Goal: Task Accomplishment & Management: Use online tool/utility

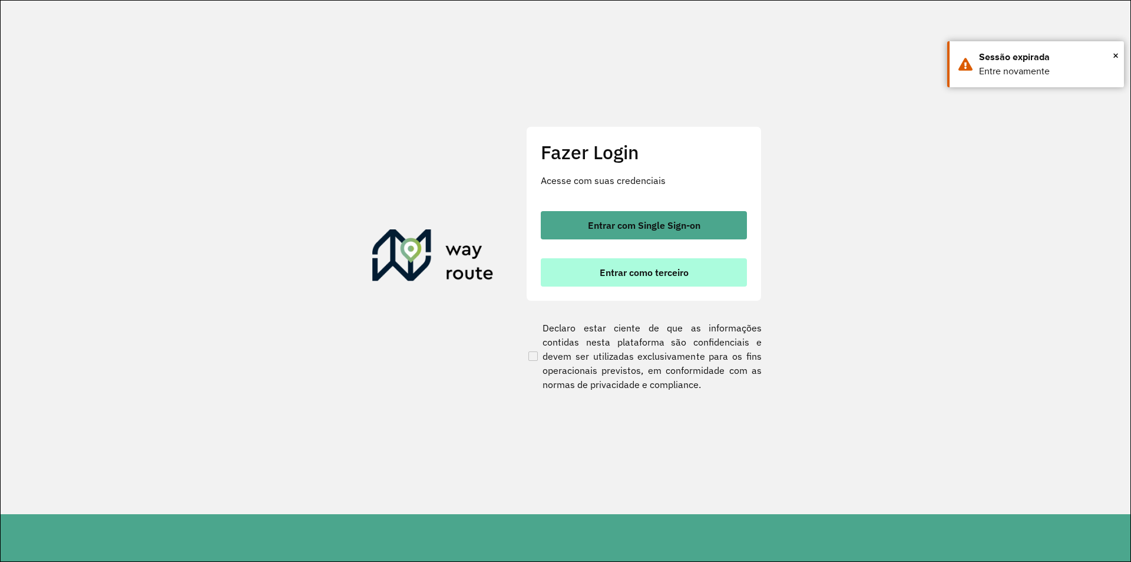
click at [658, 277] on span "Entrar como terceiro" at bounding box center [644, 272] width 89 height 9
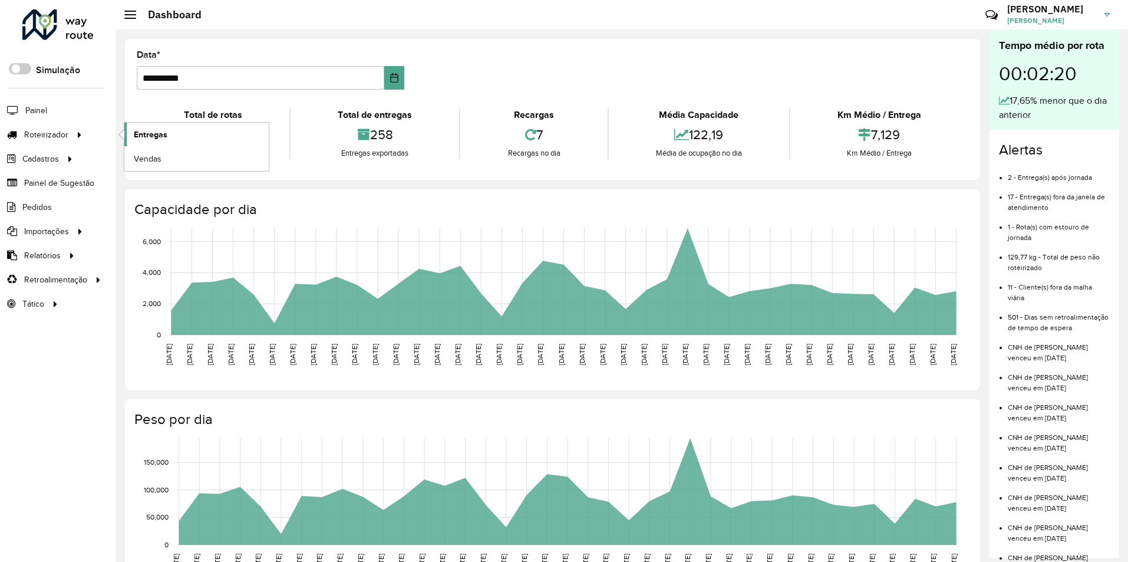
click at [152, 131] on span "Entregas" at bounding box center [151, 134] width 34 height 12
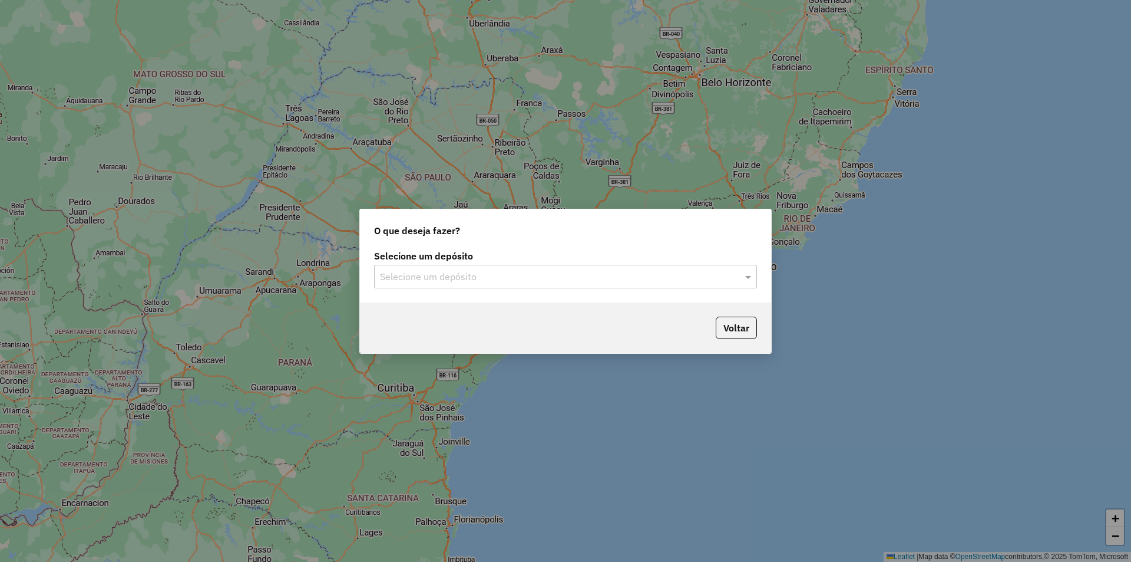
click at [489, 275] on input "text" at bounding box center [554, 277] width 348 height 14
click at [470, 308] on div "IMARUI Litoral Norte" at bounding box center [566, 311] width 382 height 20
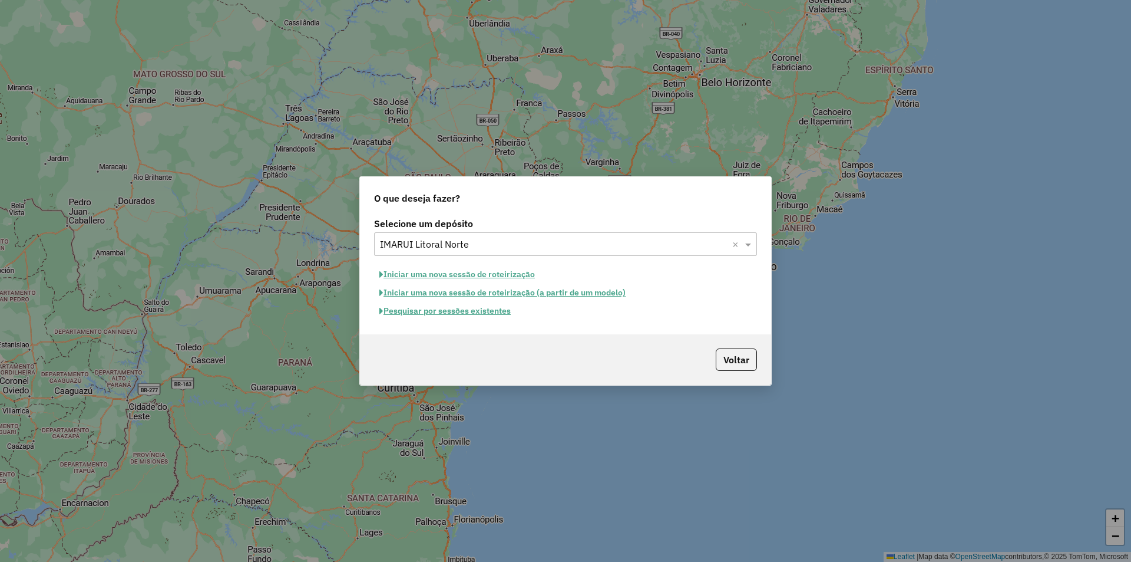
click at [450, 311] on button "Pesquisar por sessões existentes" at bounding box center [445, 311] width 142 height 18
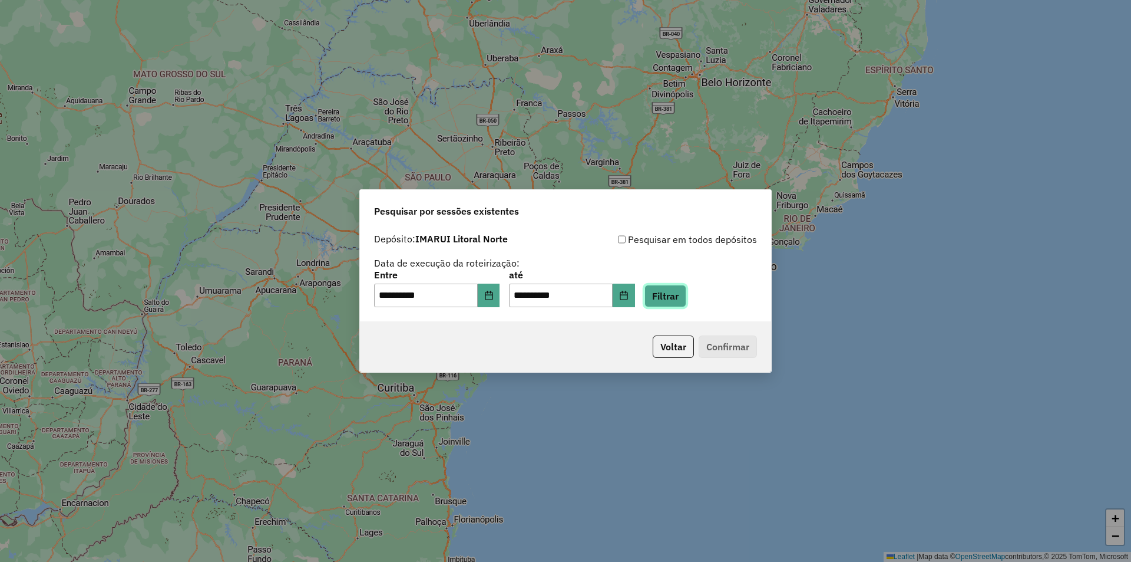
click at [687, 296] on button "Filtrar" at bounding box center [666, 296] width 42 height 22
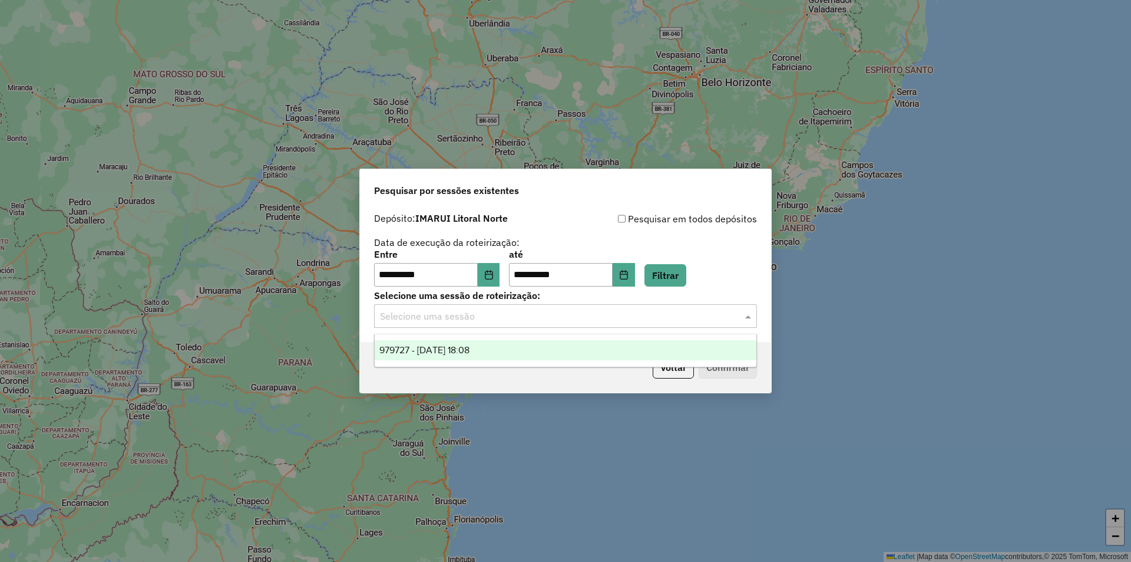
click at [480, 318] on input "text" at bounding box center [554, 316] width 348 height 14
click at [470, 347] on span "979727 - 15/08/2025 18:08" at bounding box center [424, 350] width 90 height 10
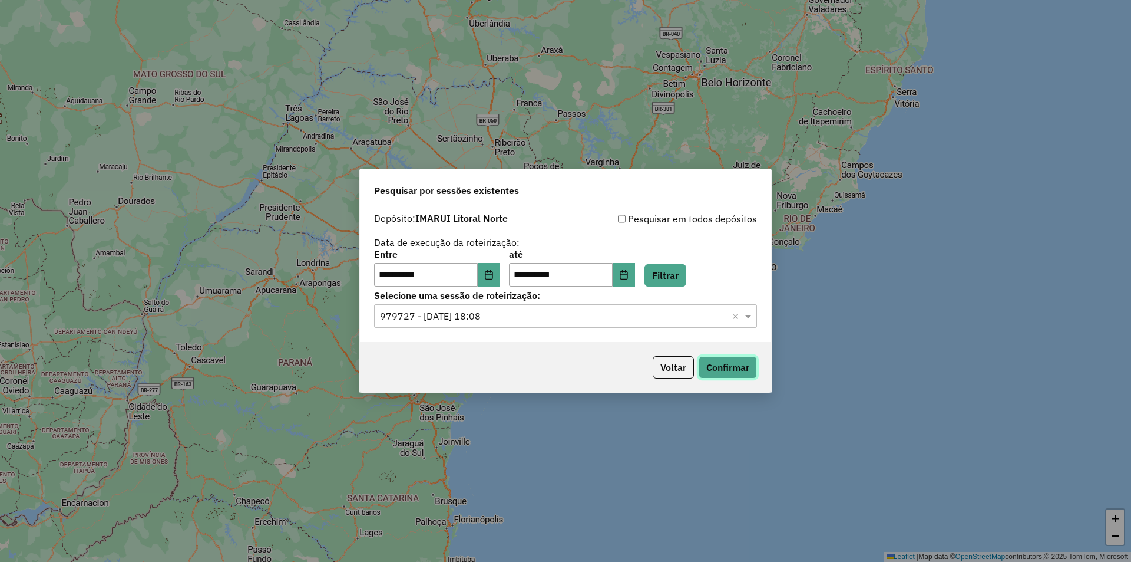
click at [742, 372] on button "Confirmar" at bounding box center [728, 367] width 58 height 22
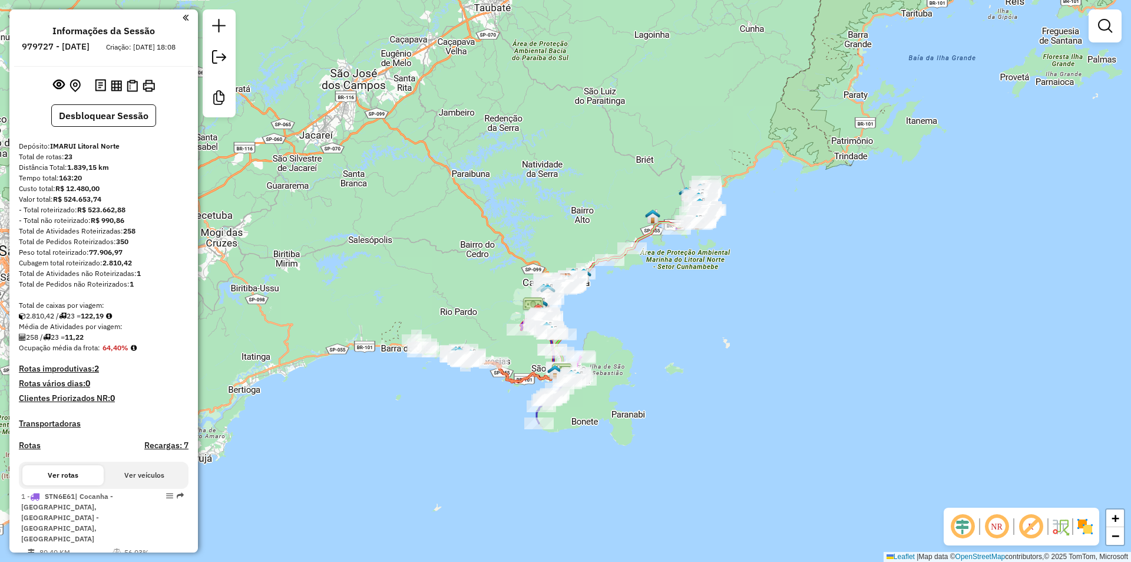
drag, startPoint x: 396, startPoint y: 252, endPoint x: 428, endPoint y: 185, distance: 74.3
click at [426, 186] on div "Janela de atendimento Grade de atendimento Capacidade Transportadoras Veículos …" at bounding box center [565, 281] width 1131 height 562
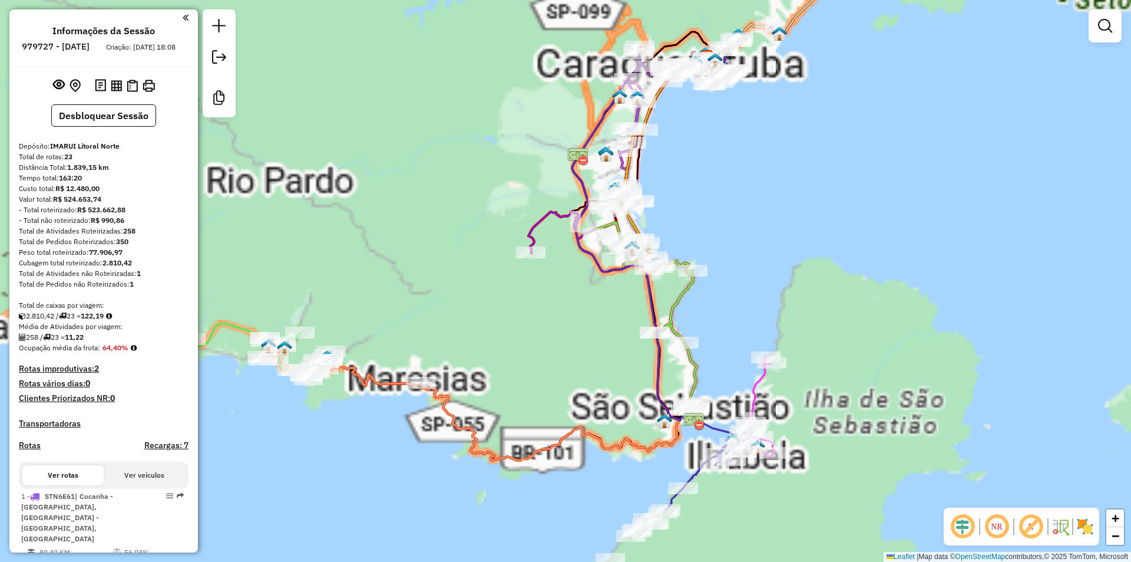
drag, startPoint x: 615, startPoint y: 372, endPoint x: 388, endPoint y: 255, distance: 255.9
click at [388, 255] on div "Janela de atendimento Grade de atendimento Capacidade Transportadoras Veículos …" at bounding box center [565, 281] width 1131 height 562
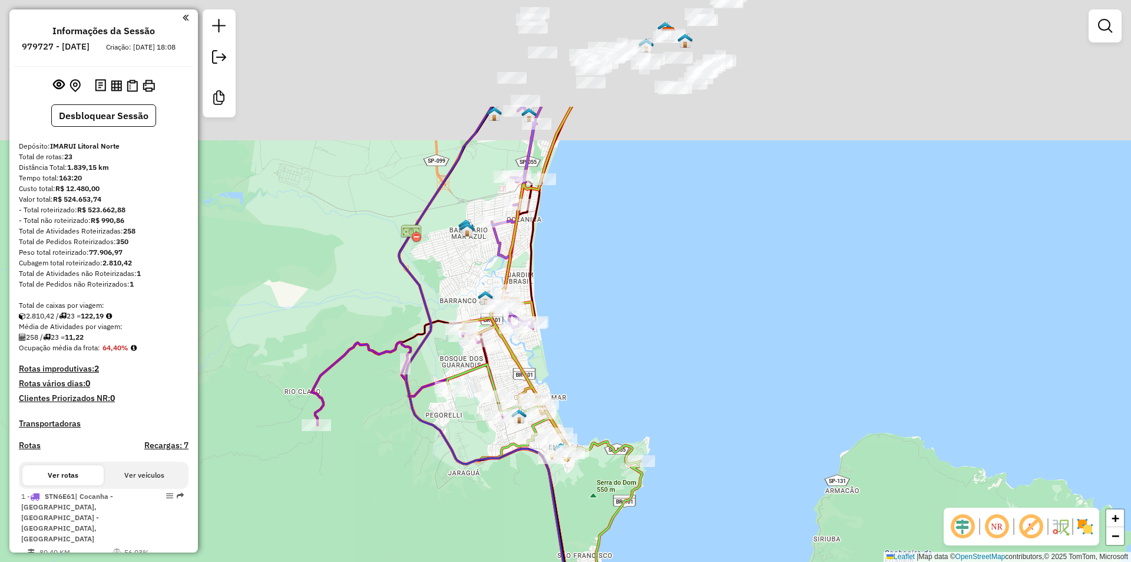
drag, startPoint x: 622, startPoint y: 173, endPoint x: 621, endPoint y: 346, distance: 173.8
click at [621, 346] on div "Janela de atendimento Grade de atendimento Capacidade Transportadoras Veículos …" at bounding box center [565, 281] width 1131 height 562
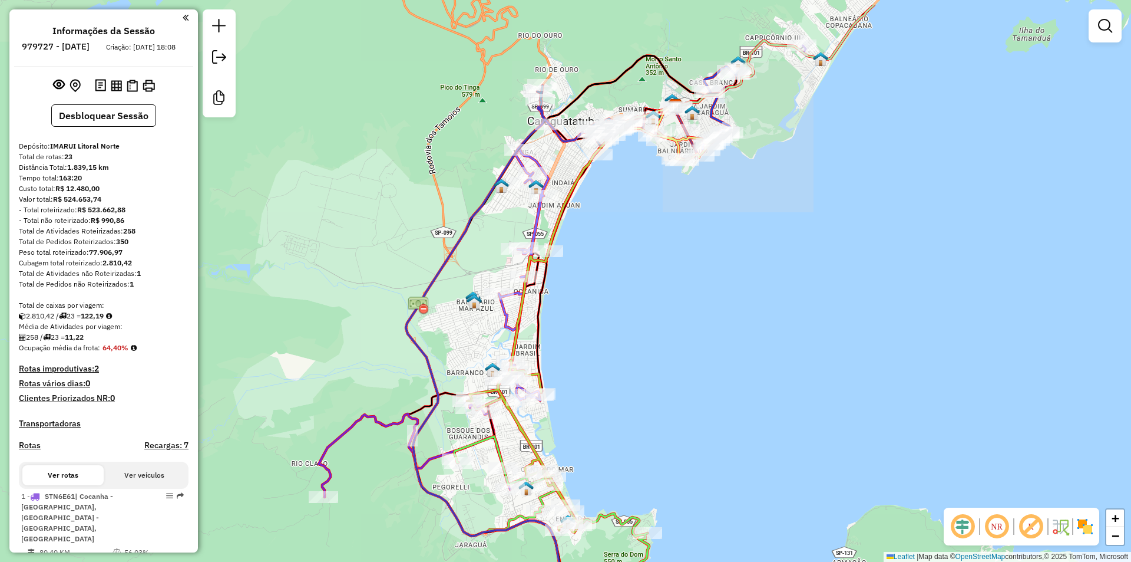
drag, startPoint x: 606, startPoint y: 264, endPoint x: 614, endPoint y: 325, distance: 61.2
click at [614, 325] on div "Janela de atendimento Grade de atendimento Capacidade Transportadoras Veículos …" at bounding box center [565, 281] width 1131 height 562
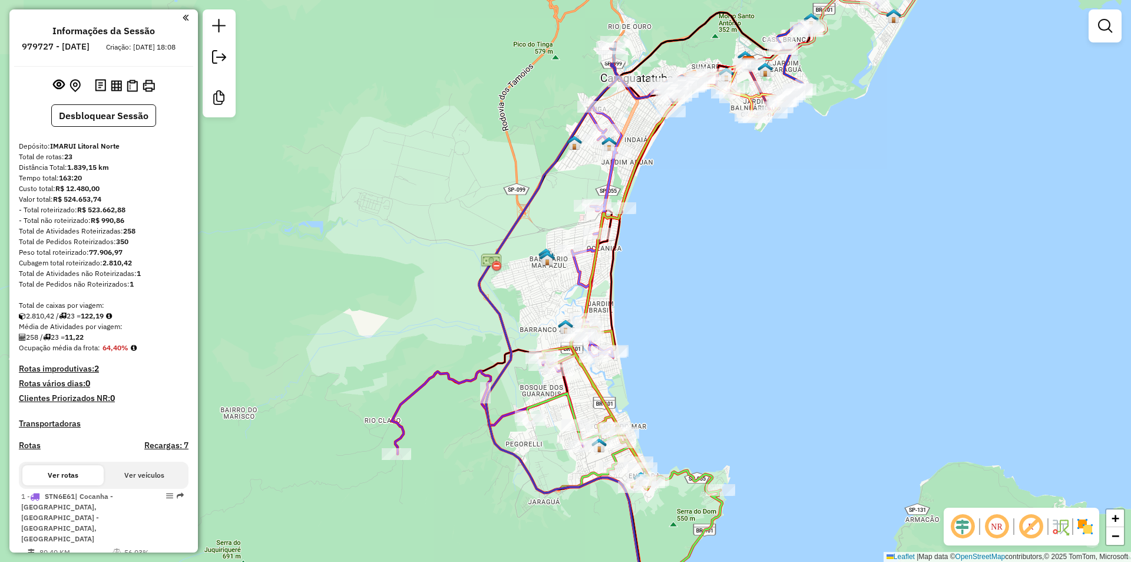
drag, startPoint x: 326, startPoint y: 262, endPoint x: 381, endPoint y: 220, distance: 68.6
click at [381, 220] on div "Janela de atendimento Grade de atendimento Capacidade Transportadoras Veículos …" at bounding box center [565, 281] width 1131 height 562
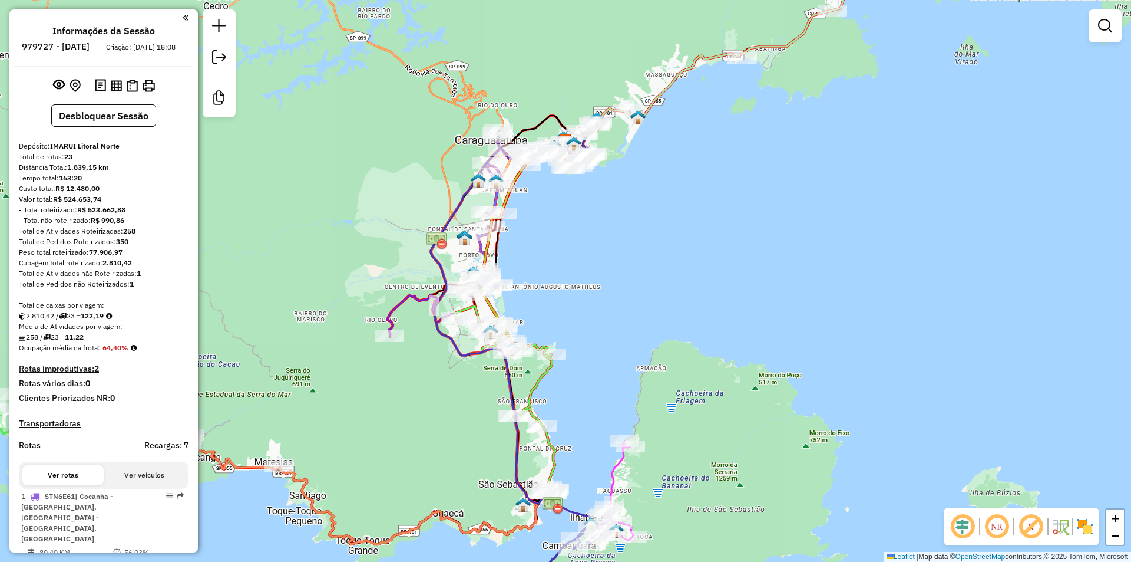
drag, startPoint x: 605, startPoint y: 278, endPoint x: 586, endPoint y: 312, distance: 38.5
click at [586, 312] on div "Janela de atendimento Grade de atendimento Capacidade Transportadoras Veículos …" at bounding box center [565, 281] width 1131 height 562
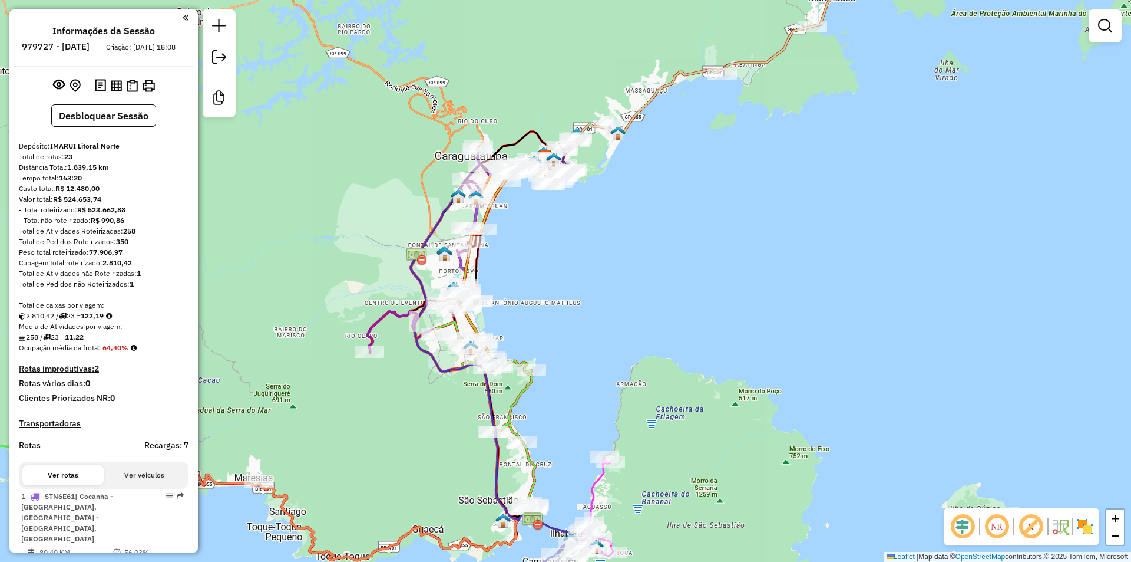
drag, startPoint x: 583, startPoint y: 306, endPoint x: 583, endPoint y: 233, distance: 73.1
click at [583, 233] on div "Janela de atendimento Grade de atendimento Capacidade Transportadoras Veículos …" at bounding box center [565, 281] width 1131 height 562
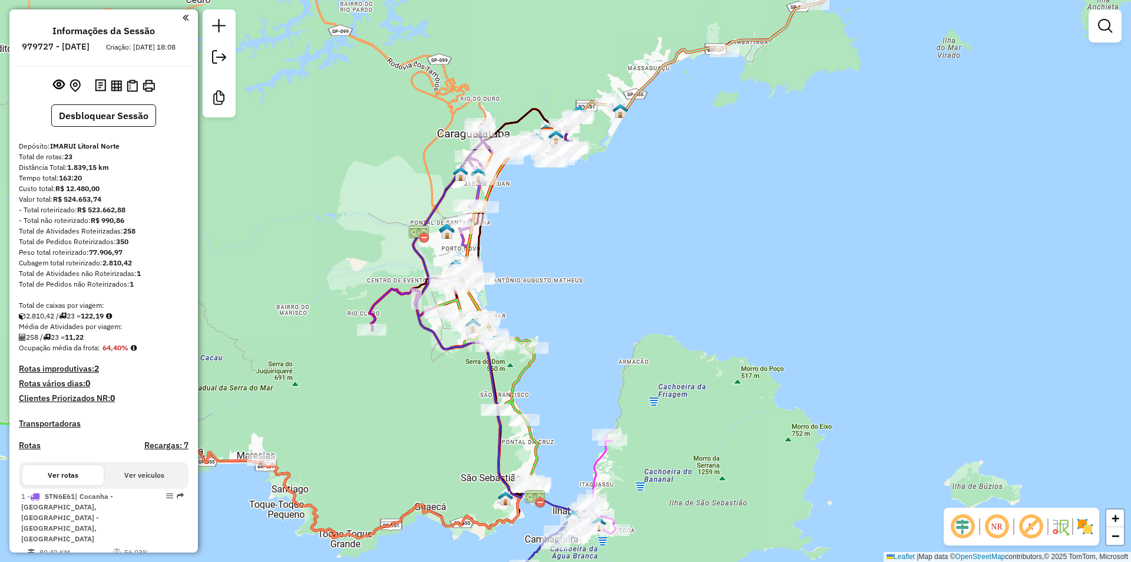
drag, startPoint x: 378, startPoint y: 386, endPoint x: 383, endPoint y: 422, distance: 36.3
click at [383, 422] on div "Janela de atendimento Grade de atendimento Capacidade Transportadoras Veículos …" at bounding box center [565, 281] width 1131 height 562
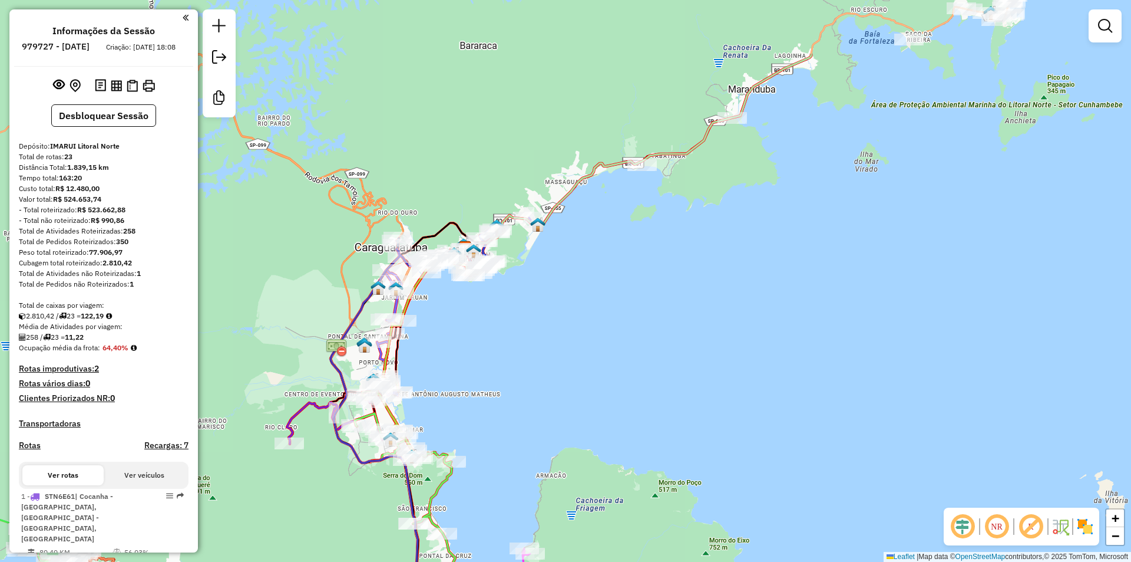
drag, startPoint x: 632, startPoint y: 292, endPoint x: 457, endPoint y: 486, distance: 261.2
click at [457, 486] on div "Janela de atendimento Grade de atendimento Capacidade Transportadoras Veículos …" at bounding box center [565, 281] width 1131 height 562
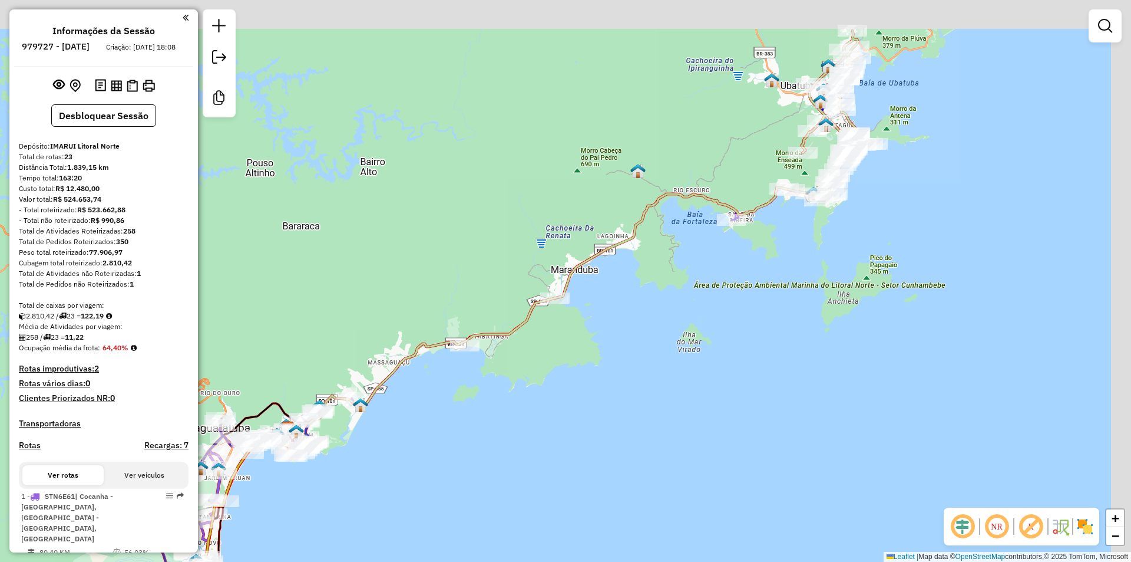
drag, startPoint x: 619, startPoint y: 336, endPoint x: 547, endPoint y: 391, distance: 90.4
click at [547, 391] on div "Janela de atendimento Grade de atendimento Capacidade Transportadoras Veículos …" at bounding box center [565, 281] width 1131 height 562
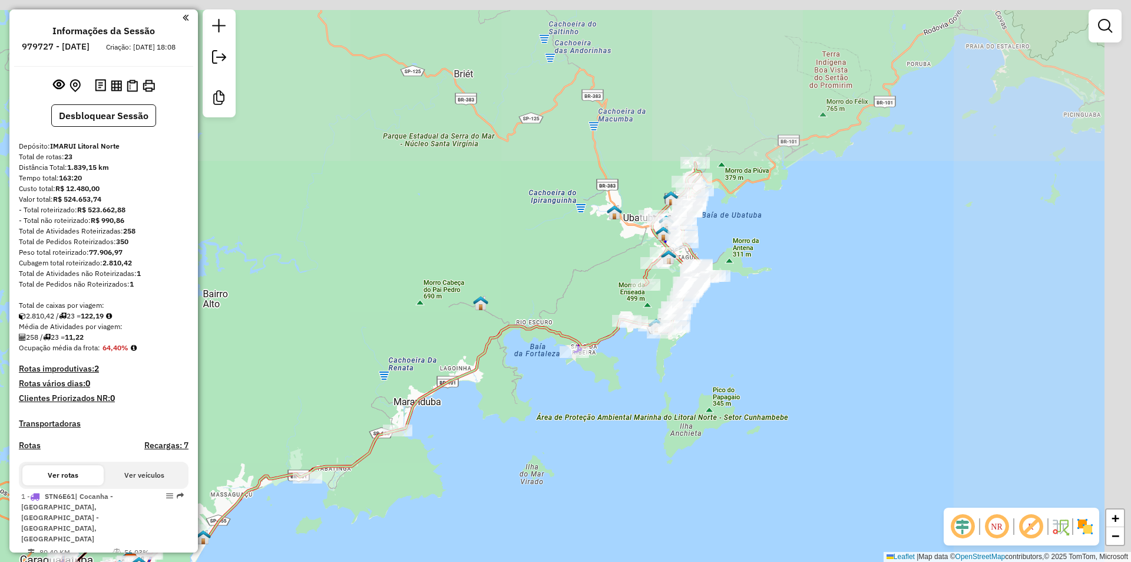
drag, startPoint x: 773, startPoint y: 262, endPoint x: 652, endPoint y: 355, distance: 152.6
click at [644, 370] on div "Janela de atendimento Grade de atendimento Capacidade Transportadoras Veículos …" at bounding box center [565, 281] width 1131 height 562
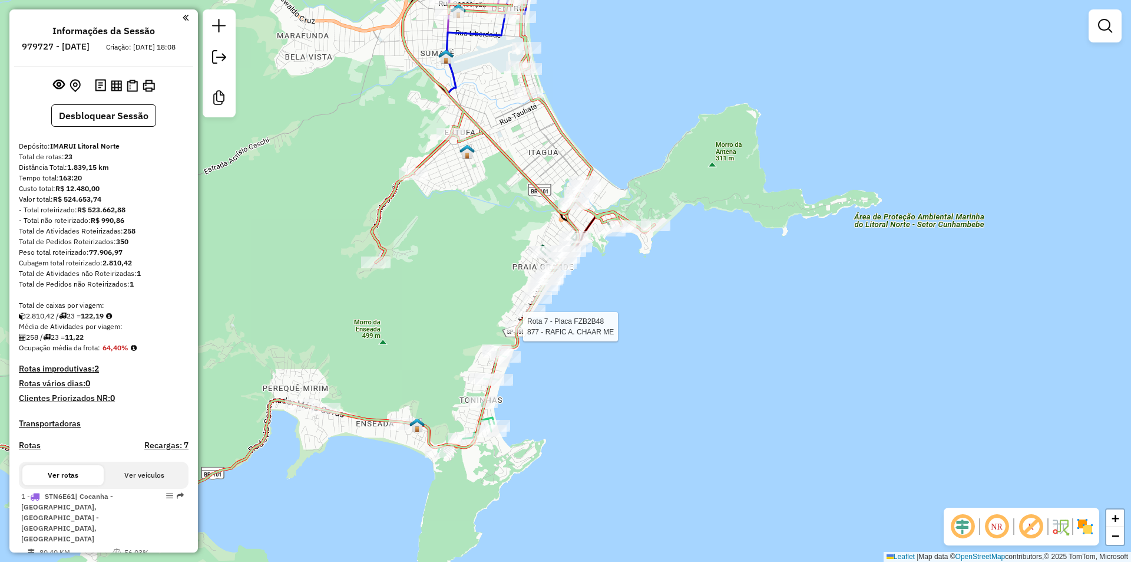
select select "**********"
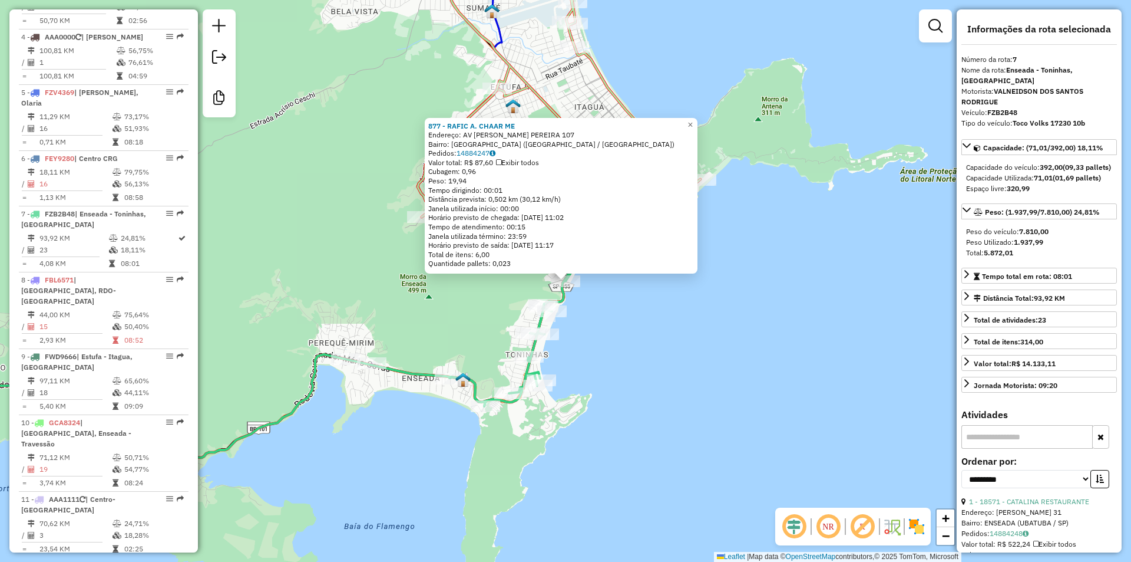
scroll to position [875, 0]
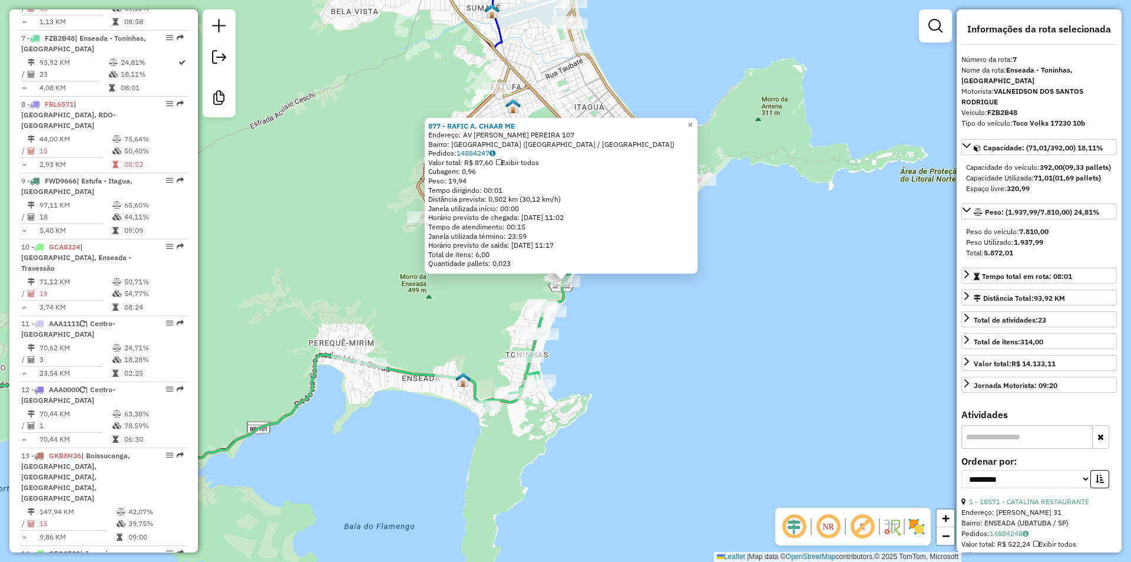
click at [687, 393] on div "877 - RAFIC A. CHAAR ME Endereço: AV ARMANDO B. PEREIRA 107 Bairro: PRAIA GRAND…" at bounding box center [565, 281] width 1131 height 562
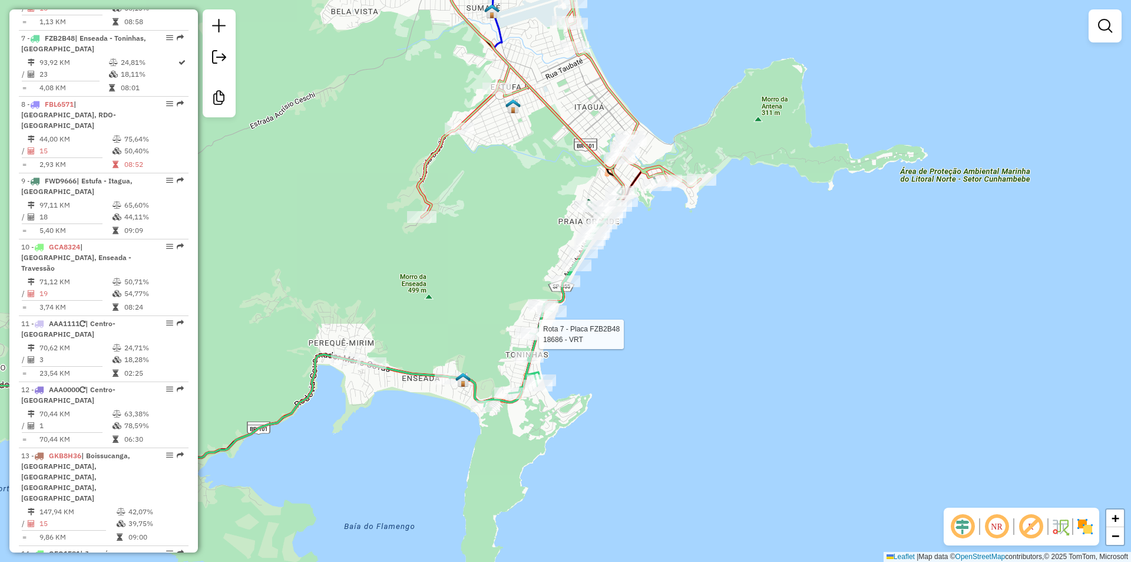
select select "**********"
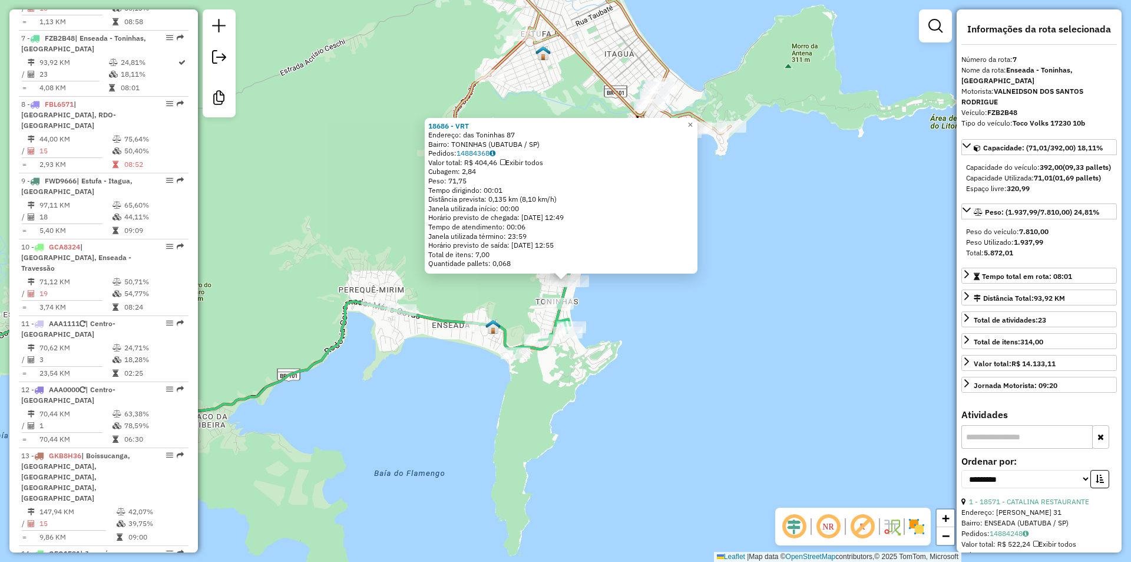
click at [654, 392] on div "18686 - VRT Endereço: das Toninhas 87 Bairro: TONINHAS (UBATUBA / SP) Pedidos: …" at bounding box center [565, 281] width 1131 height 562
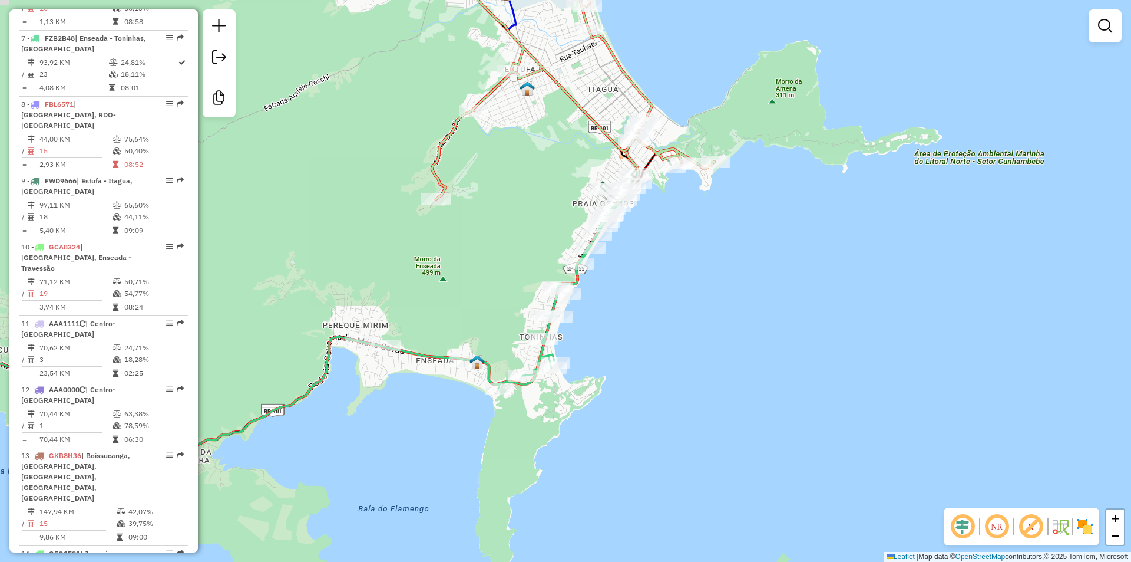
drag, startPoint x: 705, startPoint y: 325, endPoint x: 684, endPoint y: 367, distance: 46.9
click at [684, 367] on div "Janela de atendimento Grade de atendimento Capacidade Transportadoras Veículos …" at bounding box center [565, 281] width 1131 height 562
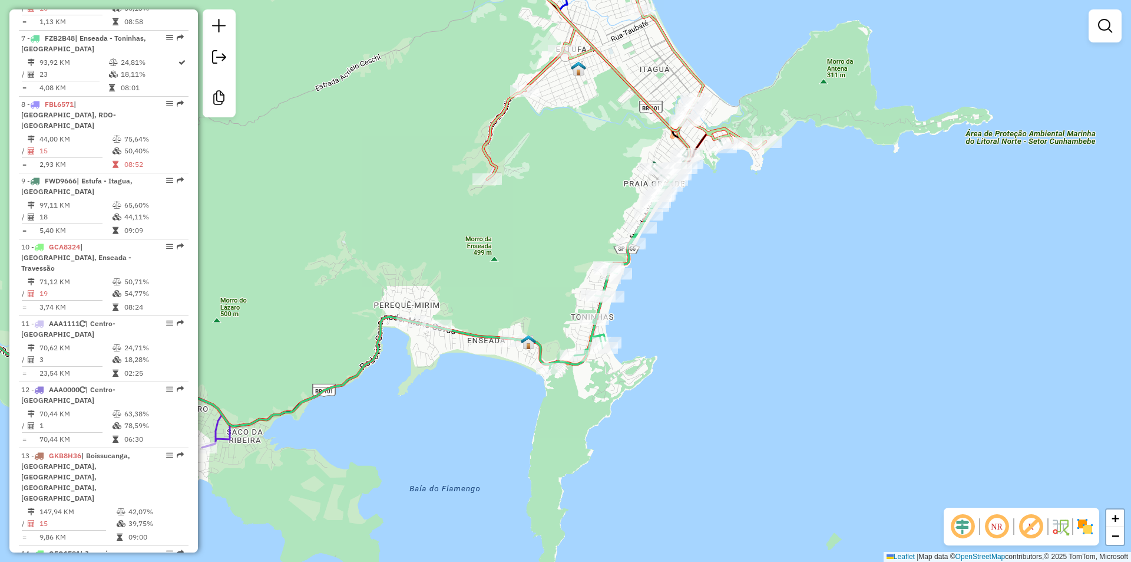
drag, startPoint x: 590, startPoint y: 387, endPoint x: 661, endPoint y: 357, distance: 76.8
click at [661, 357] on div "Janela de atendimento Grade de atendimento Capacidade Transportadoras Veículos …" at bounding box center [565, 281] width 1131 height 562
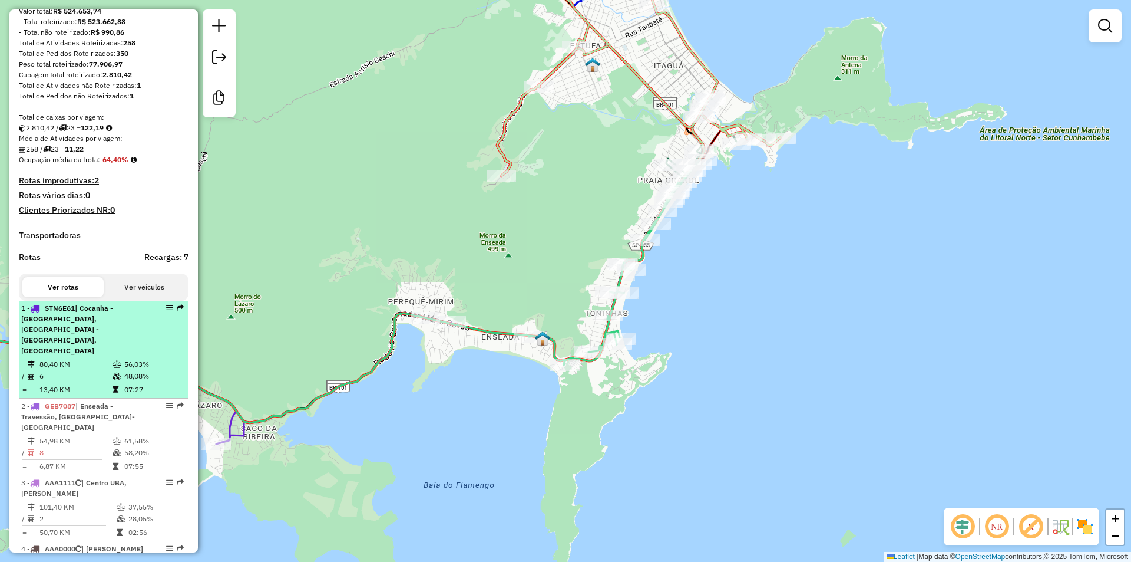
scroll to position [236, 0]
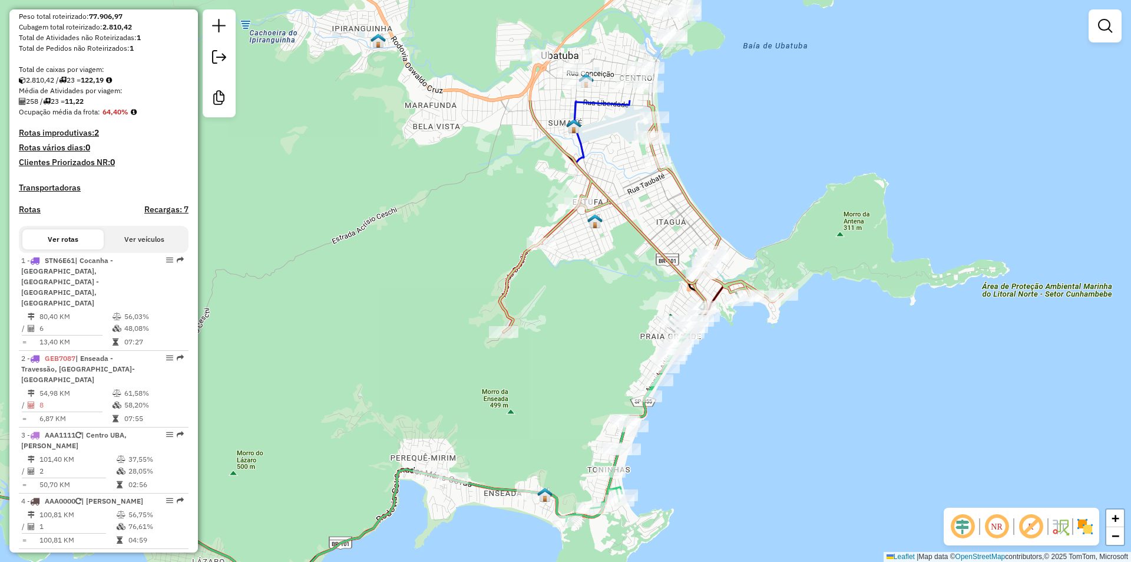
drag, startPoint x: 431, startPoint y: 180, endPoint x: 434, endPoint y: 338, distance: 157.4
click at [434, 338] on div "Janela de atendimento Grade de atendimento Capacidade Transportadoras Veículos …" at bounding box center [565, 281] width 1131 height 562
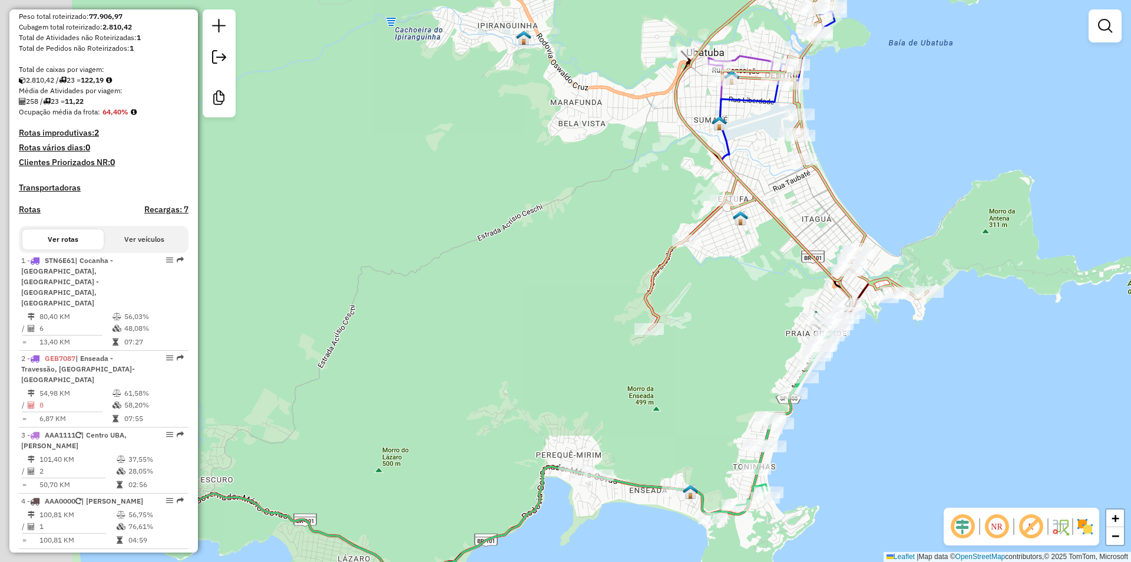
drag, startPoint x: 438, startPoint y: 230, endPoint x: 676, endPoint y: 199, distance: 239.4
click at [675, 199] on div "Janela de atendimento Grade de atendimento Capacidade Transportadoras Veículos …" at bounding box center [565, 281] width 1131 height 562
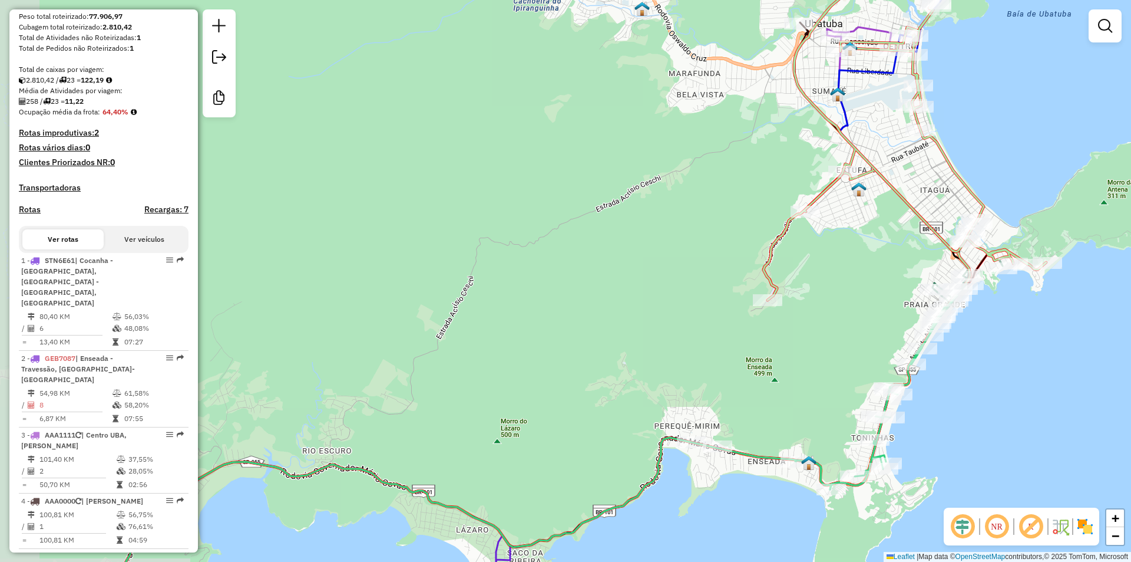
drag, startPoint x: 356, startPoint y: 359, endPoint x: 672, endPoint y: 200, distance: 354.5
click at [672, 200] on div "Janela de atendimento Grade de atendimento Capacidade Transportadoras Veículos …" at bounding box center [565, 281] width 1131 height 562
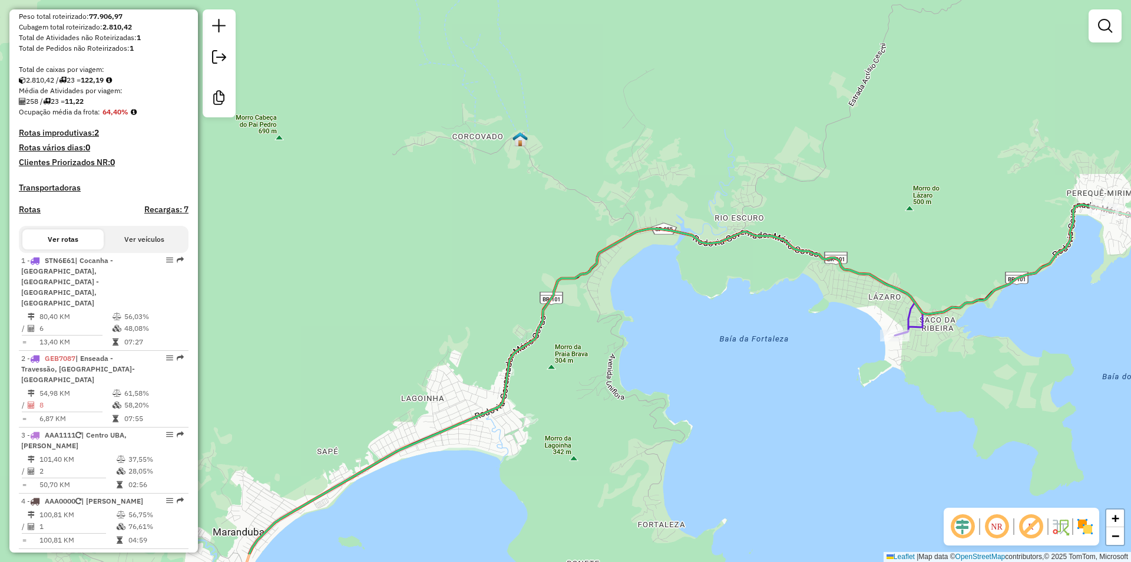
drag, startPoint x: 506, startPoint y: 436, endPoint x: 747, endPoint y: 251, distance: 303.8
click at [754, 242] on div "Janela de atendimento Grade de atendimento Capacidade Transportadoras Veículos …" at bounding box center [565, 281] width 1131 height 562
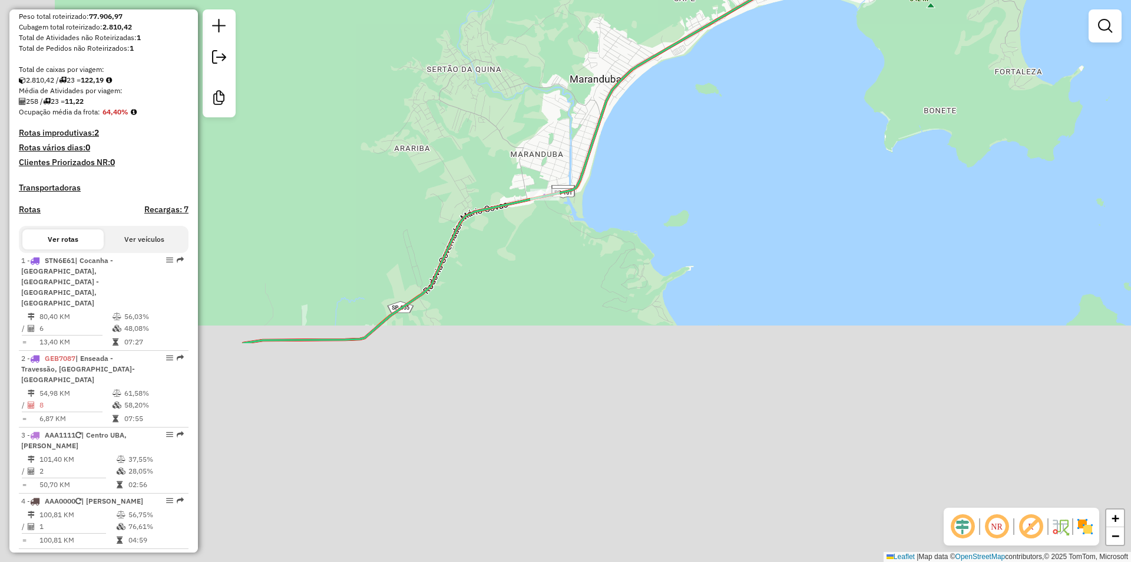
drag, startPoint x: 661, startPoint y: 382, endPoint x: 747, endPoint y: 189, distance: 211.6
click at [747, 189] on div "Janela de atendimento Grade de atendimento Capacidade Transportadoras Veículos …" at bounding box center [565, 281] width 1131 height 562
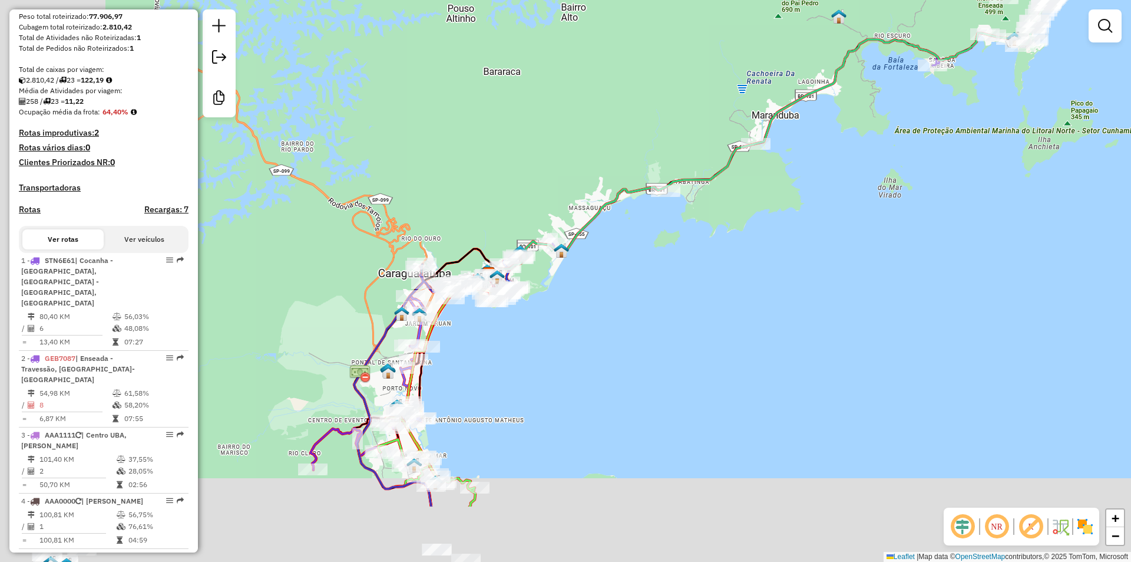
drag, startPoint x: 572, startPoint y: 436, endPoint x: 679, endPoint y: 324, distance: 155.5
click at [679, 324] on div "Janela de atendimento Grade de atendimento Capacidade Transportadoras Veículos …" at bounding box center [565, 281] width 1131 height 562
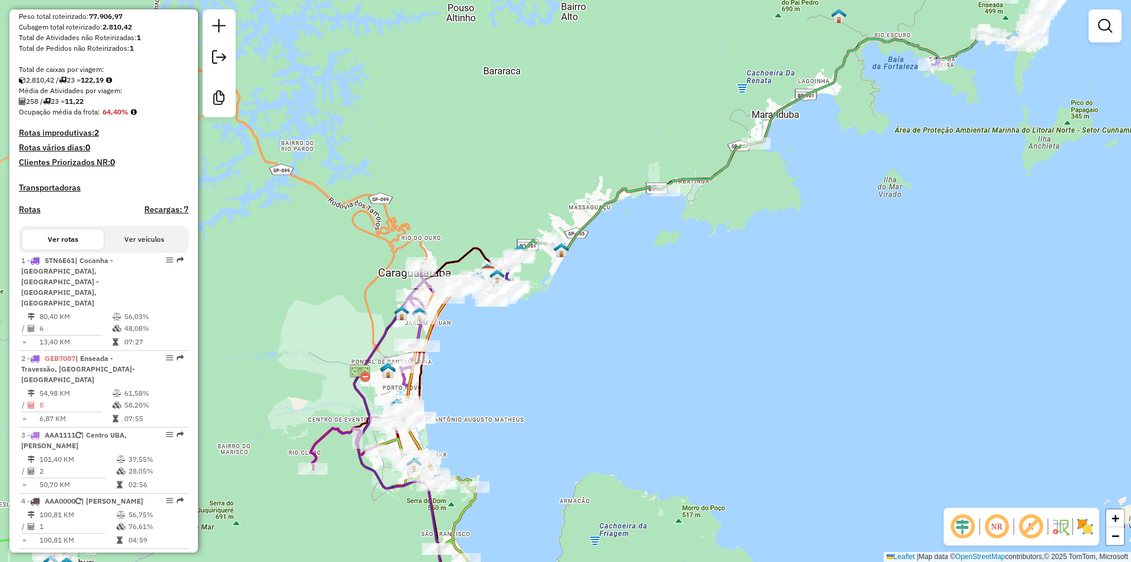
drag, startPoint x: 571, startPoint y: 423, endPoint x: 653, endPoint y: 311, distance: 138.7
click at [653, 311] on div "Janela de atendimento Grade de atendimento Capacidade Transportadoras Veículos …" at bounding box center [565, 281] width 1131 height 562
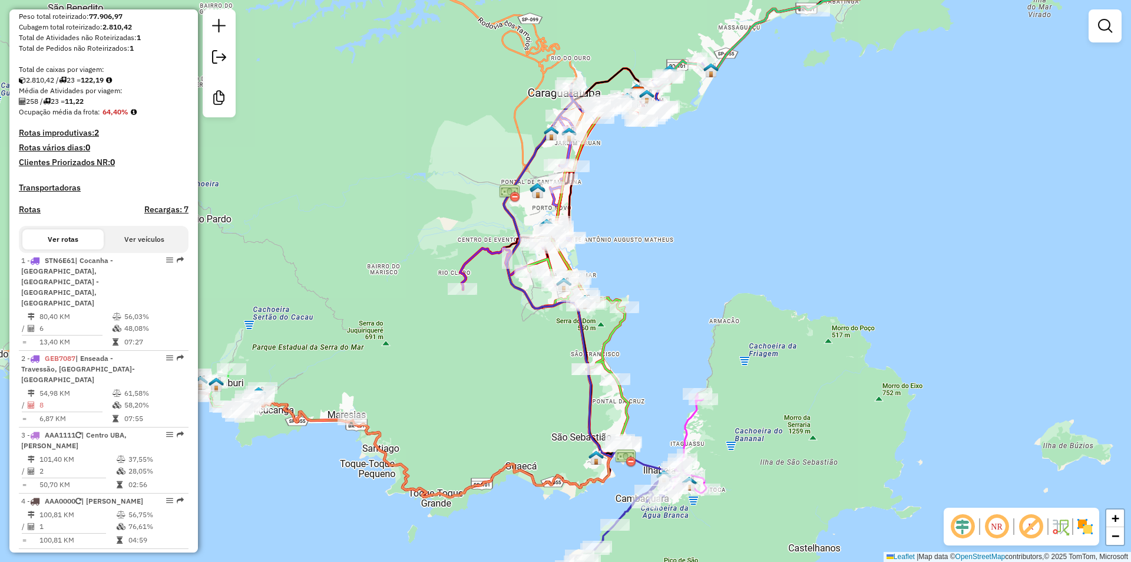
drag, startPoint x: 654, startPoint y: 286, endPoint x: 984, endPoint y: 41, distance: 411.1
click at [980, 42] on div "Janela de atendimento Grade de atendimento Capacidade Transportadoras Veículos …" at bounding box center [565, 281] width 1131 height 562
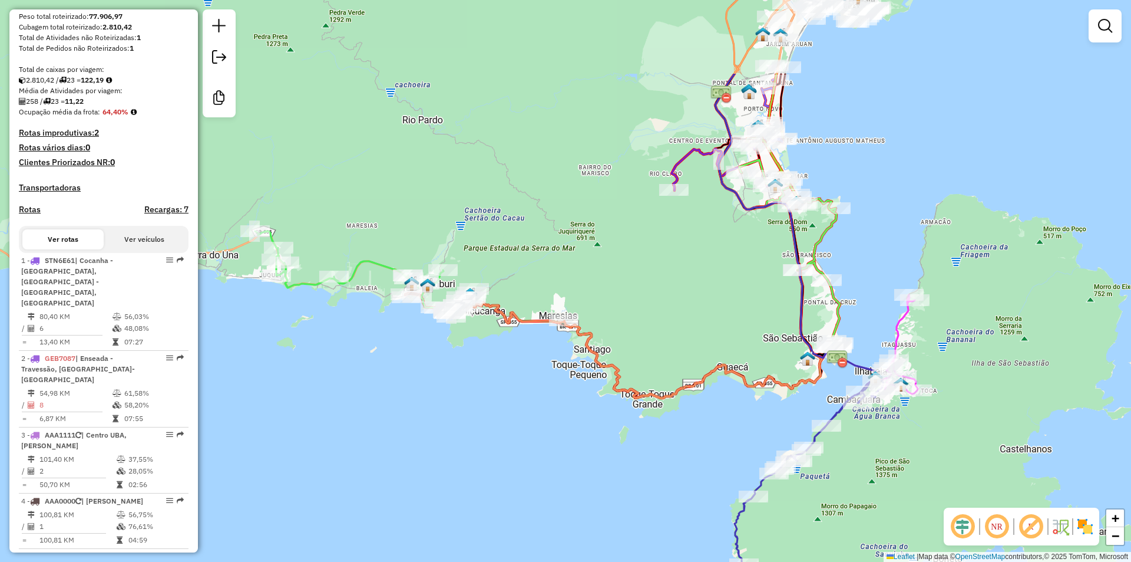
drag, startPoint x: 540, startPoint y: 371, endPoint x: 524, endPoint y: 422, distance: 53.1
click at [517, 430] on div "Janela de atendimento Grade de atendimento Capacidade Transportadoras Veículos …" at bounding box center [565, 281] width 1131 height 562
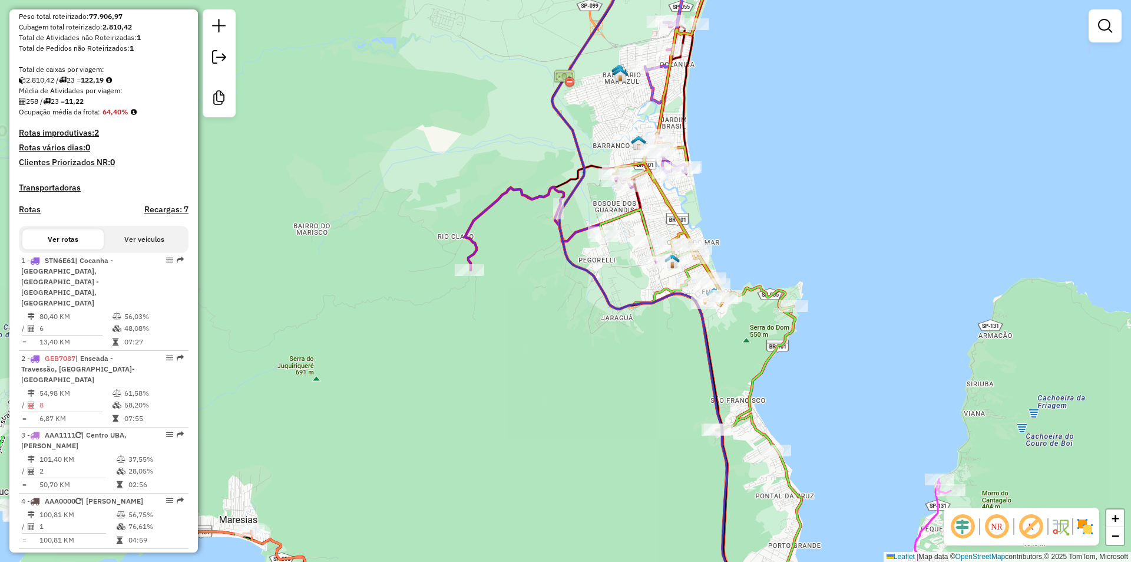
drag, startPoint x: 764, startPoint y: 318, endPoint x: 675, endPoint y: 443, distance: 153.4
click at [675, 443] on div "Janela de atendimento Grade de atendimento Capacidade Transportadoras Veículos …" at bounding box center [565, 281] width 1131 height 562
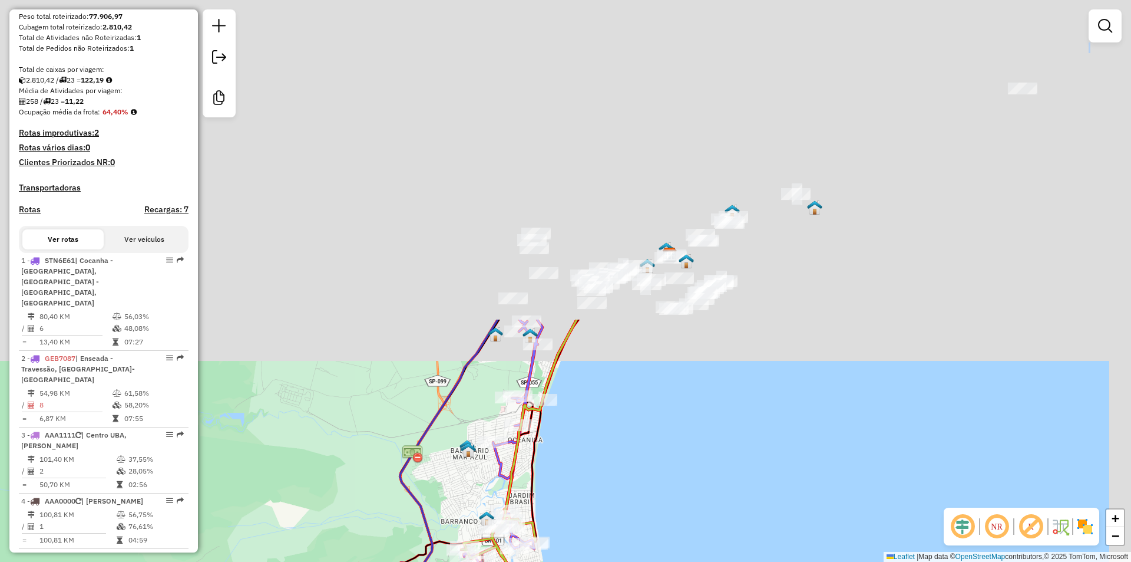
drag, startPoint x: 773, startPoint y: 159, endPoint x: 596, endPoint y: 577, distance: 453.7
click at [596, 561] on html "Aguarde... Pop-up bloqueado! Seu navegador bloqueou automáticamente a abertura …" at bounding box center [565, 281] width 1131 height 562
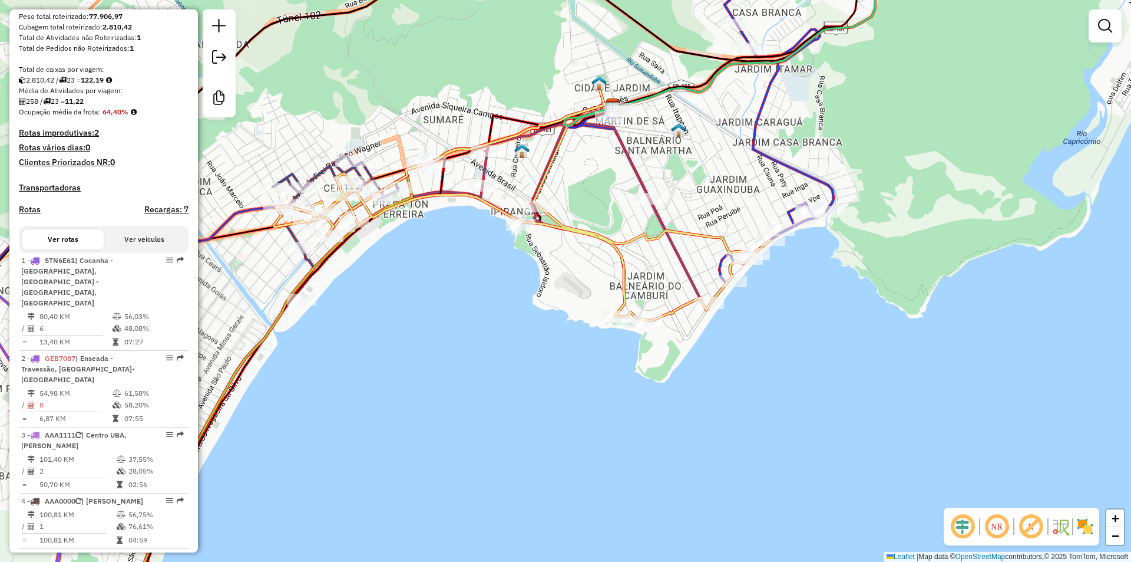
drag, startPoint x: 688, startPoint y: 149, endPoint x: 656, endPoint y: 303, distance: 157.6
click at [665, 303] on div "Janela de atendimento Grade de atendimento Capacidade Transportadoras Veículos …" at bounding box center [565, 281] width 1131 height 562
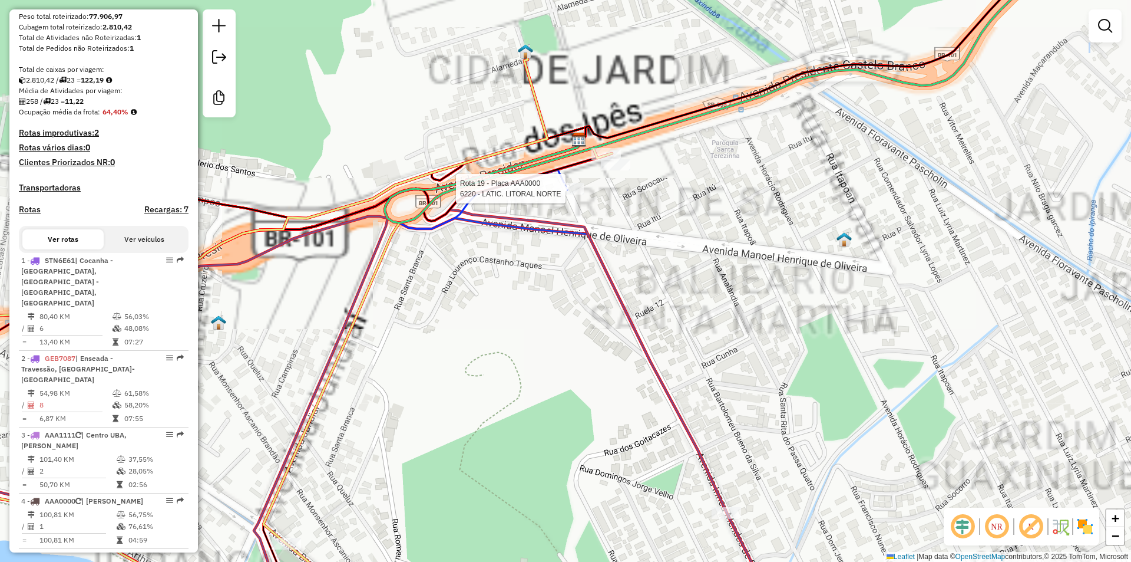
select select "**********"
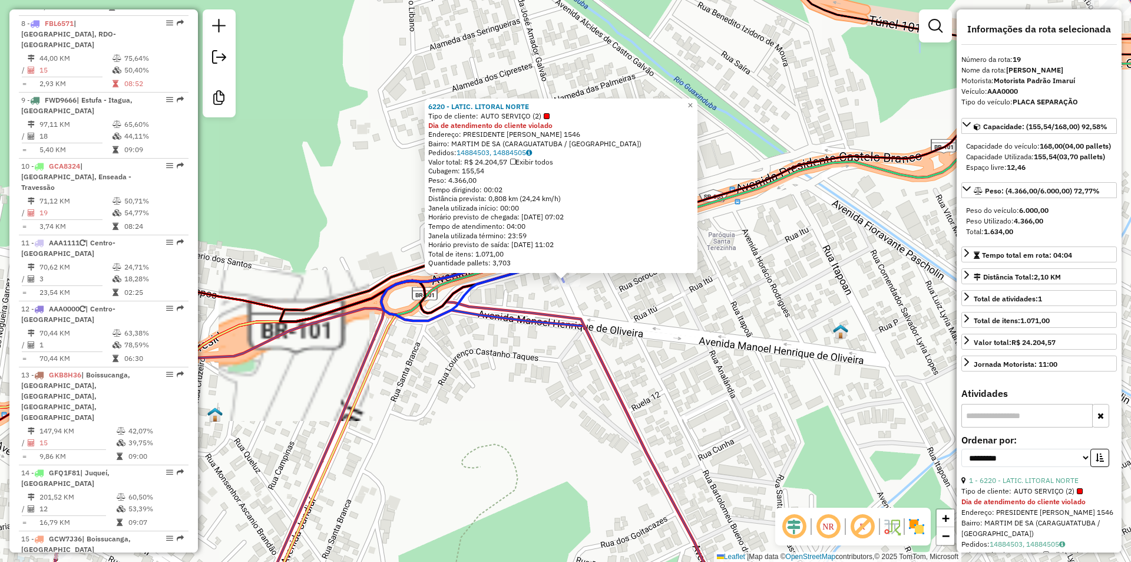
scroll to position [1678, 0]
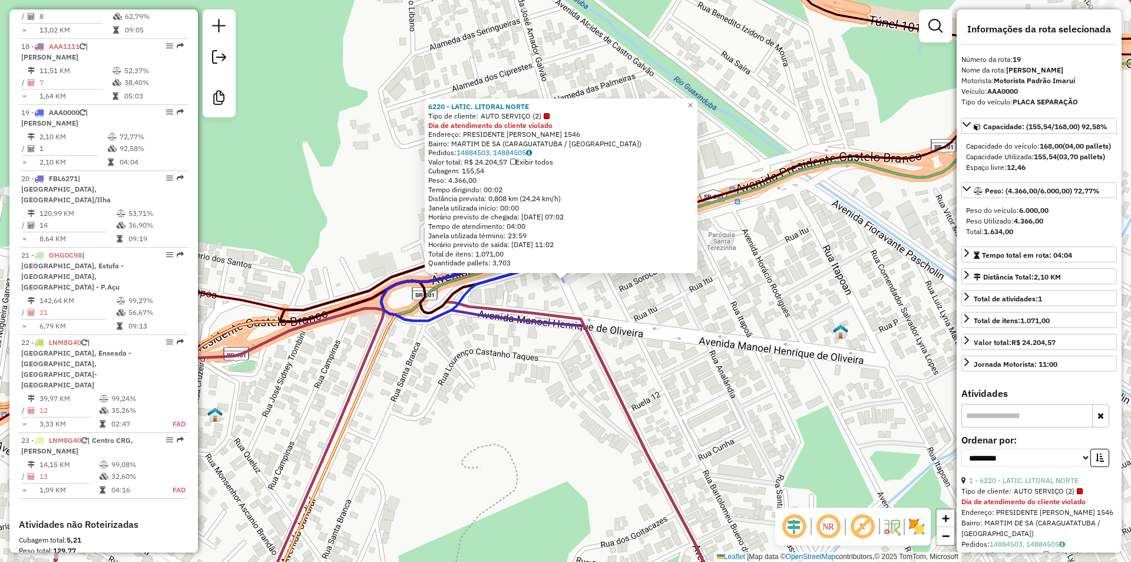
drag, startPoint x: 727, startPoint y: 369, endPoint x: 760, endPoint y: 411, distance: 53.7
click at [727, 369] on div "6220 - LATIC. LITORAL NORTE Tipo de cliente: AUTO SERVIÇO (2) Dia de atendiment…" at bounding box center [565, 281] width 1131 height 562
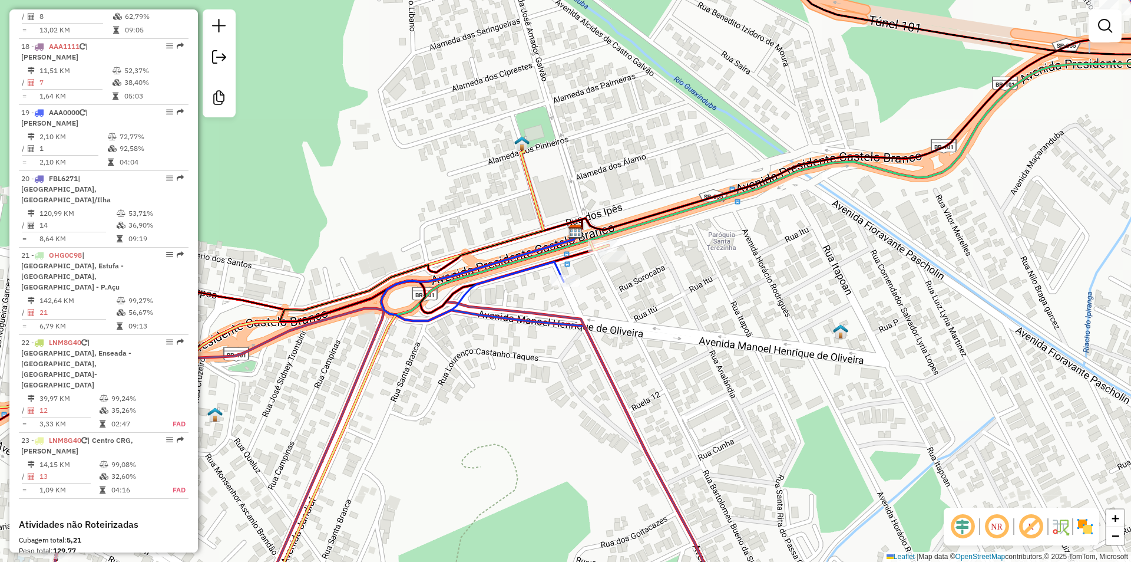
drag, startPoint x: 613, startPoint y: 326, endPoint x: 505, endPoint y: 244, distance: 136.2
click at [506, 246] on div "6220 - LATIC. LITORAL NORTE Tipo de cliente: AUTO SERVIÇO (2) Dia de atendiment…" at bounding box center [565, 281] width 1131 height 562
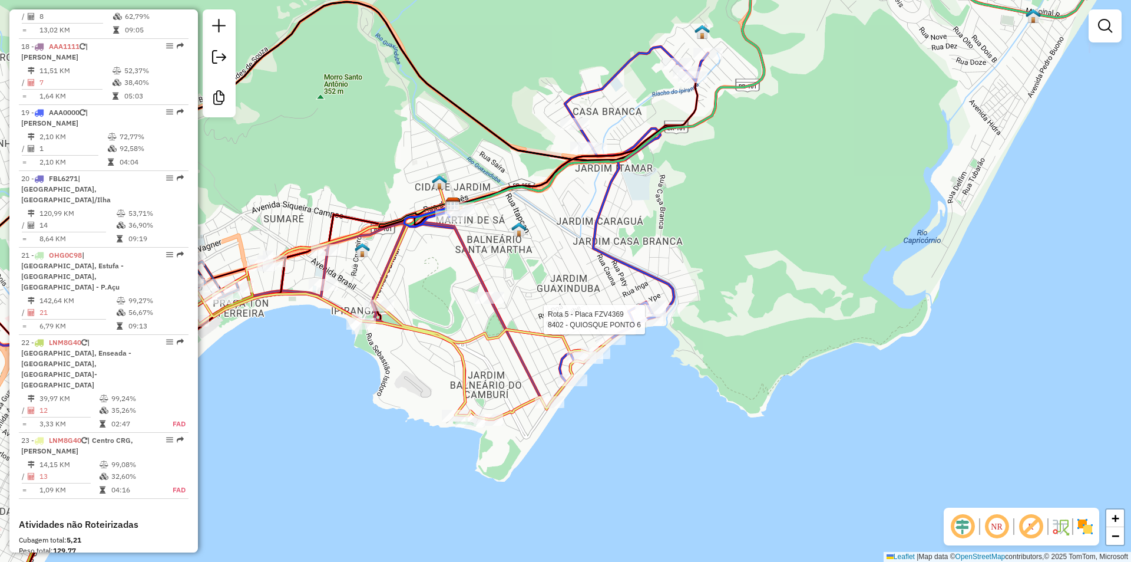
select select "**********"
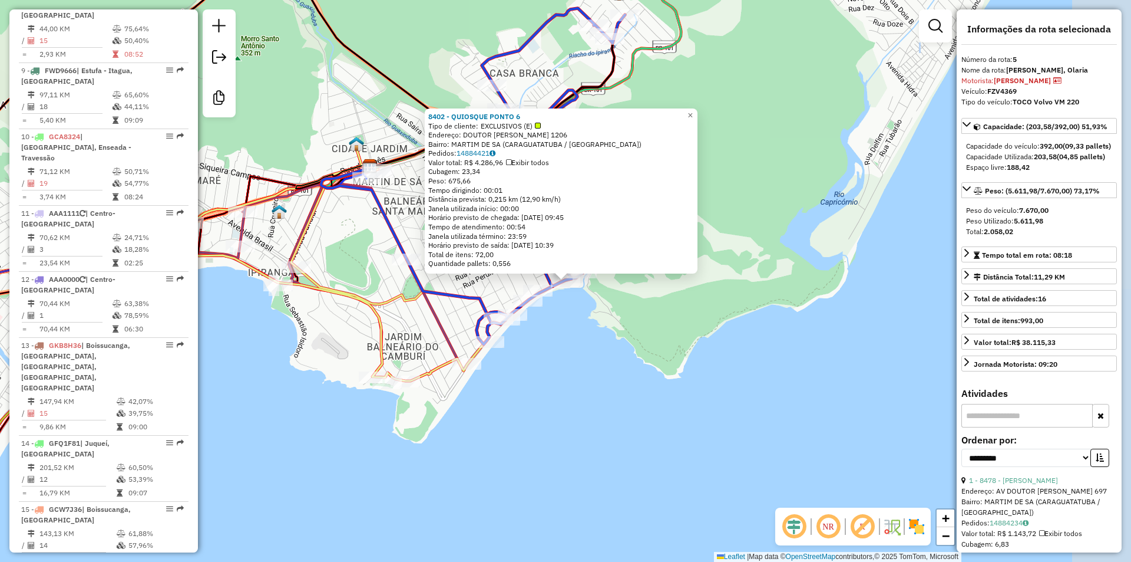
scroll to position [754, 0]
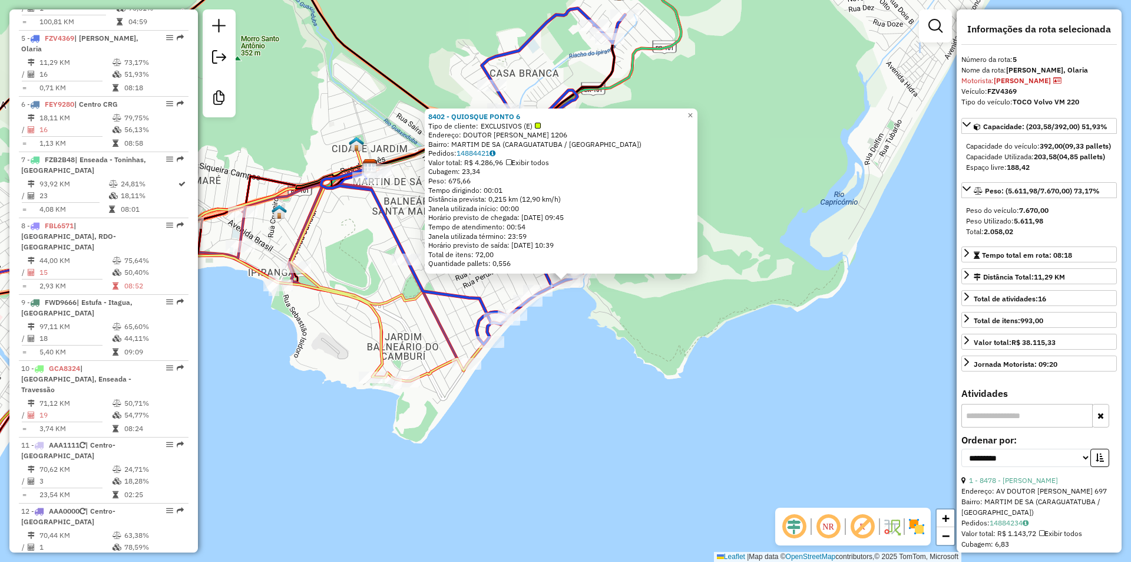
click at [577, 392] on div "8402 - QUIOSQUE PONTO 6 Tipo de cliente: EXCLUSIVOS (E) Endereço: DOUTOR ALDINO…" at bounding box center [565, 281] width 1131 height 562
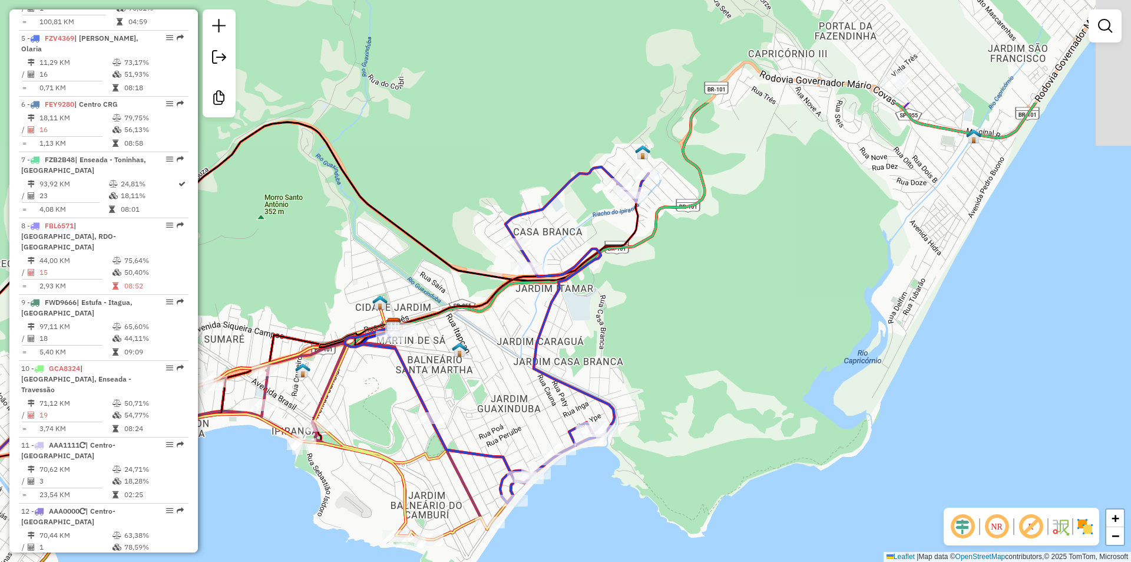
drag, startPoint x: 359, startPoint y: 235, endPoint x: 384, endPoint y: 392, distance: 159.9
click at [384, 393] on div "Janela de atendimento Grade de atendimento Capacidade Transportadoras Veículos …" at bounding box center [565, 281] width 1131 height 562
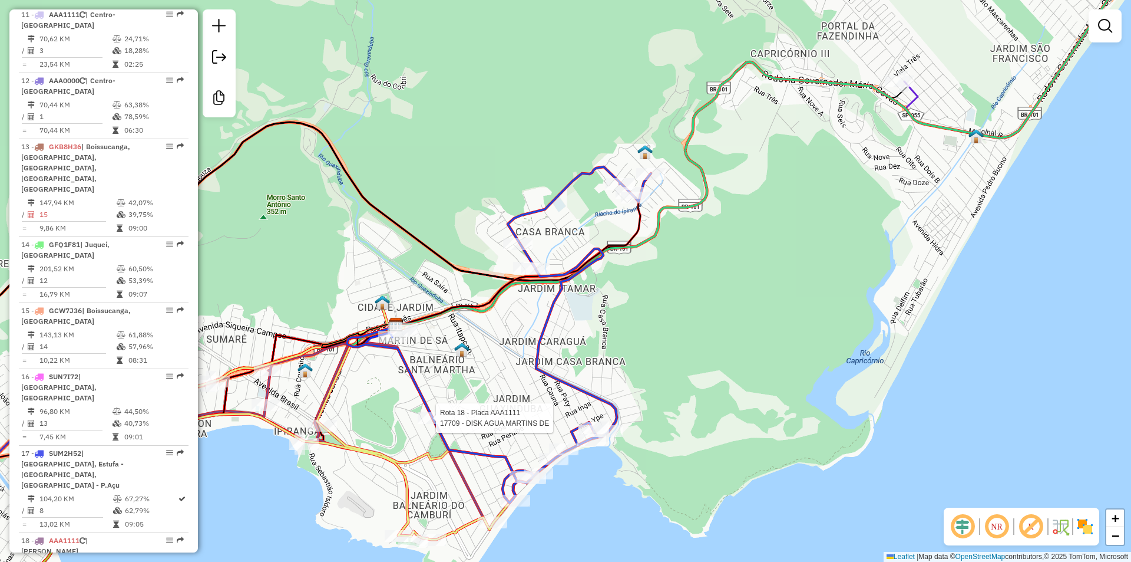
select select "**********"
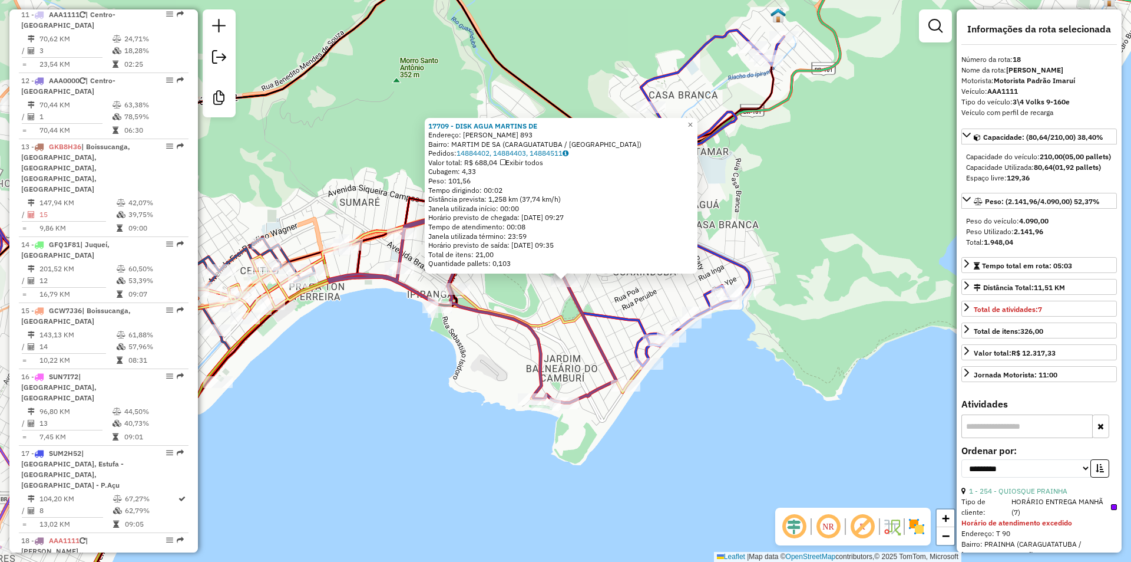
scroll to position [1612, 0]
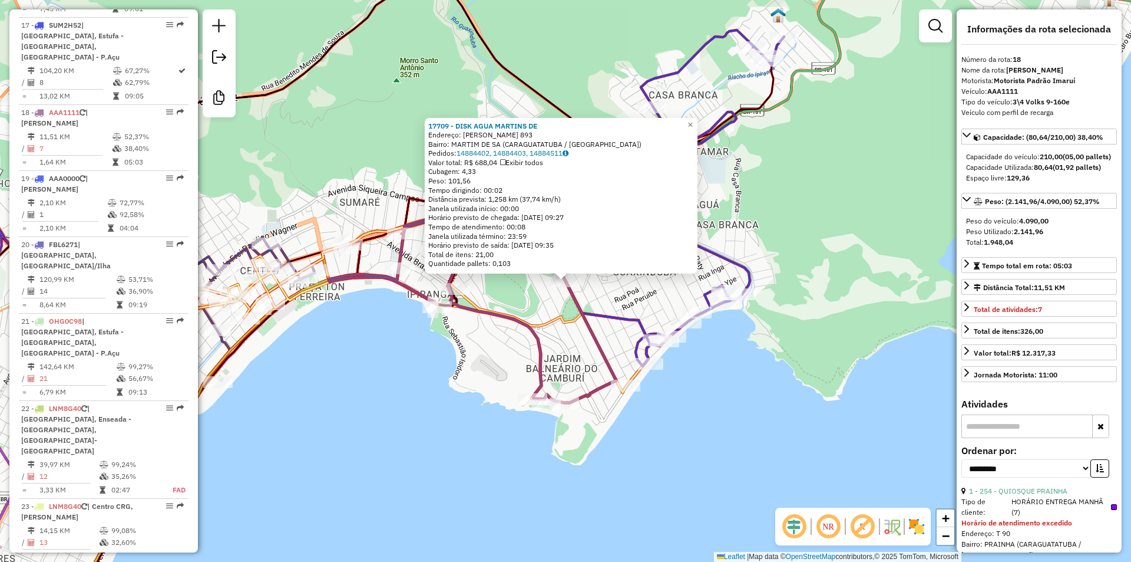
click at [484, 367] on div "17709 - DISK AGUA MARTINS DE Endereço: IRINEU MENDES DE SOUZA 893 Bairro: MARTI…" at bounding box center [565, 281] width 1131 height 562
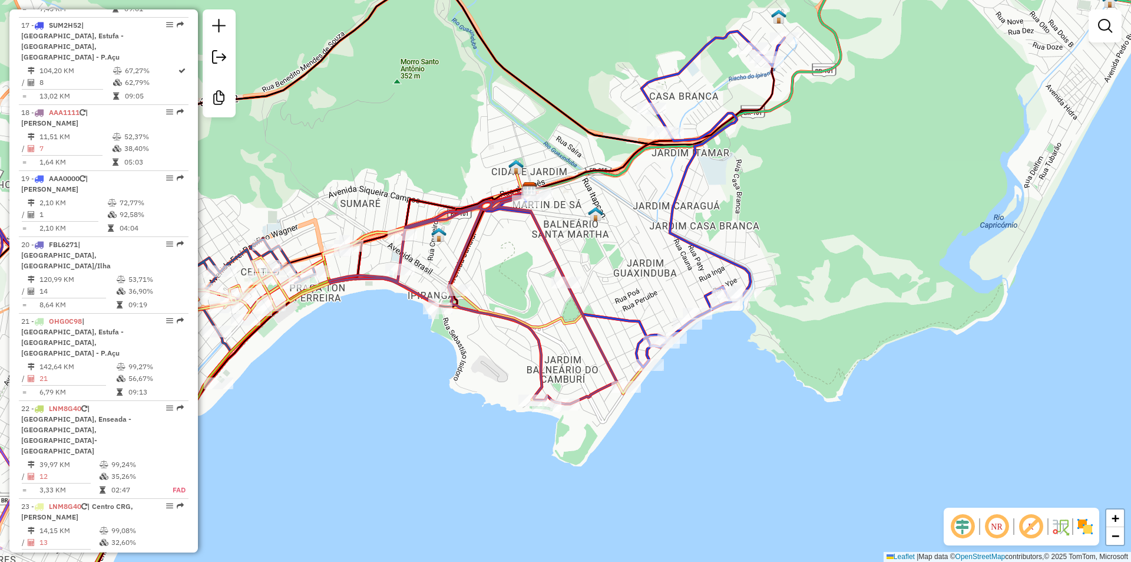
drag, startPoint x: 509, startPoint y: 245, endPoint x: 523, endPoint y: 270, distance: 29.0
click at [512, 300] on div "Janela de atendimento Grade de atendimento Capacidade Transportadoras Veículos …" at bounding box center [565, 281] width 1131 height 562
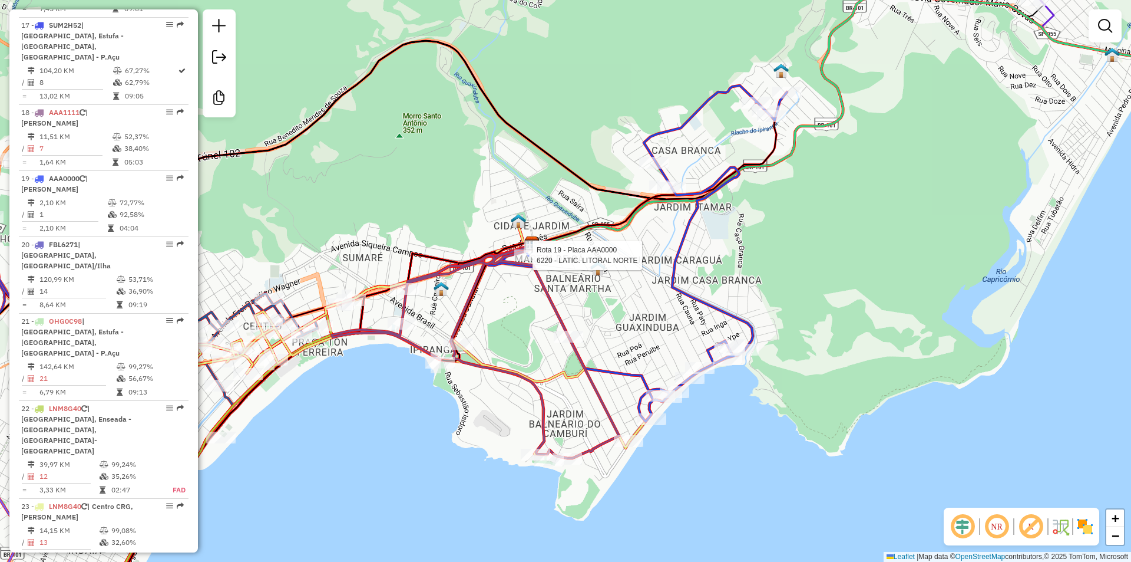
select select "**********"
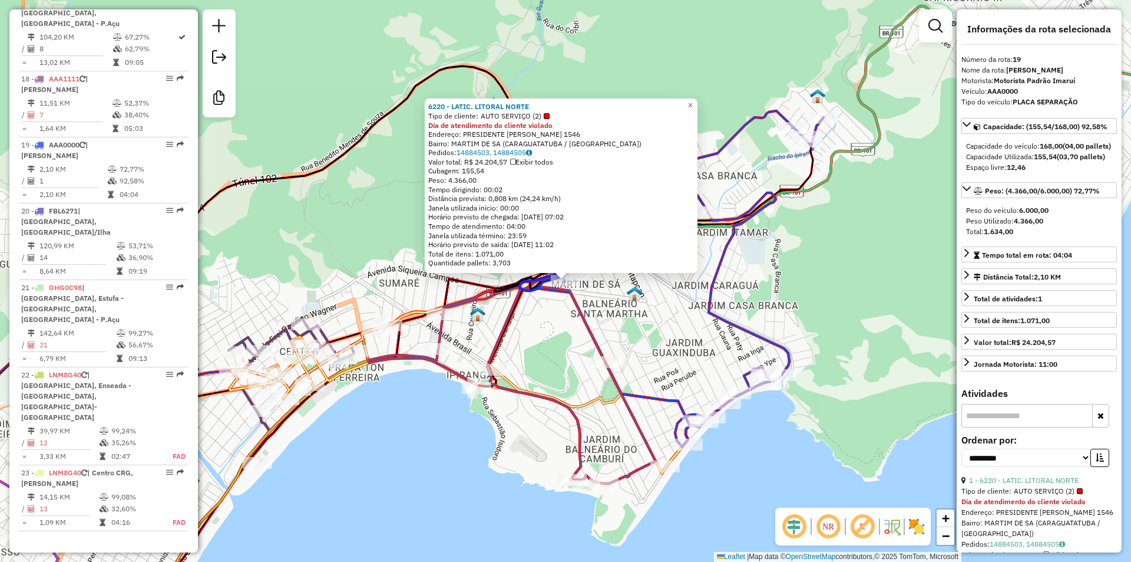
scroll to position [1678, 0]
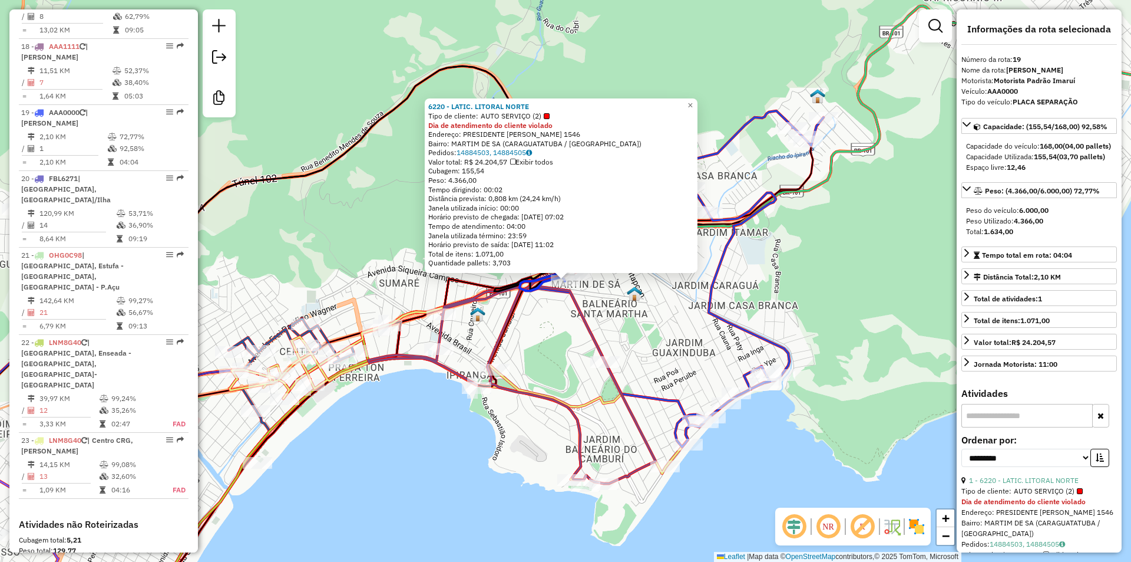
click at [674, 344] on div "6220 - LATIC. LITORAL NORTE Tipo de cliente: AUTO SERVIÇO (2) Dia de atendiment…" at bounding box center [565, 281] width 1131 height 562
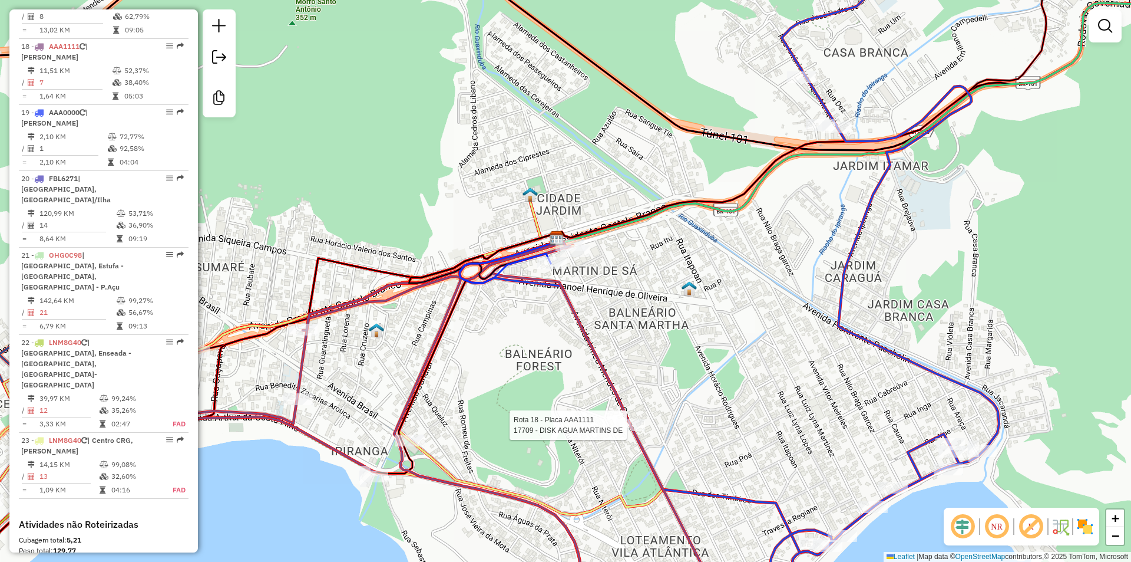
click at [628, 431] on div at bounding box center [630, 425] width 29 height 12
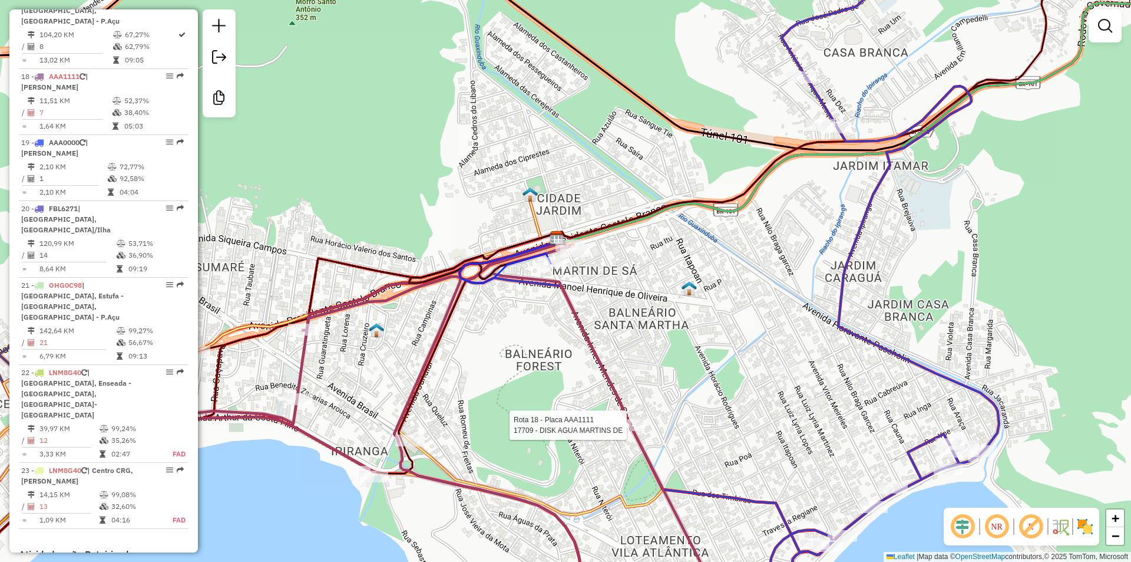
select select "**********"
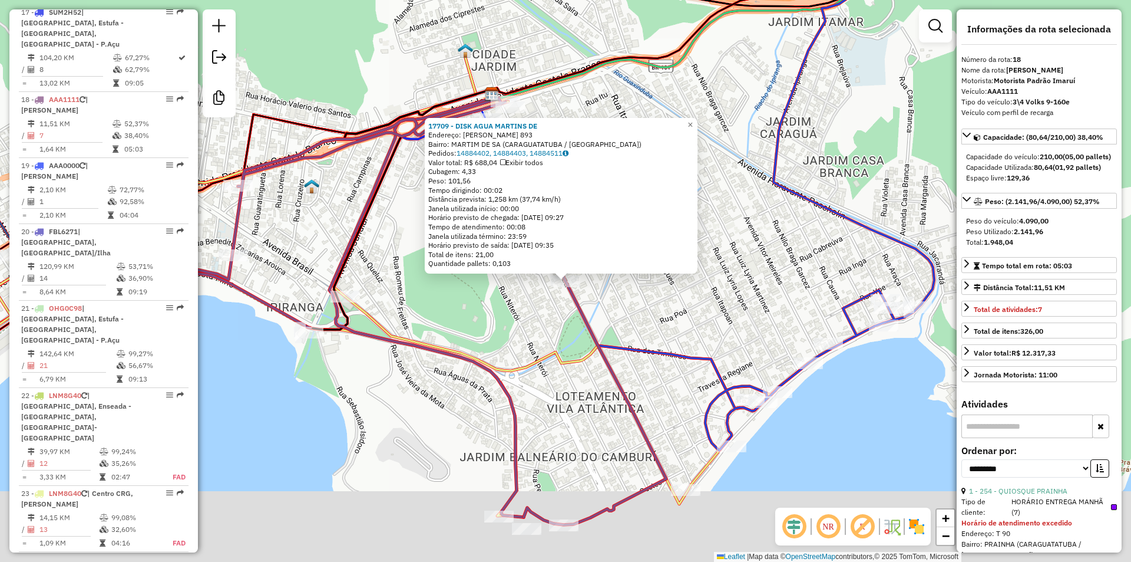
scroll to position [1612, 0]
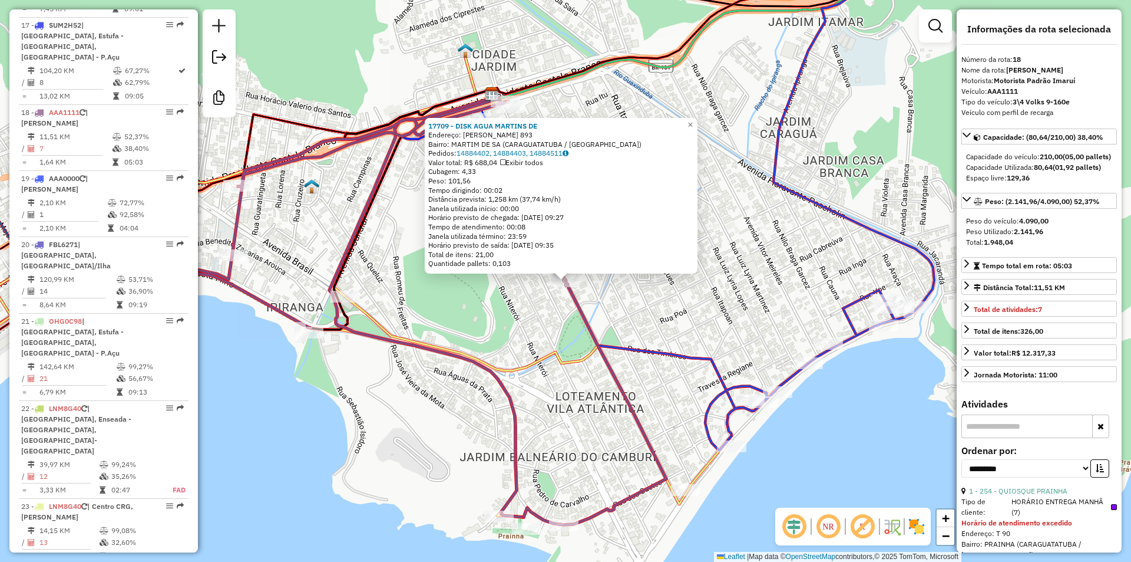
click at [532, 341] on div "17709 - DISK AGUA MARTINS DE Endereço: IRINEU MENDES DE SOUZA 893 Bairro: MARTI…" at bounding box center [565, 281] width 1131 height 562
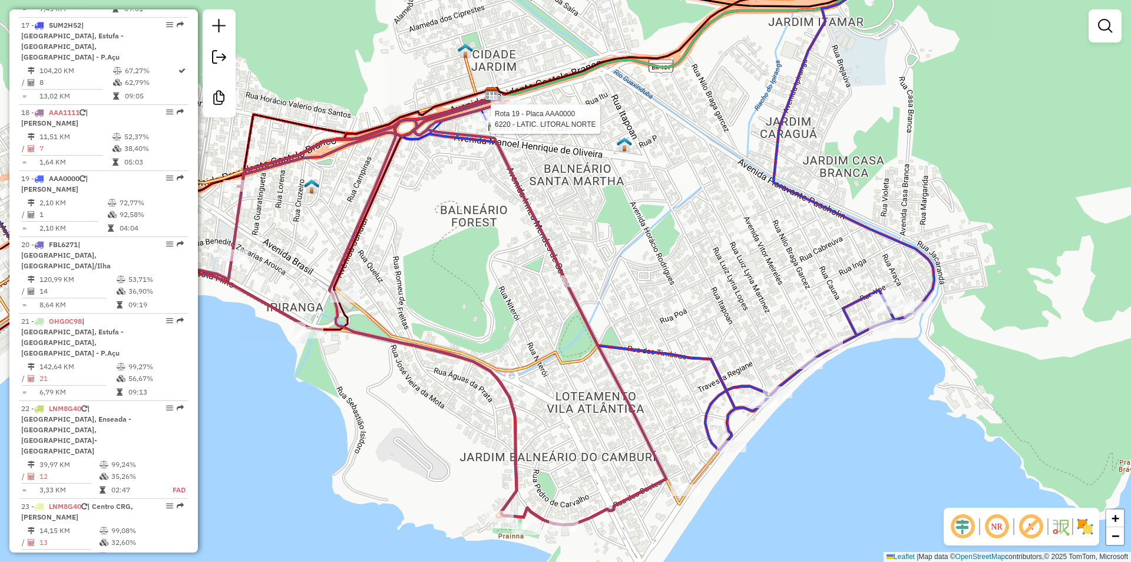
select select "**********"
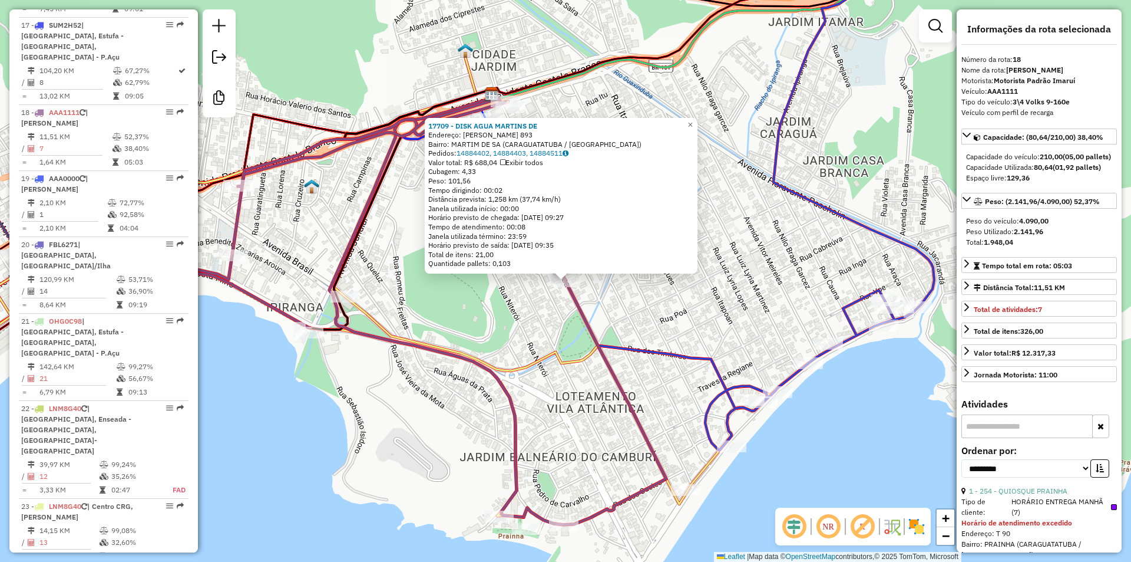
click at [496, 305] on div "17709 - DISK AGUA MARTINS DE Endereço: IRINEU MENDES DE SOUZA 893 Bairro: MARTI…" at bounding box center [565, 281] width 1131 height 562
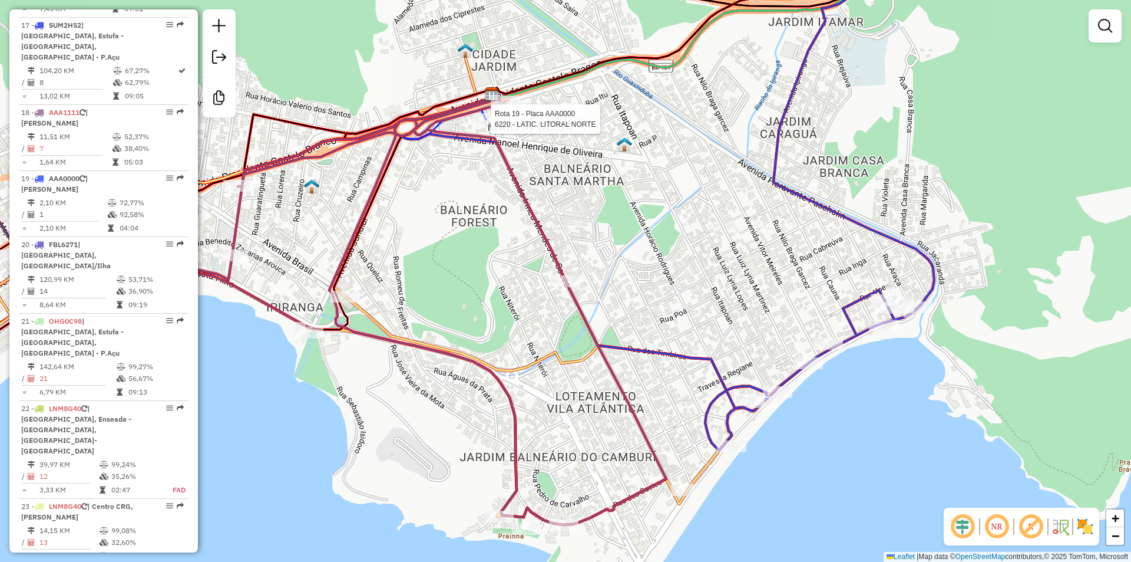
select select "**********"
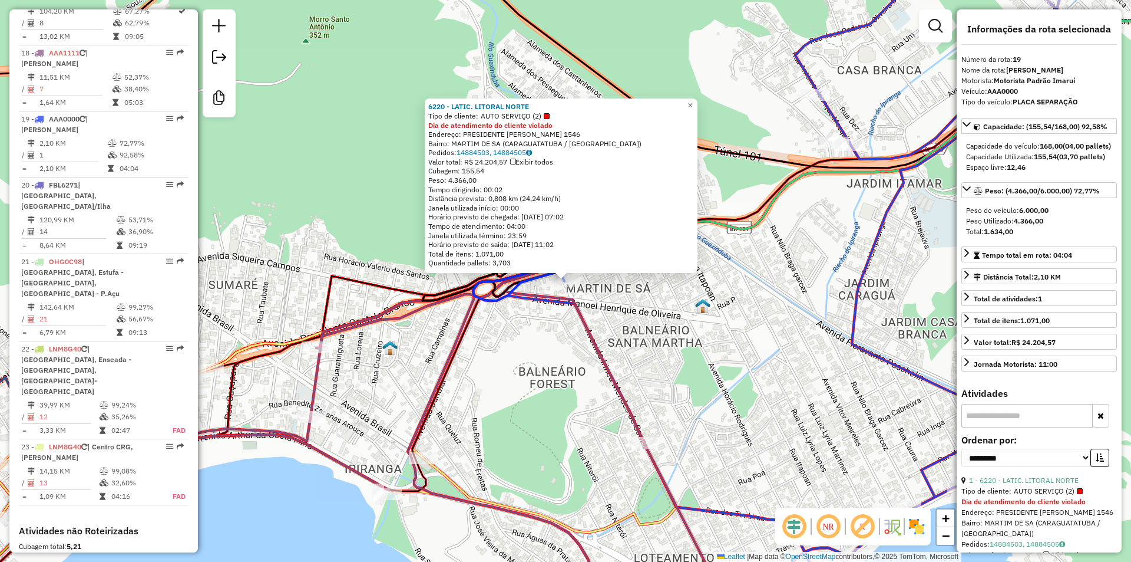
scroll to position [1678, 0]
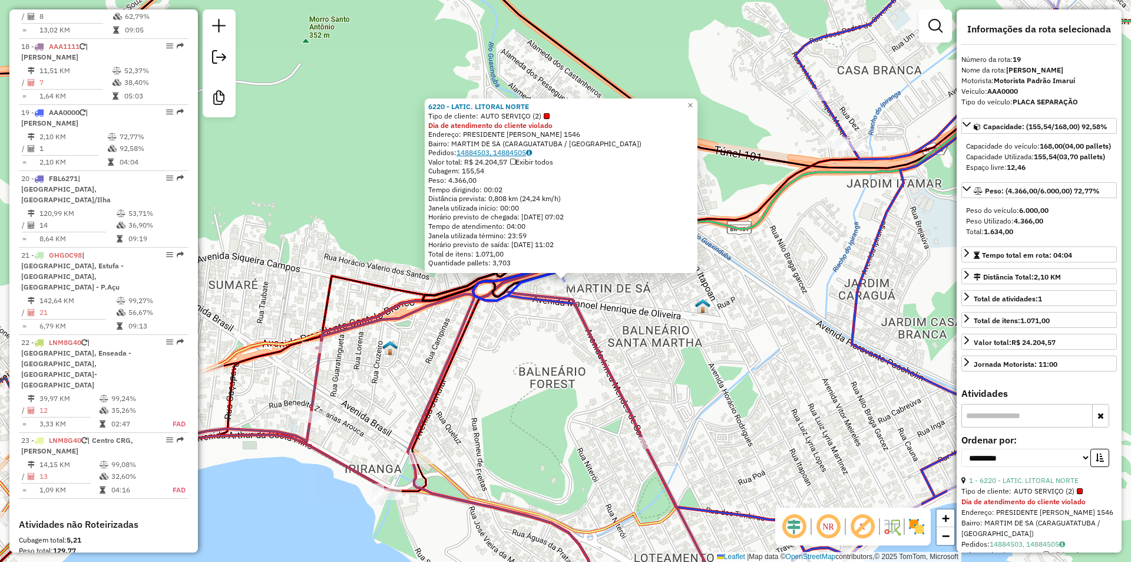
click at [503, 156] on link "14884503, 14884505" at bounding box center [494, 152] width 75 height 9
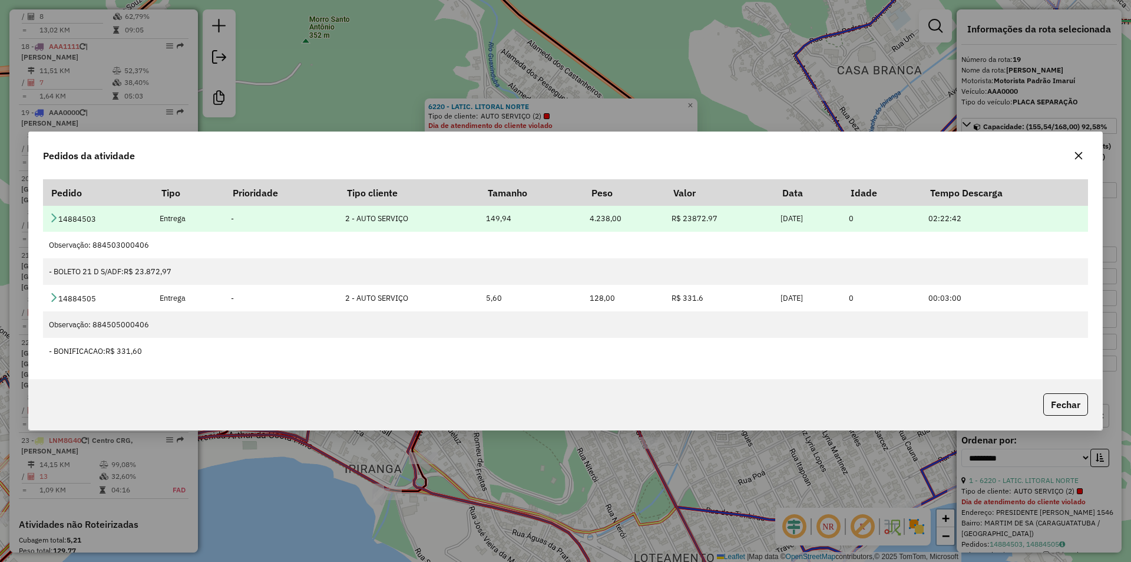
click at [48, 212] on td "14884503" at bounding box center [98, 218] width 110 height 27
click at [52, 217] on icon at bounding box center [53, 217] width 9 height 9
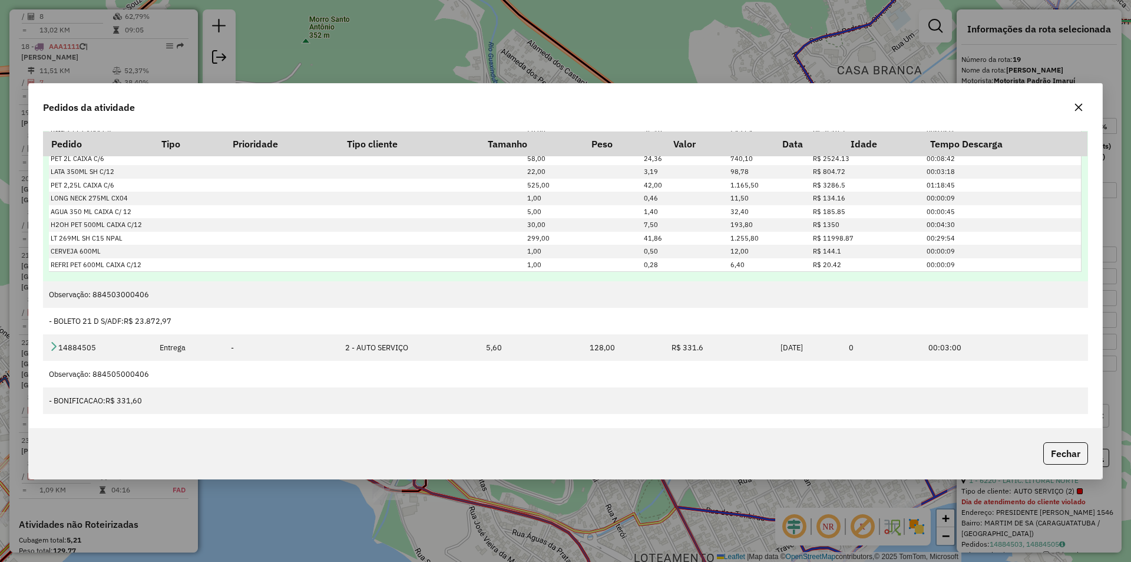
scroll to position [0, 0]
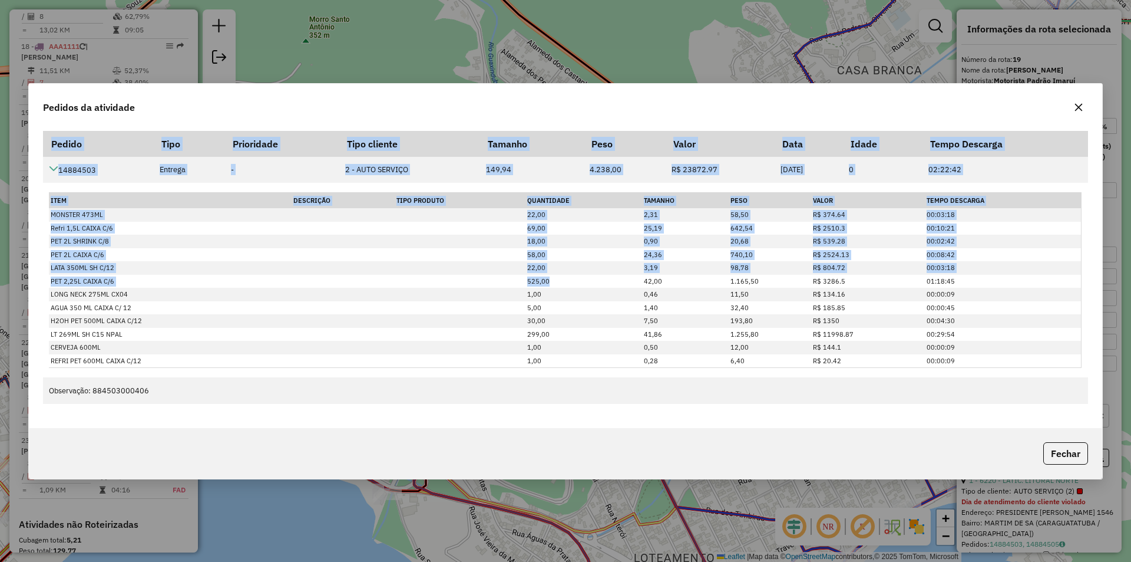
drag, startPoint x: 553, startPoint y: 280, endPoint x: 40, endPoint y: 280, distance: 512.7
click at [40, 280] on div "Pedido Tipo Prioridade Tipo cliente Tamanho Peso Valor Data Idade Tempo Descarg…" at bounding box center [566, 277] width 1074 height 302
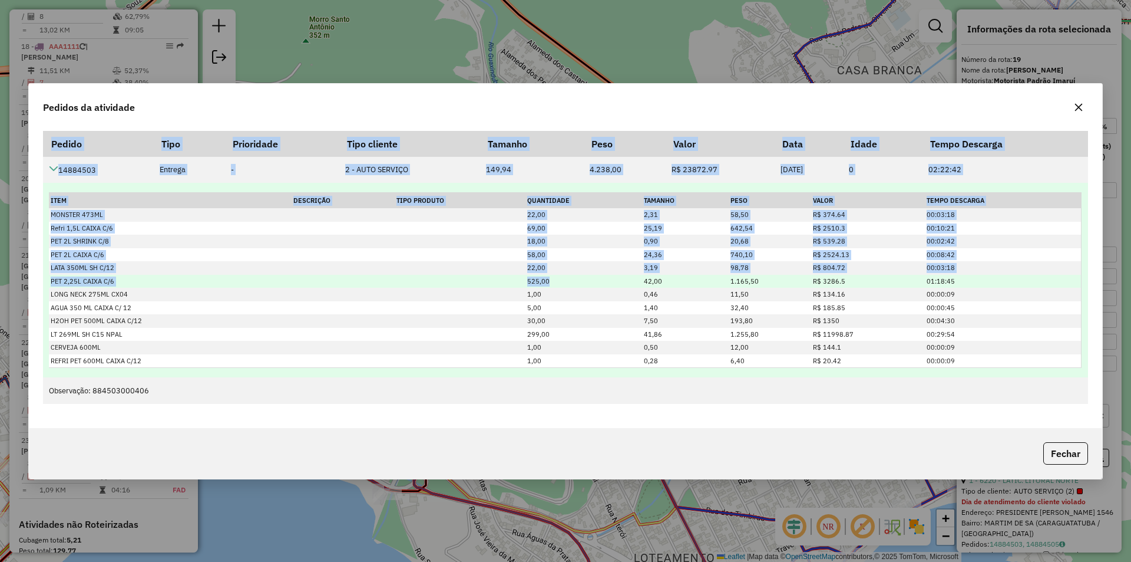
click at [70, 275] on td "PET 2,25L CAIXA C/6" at bounding box center [170, 282] width 243 height 14
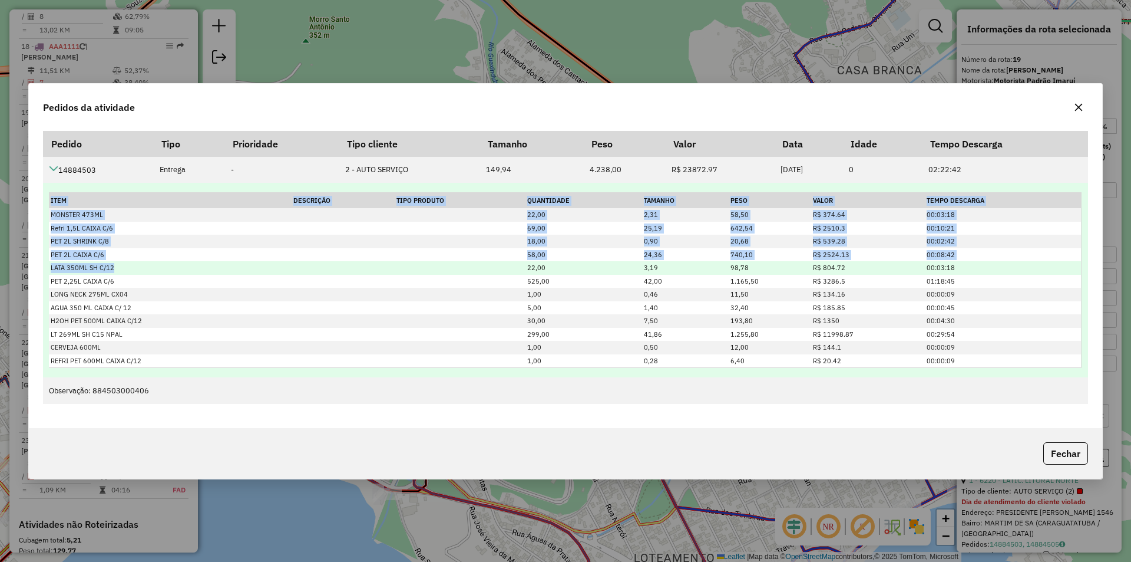
drag, startPoint x: 48, startPoint y: 279, endPoint x: 211, endPoint y: 266, distance: 163.2
click at [211, 266] on td "Item Descrição Tipo Produto Quantidade Tamanho Peso Valor Tempo Descarga MONSTE…" at bounding box center [565, 280] width 1045 height 194
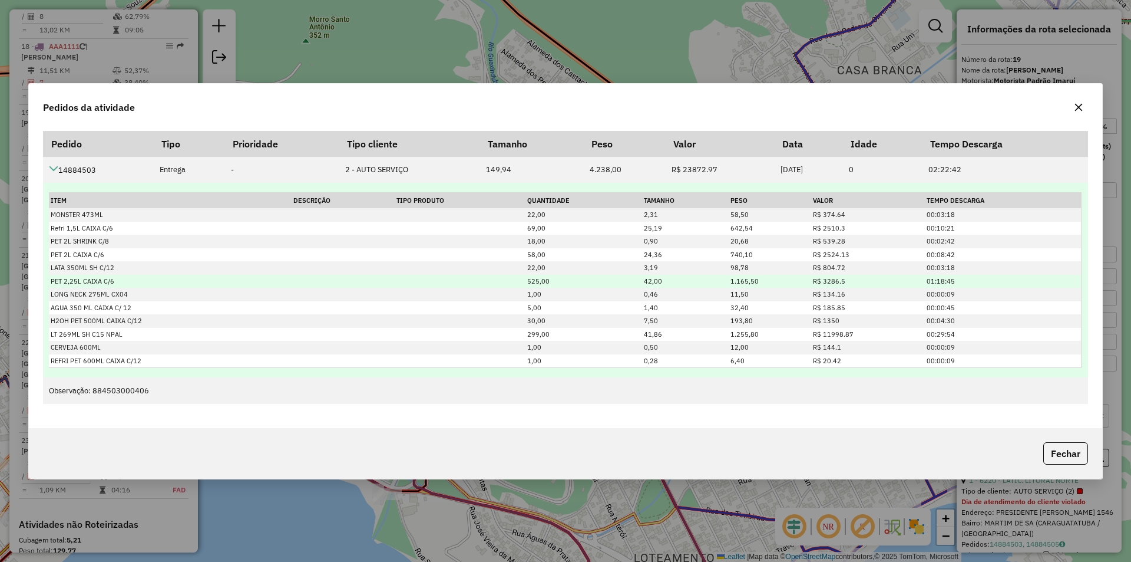
click at [549, 276] on td "525,00" at bounding box center [584, 282] width 117 height 14
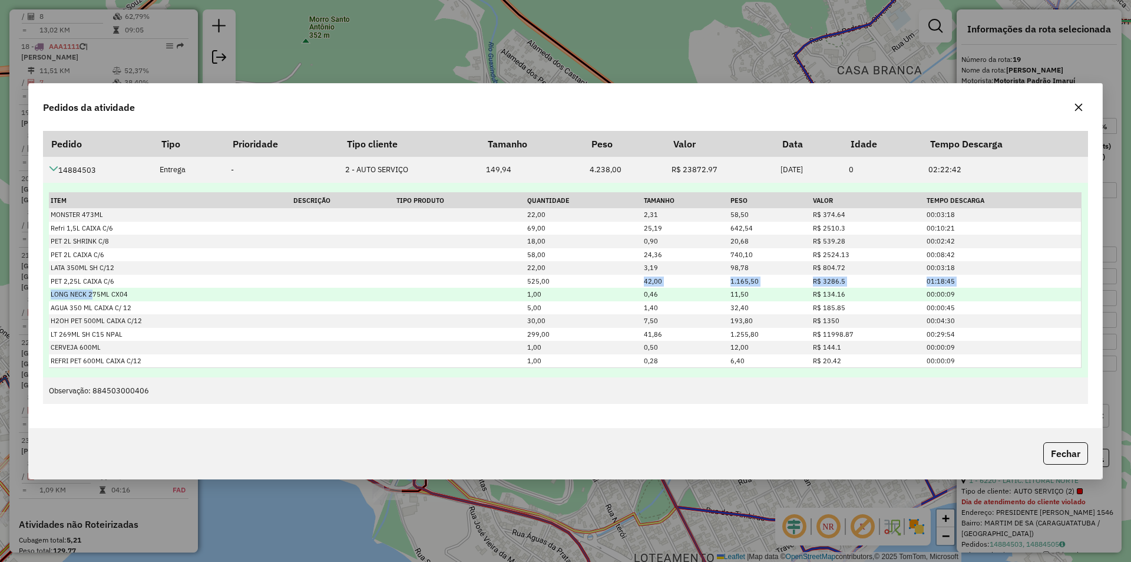
drag, startPoint x: 557, startPoint y: 279, endPoint x: 90, endPoint y: 295, distance: 467.6
click at [90, 295] on tbody "MONSTER 473ML 22,00 2,31 58,50 R$ 374.64 00:03:18 Refri 1,5L CAIXA C/6 69,00 25…" at bounding box center [565, 287] width 1032 height 159
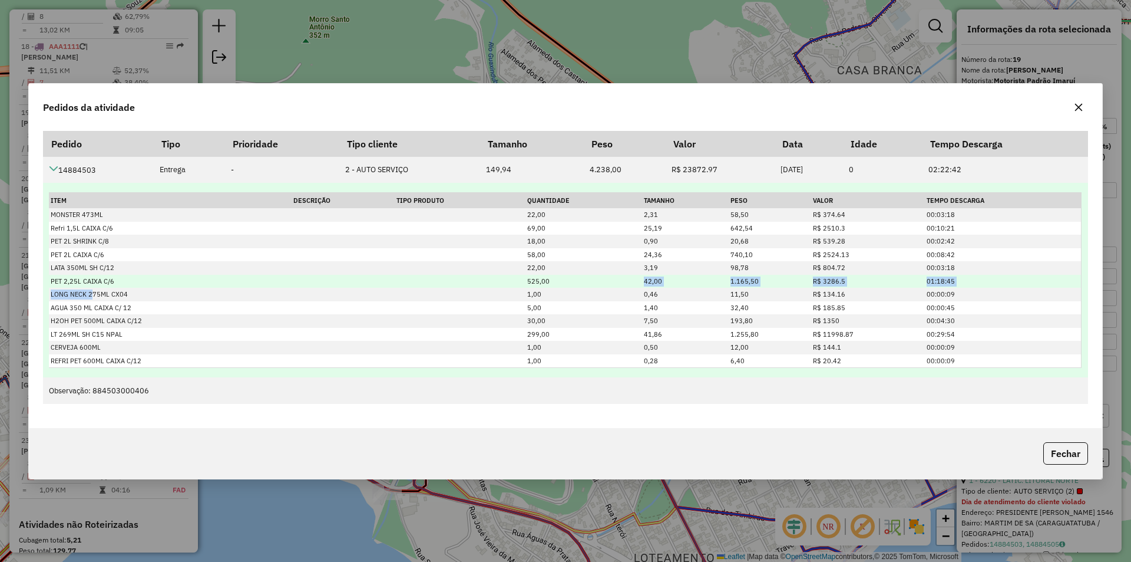
click at [680, 279] on td "42,00" at bounding box center [685, 282] width 87 height 14
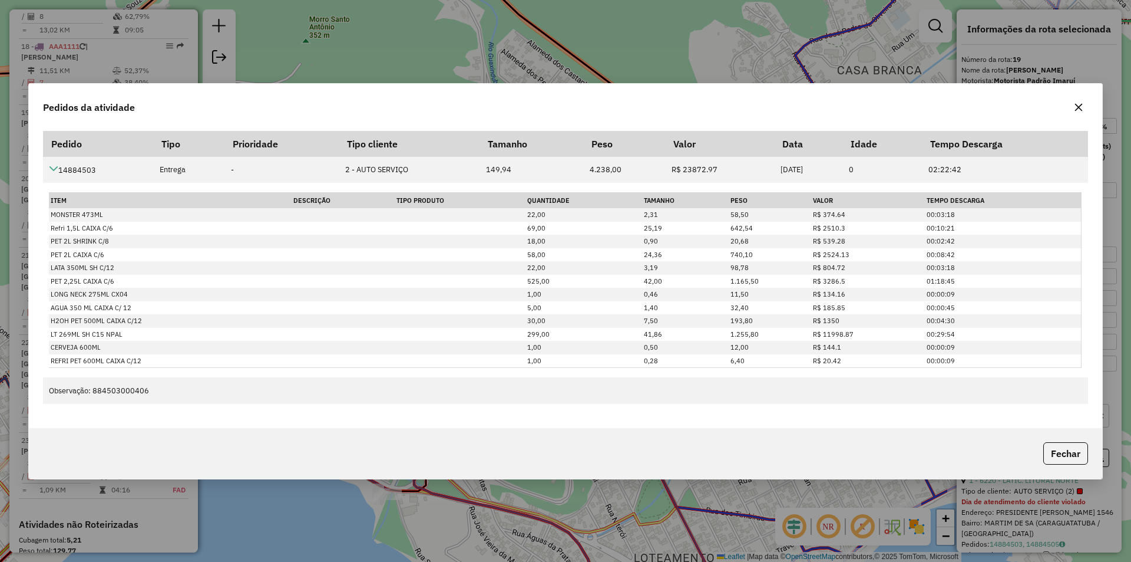
click at [1080, 108] on icon "button" at bounding box center [1079, 107] width 8 height 8
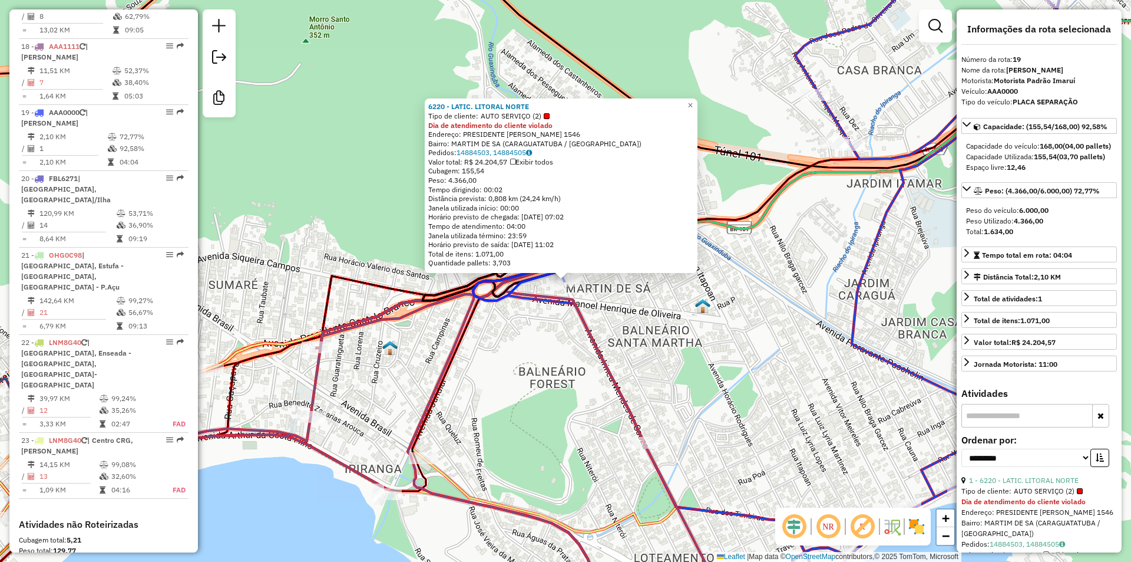
click at [833, 324] on div "6220 - LATIC. LITORAL NORTE Tipo de cliente: AUTO SERVIÇO (2) Dia de atendiment…" at bounding box center [565, 281] width 1131 height 562
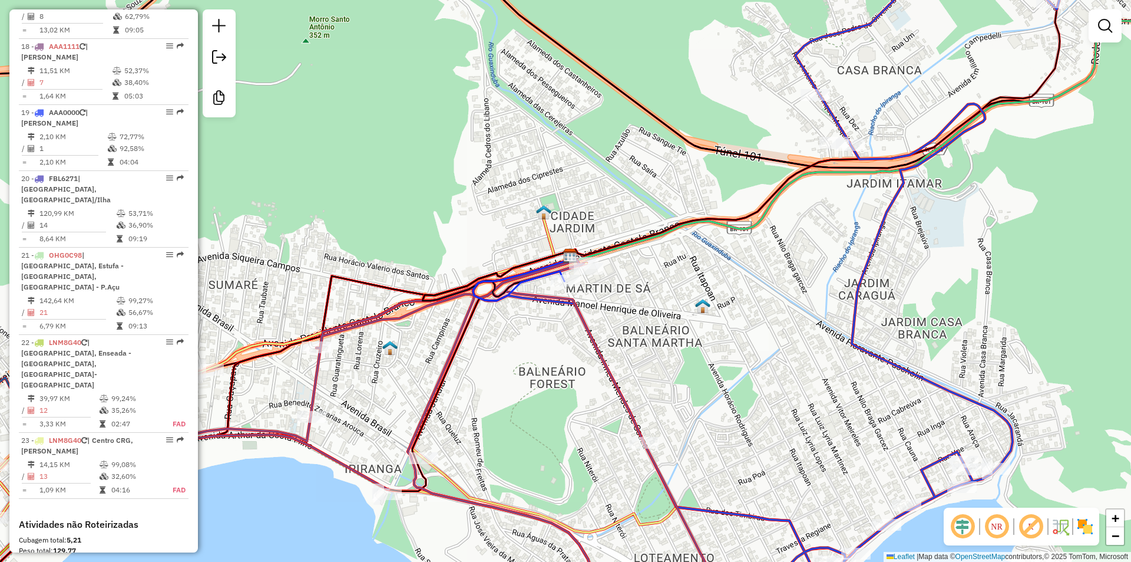
click at [986, 285] on div "Janela de atendimento Grade de atendimento Capacidade Transportadoras Veículos …" at bounding box center [565, 281] width 1131 height 562
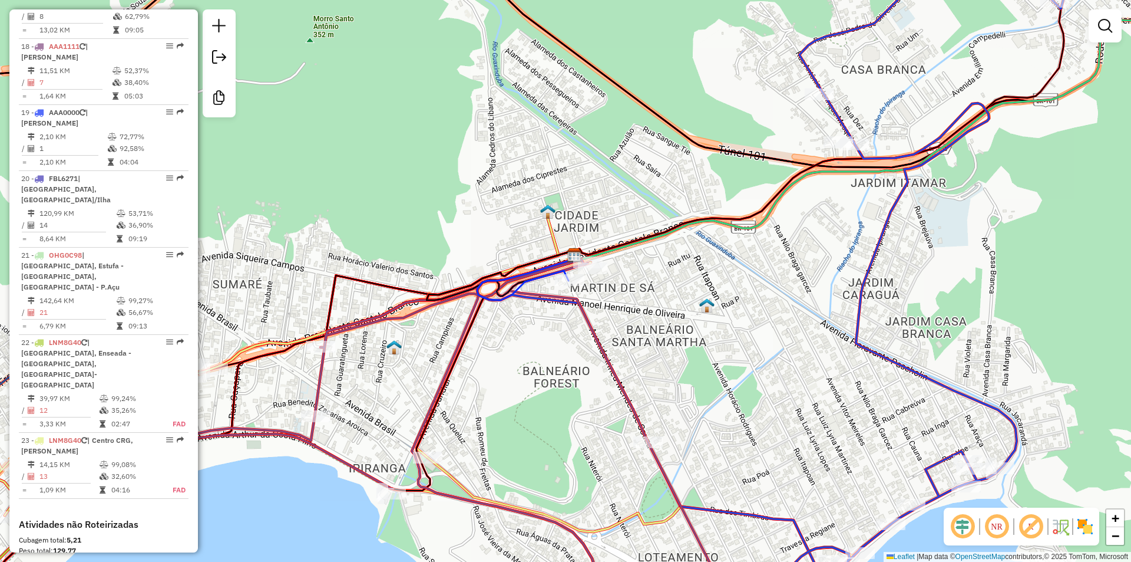
drag, startPoint x: 507, startPoint y: 426, endPoint x: 569, endPoint y: 347, distance: 100.3
click at [569, 347] on div "Janela de atendimento Grade de atendimento Capacidade Transportadoras Veículos …" at bounding box center [565, 281] width 1131 height 562
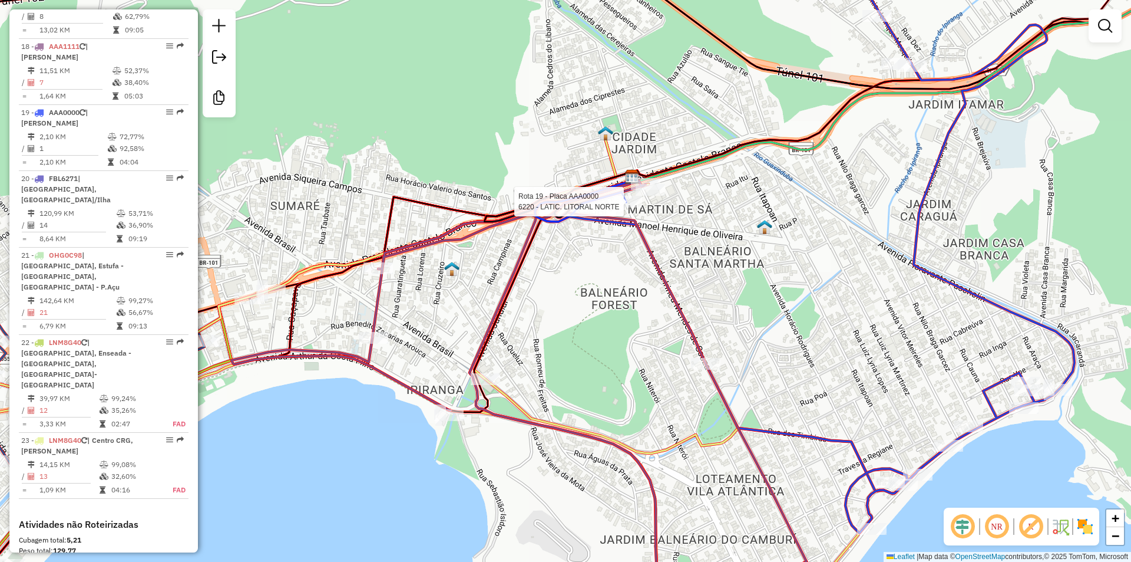
select select "**********"
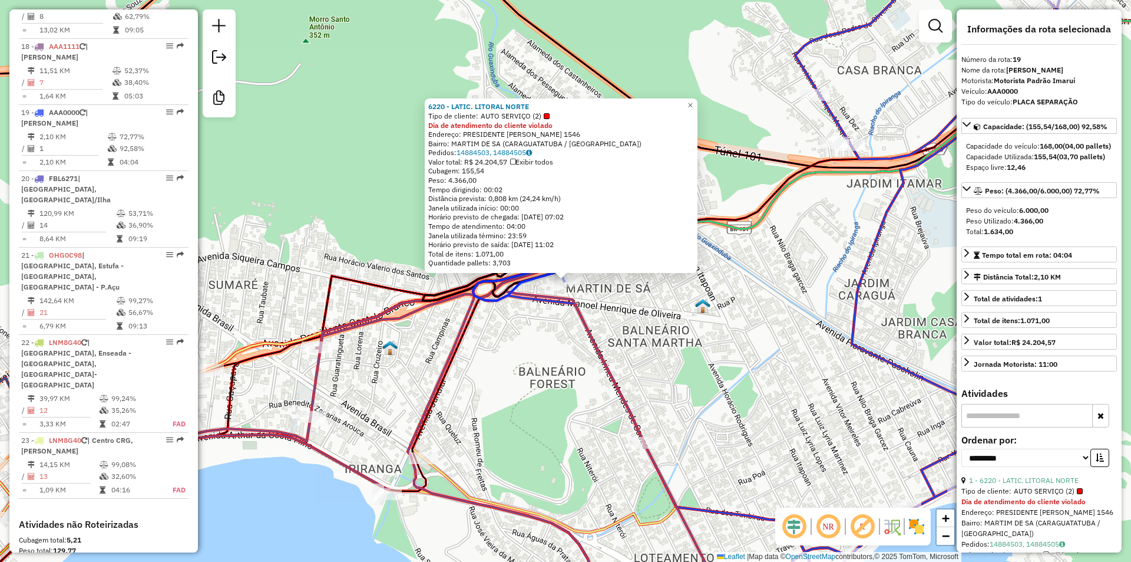
click at [550, 427] on div "6220 - LATIC. LITORAL NORTE Tipo de cliente: AUTO SERVIÇO (2) Dia de atendiment…" at bounding box center [565, 281] width 1131 height 562
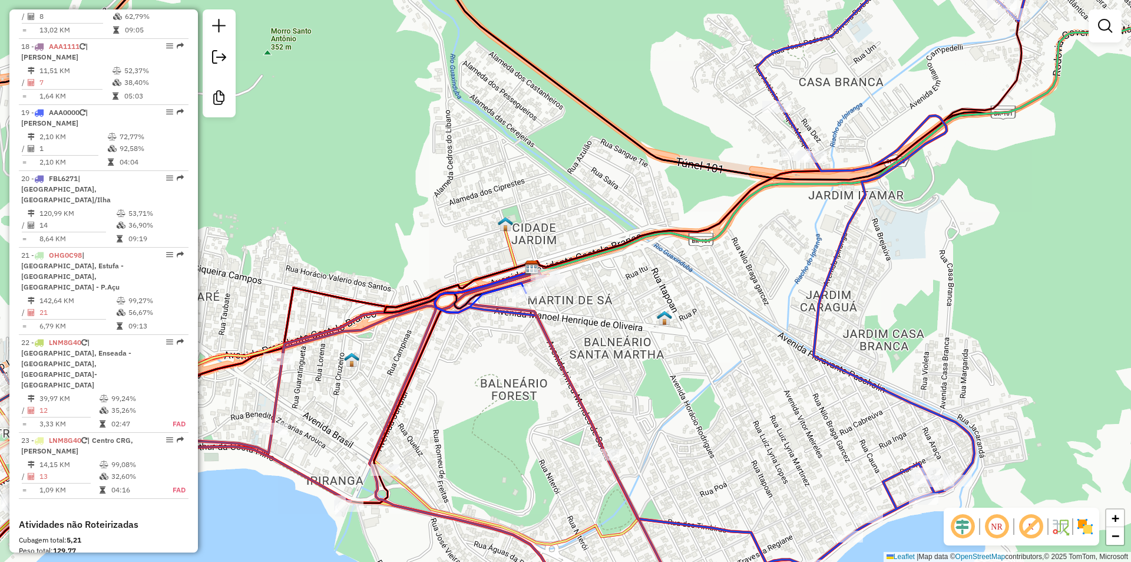
drag, startPoint x: 772, startPoint y: 352, endPoint x: 358, endPoint y: 242, distance: 428.1
click at [457, 304] on div "Janela de atendimento Grade de atendimento Capacidade Transportadoras Veículos …" at bounding box center [565, 281] width 1131 height 562
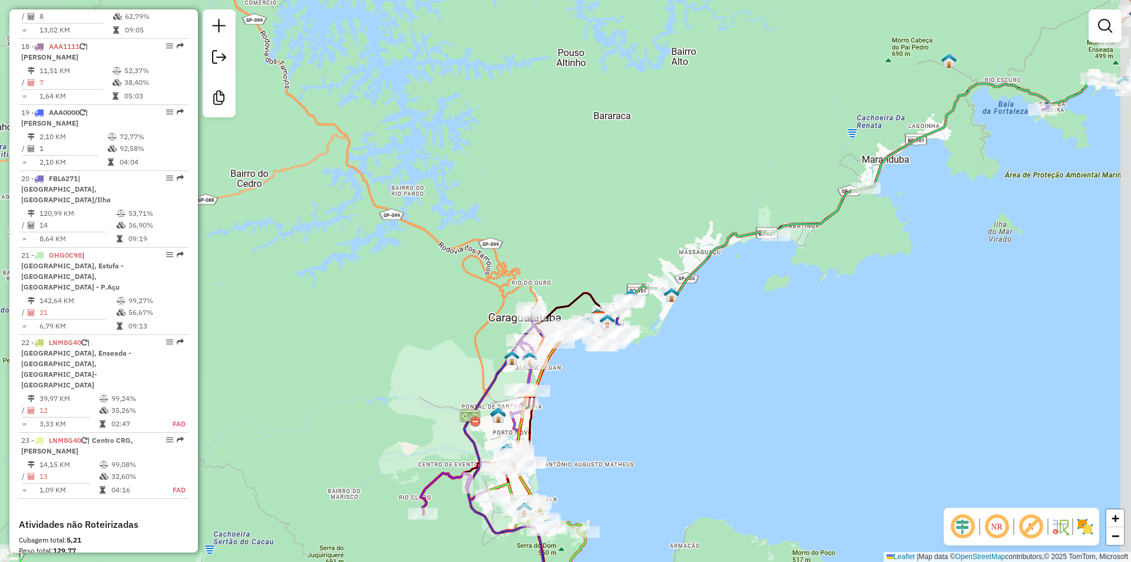
drag, startPoint x: 840, startPoint y: 413, endPoint x: 475, endPoint y: 200, distance: 422.3
click at [476, 201] on div "Janela de atendimento Grade de atendimento Capacidade Transportadoras Veículos …" at bounding box center [565, 281] width 1131 height 562
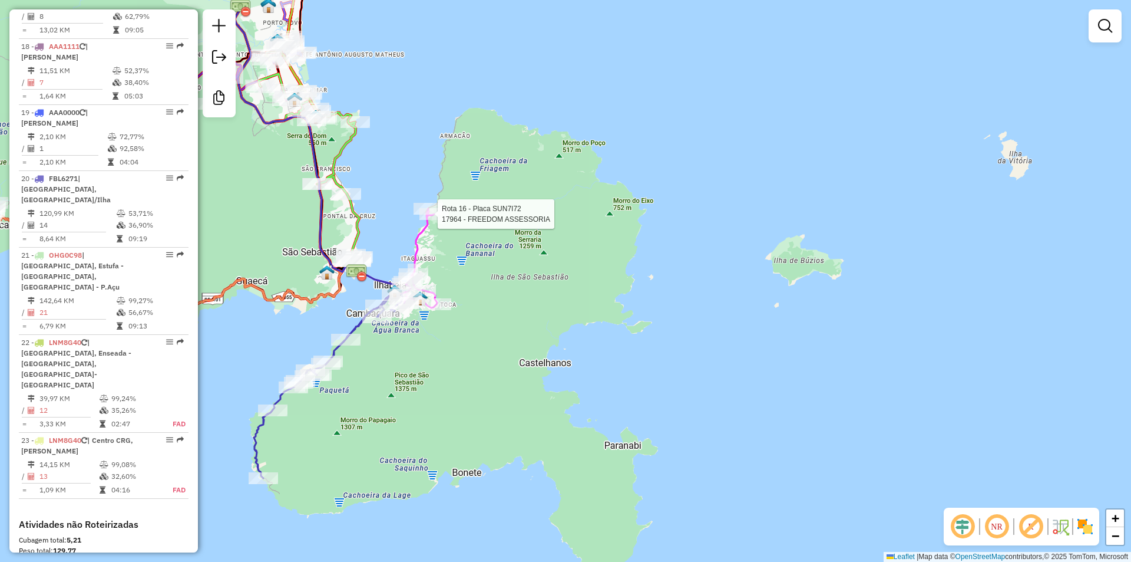
select select "**********"
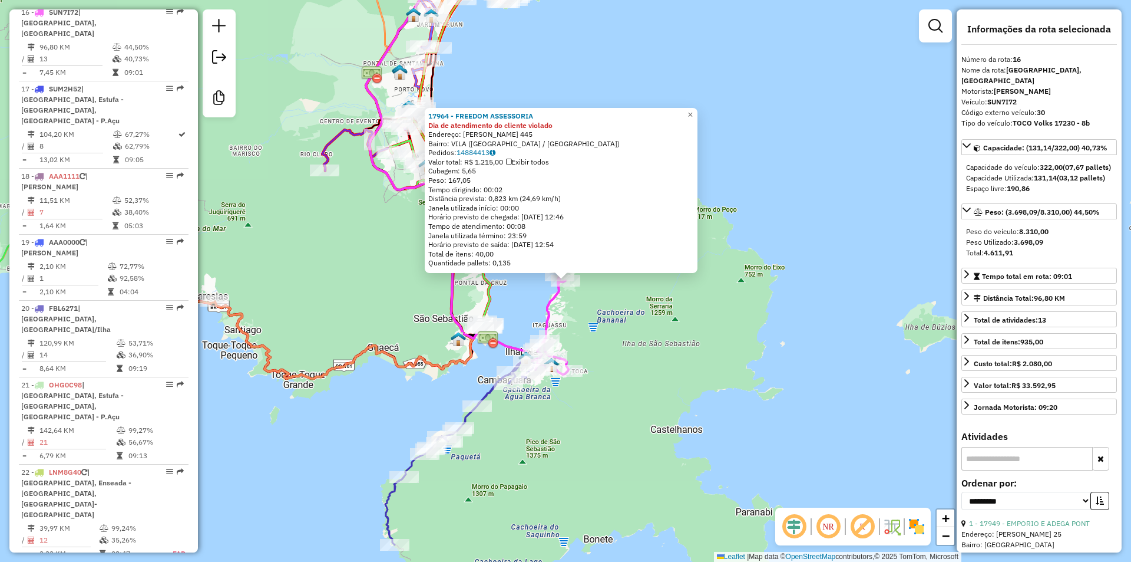
scroll to position [1480, 0]
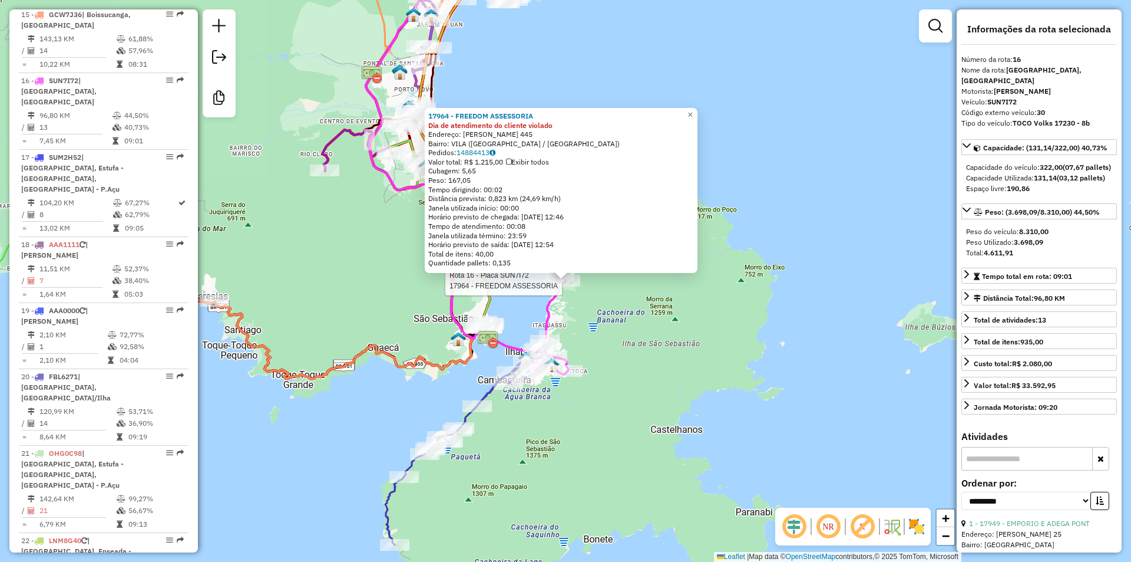
click at [625, 329] on div "Rota 16 - Placa SUN7I72 17964 - FREEDOM ASSESSORIA 17964 - FREEDOM ASSESSORIA D…" at bounding box center [565, 281] width 1131 height 562
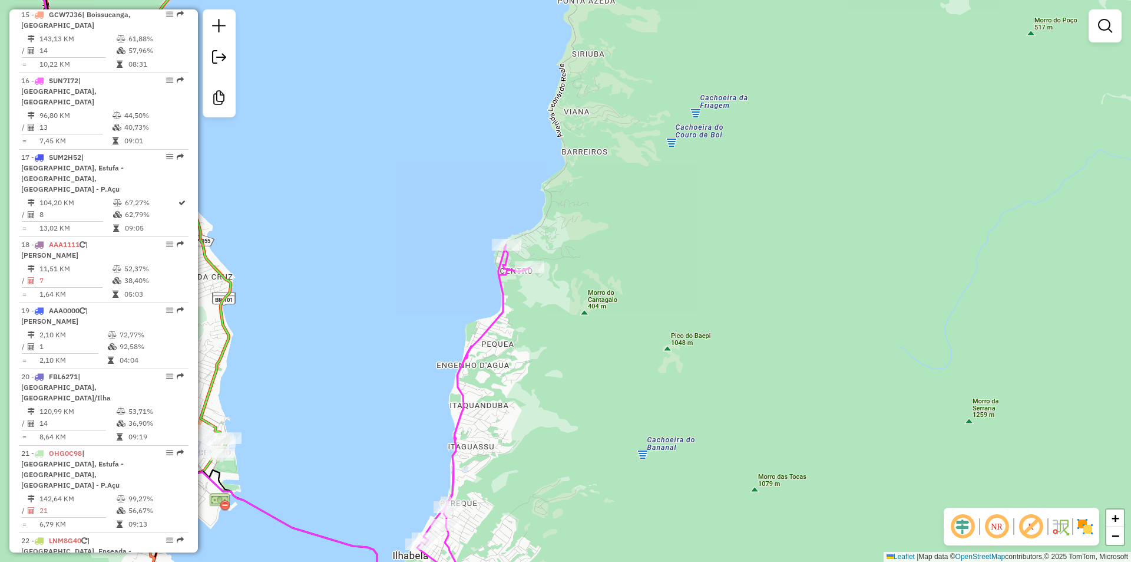
drag, startPoint x: 568, startPoint y: 328, endPoint x: 594, endPoint y: 334, distance: 26.7
click at [594, 334] on div "Janela de atendimento Grade de atendimento Capacidade Transportadoras Veículos …" at bounding box center [565, 281] width 1131 height 562
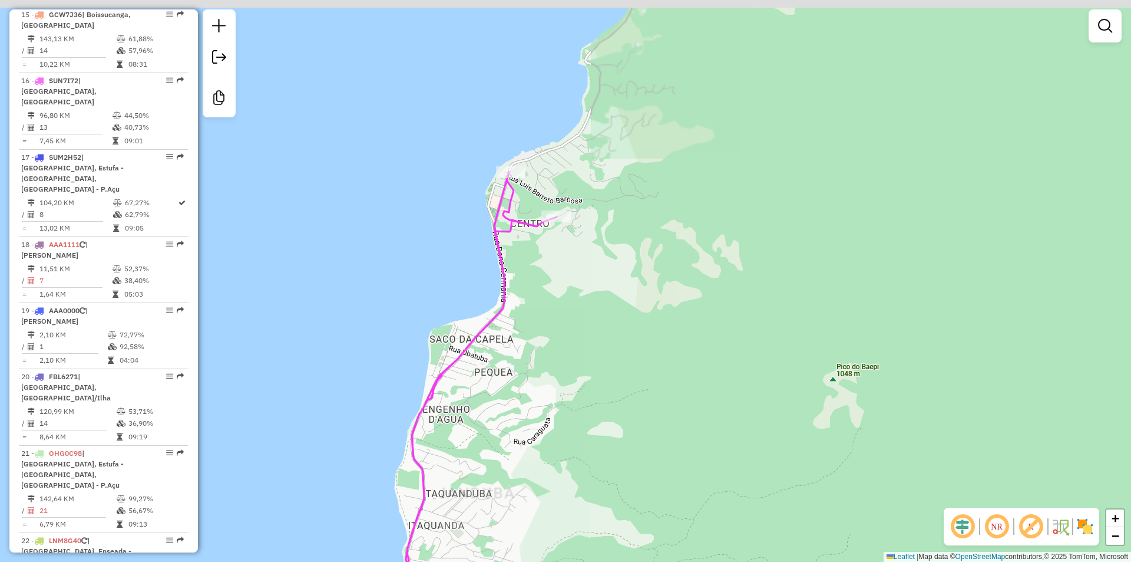
drag, startPoint x: 567, startPoint y: 305, endPoint x: 586, endPoint y: 338, distance: 38.0
click at [586, 338] on div "Janela de atendimento Grade de atendimento Capacidade Transportadoras Veículos …" at bounding box center [565, 281] width 1131 height 562
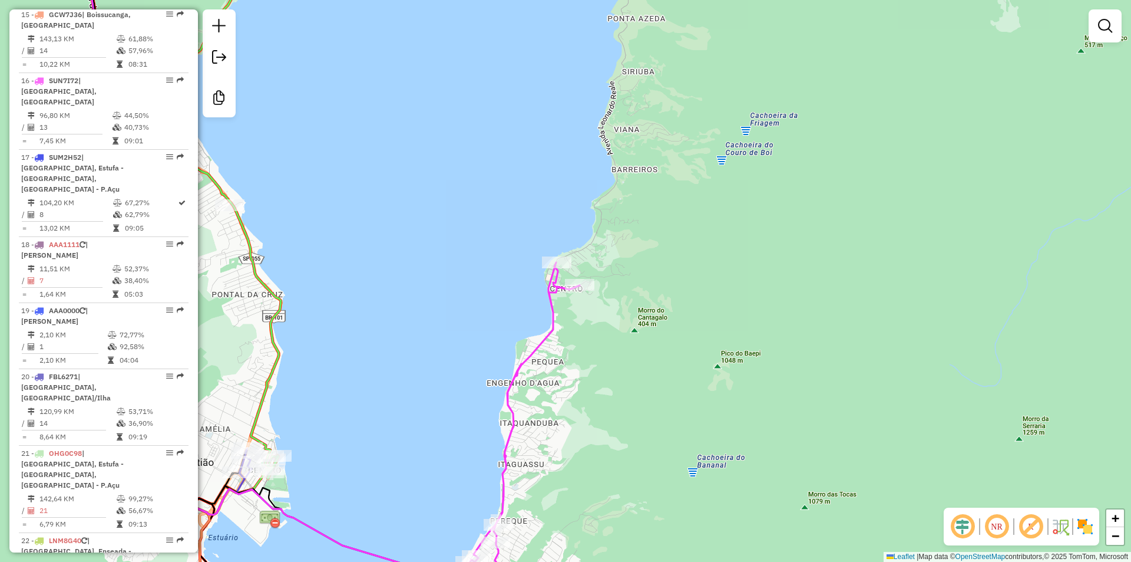
click at [356, 145] on div "Janela de atendimento Grade de atendimento Capacidade Transportadoras Veículos …" at bounding box center [565, 281] width 1131 height 562
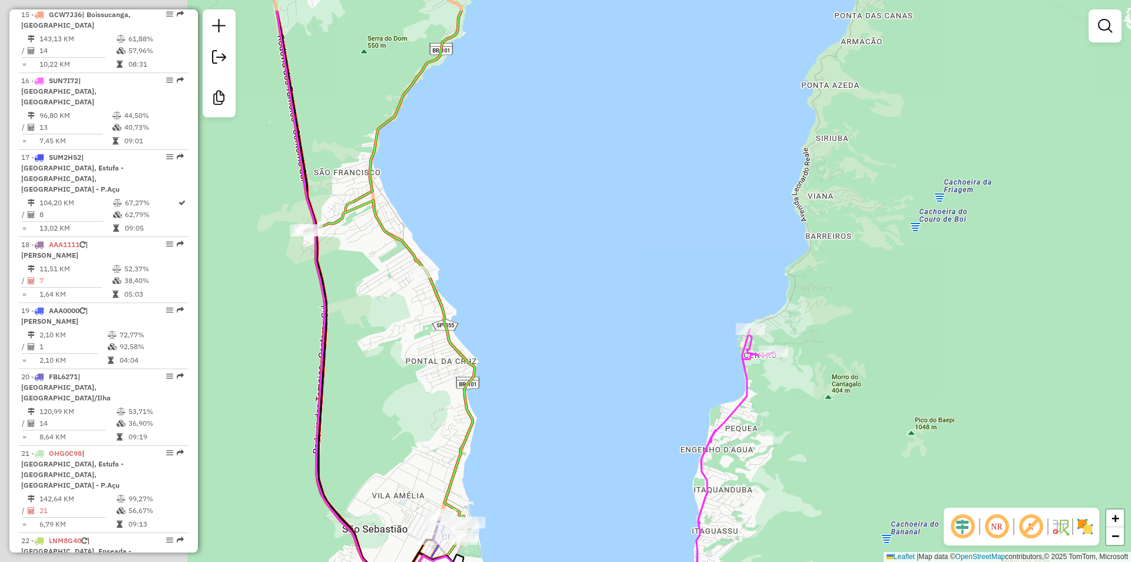
drag, startPoint x: 626, startPoint y: 438, endPoint x: 859, endPoint y: 471, distance: 235.1
click at [860, 483] on div "Janela de atendimento Grade de atendimento Capacidade Transportadoras Veículos …" at bounding box center [565, 281] width 1131 height 562
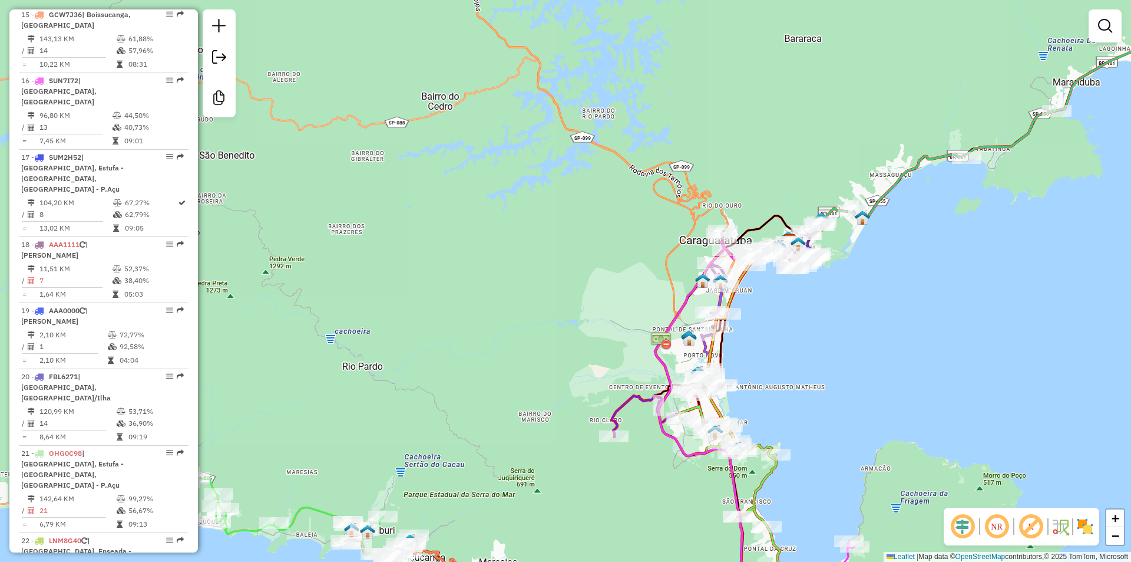
drag, startPoint x: 760, startPoint y: 422, endPoint x: 715, endPoint y: 508, distance: 97.3
click at [715, 508] on div "Janela de atendimento Grade de atendimento Capacidade Transportadoras Veículos …" at bounding box center [565, 281] width 1131 height 562
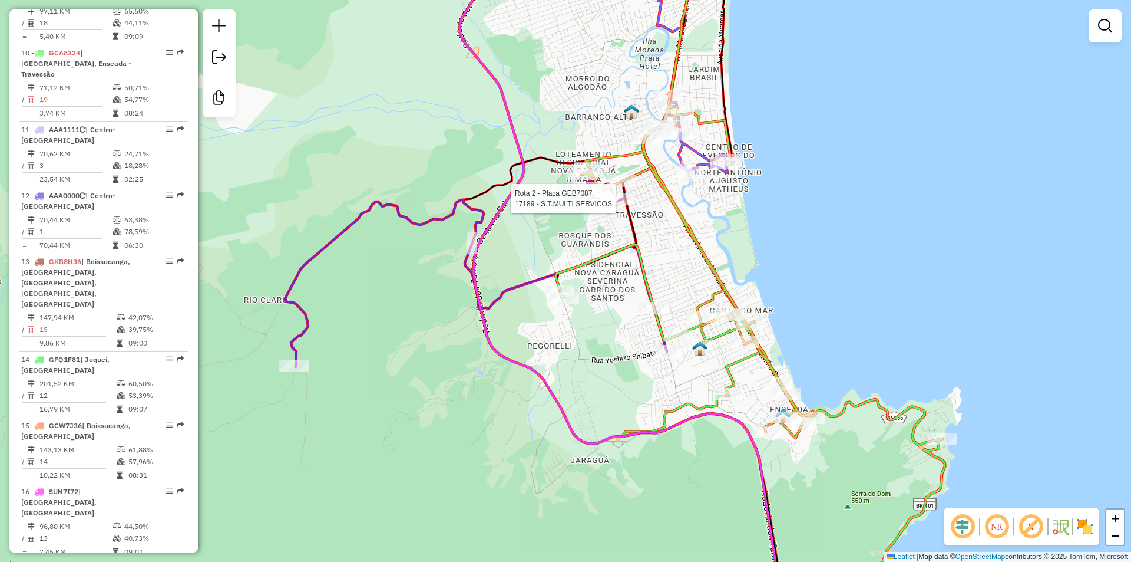
select select "**********"
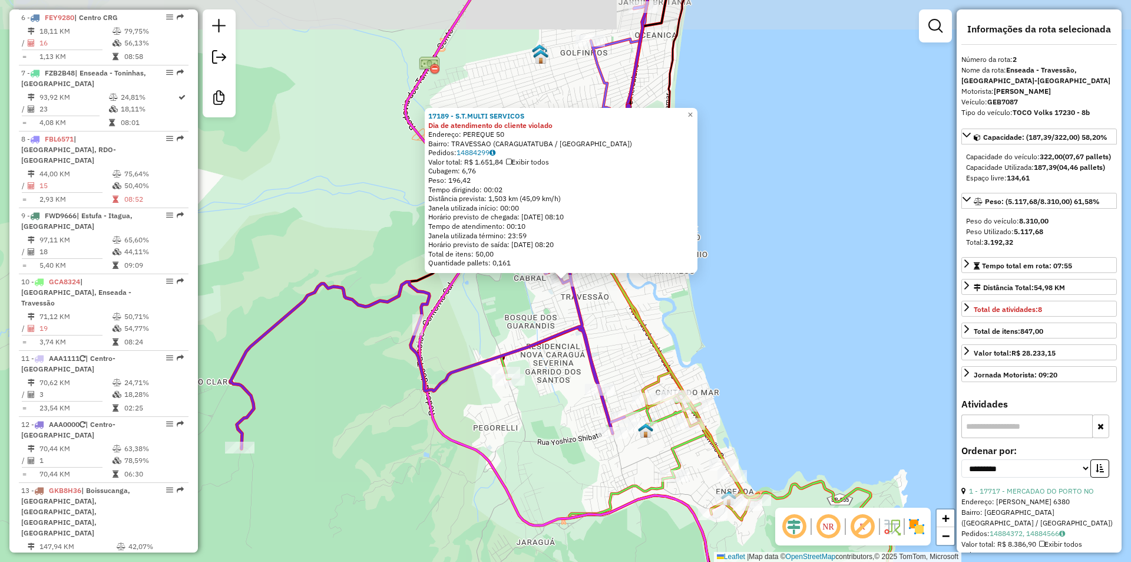
scroll to position [566, 0]
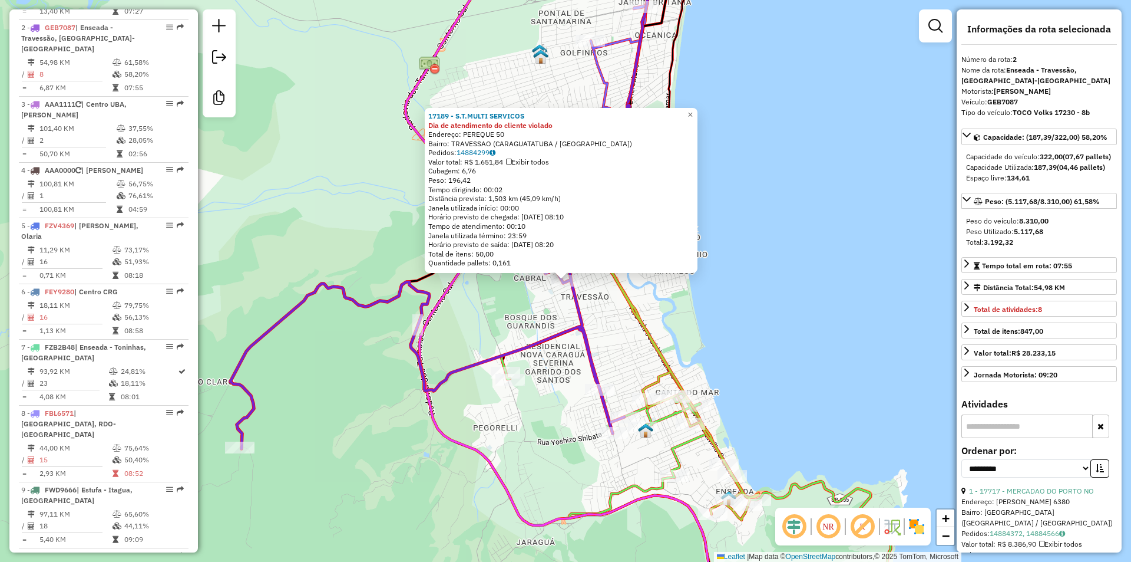
click at [621, 321] on div "17189 - S.T.MULTI SERVICOS Dia de atendimento do cliente violado Endereço: PERE…" at bounding box center [565, 281] width 1131 height 562
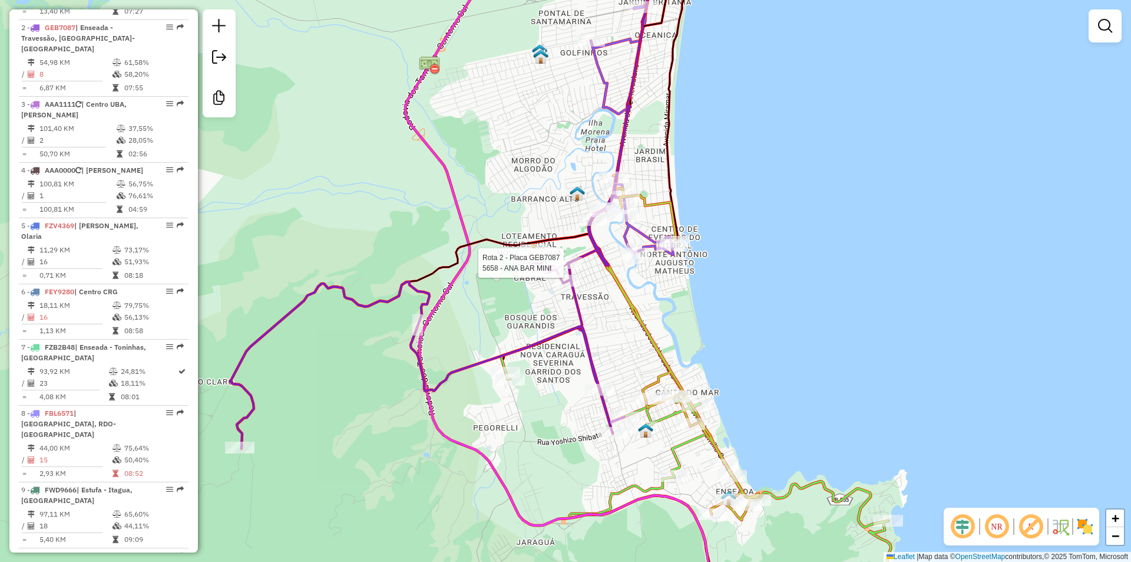
select select "**********"
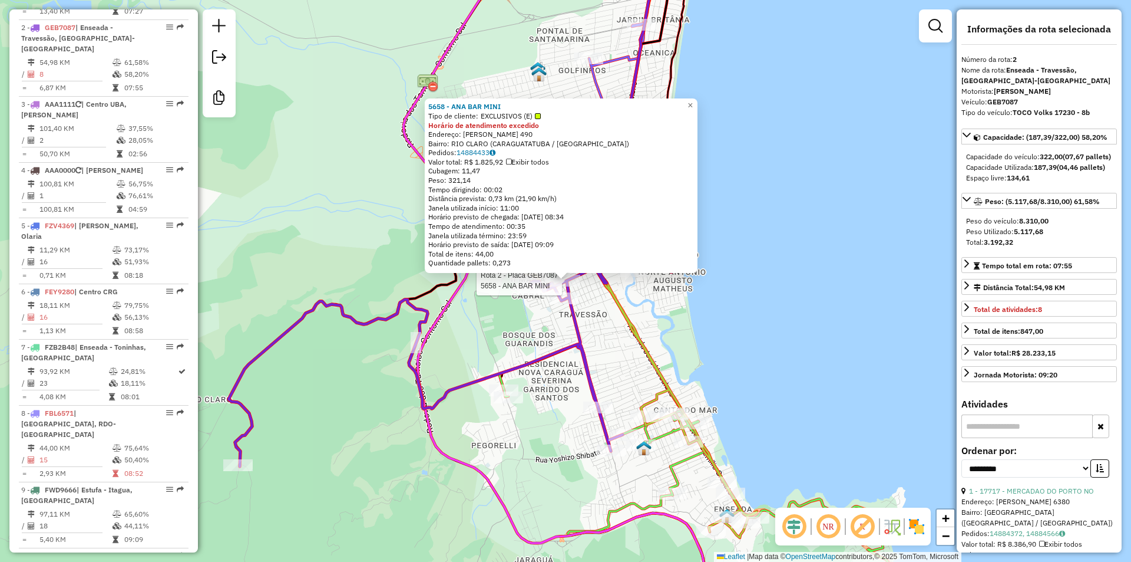
click at [361, 464] on div "Rota 2 - Placa GEB7087 5658 - ANA BAR MINI 5658 - ANA BAR MINI Tipo de cliente:…" at bounding box center [565, 281] width 1131 height 562
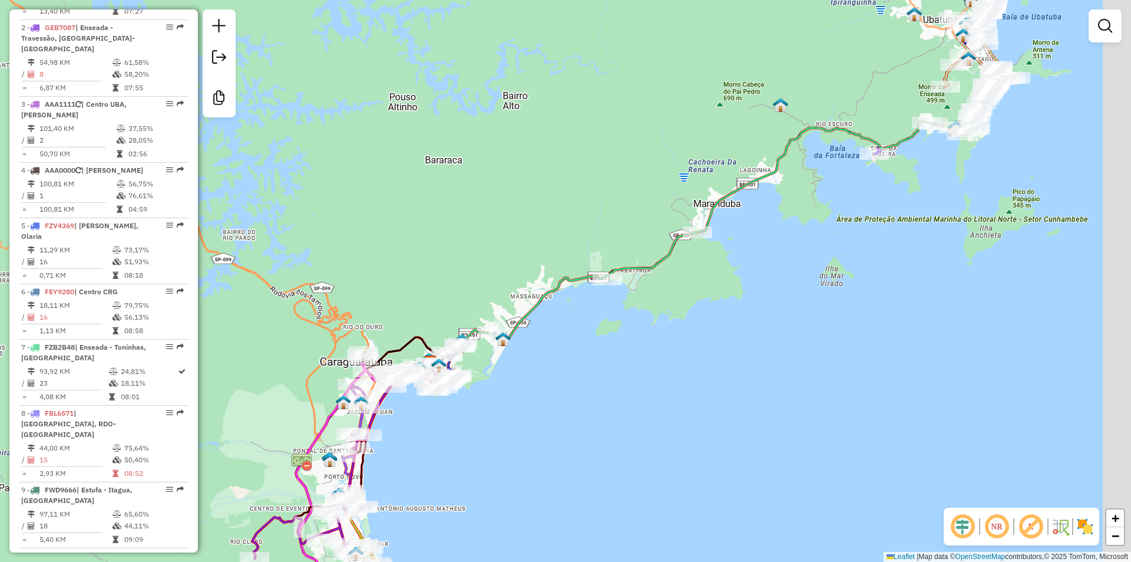
drag, startPoint x: 685, startPoint y: 305, endPoint x: 652, endPoint y: 371, distance: 73.5
click at [603, 402] on div "Janela de atendimento Grade de atendimento Capacidade Transportadoras Veículos …" at bounding box center [565, 281] width 1131 height 562
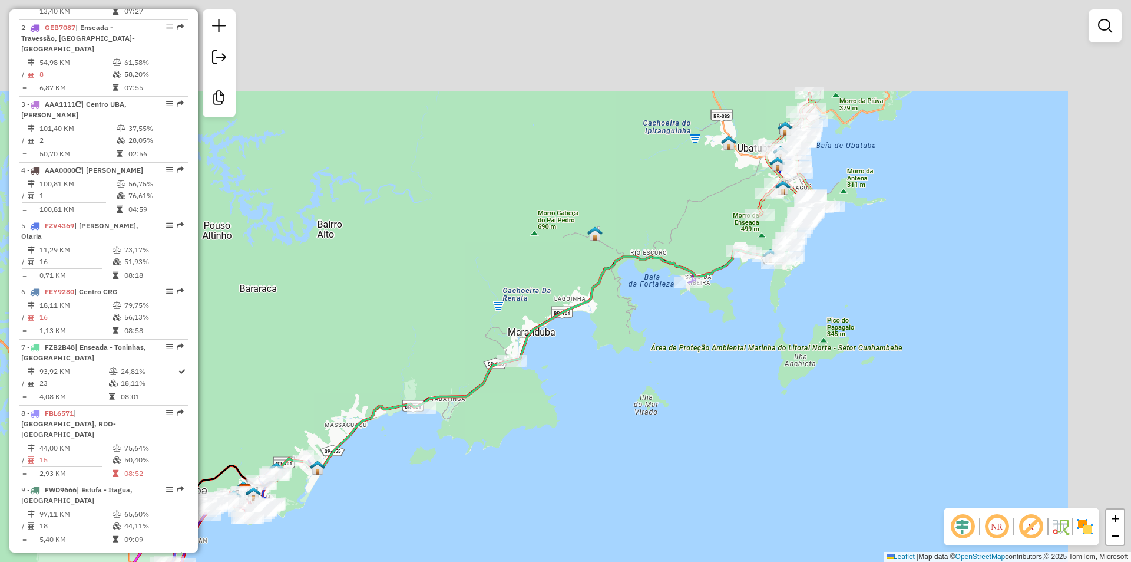
drag, startPoint x: 687, startPoint y: 360, endPoint x: 740, endPoint y: 365, distance: 53.8
click at [522, 468] on div "Janela de atendimento Grade de atendimento Capacidade Transportadoras Veículos …" at bounding box center [565, 281] width 1131 height 562
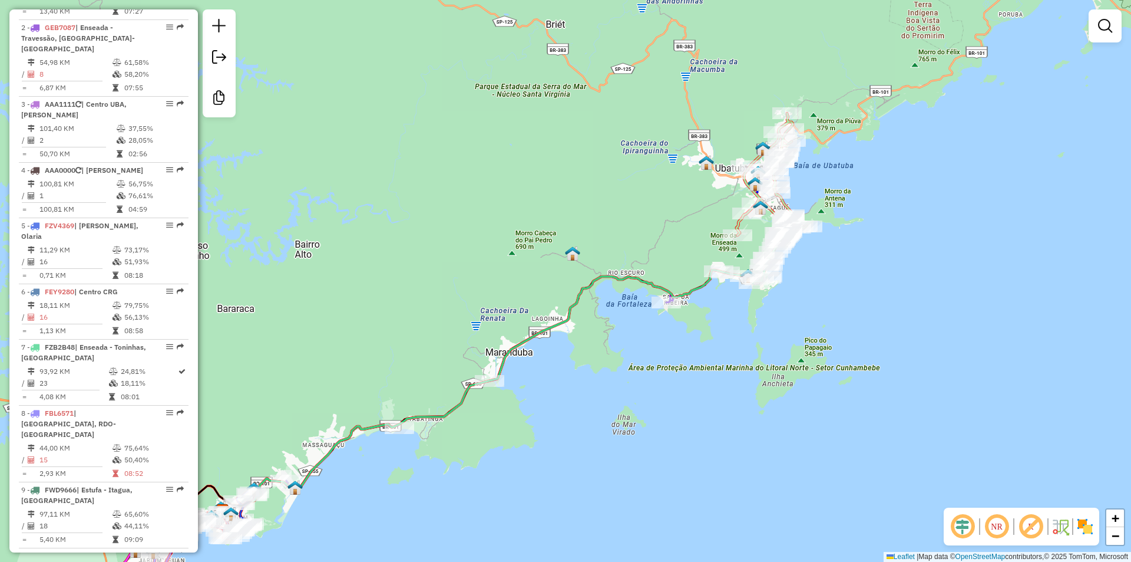
drag, startPoint x: 728, startPoint y: 384, endPoint x: 665, endPoint y: 363, distance: 66.9
click at [661, 447] on div "Janela de atendimento Grade de atendimento Capacidade Transportadoras Veículos …" at bounding box center [565, 281] width 1131 height 562
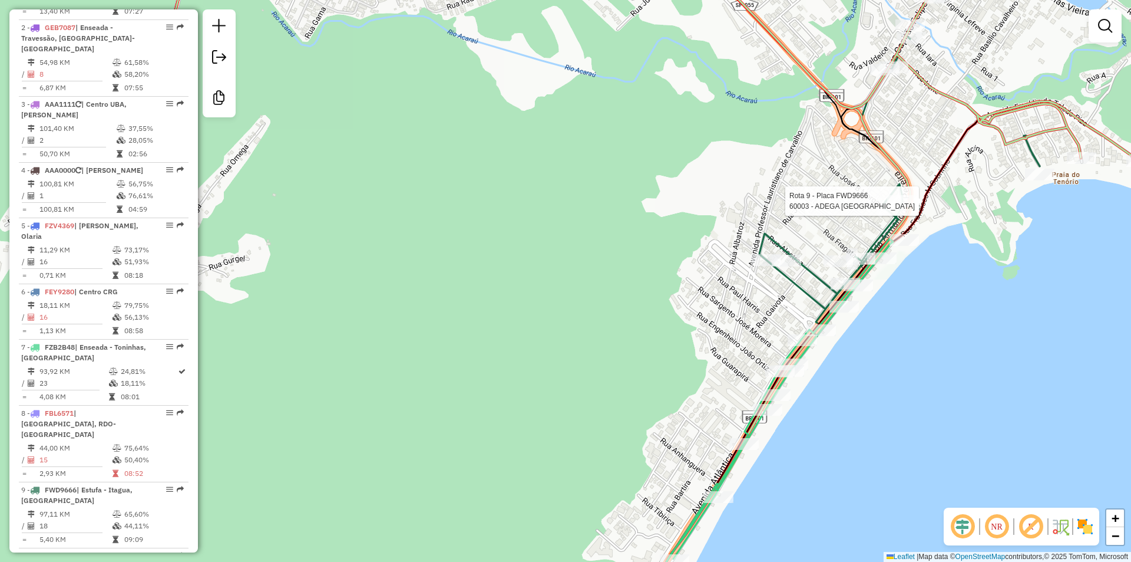
select select "**********"
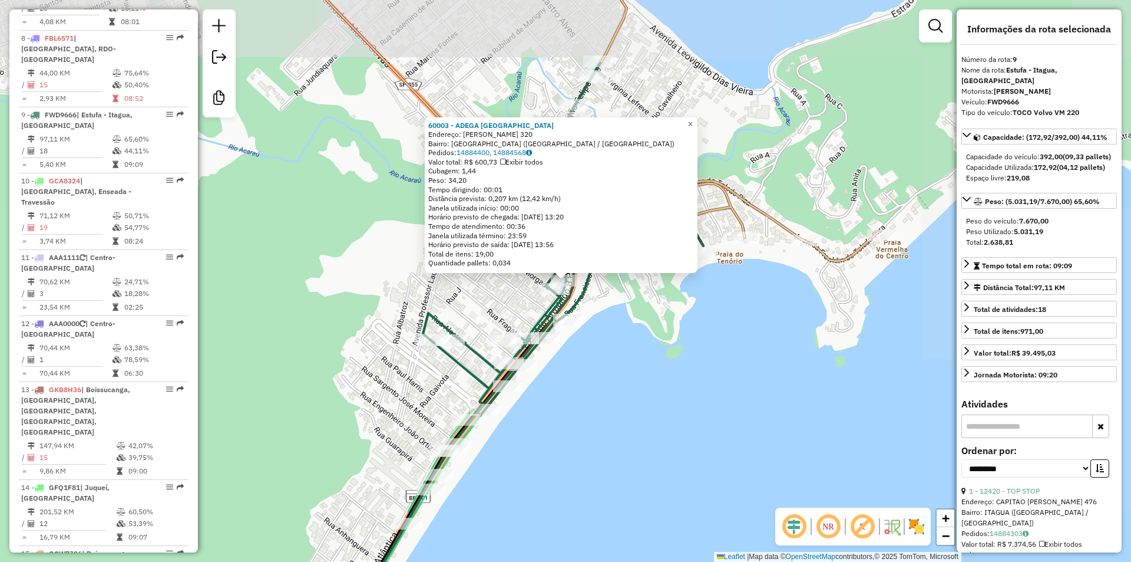
scroll to position [1007, 0]
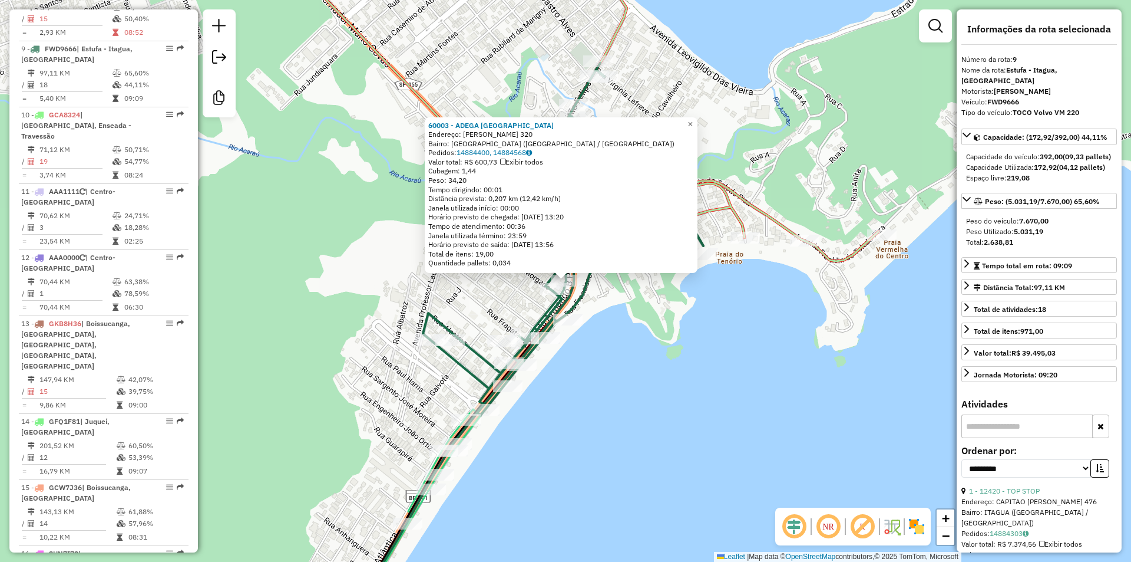
click at [723, 372] on div "60003 - ADEGA PRAIA GRANDE Endereço: MARIA REGINA JACINTO OLIVEIRA 320 Bairro: …" at bounding box center [565, 281] width 1131 height 562
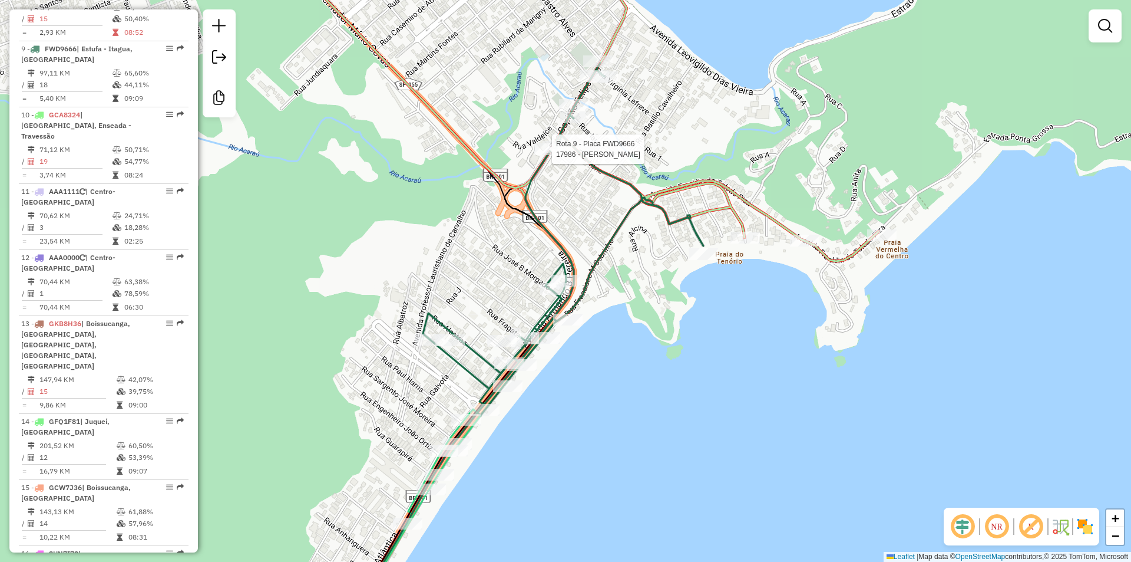
click at [553, 155] on div at bounding box center [548, 149] width 29 height 12
select select "**********"
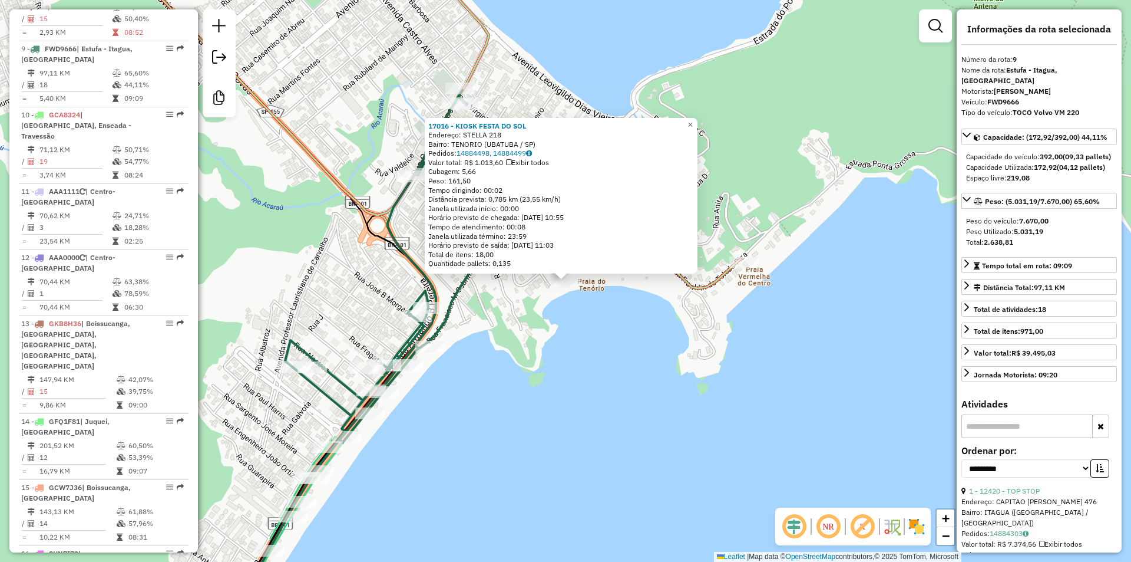
click at [633, 392] on div "17016 - KIOSK FESTA DO SOL Endereço: STELLA 218 Bairro: TENORIO (UBATUBA / SP) …" at bounding box center [565, 281] width 1131 height 562
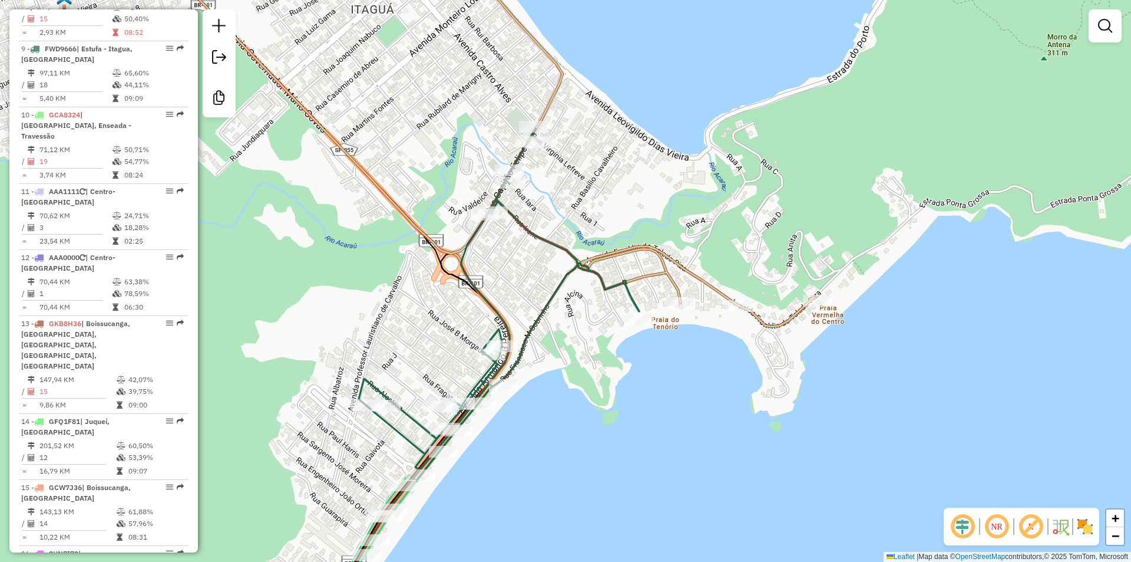
drag, startPoint x: 632, startPoint y: 406, endPoint x: 668, endPoint y: 420, distance: 38.1
click at [668, 420] on div "Janela de atendimento Grade de atendimento Capacidade Transportadoras Veículos …" at bounding box center [565, 281] width 1131 height 562
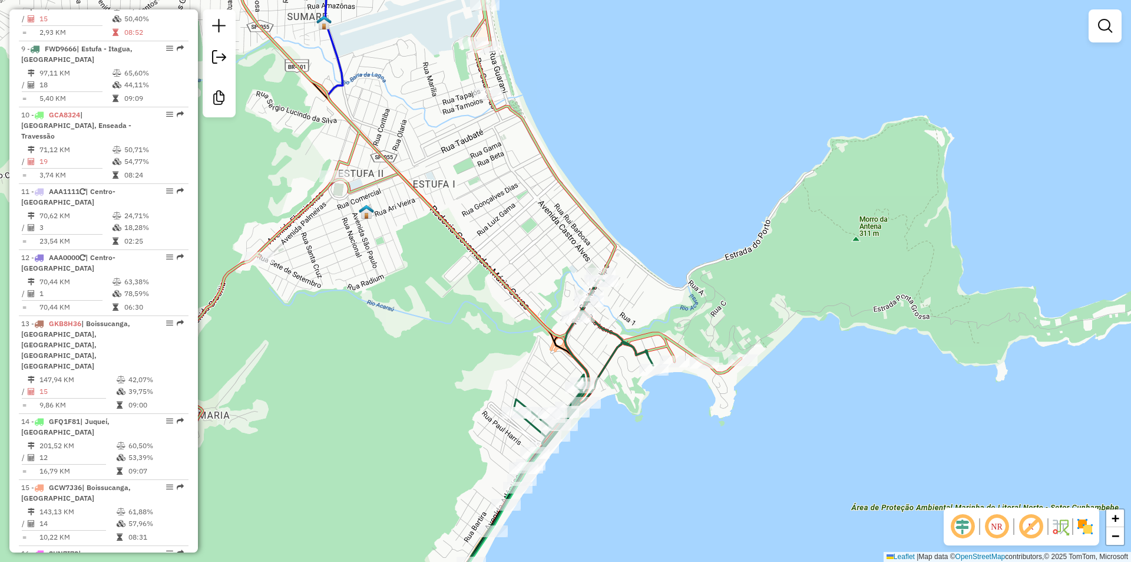
drag, startPoint x: 371, startPoint y: 359, endPoint x: 763, endPoint y: 226, distance: 413.9
click at [600, 264] on div "Janela de atendimento Grade de atendimento Capacidade Transportadoras Veículos …" at bounding box center [565, 281] width 1131 height 562
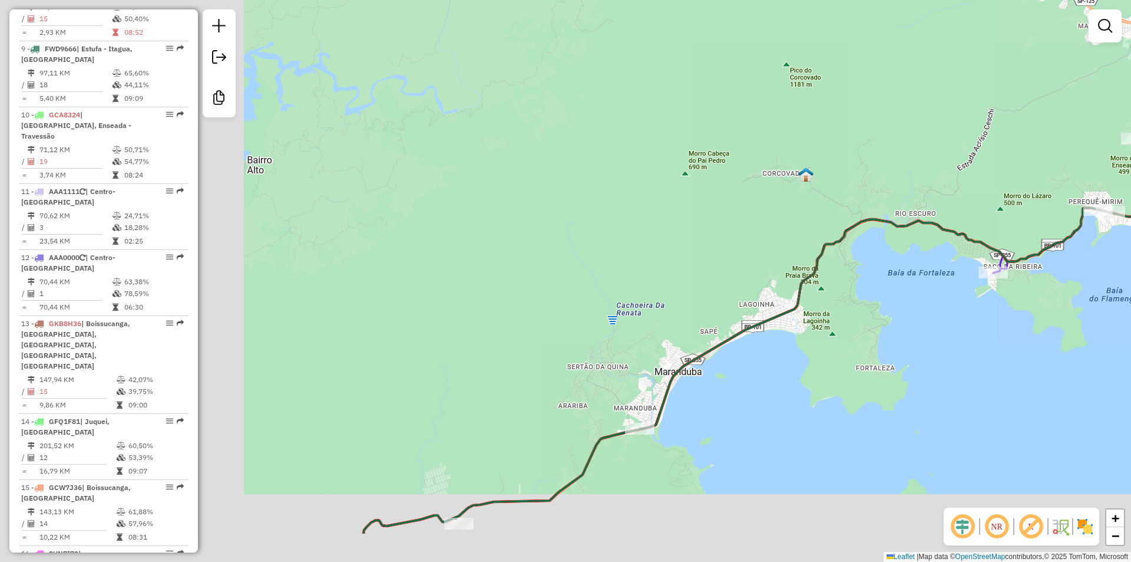
drag, startPoint x: 770, startPoint y: 335, endPoint x: 852, endPoint y: 293, distance: 92.2
click at [851, 293] on div "Janela de atendimento Grade de atendimento Capacidade Transportadoras Veículos …" at bounding box center [565, 281] width 1131 height 562
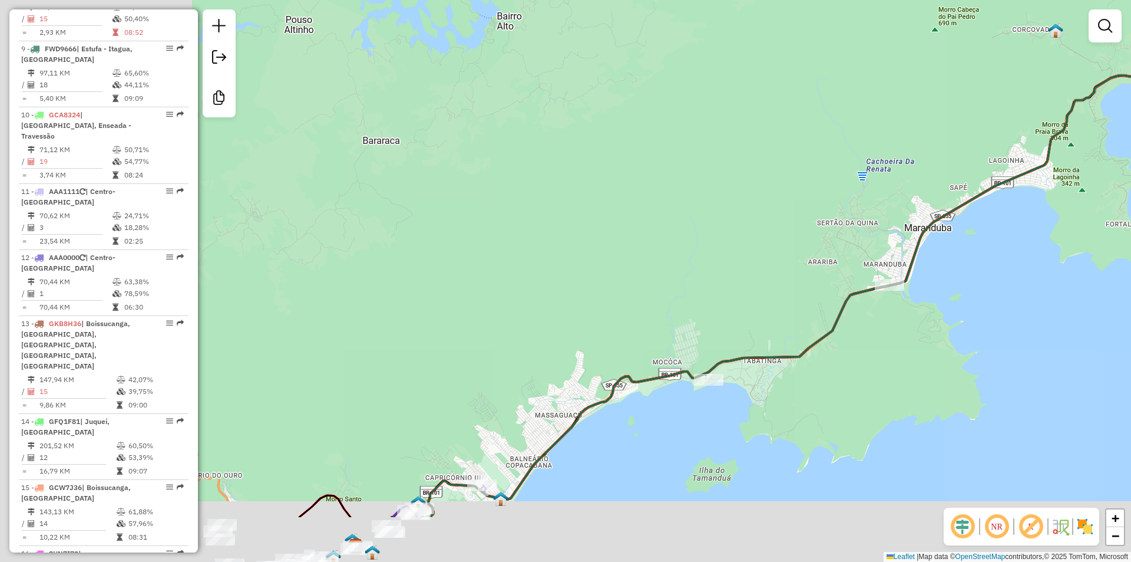
drag, startPoint x: 760, startPoint y: 226, endPoint x: 801, endPoint y: 207, distance: 44.6
click at [808, 200] on div "Janela de atendimento Grade de atendimento Capacidade Transportadoras Veículos …" at bounding box center [565, 281] width 1131 height 562
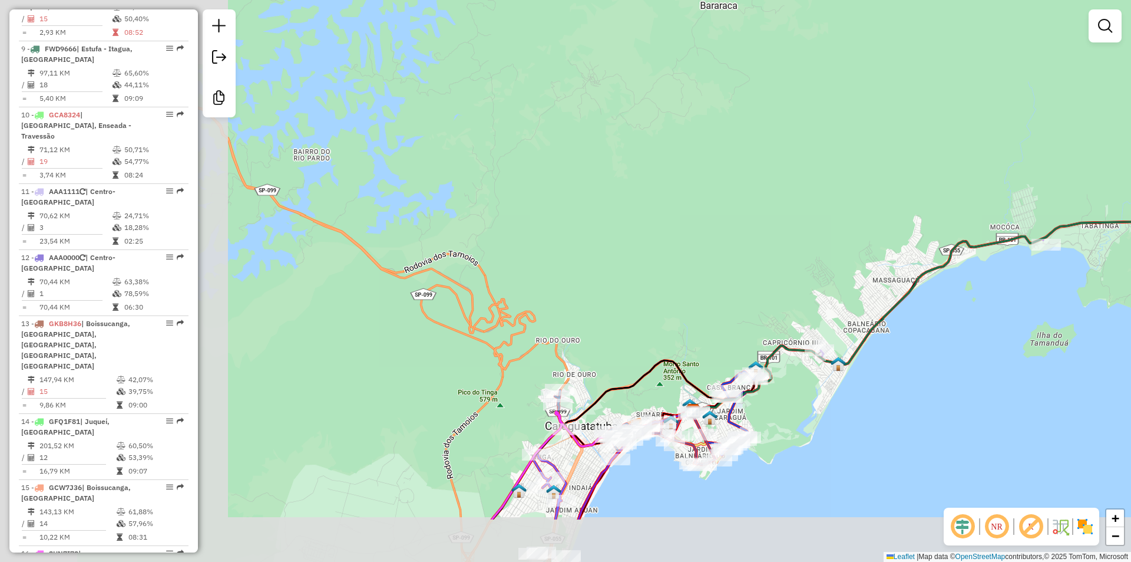
drag, startPoint x: 723, startPoint y: 241, endPoint x: 811, endPoint y: 222, distance: 90.4
click at [834, 217] on div "Janela de atendimento Grade de atendimento Capacidade Transportadoras Veículos …" at bounding box center [565, 281] width 1131 height 562
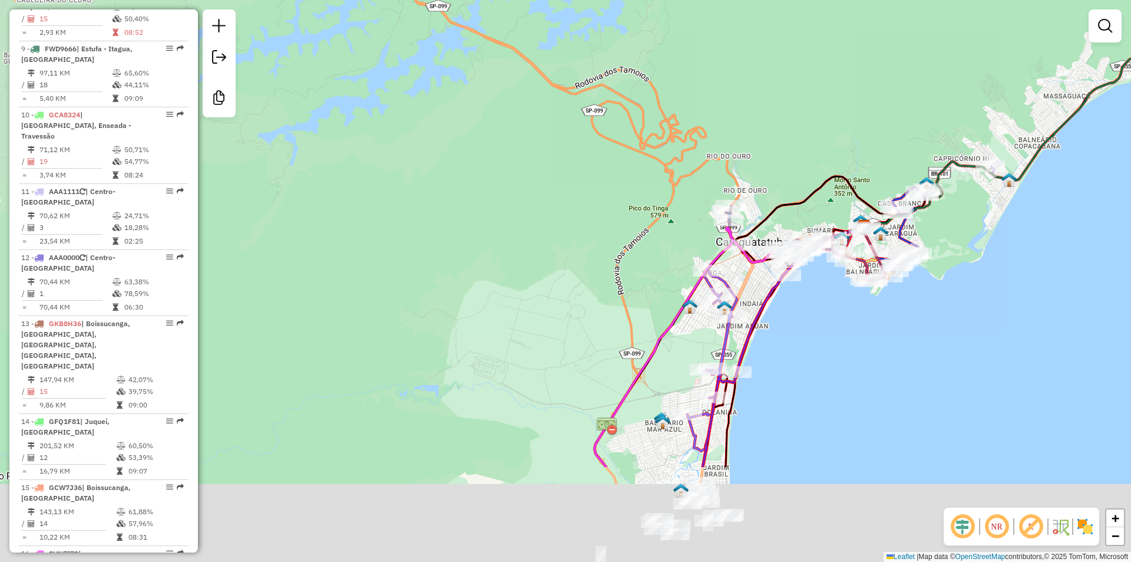
drag, startPoint x: 418, startPoint y: 402, endPoint x: 600, endPoint y: 137, distance: 321.7
click at [581, 144] on div "Janela de atendimento Grade de atendimento Capacidade Transportadoras Veículos …" at bounding box center [565, 281] width 1131 height 562
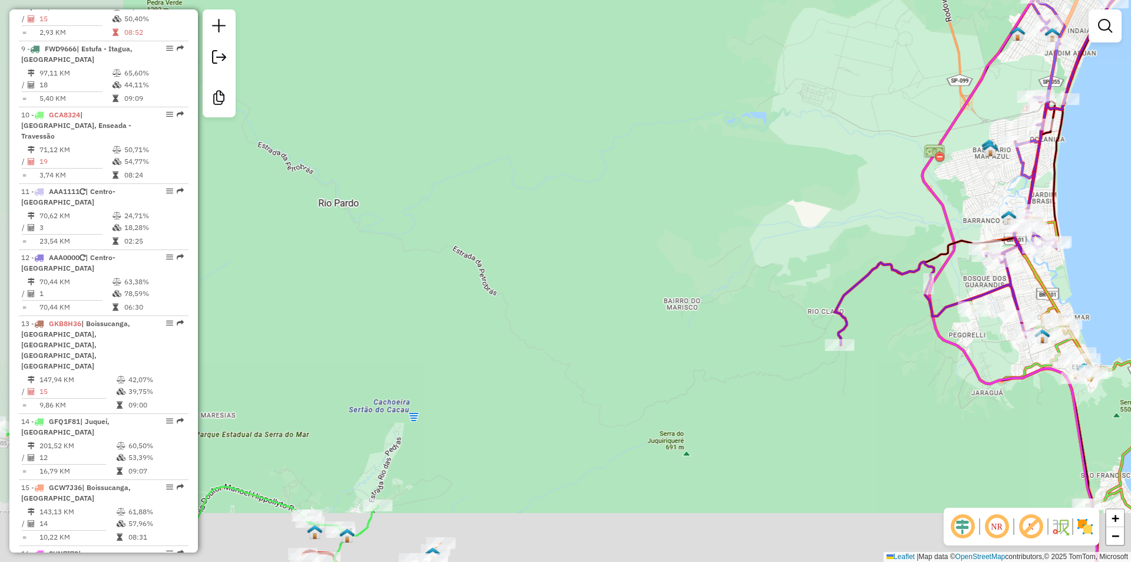
drag, startPoint x: 477, startPoint y: 275, endPoint x: 615, endPoint y: 132, distance: 198.4
click at [615, 132] on div "Janela de atendimento Grade de atendimento Capacidade Transportadoras Veículos …" at bounding box center [565, 281] width 1131 height 562
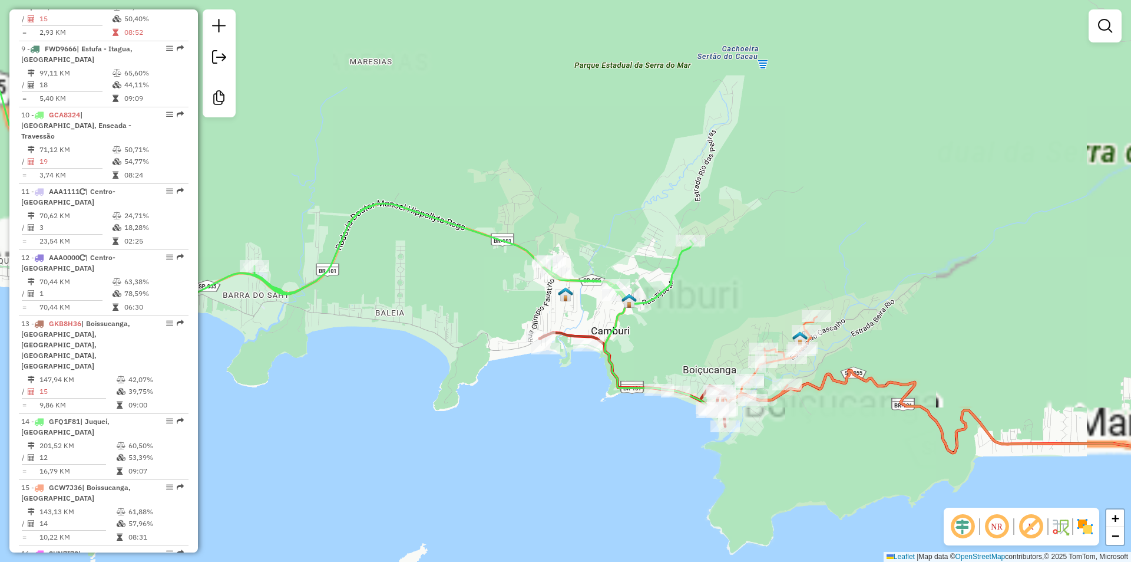
drag, startPoint x: 420, startPoint y: 188, endPoint x: 678, endPoint y: 169, distance: 258.2
click at [678, 169] on div "Janela de atendimento Grade de atendimento Capacidade Transportadoras Veículos …" at bounding box center [565, 281] width 1131 height 562
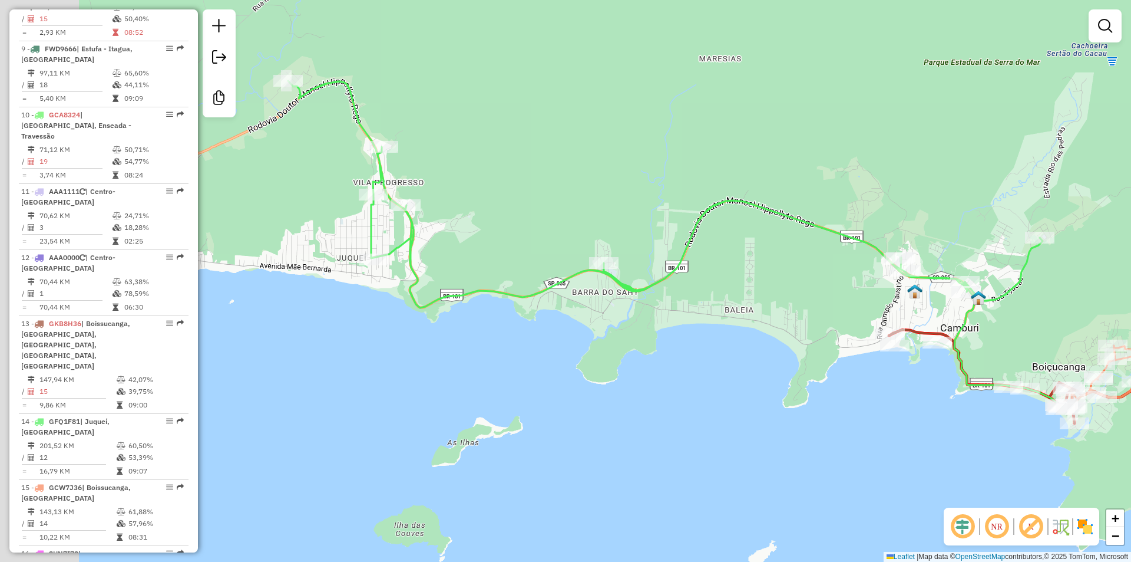
drag, startPoint x: 438, startPoint y: 187, endPoint x: 513, endPoint y: 199, distance: 75.3
click at [513, 199] on div "Janela de atendimento Grade de atendimento Capacidade Transportadoras Veículos …" at bounding box center [565, 281] width 1131 height 562
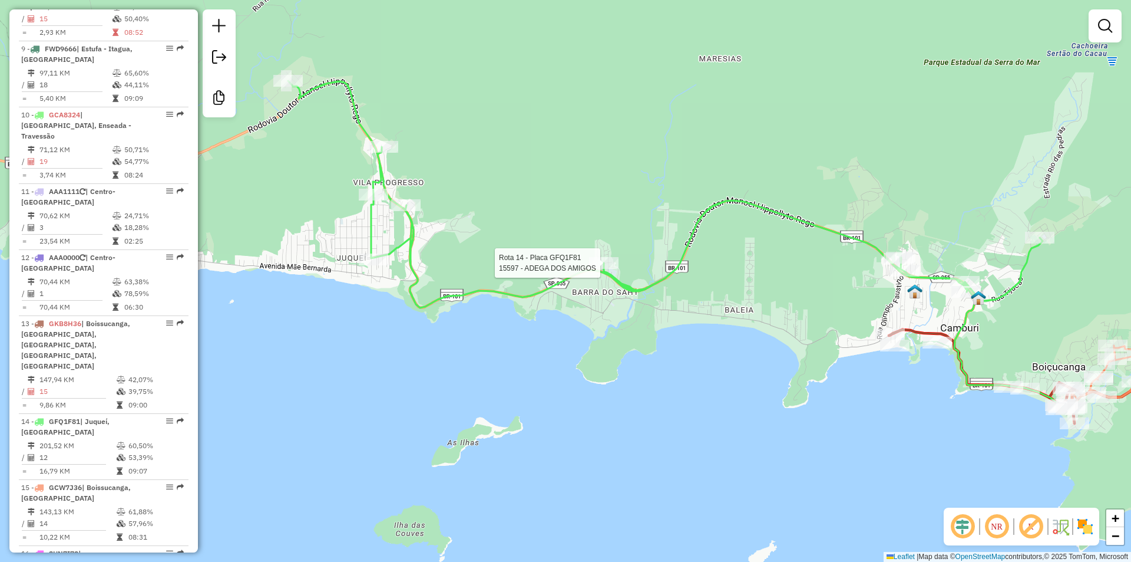
select select "**********"
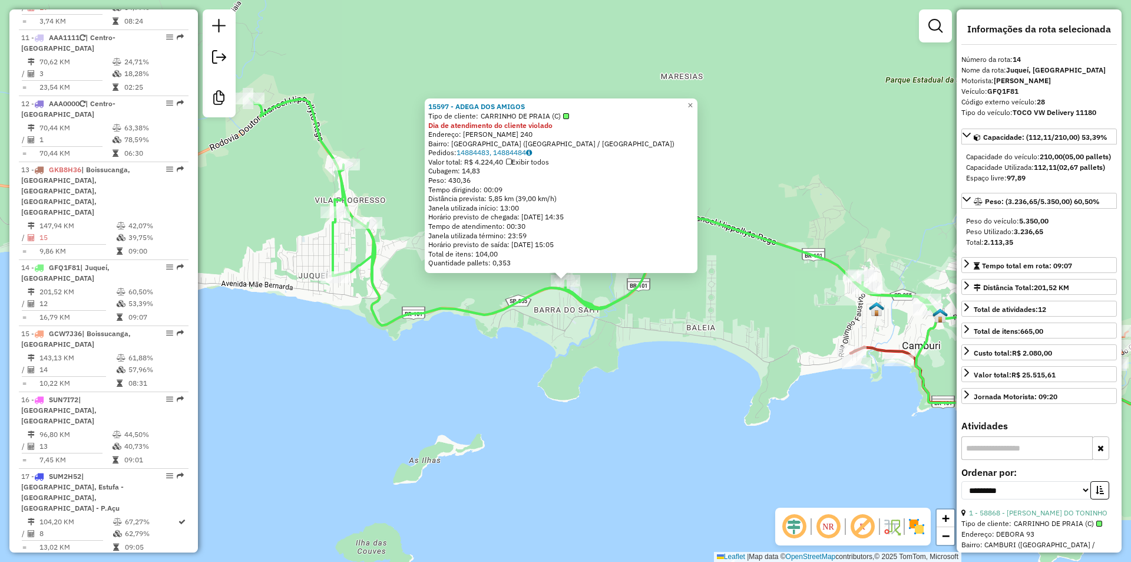
scroll to position [1348, 0]
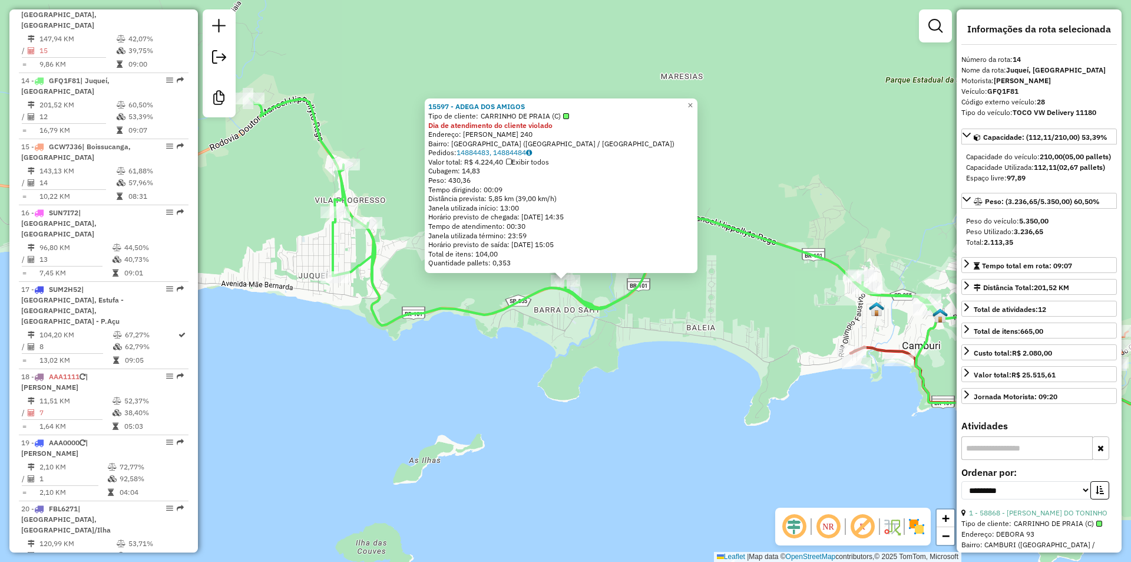
click at [629, 352] on div "15597 - ADEGA DOS AMIGOS Tipo de cliente: CARRINHO DE PRAIA (C) Dia de atendime…" at bounding box center [565, 281] width 1131 height 562
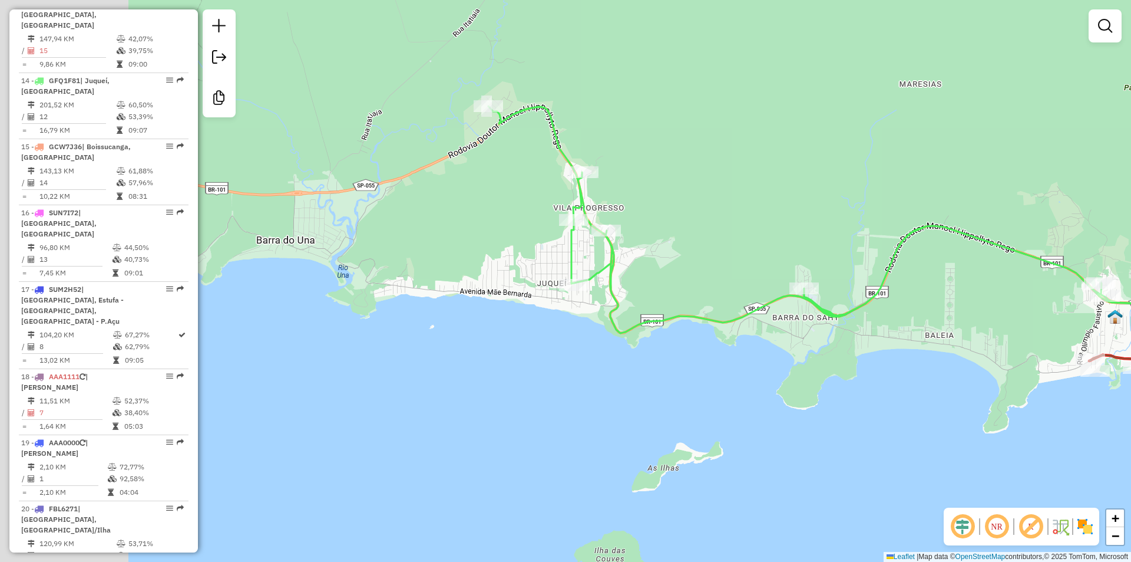
drag, startPoint x: 459, startPoint y: 346, endPoint x: 775, endPoint y: 341, distance: 316.5
click at [775, 341] on div "Janela de atendimento Grade de atendimento Capacidade Transportadoras Veículos …" at bounding box center [565, 281] width 1131 height 562
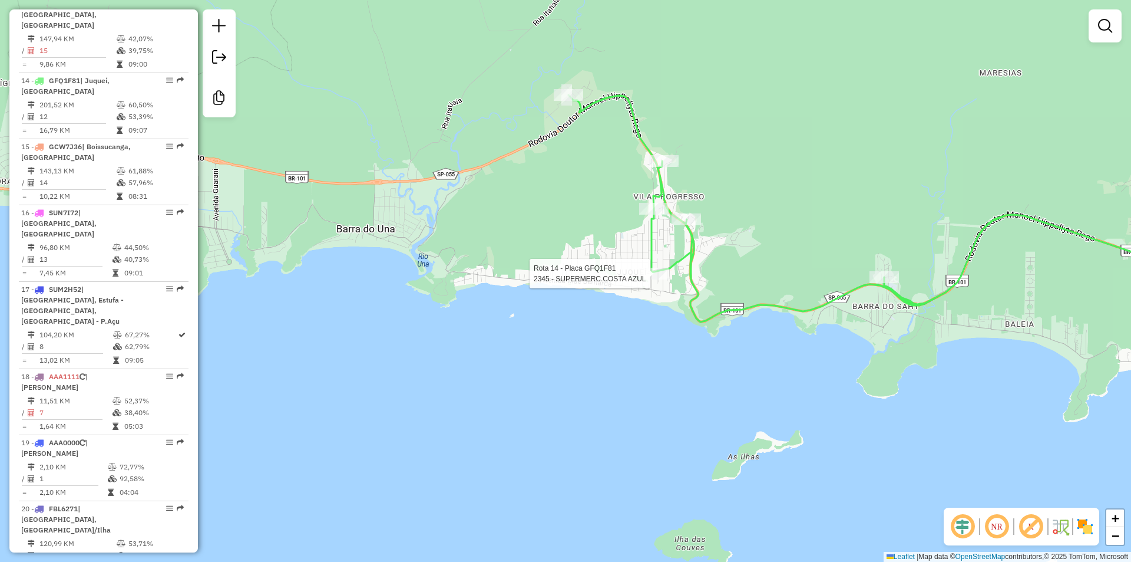
select select "**********"
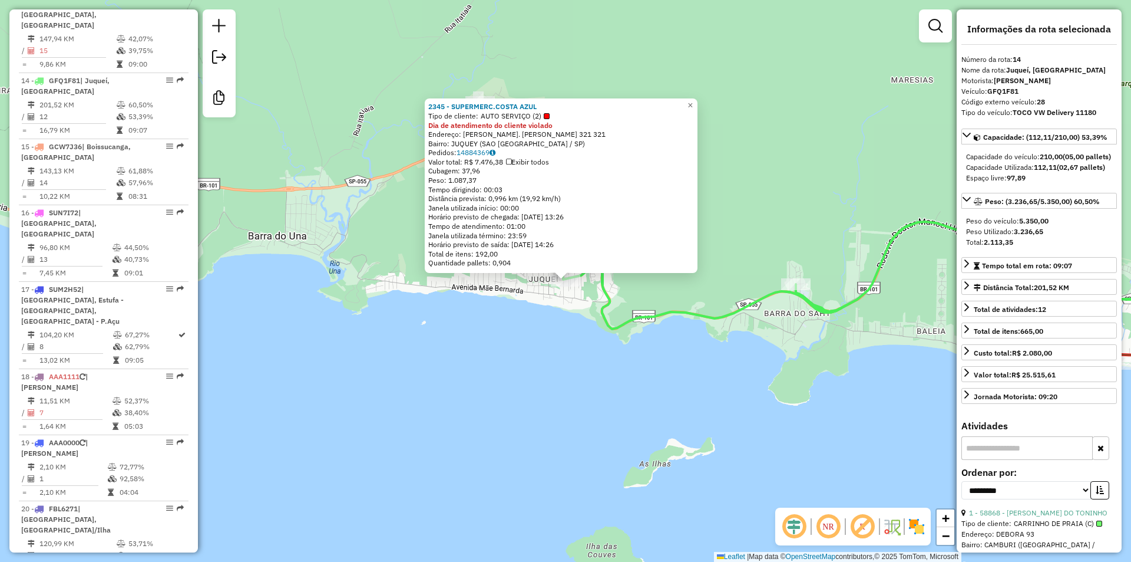
click at [492, 339] on div "2345 - SUPERMERC.COSTA AZUL Tipo de cliente: AUTO SERVIÇO (2) Dia de atendiment…" at bounding box center [565, 281] width 1131 height 562
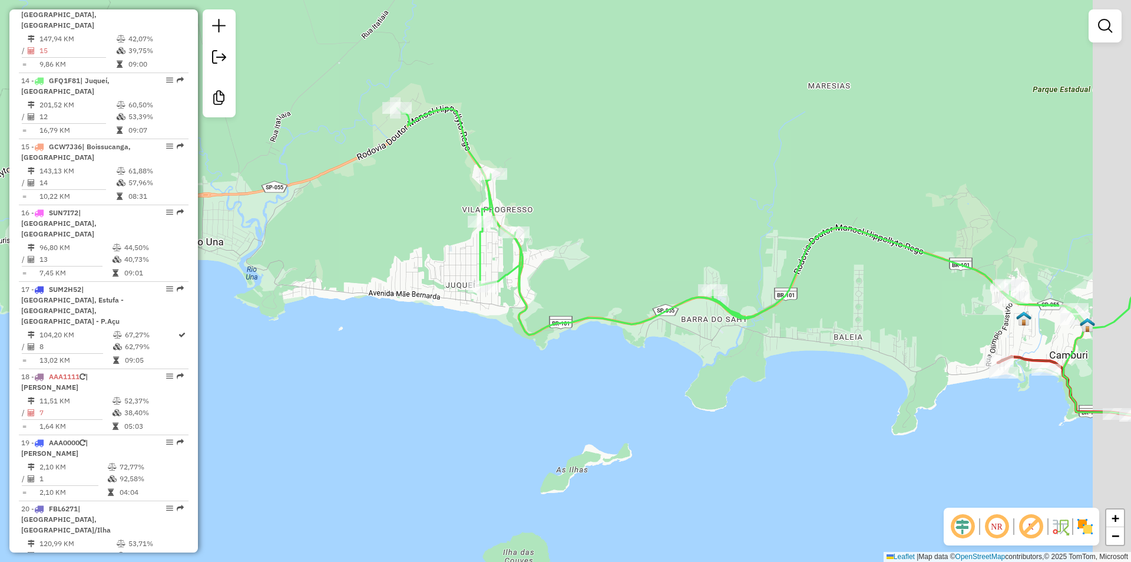
drag, startPoint x: 582, startPoint y: 399, endPoint x: 431, endPoint y: 396, distance: 151.5
click at [431, 396] on div "Janela de atendimento Grade de atendimento Capacidade Transportadoras Veículos …" at bounding box center [565, 281] width 1131 height 562
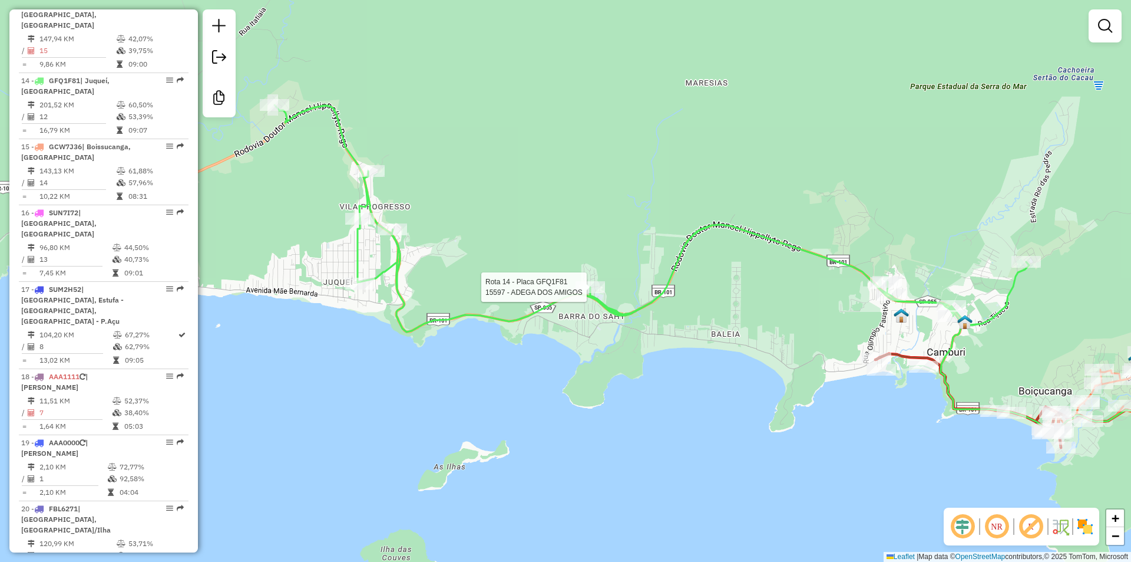
select select "**********"
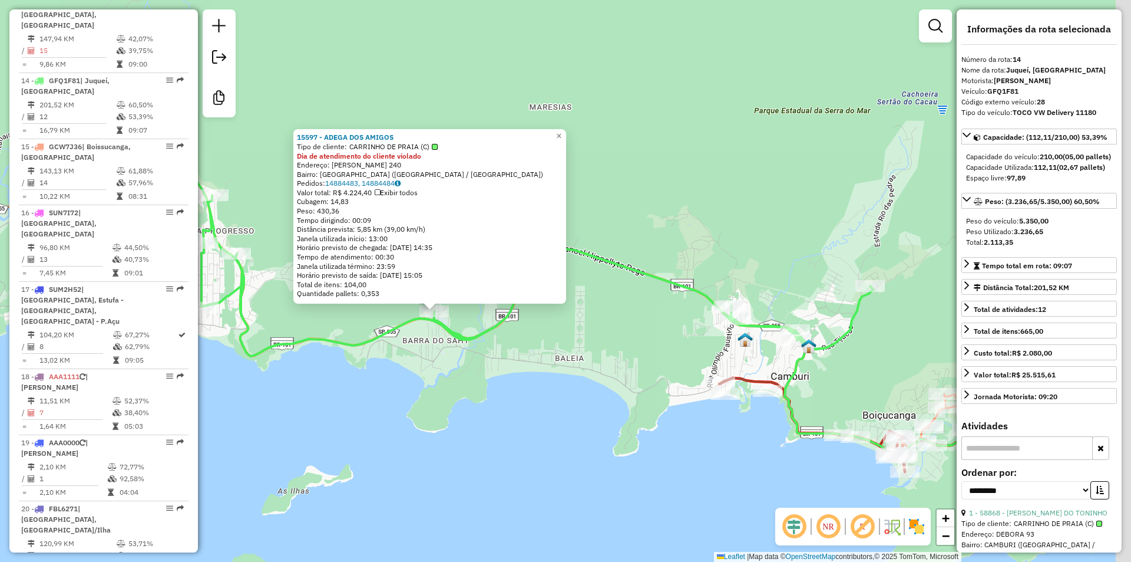
drag, startPoint x: 625, startPoint y: 427, endPoint x: 459, endPoint y: 463, distance: 170.0
click at [459, 463] on div "Rota 14 - Placa GFQ1F81 15597 - ADEGA DOS AMIGOS 15597 - ADEGA DOS AMIGOS Tipo …" at bounding box center [565, 281] width 1131 height 562
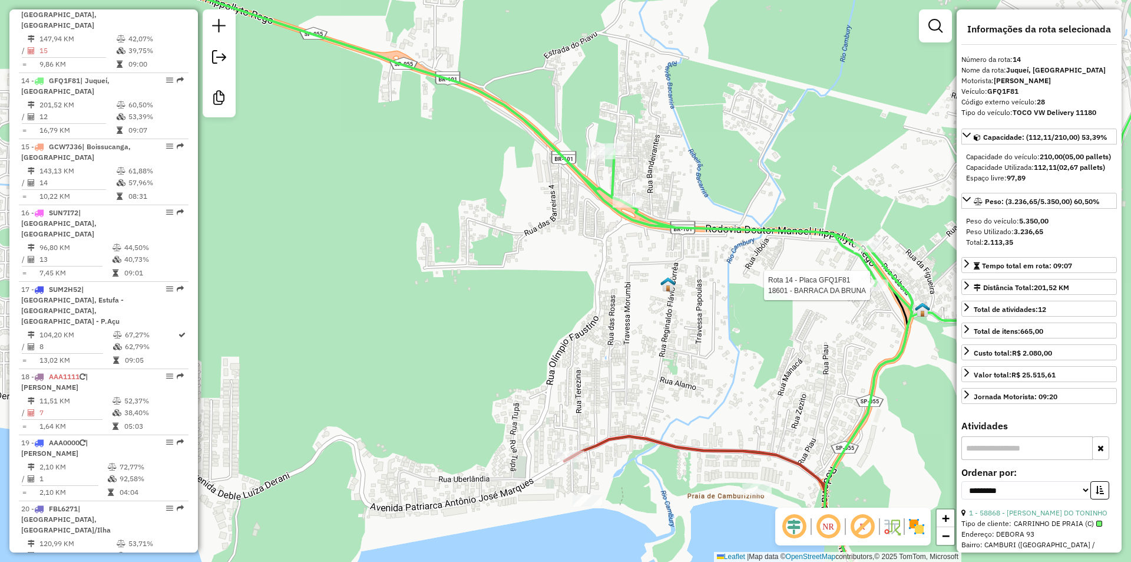
click at [869, 291] on div at bounding box center [873, 285] width 29 height 12
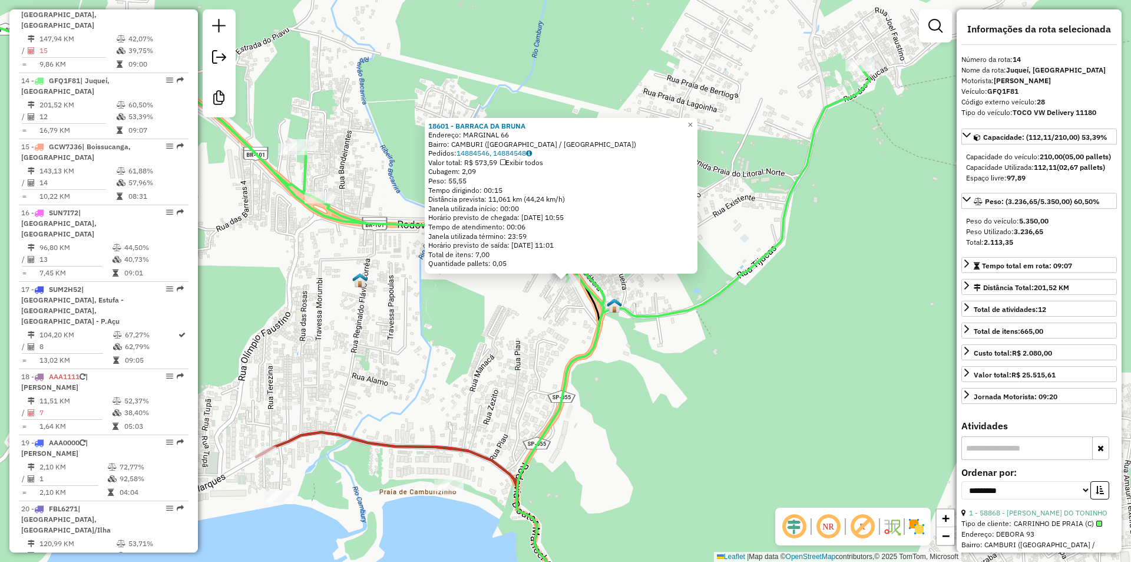
click at [679, 384] on div "18601 - BARRACA DA BRUNA Endereço: MARGINAL 66 Bairro: CAMBURI (SAO SEBASTIAO /…" at bounding box center [565, 281] width 1131 height 562
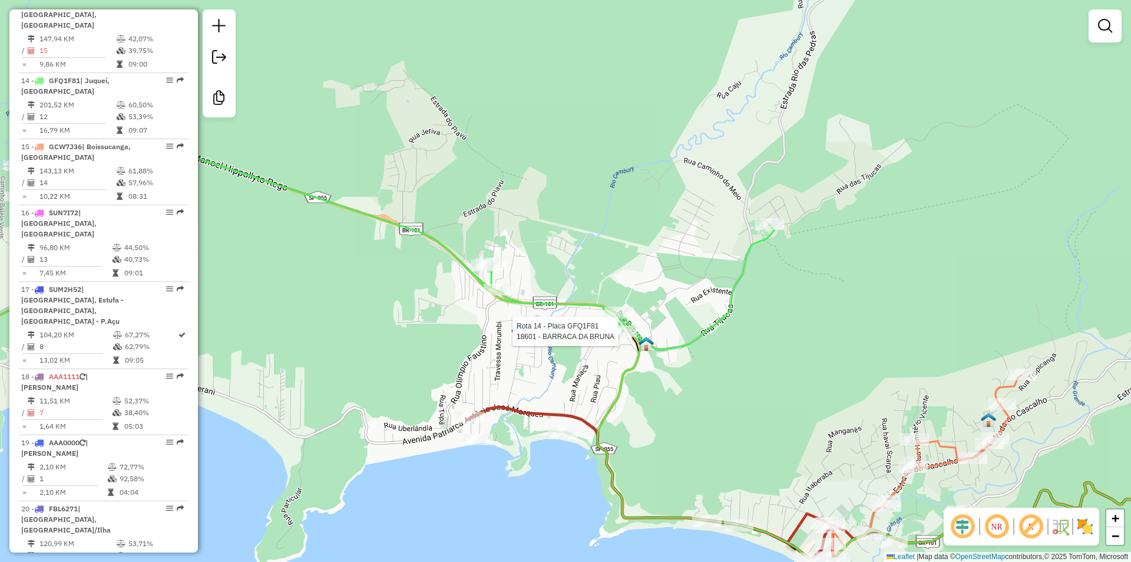
select select "**********"
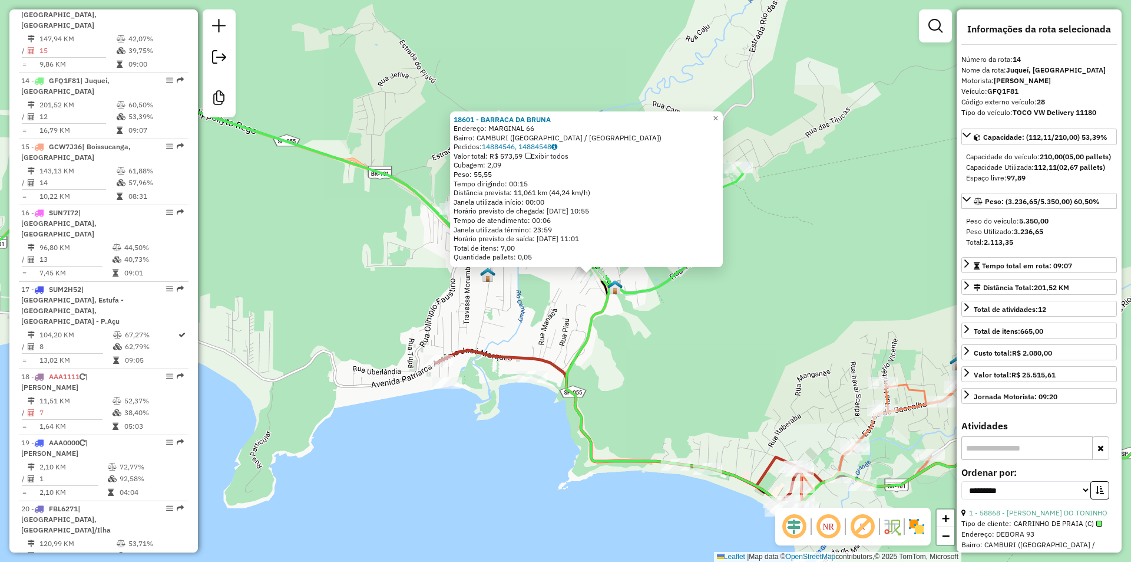
drag, startPoint x: 671, startPoint y: 371, endPoint x: 704, endPoint y: 361, distance: 35.1
click at [704, 361] on div "18601 - BARRACA DA BRUNA Endereço: MARGINAL 66 Bairro: CAMBURI (SAO SEBASTIAO /…" at bounding box center [565, 281] width 1131 height 562
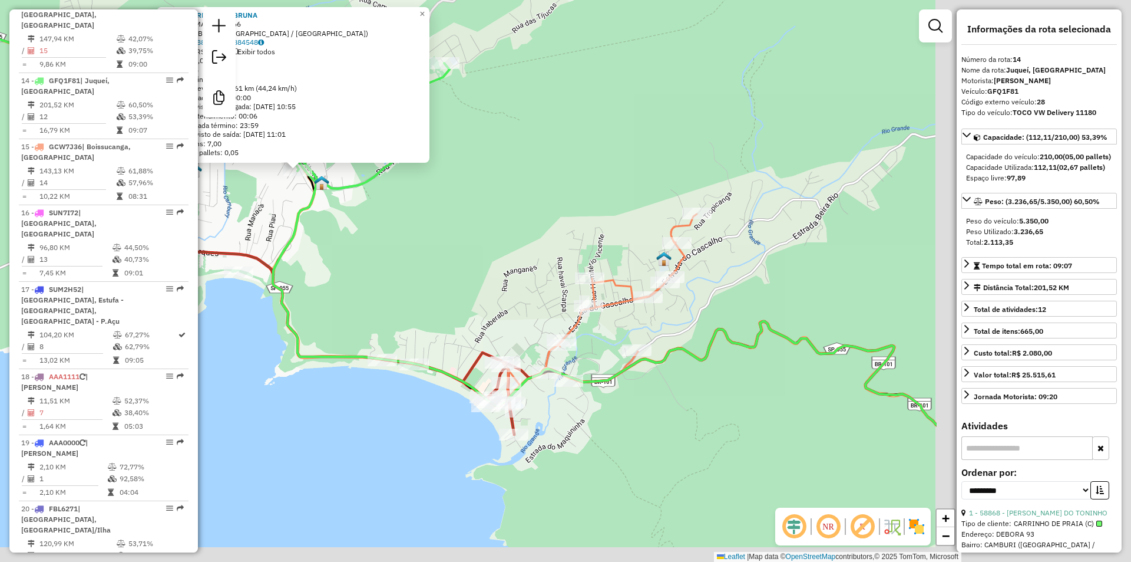
drag, startPoint x: 721, startPoint y: 364, endPoint x: 414, endPoint y: 263, distance: 323.7
click at [414, 263] on div "18601 - BARRACA DA BRUNA Endereço: MARGINAL 66 Bairro: CAMBURI (SAO SEBASTIAO /…" at bounding box center [565, 281] width 1131 height 562
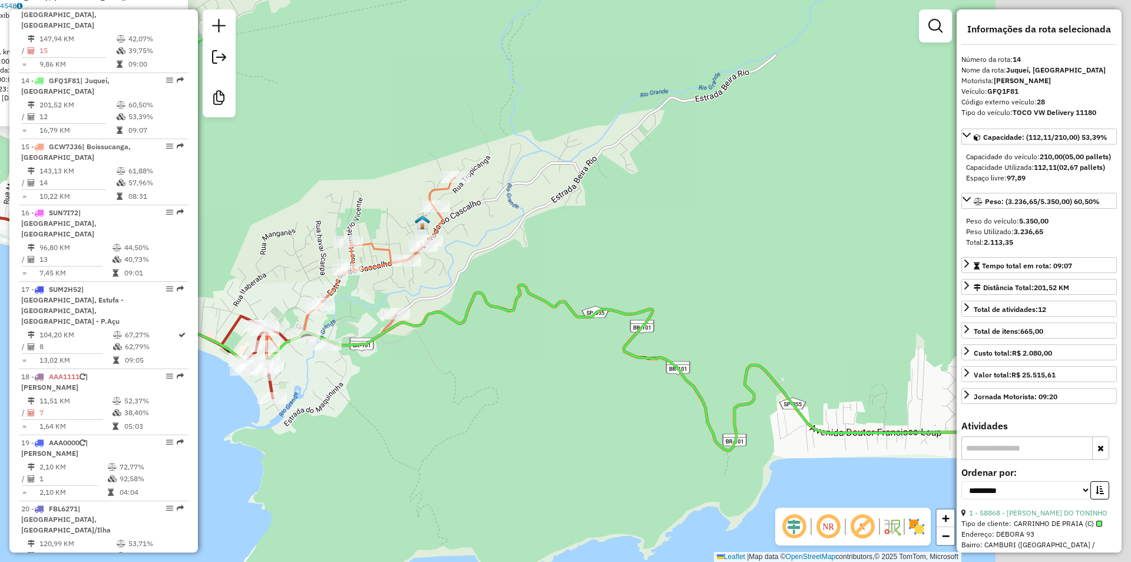
drag, startPoint x: 523, startPoint y: 365, endPoint x: 424, endPoint y: 334, distance: 103.6
click at [424, 334] on div "18601 - BARRACA DA BRUNA Endereço: MARGINAL 66 Bairro: CAMBURI (SAO SEBASTIAO /…" at bounding box center [565, 281] width 1131 height 562
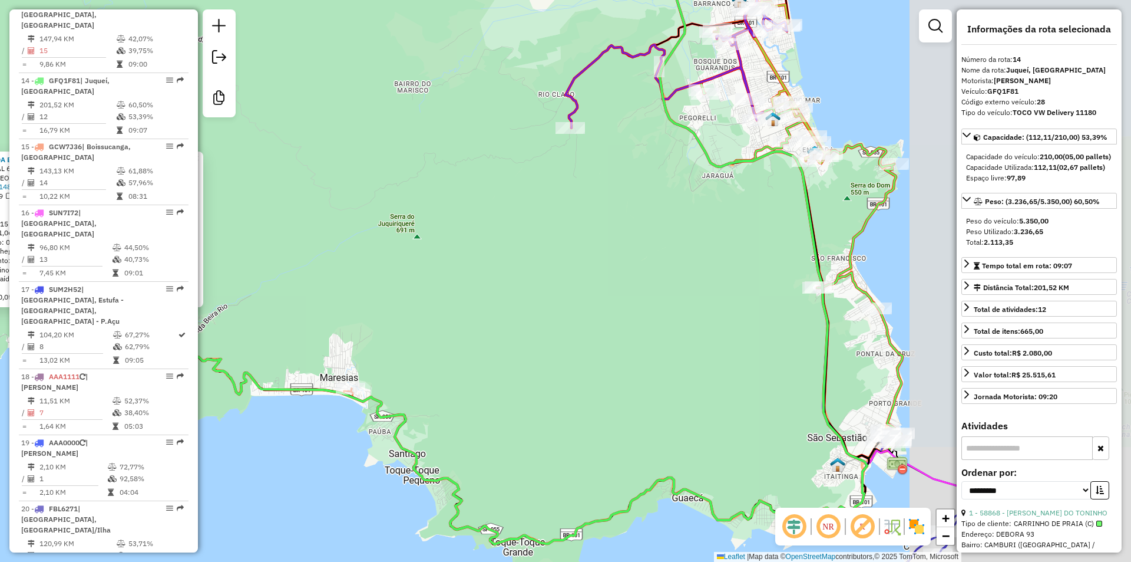
drag, startPoint x: 665, startPoint y: 336, endPoint x: 387, endPoint y: 361, distance: 279.3
click at [387, 361] on div "18601 - BARRACA DA BRUNA Endereço: MARGINAL 66 Bairro: CAMBURI (SAO SEBASTIAO /…" at bounding box center [565, 281] width 1131 height 562
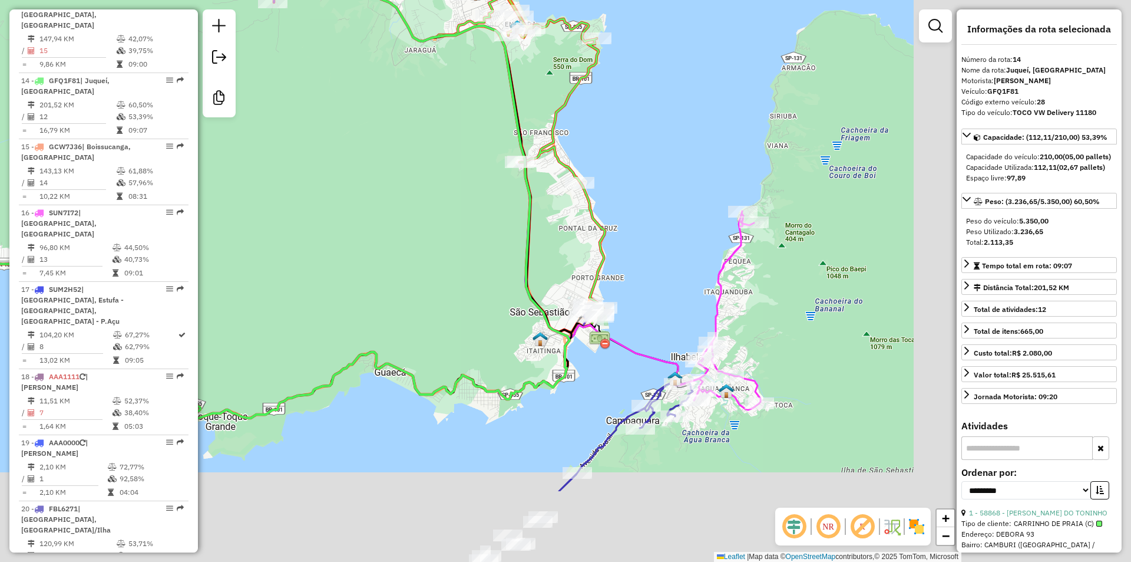
drag, startPoint x: 565, startPoint y: 334, endPoint x: 269, endPoint y: 205, distance: 322.7
click at [269, 205] on div "18601 - BARRACA DA BRUNA Endereço: MARGINAL 66 Bairro: CAMBURI (SAO SEBASTIAO /…" at bounding box center [565, 281] width 1131 height 562
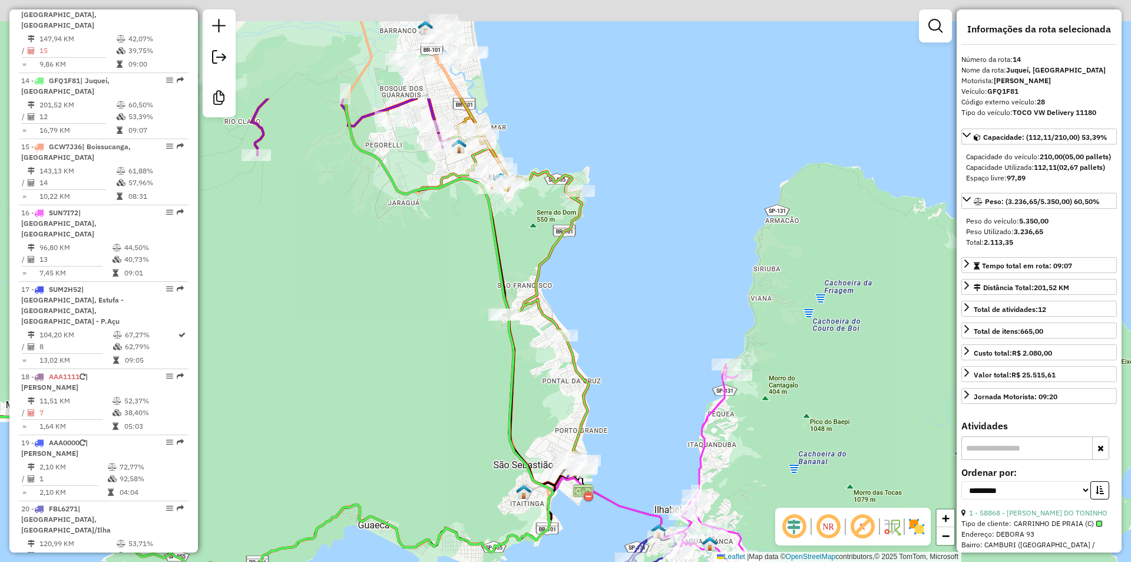
drag, startPoint x: 475, startPoint y: 297, endPoint x: 458, endPoint y: 470, distance: 173.5
click at [458, 470] on div "18601 - BARRACA DA BRUNA Endereço: MARGINAL 66 Bairro: CAMBURI (SAO SEBASTIAO /…" at bounding box center [565, 281] width 1131 height 562
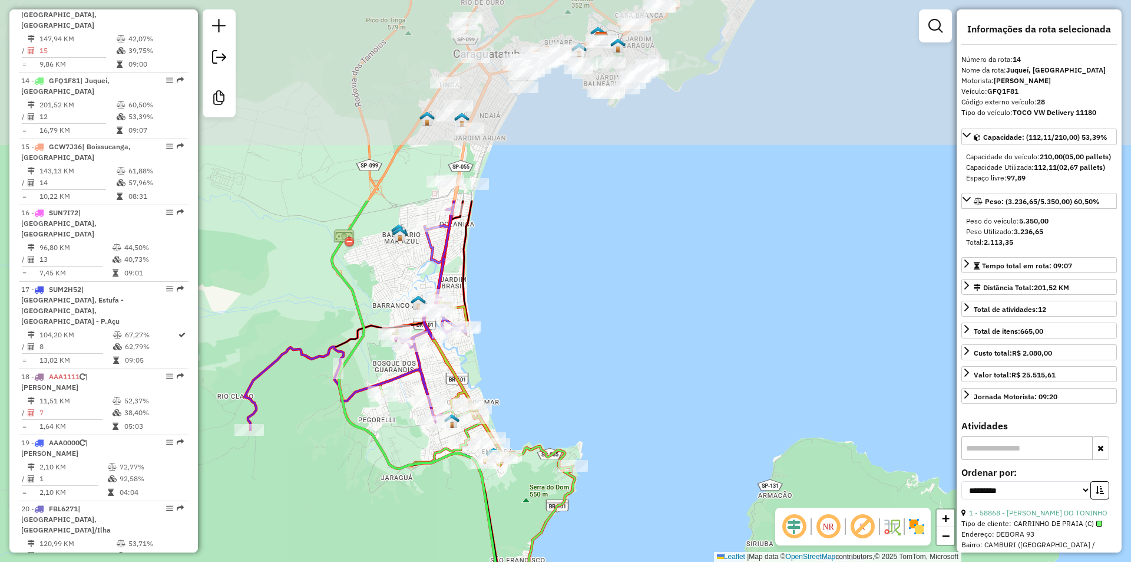
drag, startPoint x: 438, startPoint y: 337, endPoint x: 447, endPoint y: 515, distance: 178.2
click at [436, 527] on div "18601 - BARRACA DA BRUNA Endereço: MARGINAL 66 Bairro: CAMBURI (SAO SEBASTIAO /…" at bounding box center [565, 281] width 1131 height 562
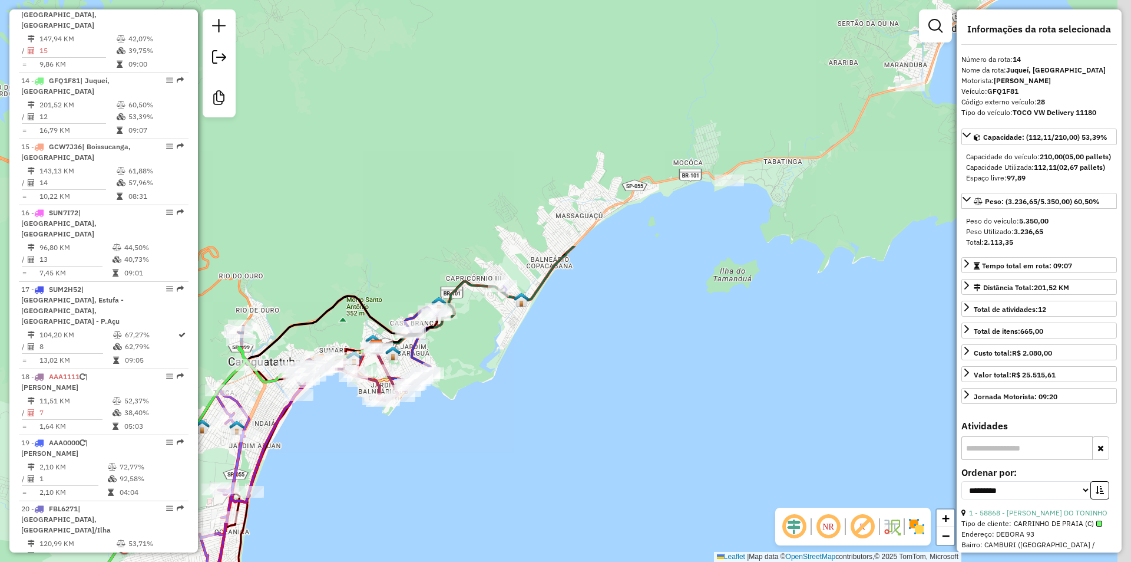
drag, startPoint x: 569, startPoint y: 237, endPoint x: 386, endPoint y: 505, distance: 324.3
click at [348, 534] on div "18601 - BARRACA DA BRUNA Endereço: MARGINAL 66 Bairro: CAMBURI (SAO SEBASTIAO /…" at bounding box center [565, 281] width 1131 height 562
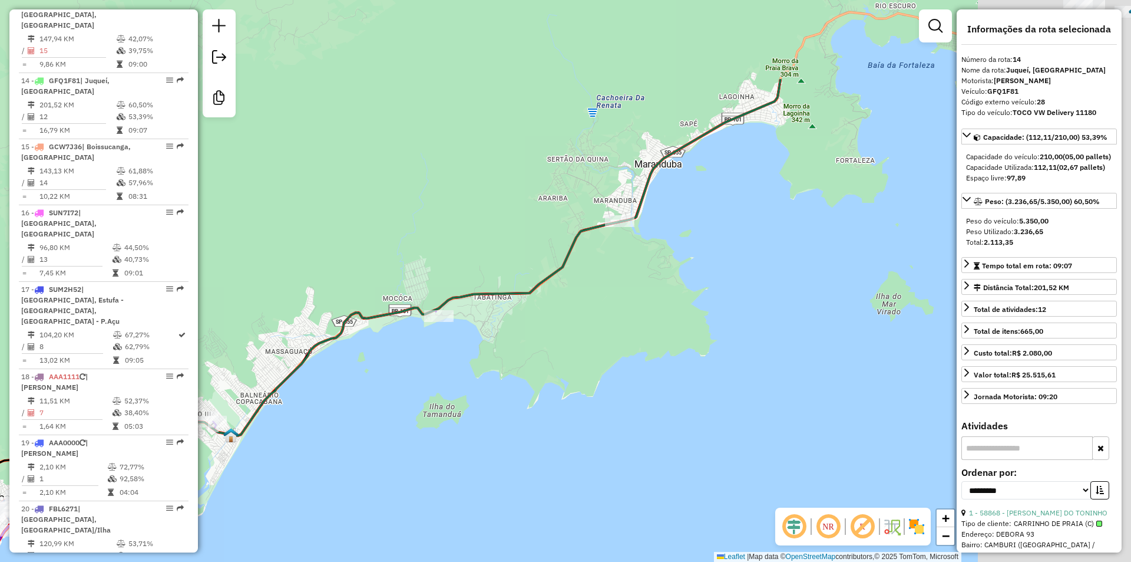
drag, startPoint x: 623, startPoint y: 396, endPoint x: 378, endPoint y: 519, distance: 274.1
click at [352, 534] on div "18601 - BARRACA DA BRUNA Endereço: MARGINAL 66 Bairro: CAMBURI (SAO SEBASTIAO /…" at bounding box center [565, 281] width 1131 height 562
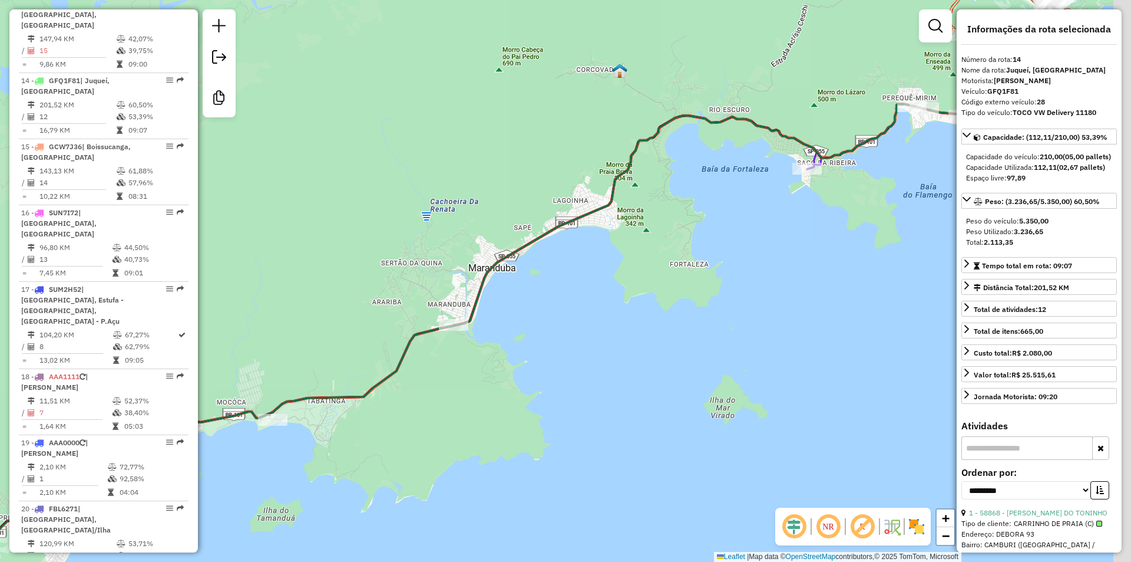
drag, startPoint x: 665, startPoint y: 361, endPoint x: 258, endPoint y: 507, distance: 433.0
click at [258, 507] on div "18601 - BARRACA DA BRUNA Endereço: MARGINAL 66 Bairro: CAMBURI (SAO SEBASTIAO /…" at bounding box center [565, 281] width 1131 height 562
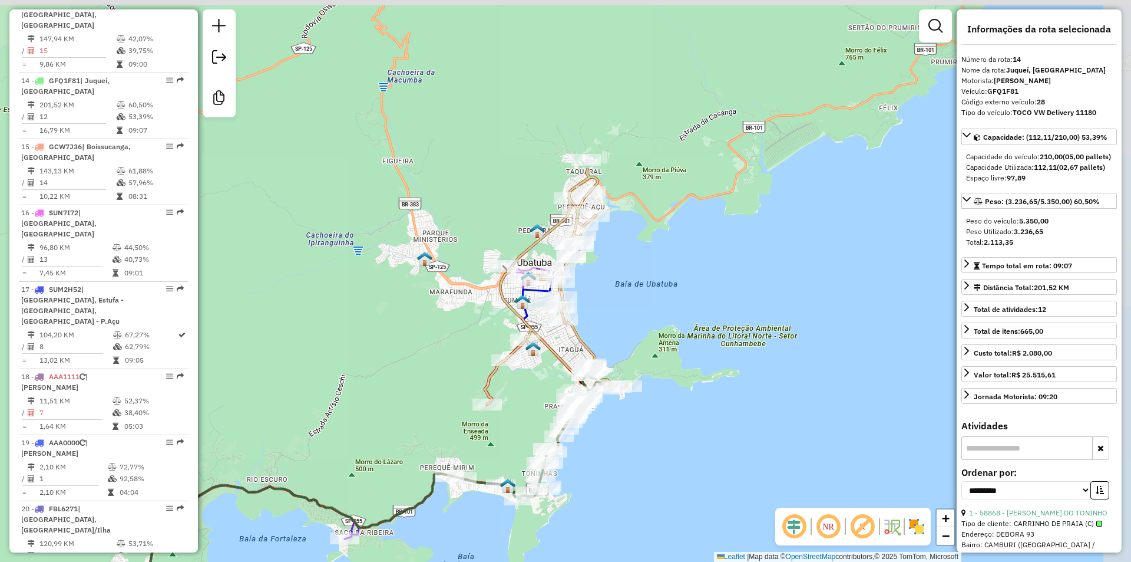
drag, startPoint x: 676, startPoint y: 81, endPoint x: 621, endPoint y: 305, distance: 230.5
click at [621, 305] on div "18601 - BARRACA DA BRUNA Endereço: MARGINAL 66 Bairro: CAMBURI (SAO SEBASTIAO /…" at bounding box center [565, 281] width 1131 height 562
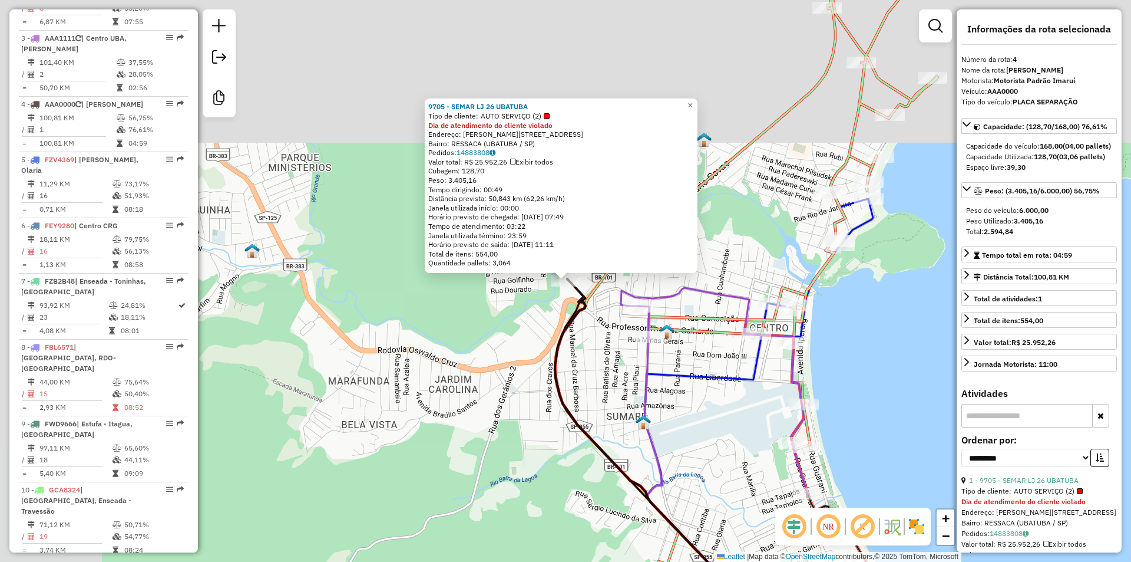
scroll to position [698, 0]
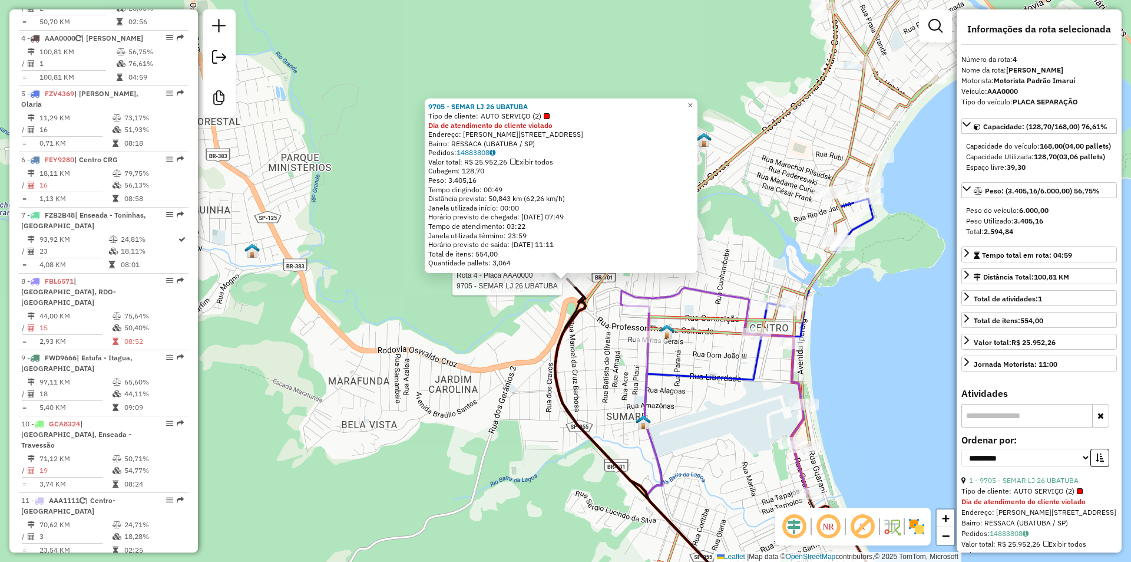
click at [598, 385] on div "Rota 4 - Placa AAA0000 9705 - SEMAR LJ 26 UBATUBA 9705 - SEMAR LJ 26 UBATUBA Ti…" at bounding box center [565, 281] width 1131 height 562
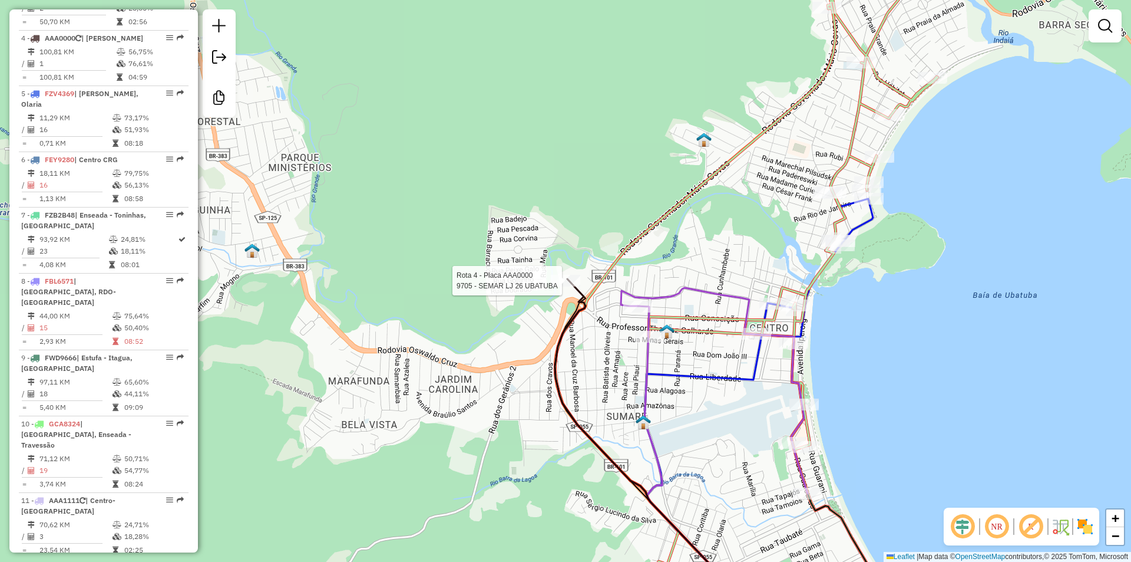
select select "**********"
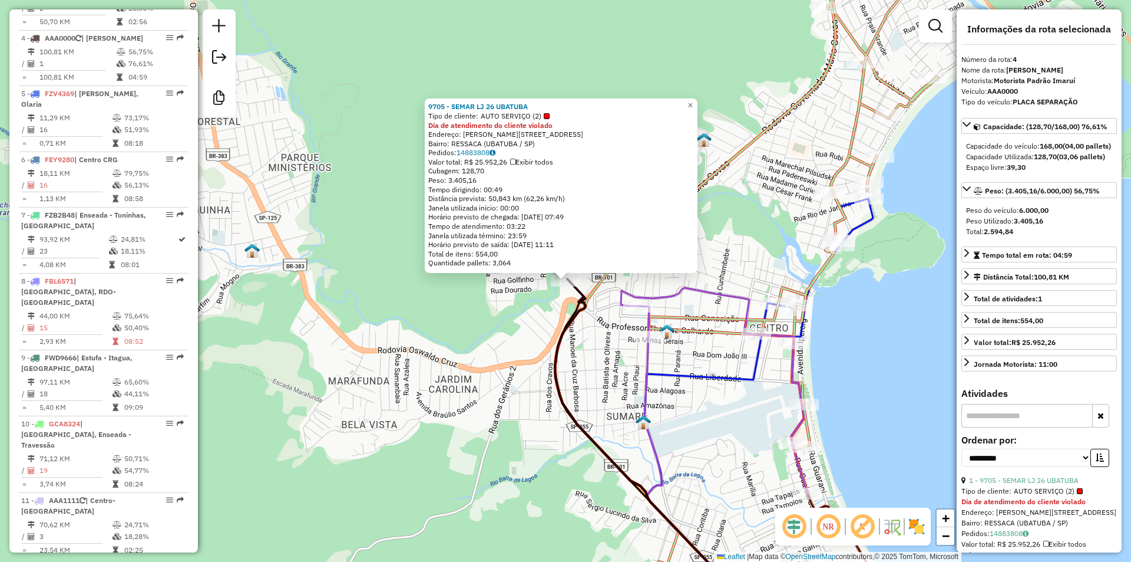
click at [430, 312] on div "9705 - SEMAR LJ 26 UBATUBA Tipo de cliente: AUTO SERVIÇO (2) Dia de atendimento…" at bounding box center [565, 281] width 1131 height 562
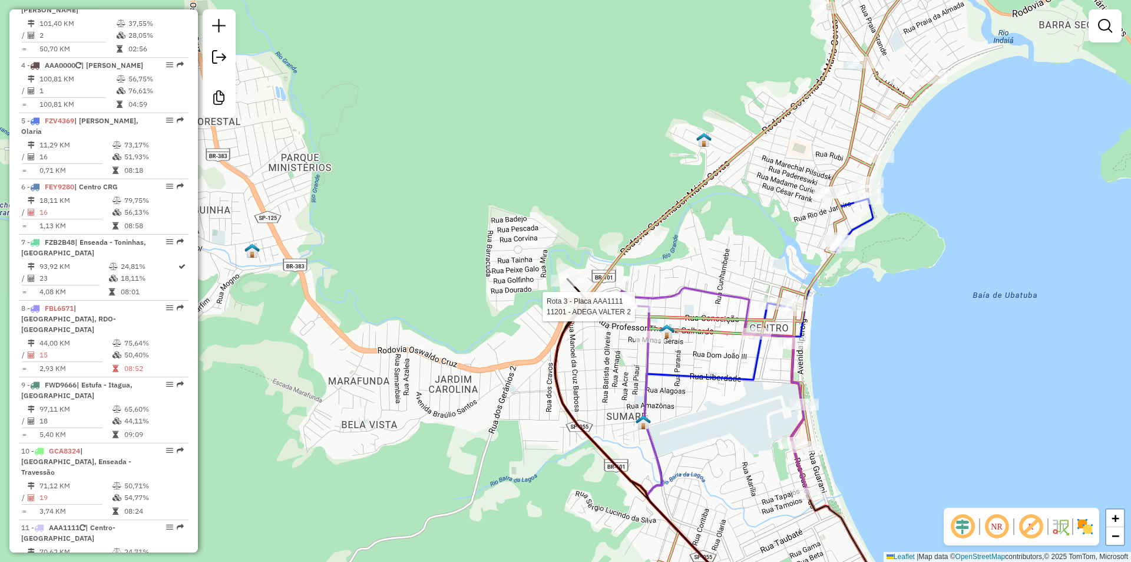
select select "**********"
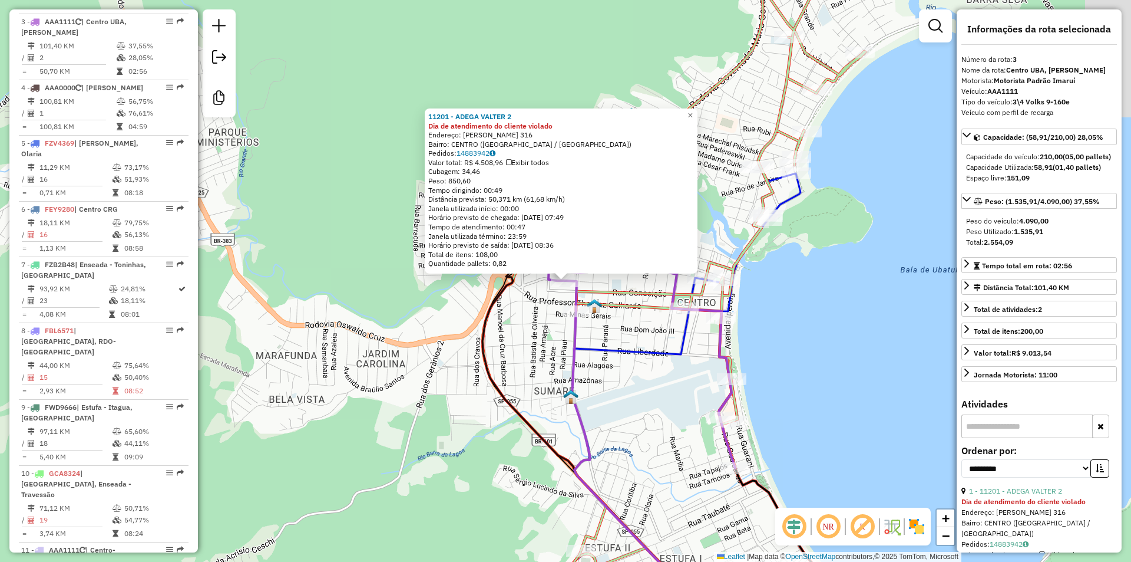
scroll to position [632, 0]
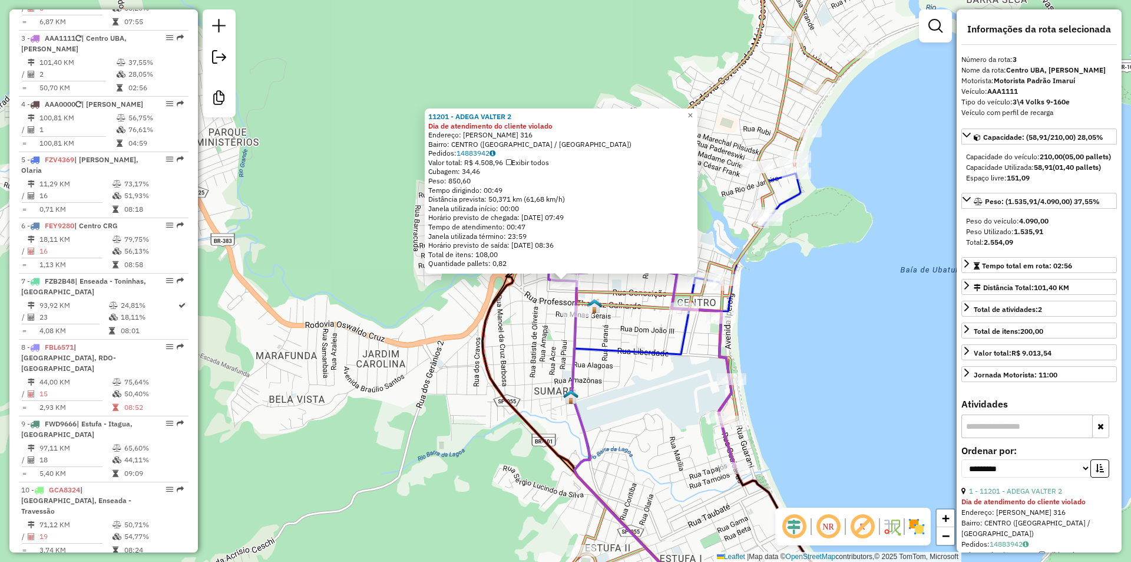
click at [552, 391] on div "11201 - ADEGA VALTER 2 Dia de atendimento do cliente violado Endereço: MARIA VI…" at bounding box center [565, 281] width 1131 height 562
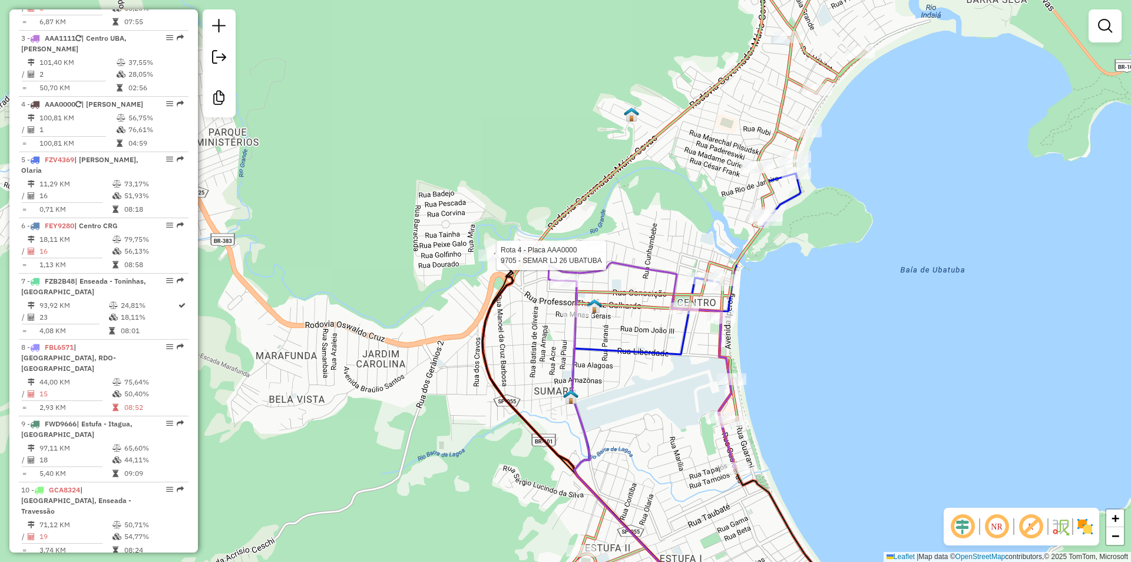
select select "**********"
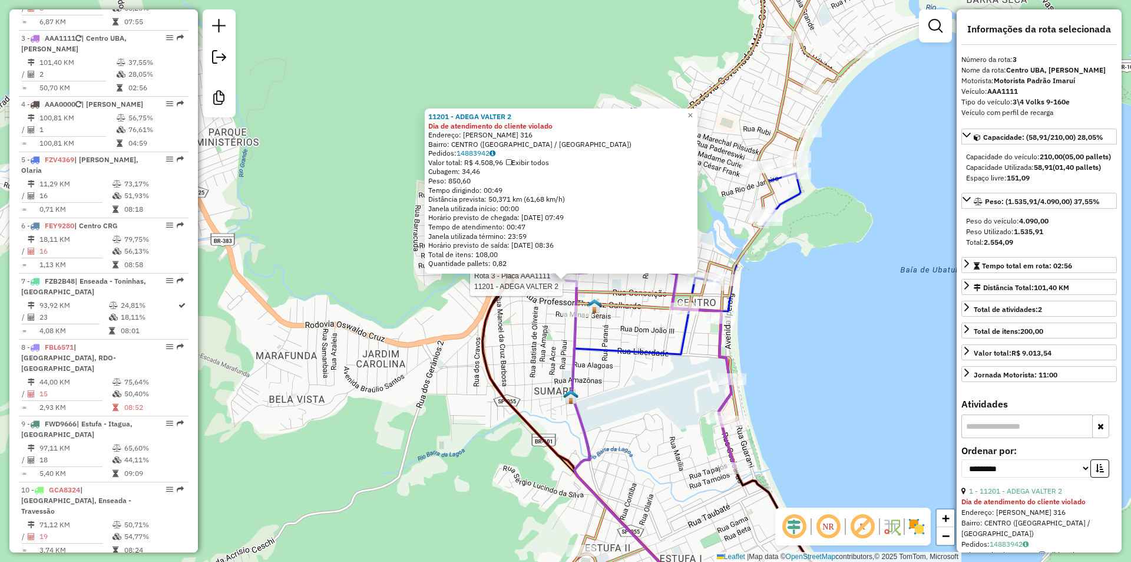
click at [453, 496] on div "Rota 3 - Placa AAA1111 11201 - ADEGA VALTER 2 11201 - ADEGA VALTER 2 Dia de ate…" at bounding box center [565, 281] width 1131 height 562
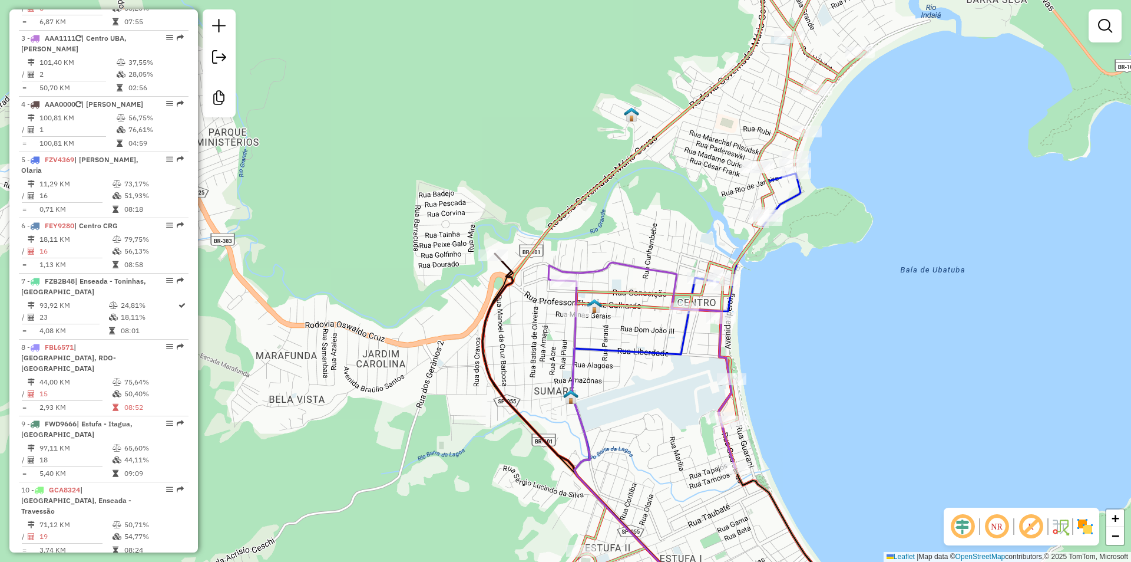
drag, startPoint x: 395, startPoint y: 504, endPoint x: 516, endPoint y: 407, distance: 155.5
click at [516, 407] on div "Janela de atendimento Grade de atendimento Capacidade Transportadoras Veículos …" at bounding box center [565, 281] width 1131 height 562
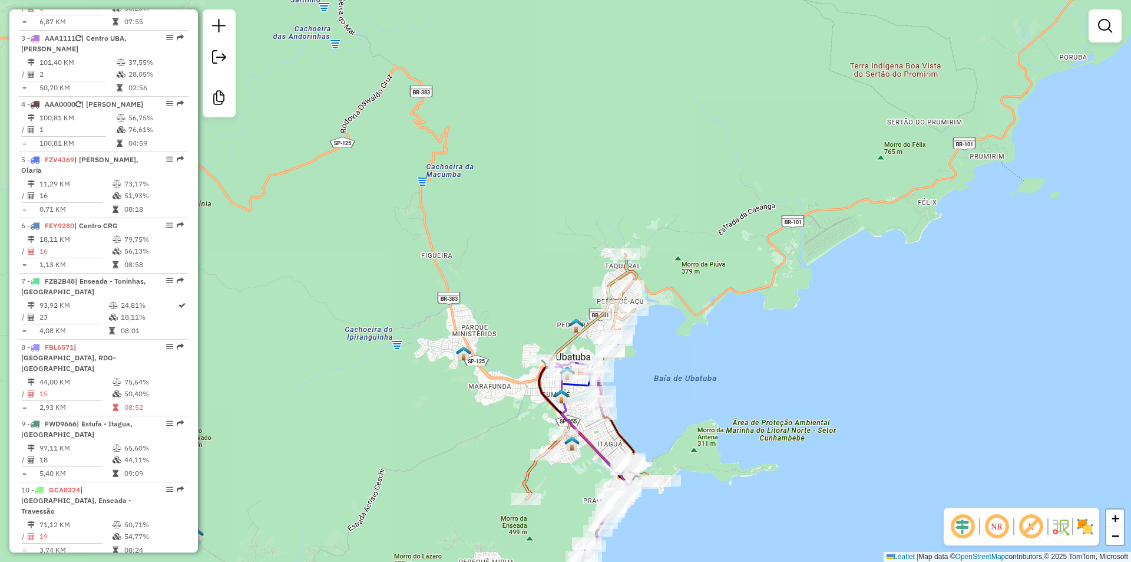
drag, startPoint x: 441, startPoint y: 432, endPoint x: 953, endPoint y: 51, distance: 637.9
click at [837, 129] on div "Rota 21 - Placa OHG0C98 9173 - ARTS BUTEKO Rota 3 - Placa AAA1111 12614 - SEREI…" at bounding box center [565, 281] width 1131 height 562
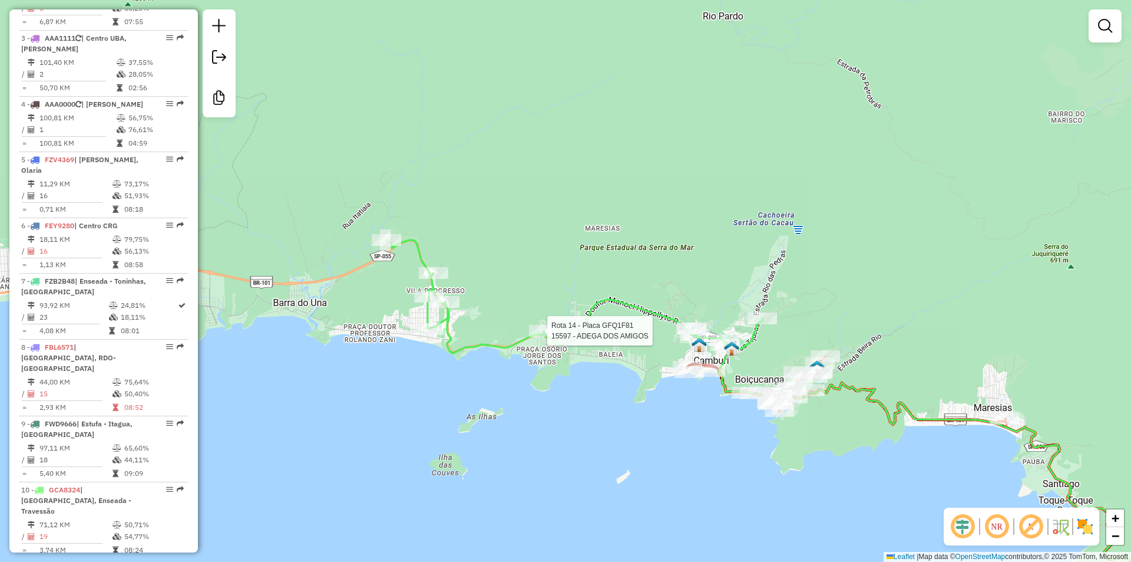
select select "**********"
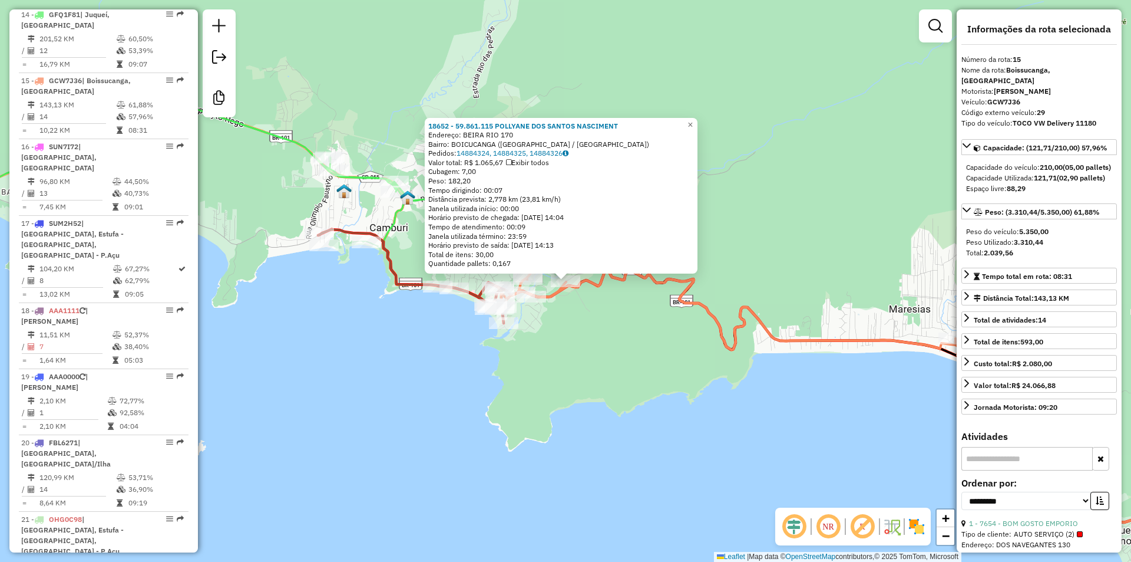
scroll to position [1414, 0]
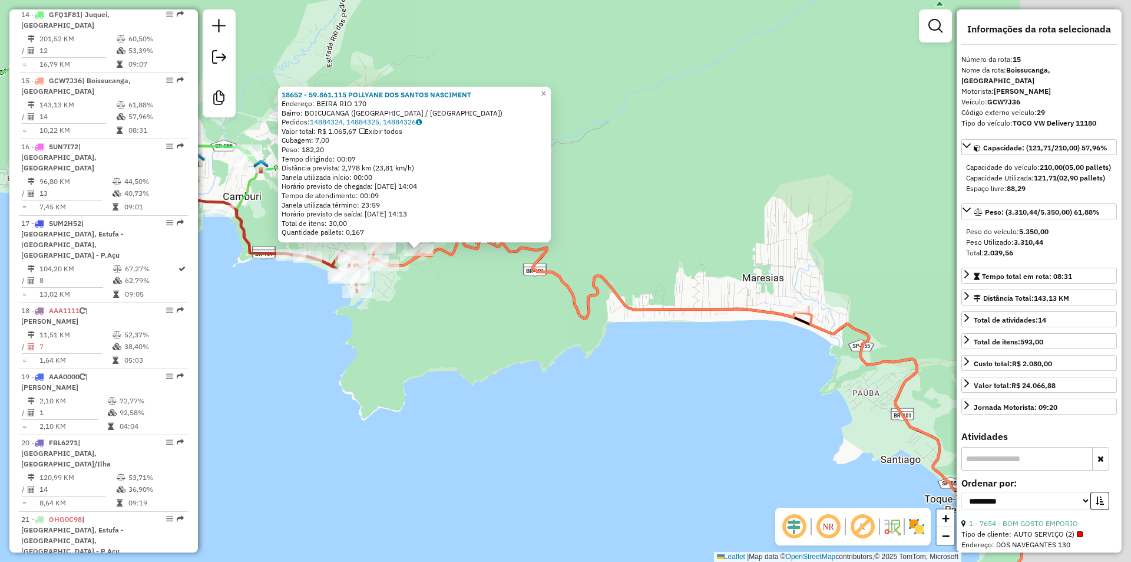
drag, startPoint x: 728, startPoint y: 396, endPoint x: 223, endPoint y: 266, distance: 521.4
click at [223, 268] on div "18652 - 59.861.115 POLLYANE DOS SANTOS NASCIMENT Endereço: BEIRA RIO 170 Bairro…" at bounding box center [565, 281] width 1131 height 562
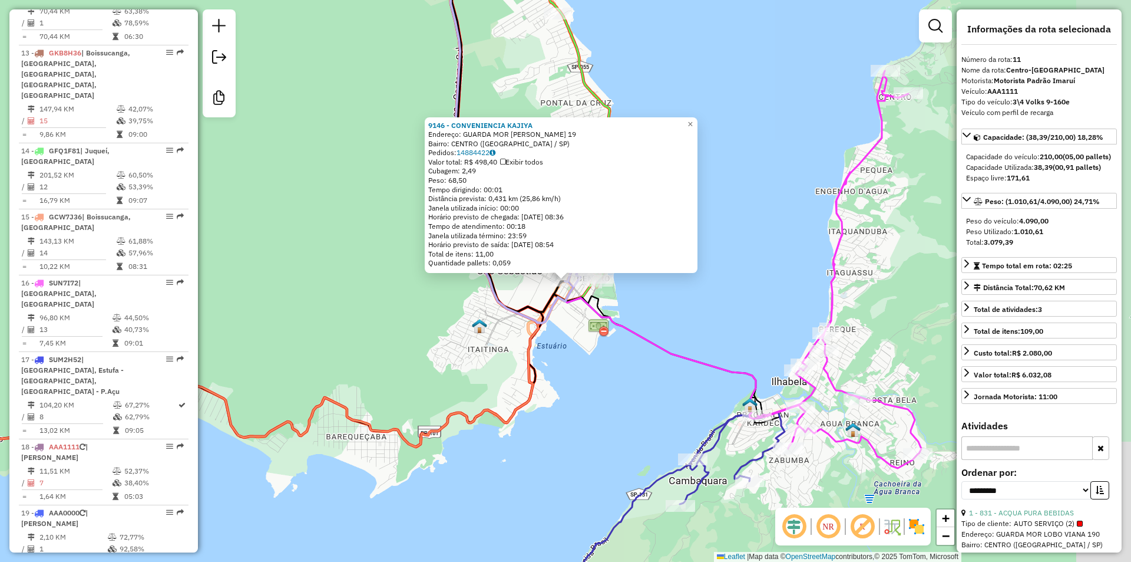
scroll to position [1139, 0]
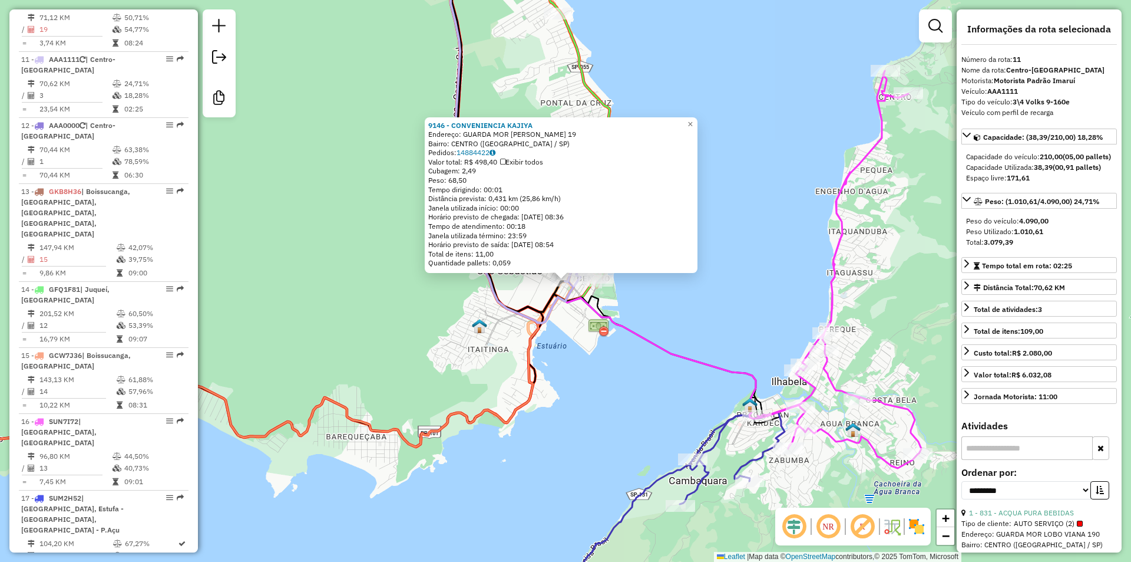
click at [440, 318] on div "9146 - CONVENIENCIA KAJIYA Endereço: GUARDA MOR LOBO VIANA 19 Bairro: CENTRO (S…" at bounding box center [565, 281] width 1131 height 562
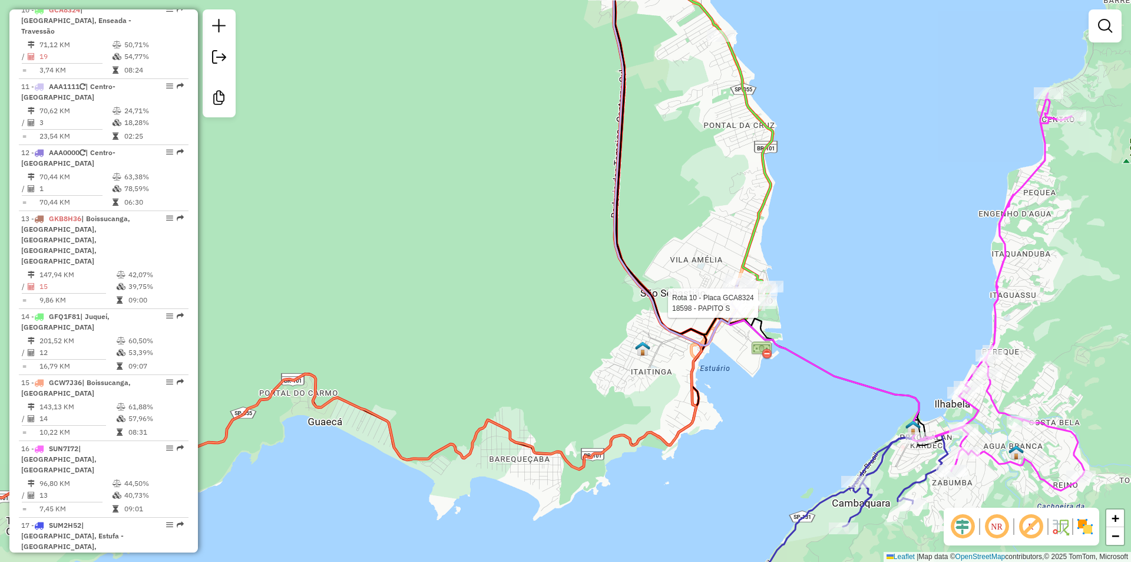
select select "**********"
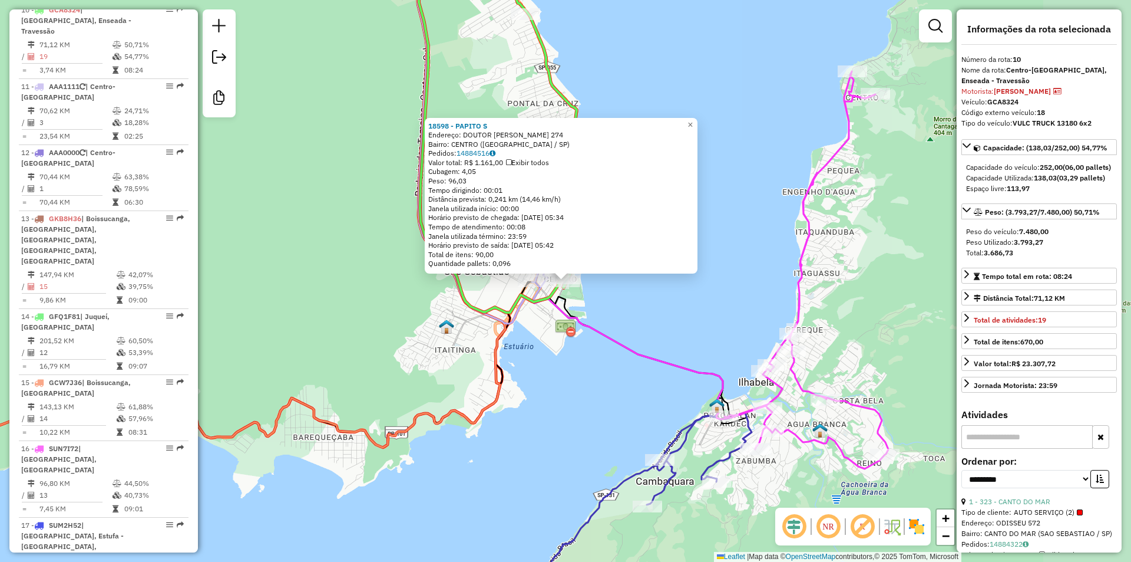
scroll to position [1073, 0]
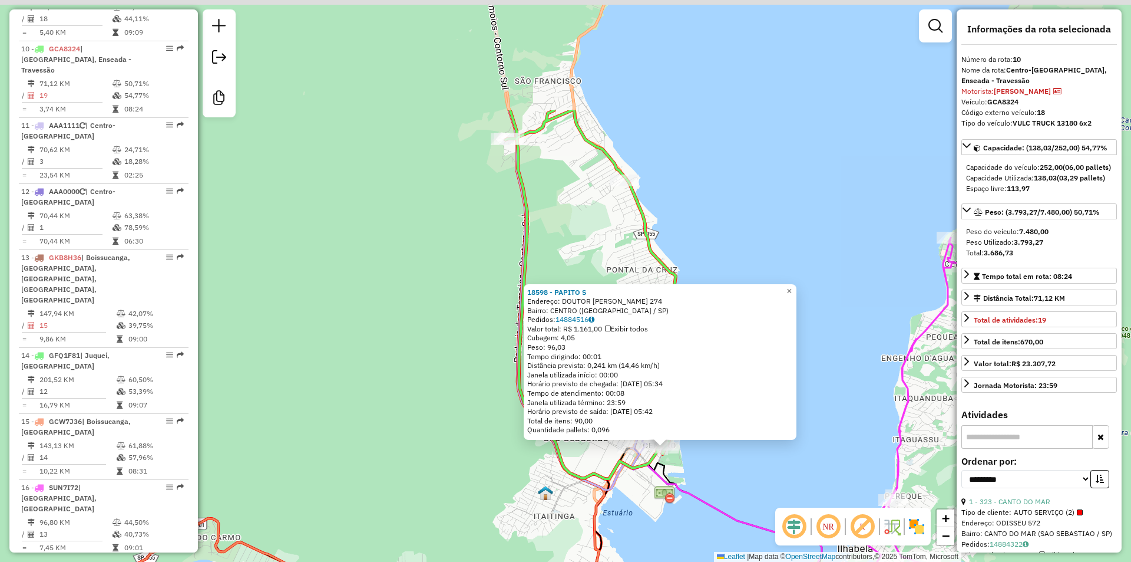
drag, startPoint x: 324, startPoint y: 269, endPoint x: 494, endPoint y: 478, distance: 268.9
click at [494, 520] on div "18598 - PAPITO S Endereço: DOUTOR ALTINO ARANTES 274 Bairro: CENTRO (SAO SEBAST…" at bounding box center [565, 281] width 1131 height 562
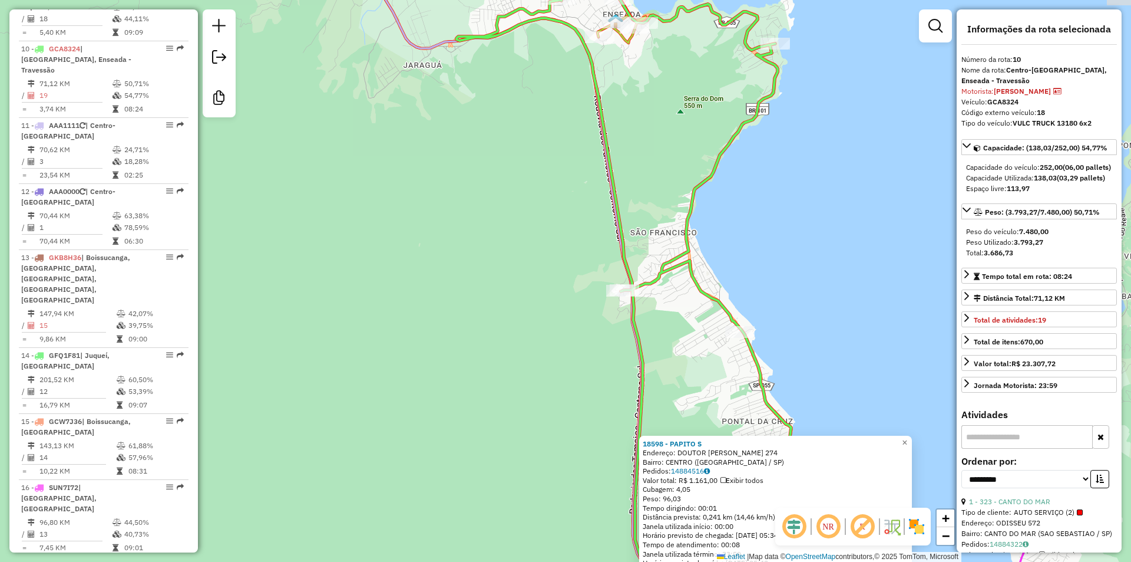
click at [500, 352] on div "18598 - PAPITO S Endereço: DOUTOR ALTINO ARANTES 274 Bairro: CENTRO (SAO SEBAST…" at bounding box center [565, 281] width 1131 height 562
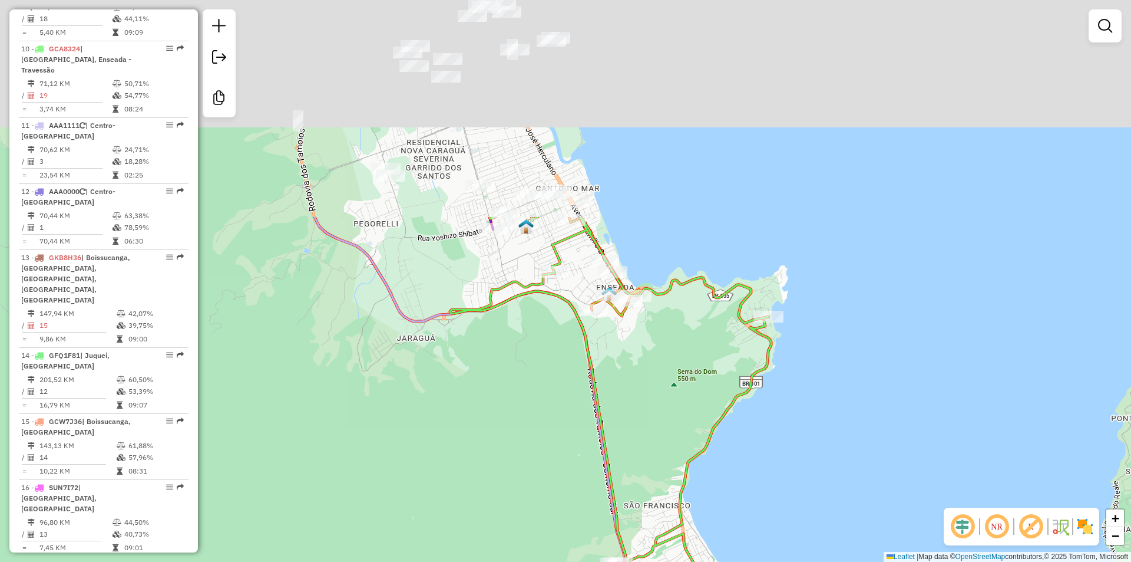
drag, startPoint x: 464, startPoint y: 382, endPoint x: 464, endPoint y: 507, distance: 124.9
click at [457, 520] on div "Janela de atendimento Grade de atendimento Capacidade Transportadoras Veículos …" at bounding box center [565, 281] width 1131 height 562
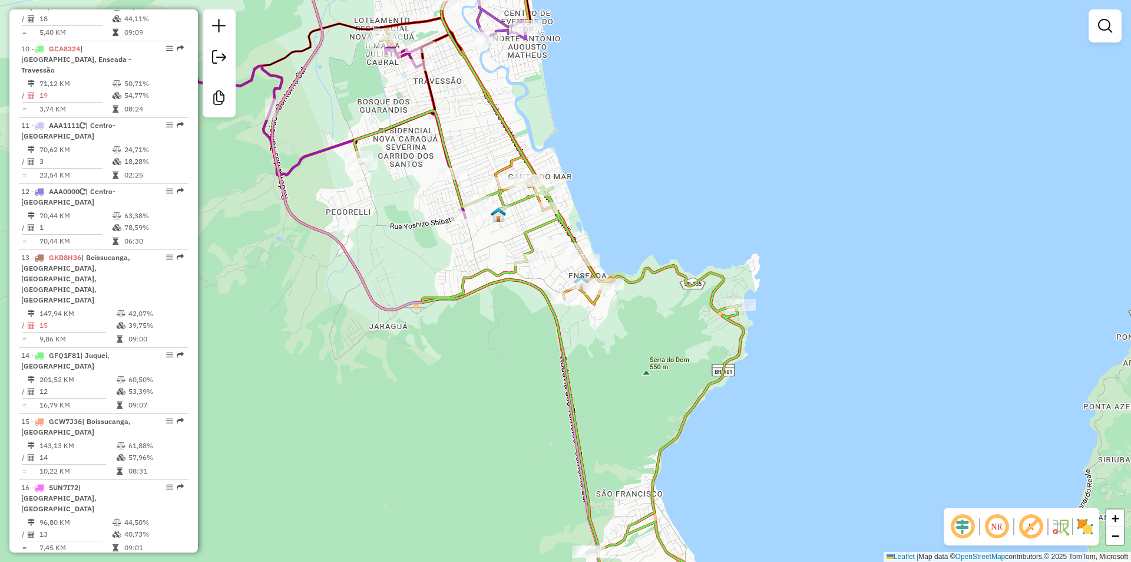
drag, startPoint x: 509, startPoint y: 441, endPoint x: 447, endPoint y: 362, distance: 100.8
click at [448, 355] on div "Janela de atendimento Grade de atendimento Capacidade Transportadoras Veículos …" at bounding box center [565, 281] width 1131 height 562
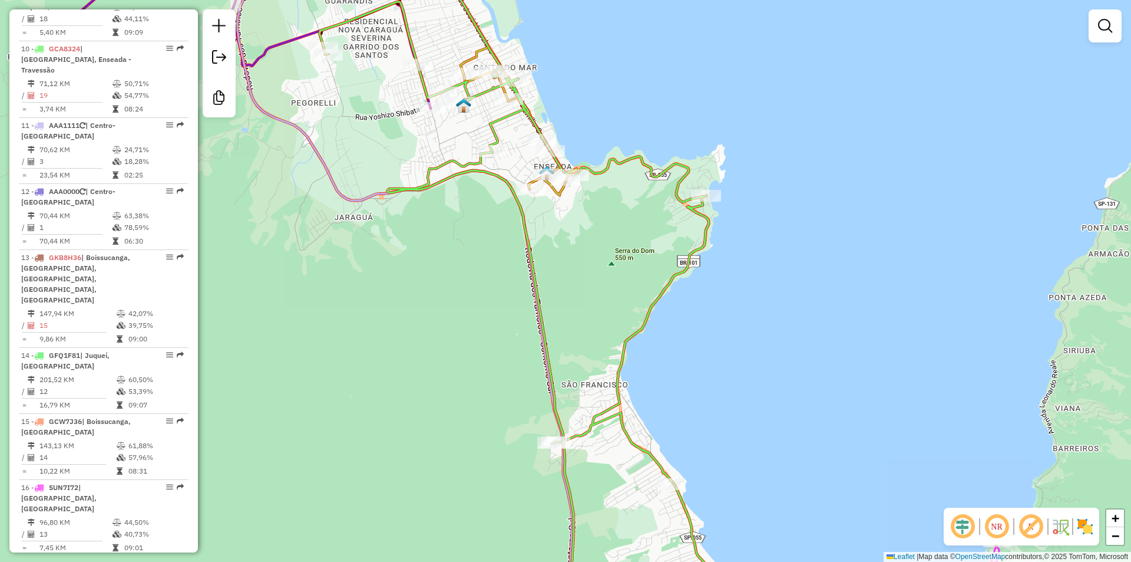
drag, startPoint x: 441, startPoint y: 413, endPoint x: 434, endPoint y: 317, distance: 96.3
click at [434, 318] on div "Janela de atendimento Grade de atendimento Capacidade Transportadoras Veículos …" at bounding box center [565, 281] width 1131 height 562
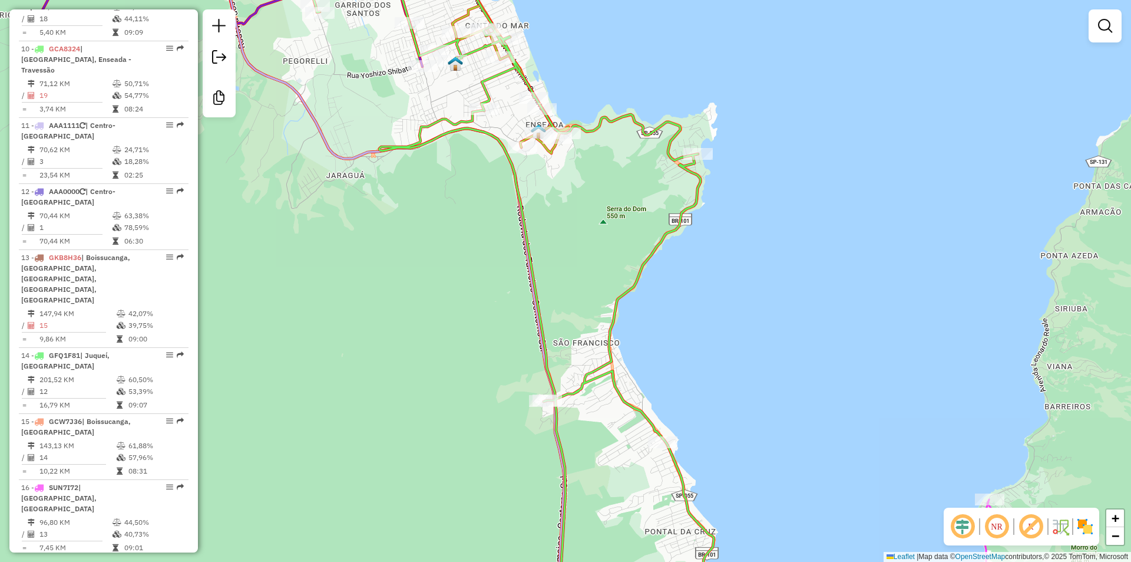
drag, startPoint x: 427, startPoint y: 375, endPoint x: 463, endPoint y: 295, distance: 88.6
click at [463, 295] on div "Janela de atendimento Grade de atendimento Capacidade Transportadoras Veículos …" at bounding box center [565, 281] width 1131 height 562
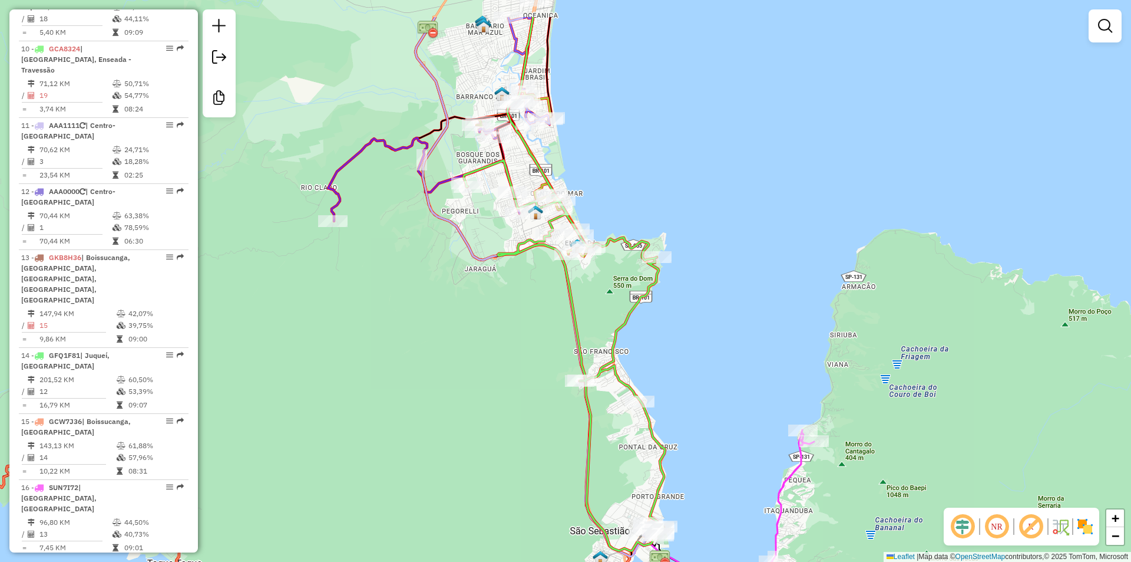
drag, startPoint x: 431, startPoint y: 259, endPoint x: 496, endPoint y: 336, distance: 100.0
click at [491, 336] on div "Janela de atendimento Grade de atendimento Capacidade Transportadoras Veículos …" at bounding box center [565, 281] width 1131 height 562
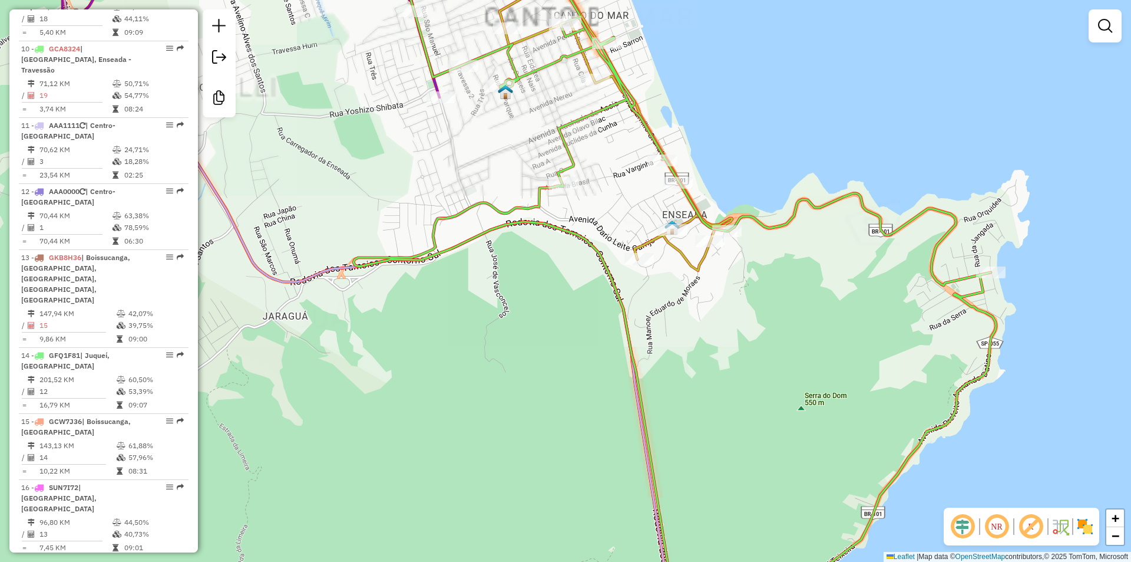
drag, startPoint x: 544, startPoint y: 305, endPoint x: 520, endPoint y: 379, distance: 78.6
click at [520, 379] on div "Janela de atendimento Grade de atendimento Capacidade Transportadoras Veículos …" at bounding box center [565, 281] width 1131 height 562
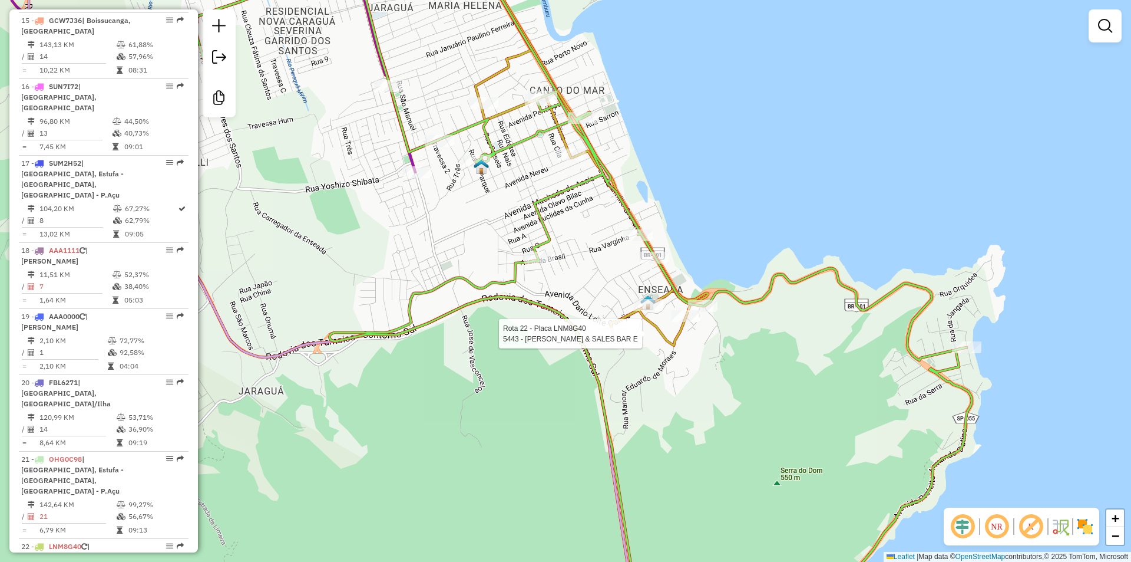
select select "**********"
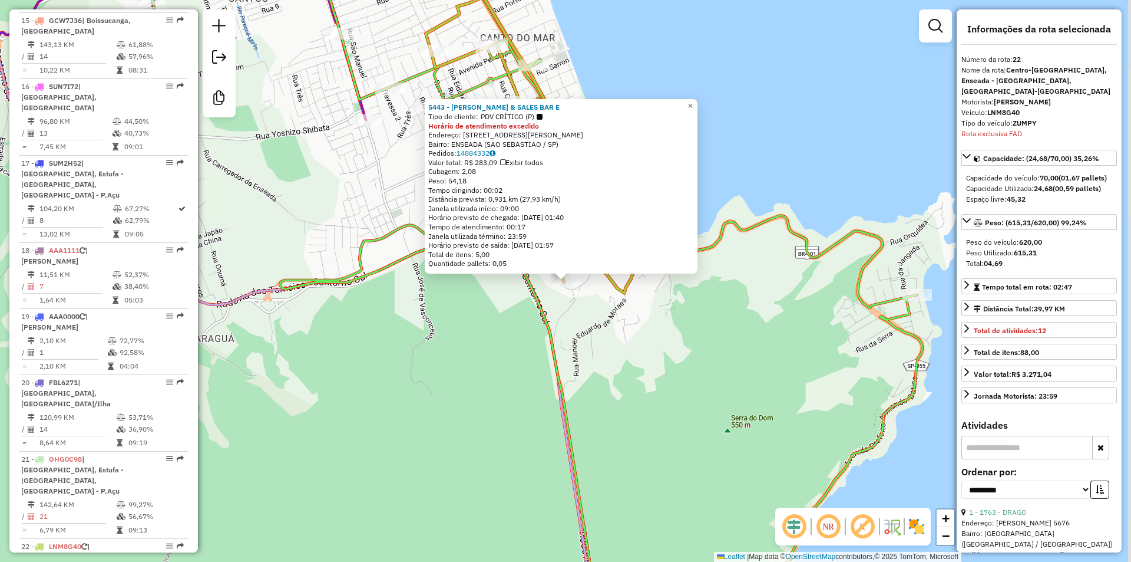
scroll to position [1681, 0]
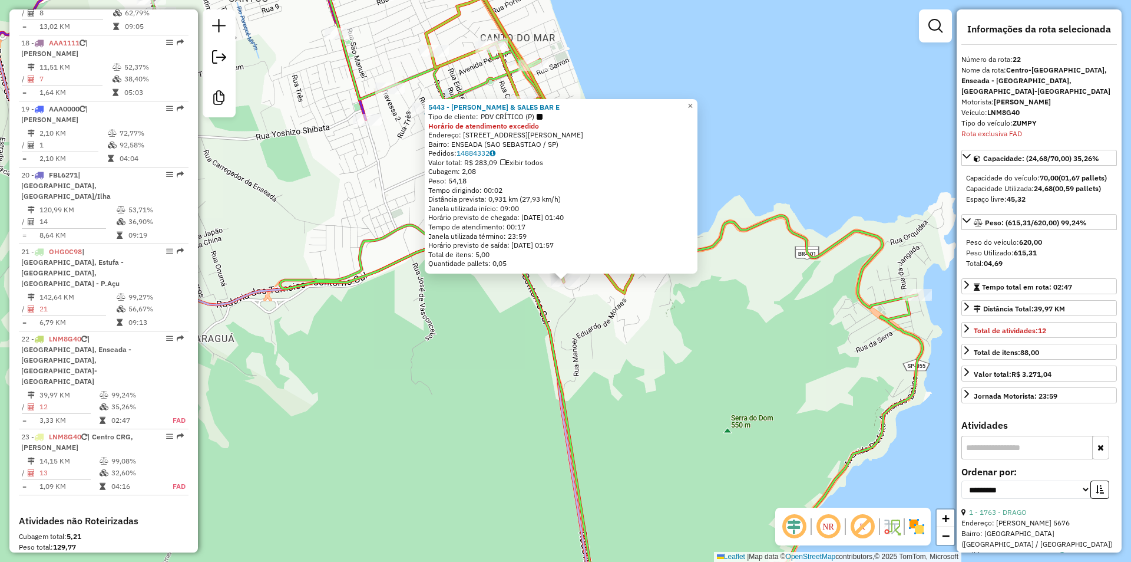
click at [429, 423] on div "5443 - [PERSON_NAME] & SALES BAR E Tipo de cliente: PDV CRÍTICO (P) Horário de …" at bounding box center [565, 281] width 1131 height 562
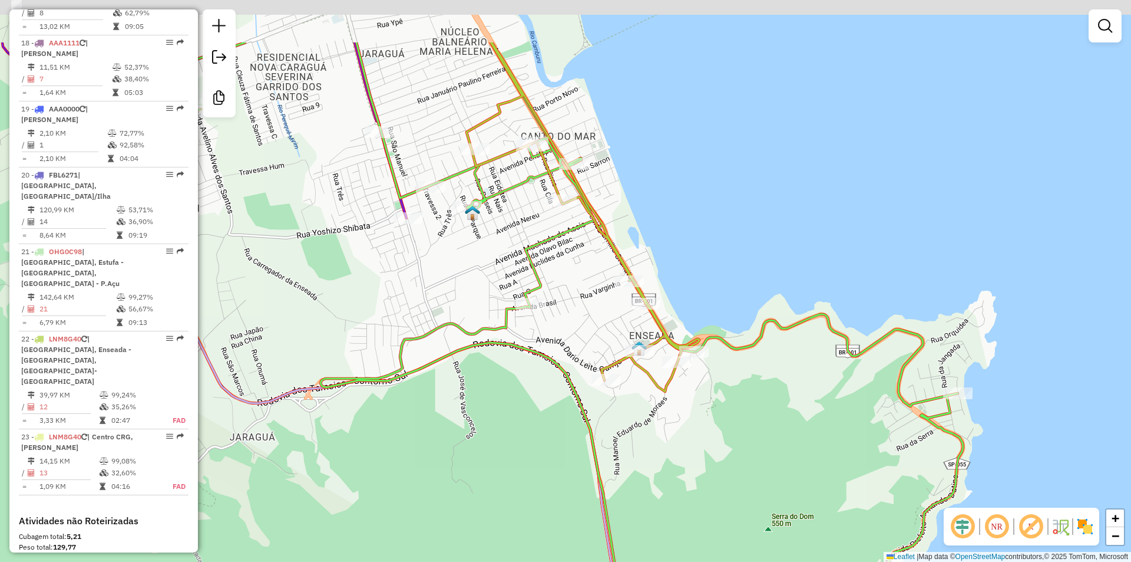
drag, startPoint x: 423, startPoint y: 418, endPoint x: 464, endPoint y: 516, distance: 106.5
click at [464, 516] on div "Janela de atendimento Grade de atendimento Capacidade Transportadoras Veículos …" at bounding box center [565, 281] width 1131 height 562
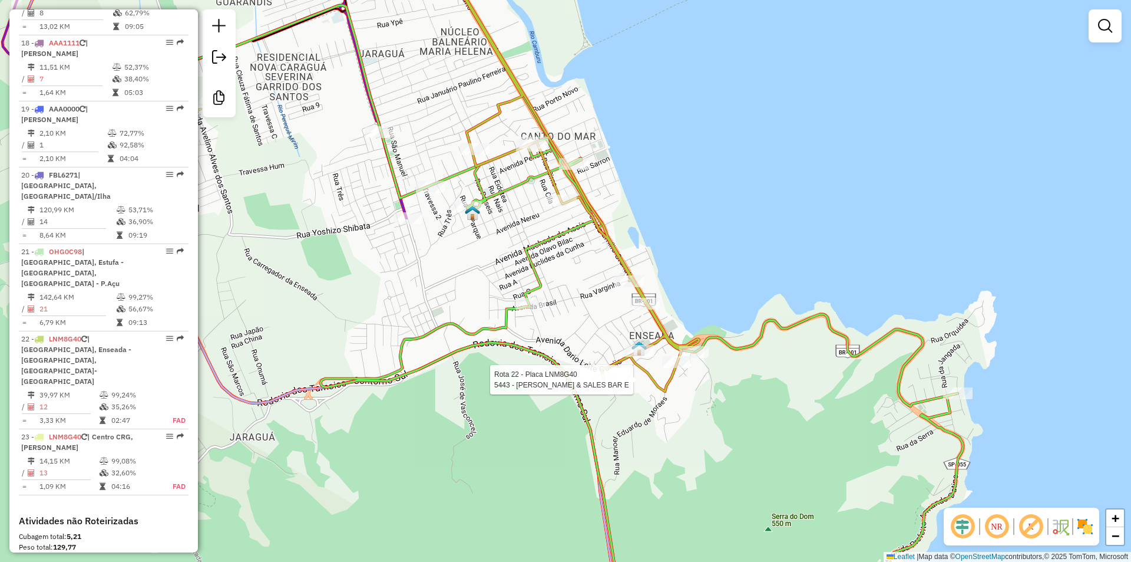
select select "**********"
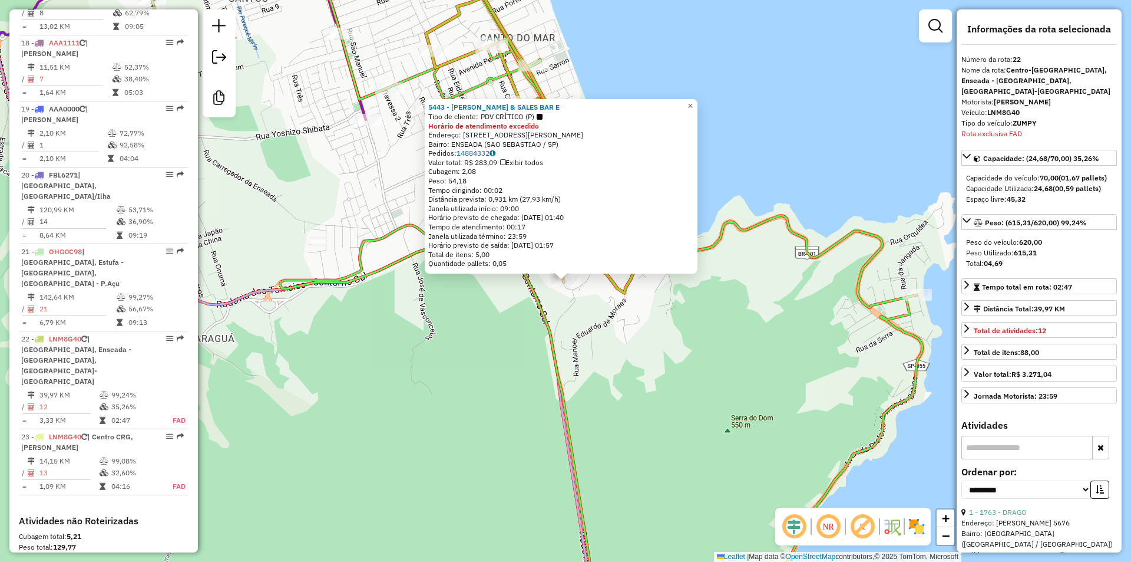
click at [417, 437] on div "5443 - [PERSON_NAME] & SALES BAR E Tipo de cliente: PDV CRÍTICO (P) Horário de …" at bounding box center [565, 281] width 1131 height 562
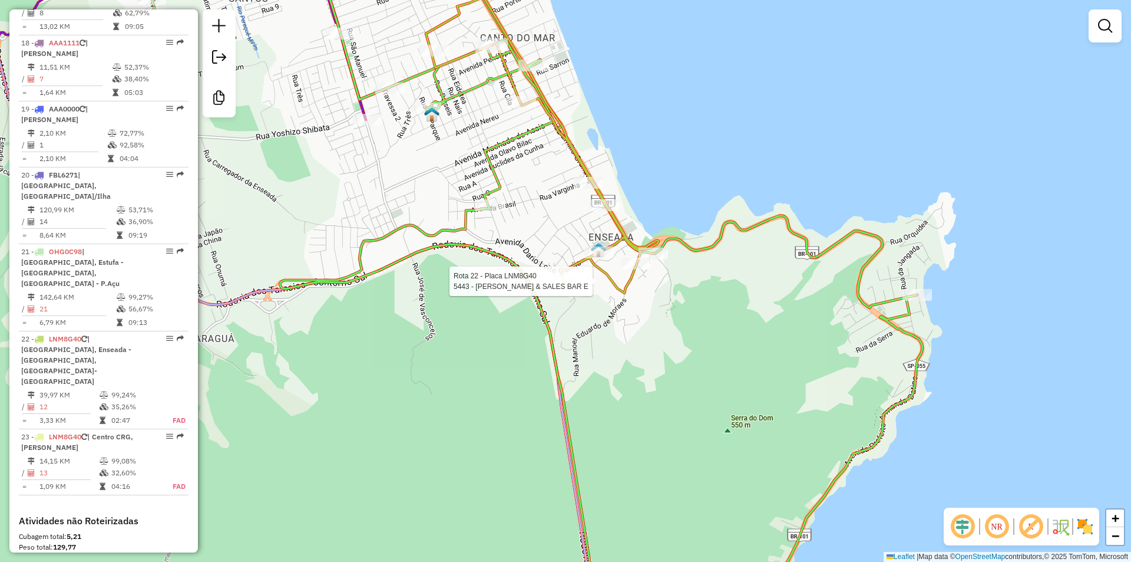
select select "**********"
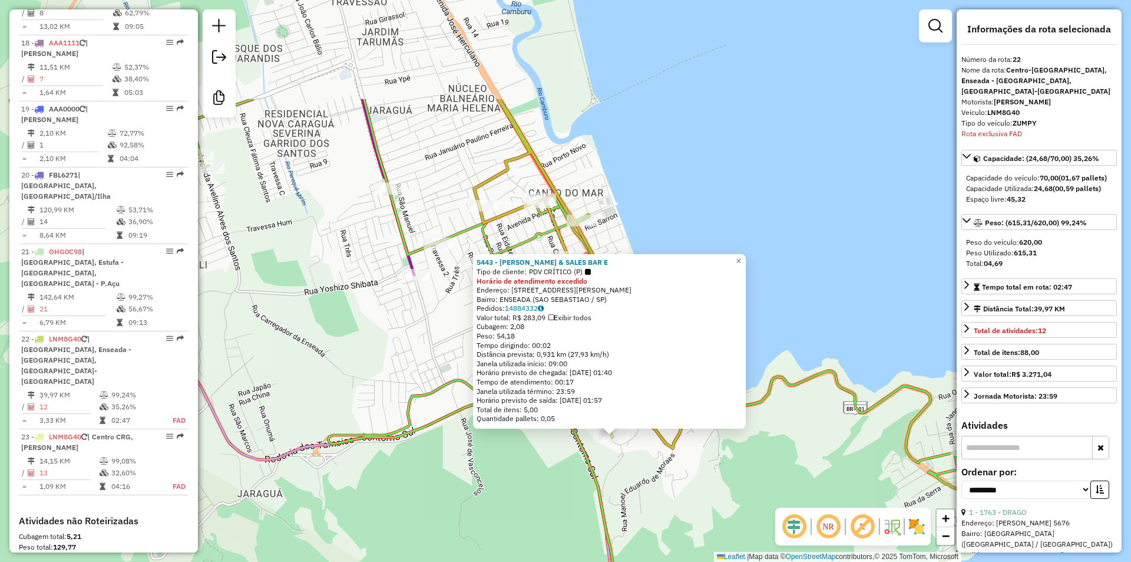
drag, startPoint x: 354, startPoint y: 369, endPoint x: 406, endPoint y: 507, distance: 146.8
click at [406, 522] on div "5443 - [PERSON_NAME] & SALES BAR E Tipo de cliente: PDV CRÍTICO (P) Horário de …" at bounding box center [565, 281] width 1131 height 562
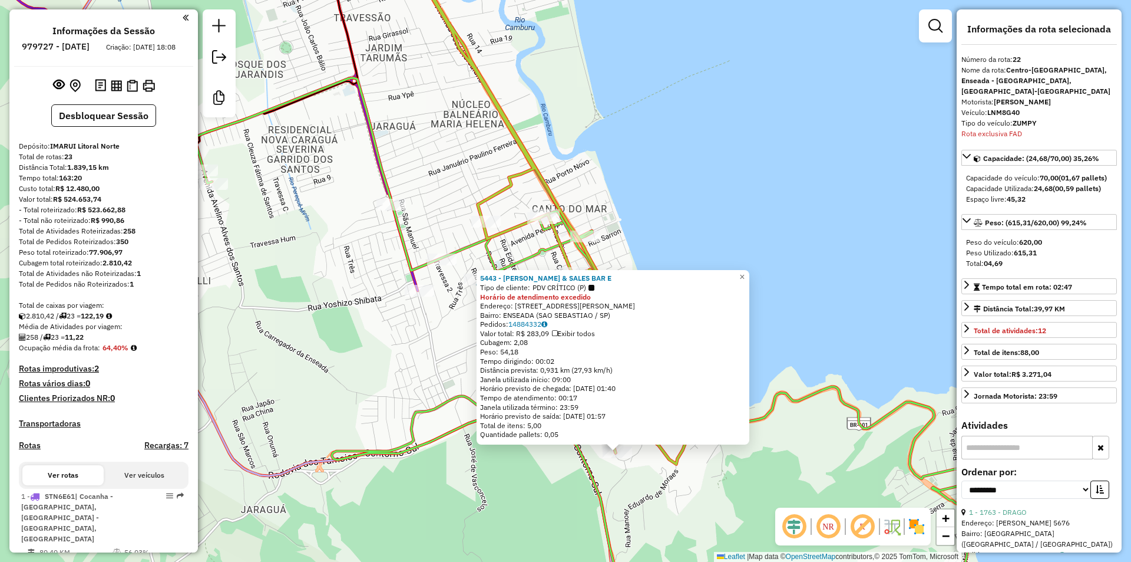
select select "**********"
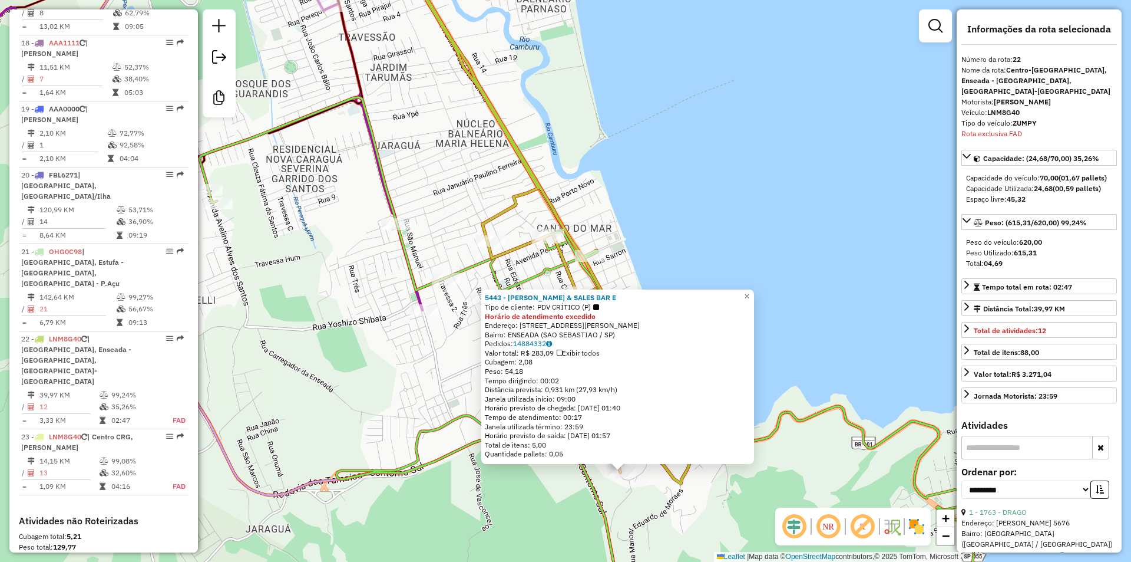
drag, startPoint x: 305, startPoint y: 312, endPoint x: 432, endPoint y: 572, distance: 288.6
click at [432, 561] on html "Aguarde... Pop-up bloqueado! Seu navegador bloqueou automáticamente a abertura …" at bounding box center [565, 281] width 1131 height 562
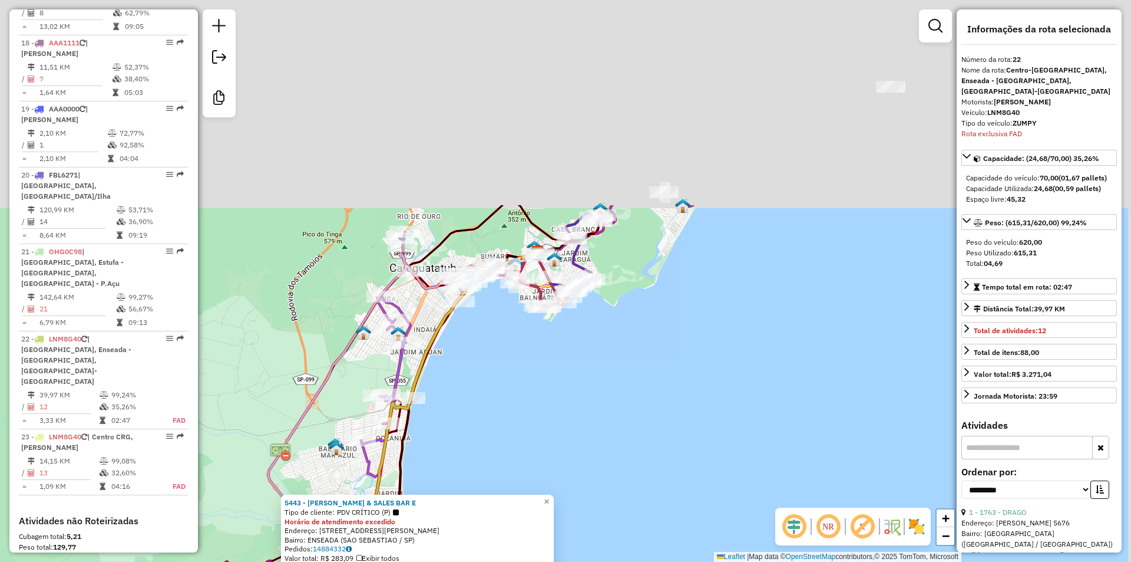
drag, startPoint x: 643, startPoint y: 210, endPoint x: 526, endPoint y: 417, distance: 237.8
click at [526, 417] on div "5443 - [PERSON_NAME] & SALES BAR E Tipo de cliente: PDV CRÍTICO (P) Horário de …" at bounding box center [565, 281] width 1131 height 562
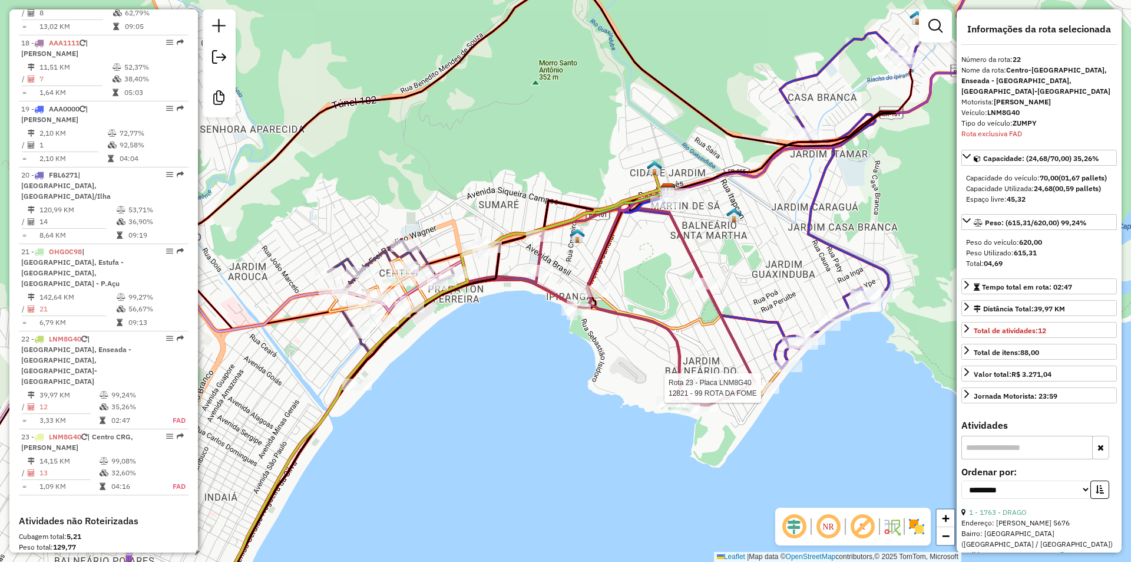
click at [766, 394] on div at bounding box center [764, 388] width 29 height 12
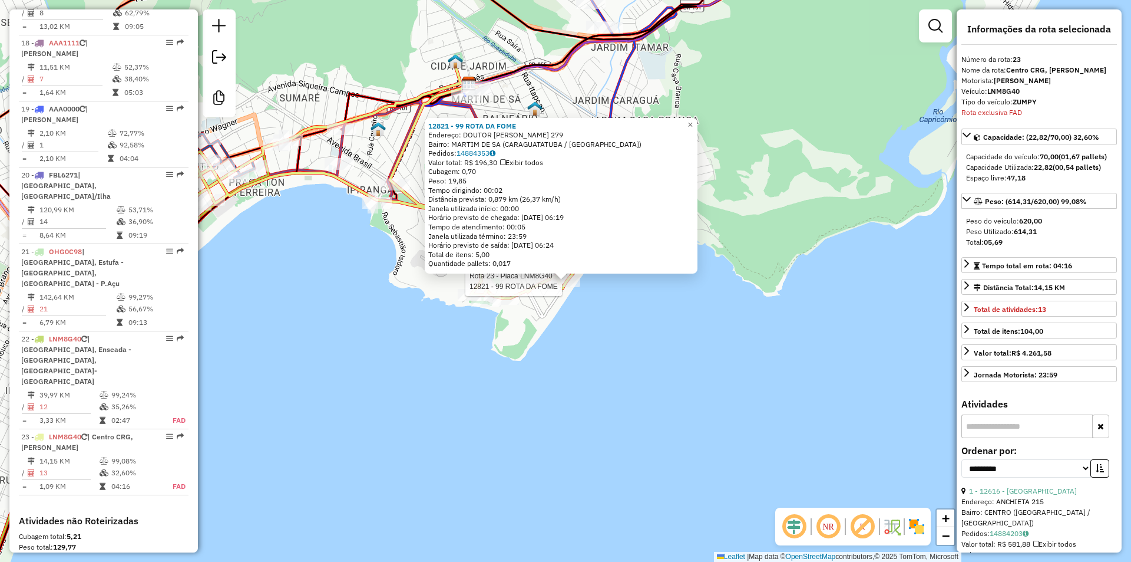
click at [559, 357] on div "Rota 23 - Placa LNM8G40 12821 - 99 ROTA DA FOME 12821 - 99 ROTA DA FOME Endereç…" at bounding box center [565, 281] width 1131 height 562
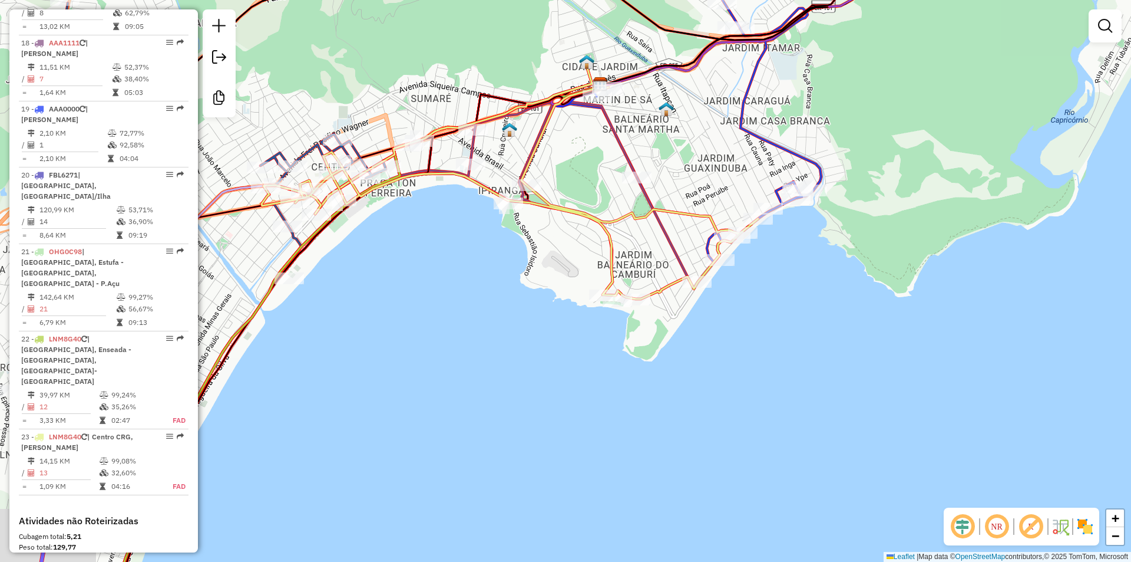
click at [549, 407] on div "Janela de atendimento Grade de atendimento Capacidade Transportadoras Veículos …" at bounding box center [565, 281] width 1131 height 562
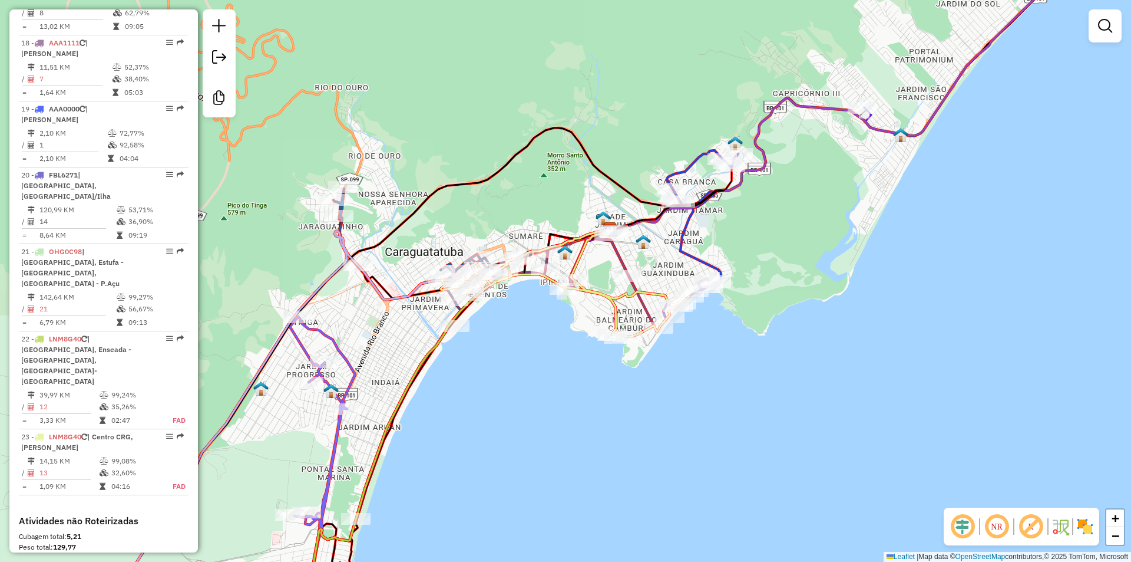
drag, startPoint x: 534, startPoint y: 417, endPoint x: 686, endPoint y: 263, distance: 215.8
click at [686, 263] on div "Janela de atendimento Grade de atendimento Capacidade Transportadoras Veículos …" at bounding box center [565, 281] width 1131 height 562
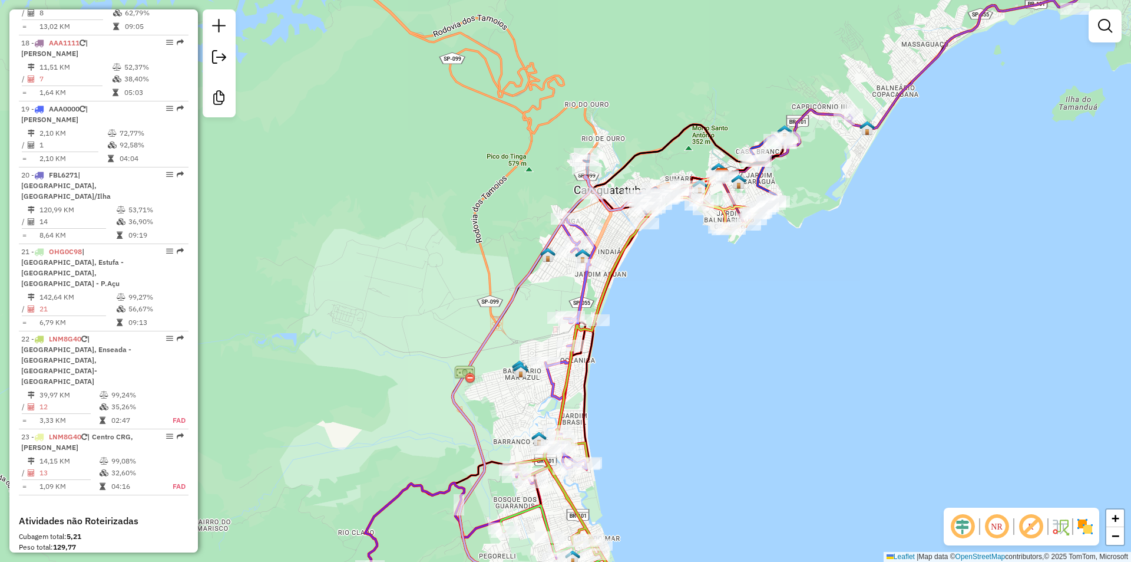
click at [811, 343] on div "Janela de atendimento Grade de atendimento Capacidade Transportadoras Veículos …" at bounding box center [565, 281] width 1131 height 562
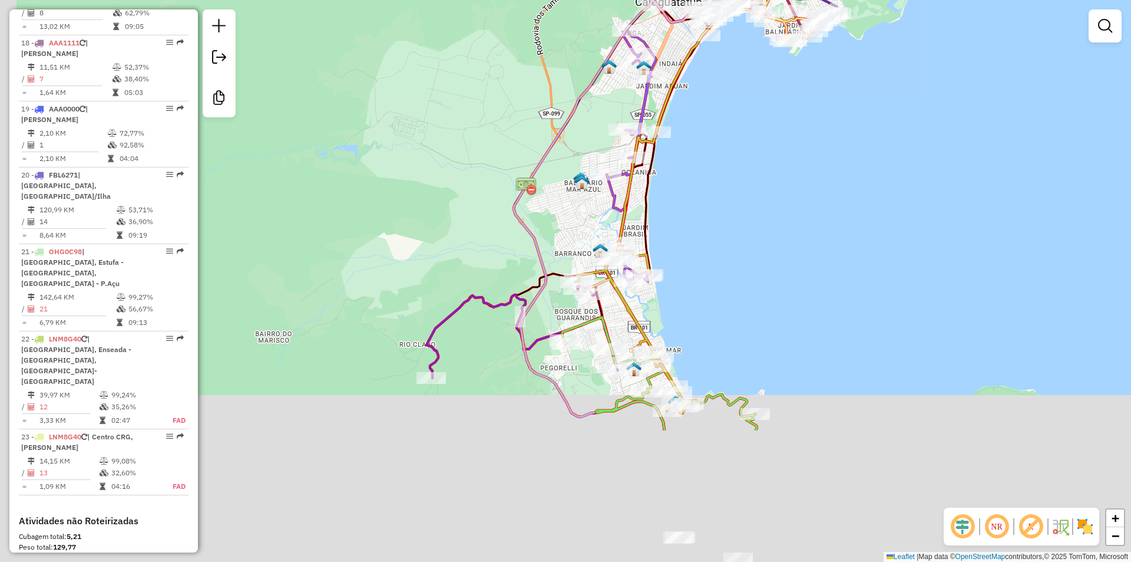
drag, startPoint x: 817, startPoint y: 301, endPoint x: 836, endPoint y: 238, distance: 65.2
click at [836, 238] on div "Janela de atendimento Grade de atendimento Capacidade Transportadoras Veículos …" at bounding box center [565, 281] width 1131 height 562
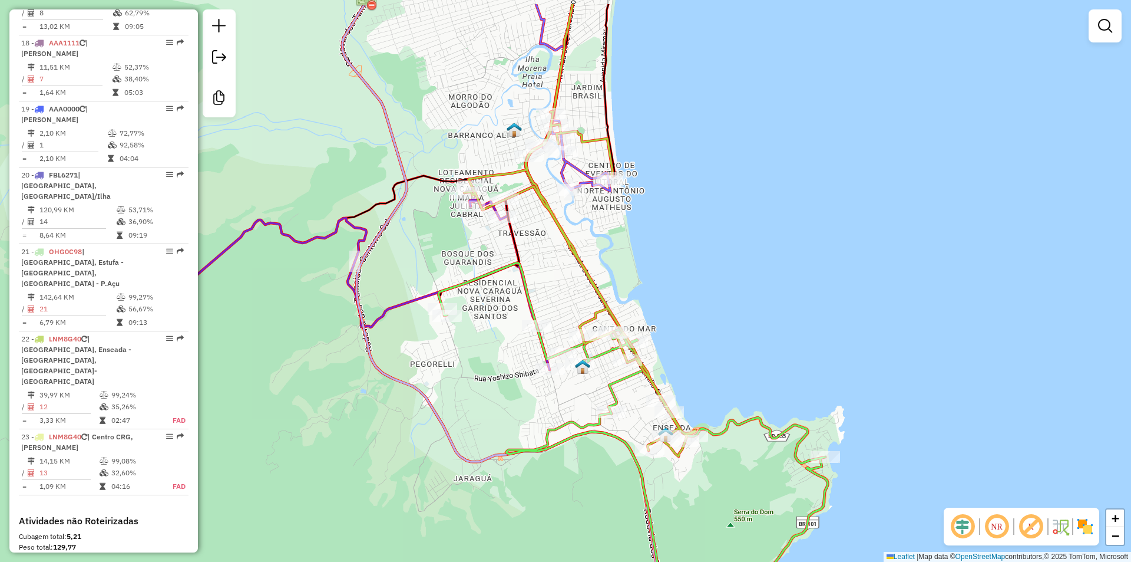
drag, startPoint x: 701, startPoint y: 479, endPoint x: 701, endPoint y: 508, distance: 28.9
click at [701, 508] on div "Janela de atendimento Grade de atendimento Capacidade Transportadoras Veículos …" at bounding box center [565, 281] width 1131 height 562
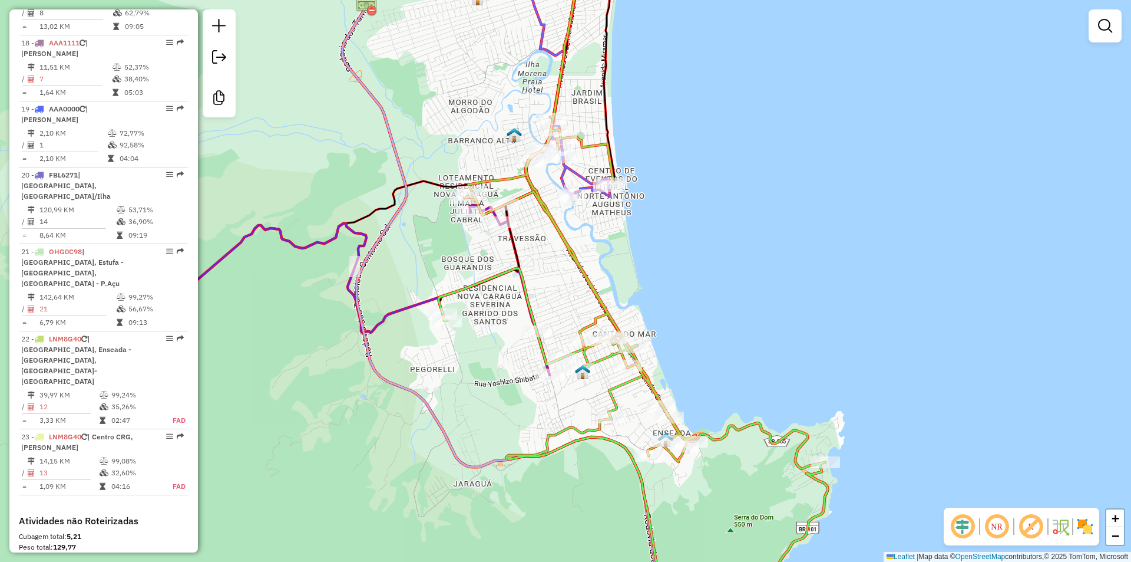
drag, startPoint x: 721, startPoint y: 294, endPoint x: 754, endPoint y: 375, distance: 87.0
click at [754, 375] on div "Janela de atendimento Grade de atendimento Capacidade Transportadoras Veículos …" at bounding box center [565, 281] width 1131 height 562
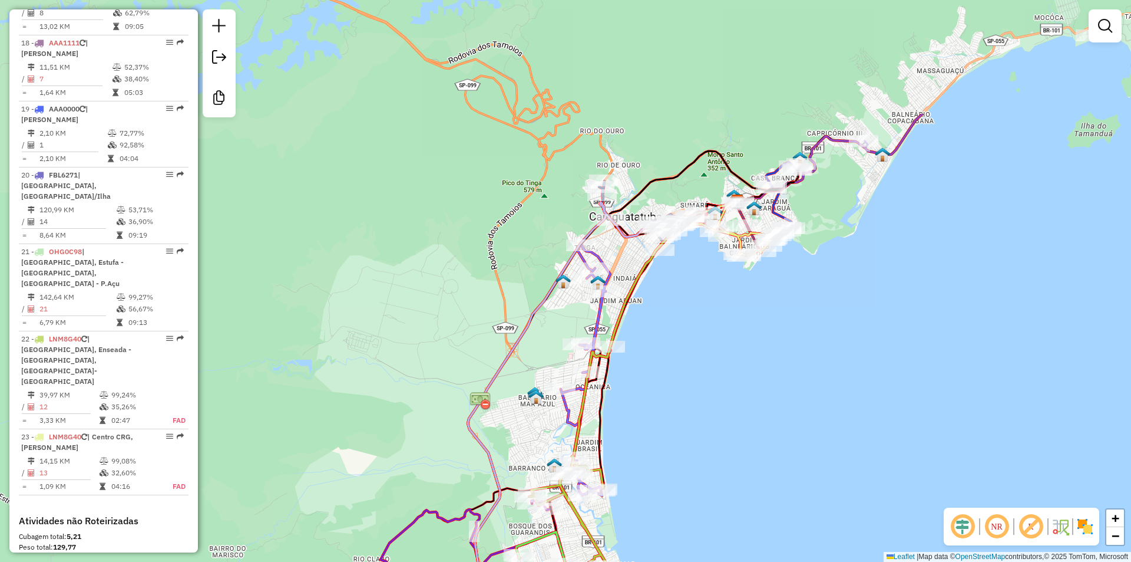
drag, startPoint x: 807, startPoint y: 280, endPoint x: 716, endPoint y: 446, distance: 189.1
click at [716, 446] on div "Janela de atendimento Grade de atendimento Capacidade Transportadoras Veículos …" at bounding box center [565, 281] width 1131 height 562
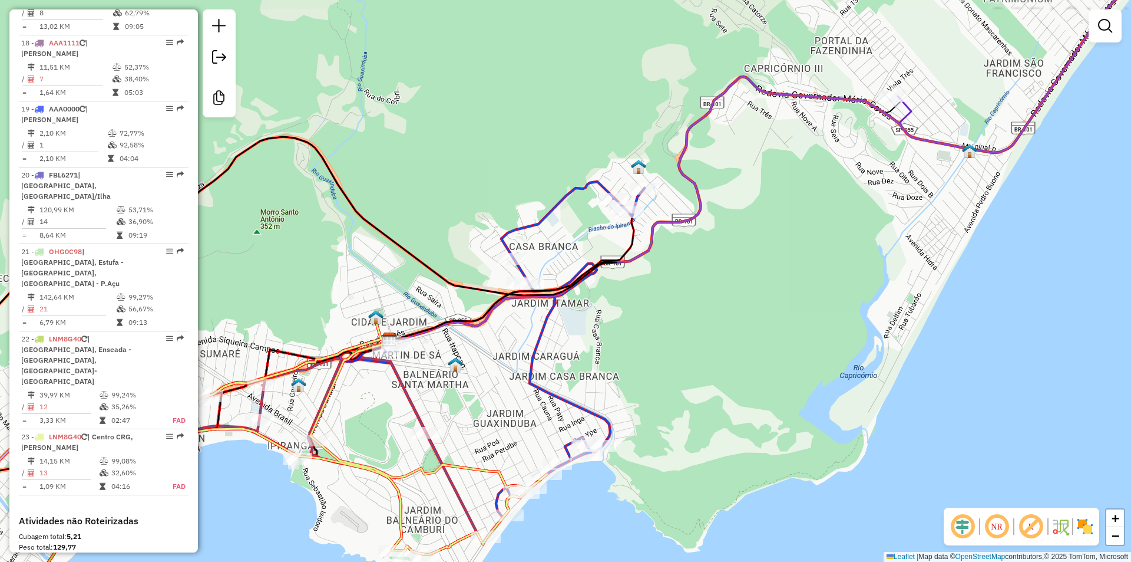
drag, startPoint x: 819, startPoint y: 235, endPoint x: 581, endPoint y: 408, distance: 293.6
click at [583, 409] on div "Janela de atendimento Grade de atendimento Capacidade Transportadoras Veículos …" at bounding box center [565, 281] width 1131 height 562
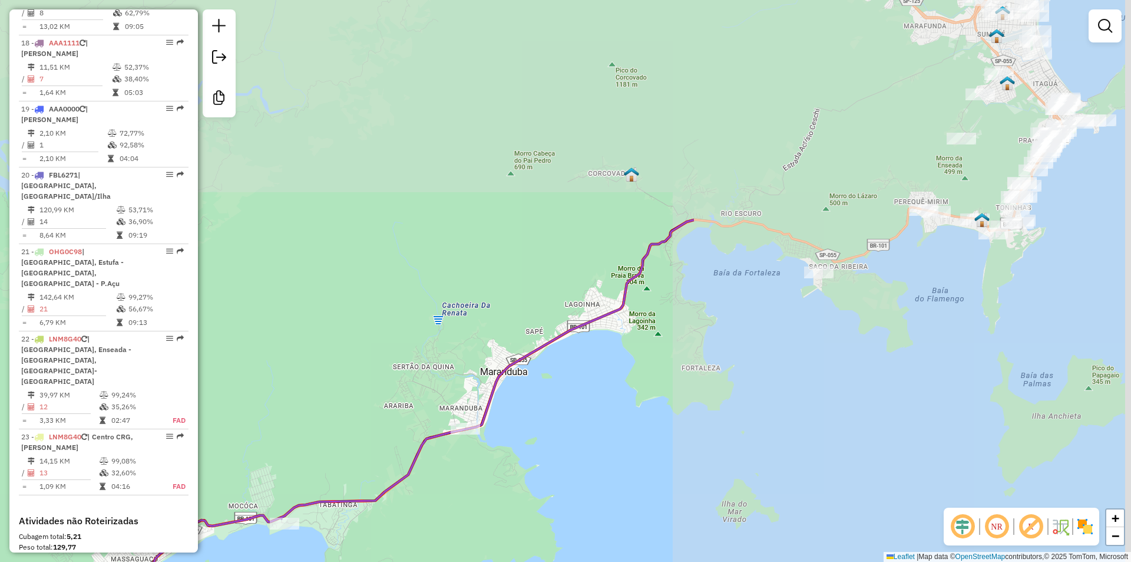
drag, startPoint x: 1064, startPoint y: 268, endPoint x: 522, endPoint y: 526, distance: 599.9
click at [522, 526] on div "Janela de atendimento Grade de atendimento Capacidade Transportadoras Veículos …" at bounding box center [565, 281] width 1131 height 562
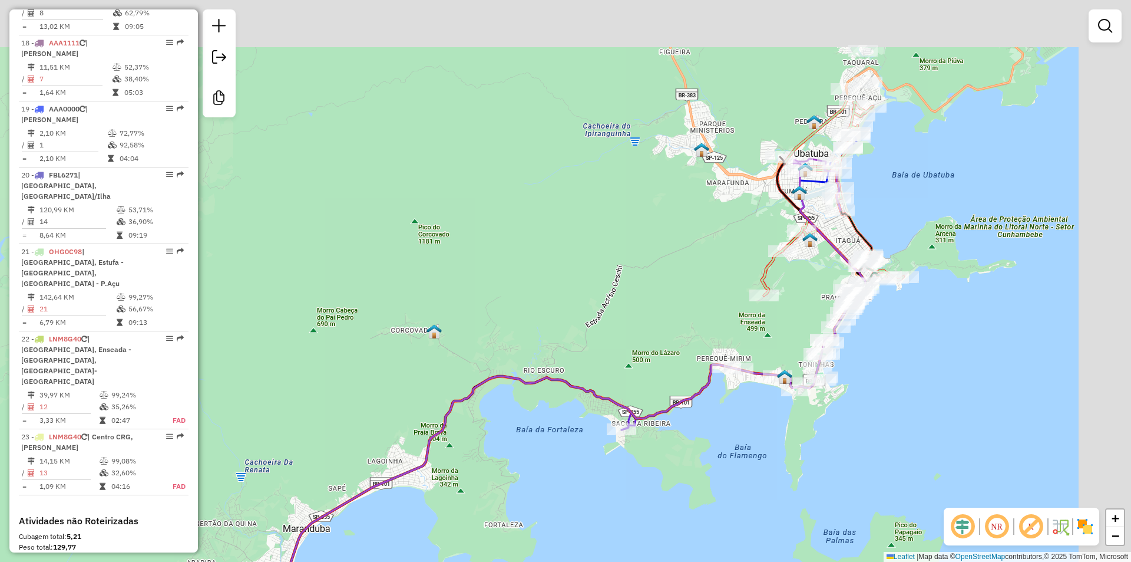
drag, startPoint x: 669, startPoint y: 509, endPoint x: 599, endPoint y: 539, distance: 76.8
click at [599, 552] on div "Janela de atendimento Grade de atendimento Capacidade Transportadoras Veículos …" at bounding box center [565, 281] width 1131 height 562
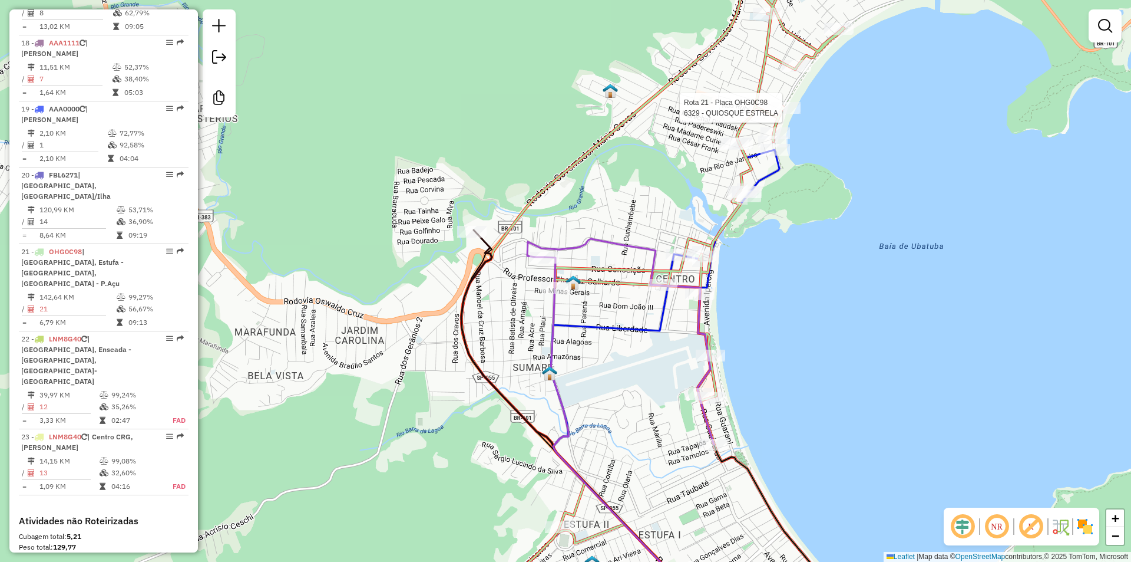
select select "**********"
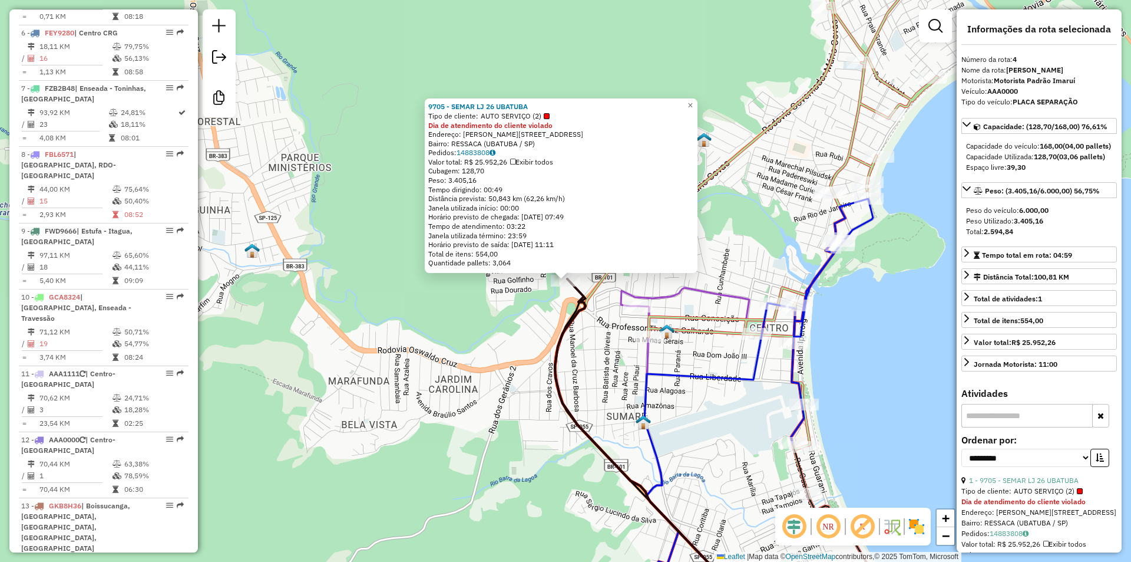
scroll to position [698, 0]
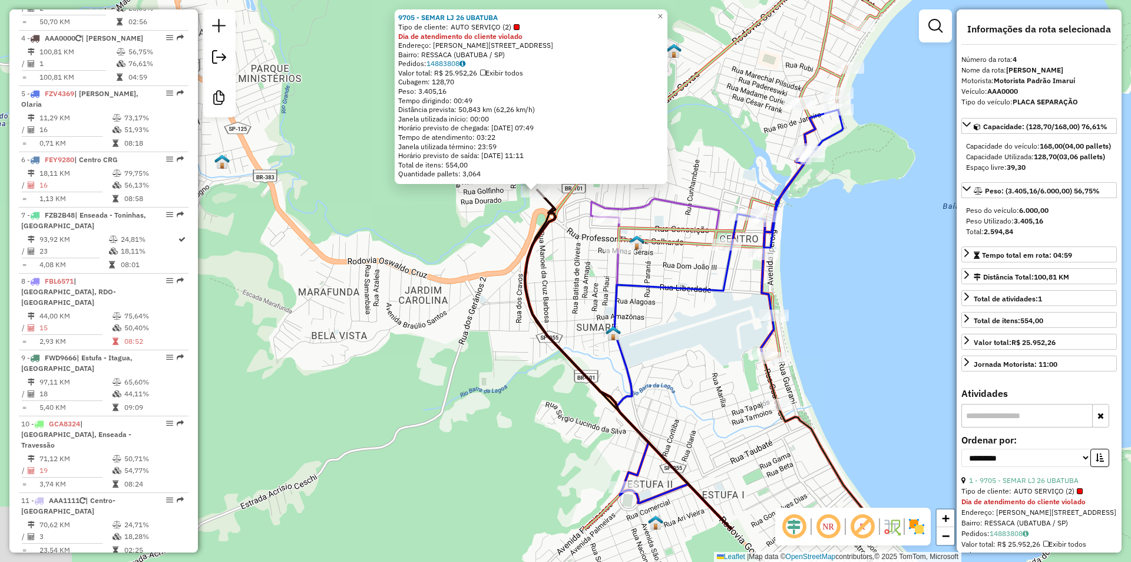
drag, startPoint x: 707, startPoint y: 388, endPoint x: 628, endPoint y: 35, distance: 362.3
click at [628, 38] on div "9705 - SEMAR LJ 26 UBATUBA Tipo de cliente: AUTO SERVIÇO (2) Dia de atendimento…" at bounding box center [565, 281] width 1131 height 562
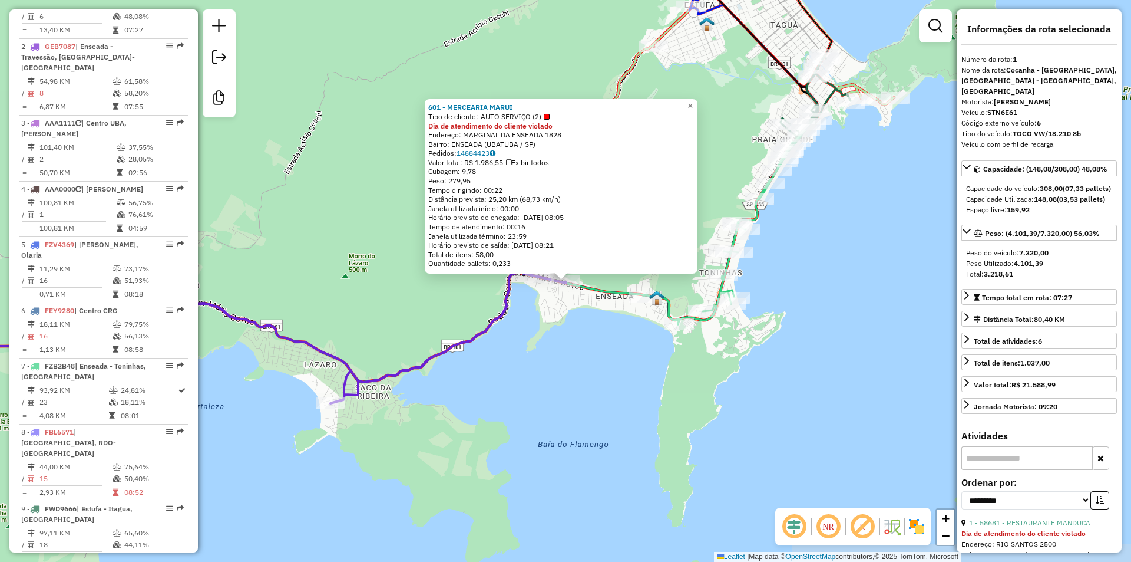
scroll to position [490, 0]
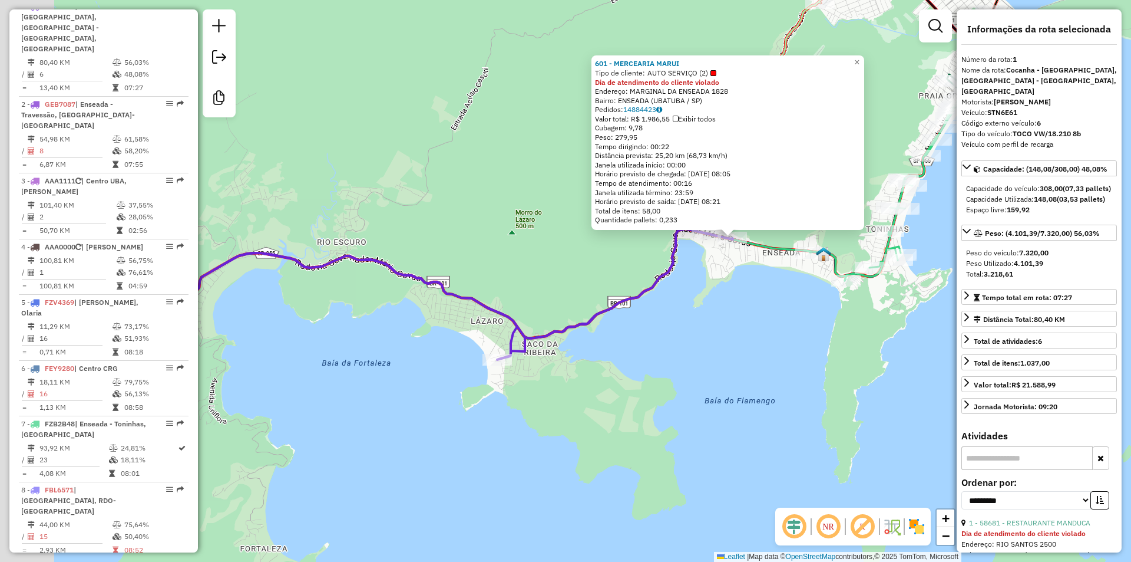
drag, startPoint x: 454, startPoint y: 395, endPoint x: 811, endPoint y: 229, distance: 393.6
click at [801, 232] on div "601 - MERCEARIA MARUI Tipo de cliente: AUTO SERVIÇO (2) Dia de atendimento do c…" at bounding box center [565, 281] width 1131 height 562
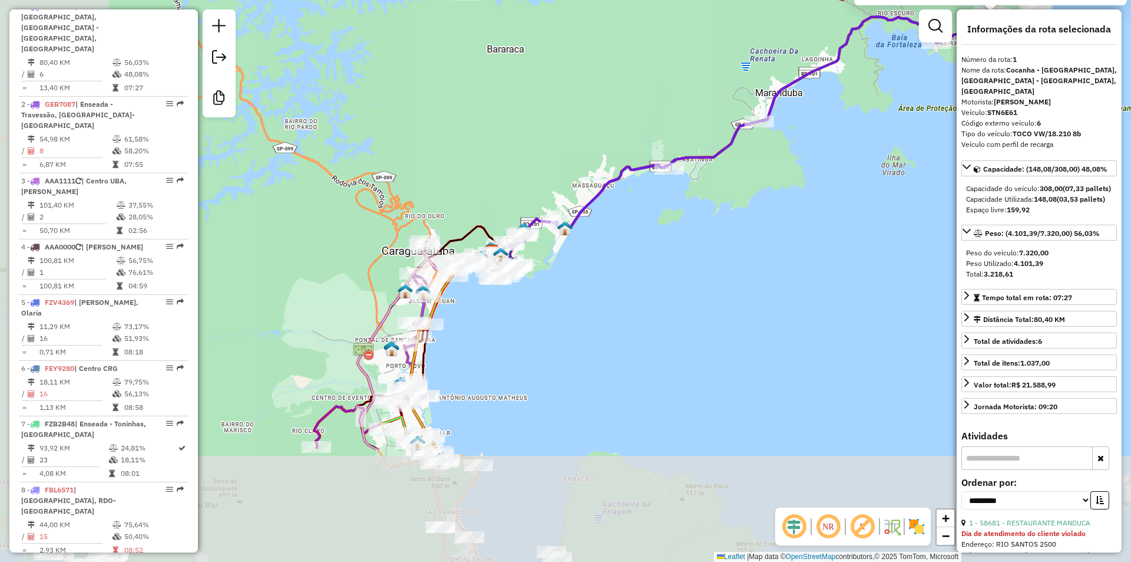
drag, startPoint x: 384, startPoint y: 289, endPoint x: 527, endPoint y: 121, distance: 221.2
click at [527, 121] on div "601 - MERCEARIA MARUI Tipo de cliente: AUTO SERVIÇO (2) Dia de atendimento do c…" at bounding box center [565, 281] width 1131 height 562
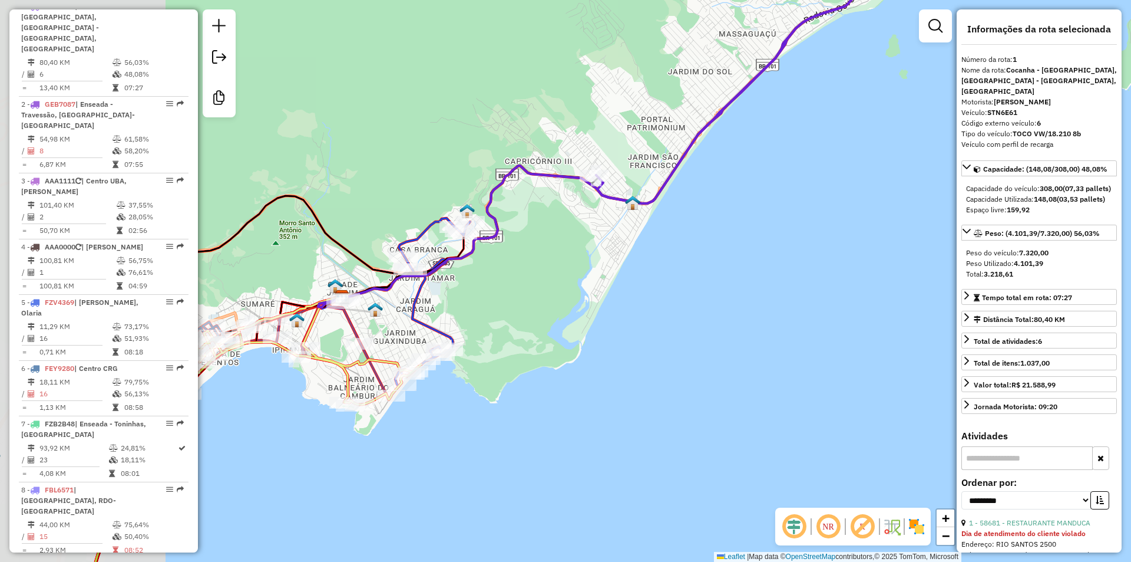
drag, startPoint x: 404, startPoint y: 283, endPoint x: 599, endPoint y: 286, distance: 194.5
click at [599, 286] on div "601 - MERCEARIA MARUI Tipo de cliente: AUTO SERVIÇO (2) Dia de atendimento do c…" at bounding box center [565, 281] width 1131 height 562
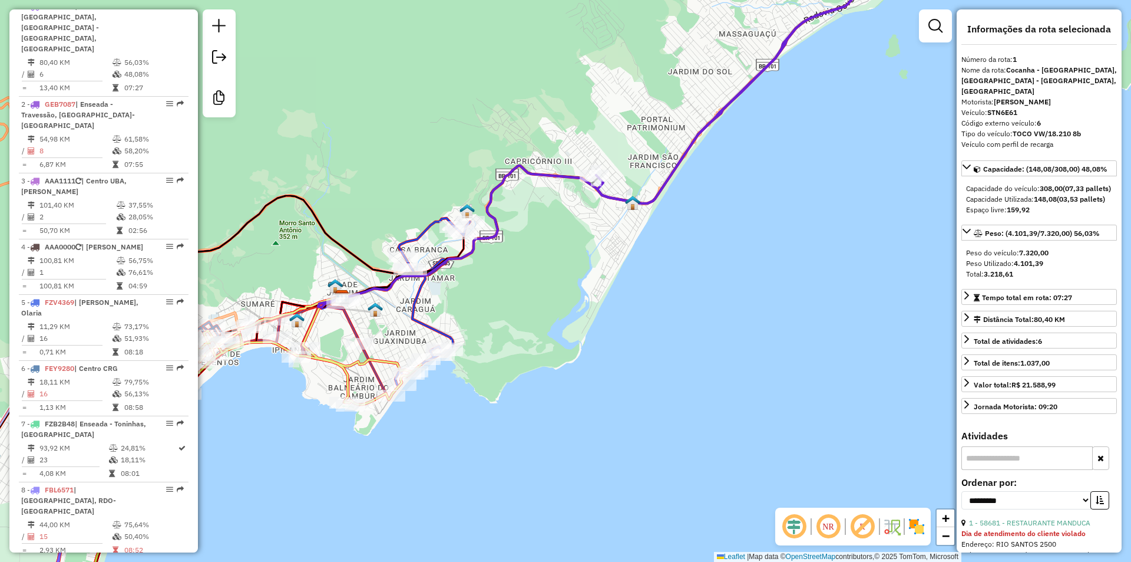
drag, startPoint x: 757, startPoint y: 283, endPoint x: 295, endPoint y: 382, distance: 472.9
click at [294, 381] on div "Rota 5 - Placa FZV4369 18293 - RUI DOS SANTOS BARB 601 - MERCEARIA MARUI Tipo d…" at bounding box center [565, 281] width 1131 height 562
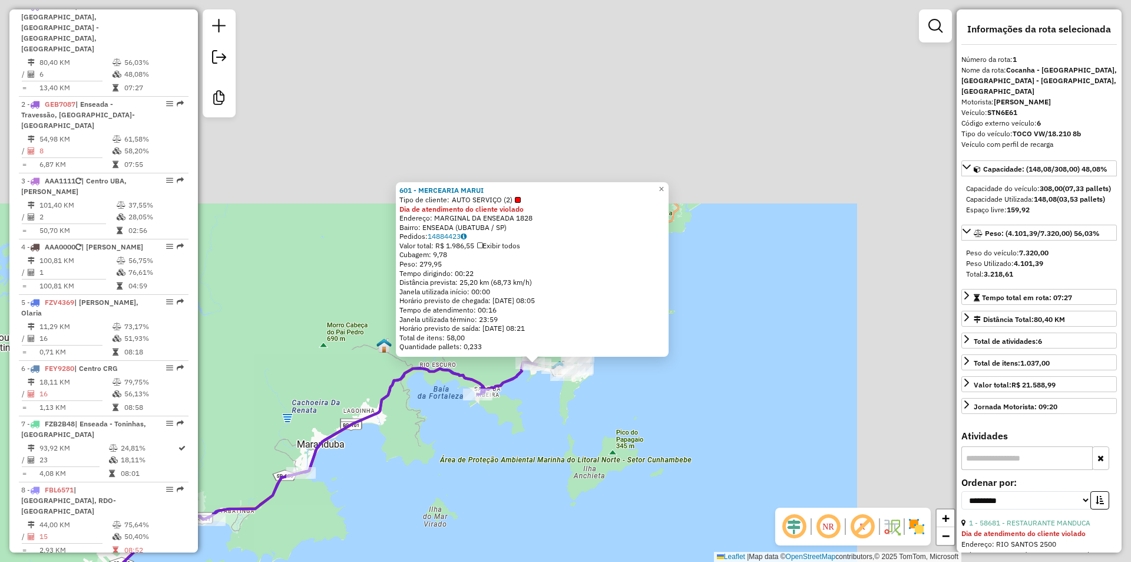
drag, startPoint x: 826, startPoint y: 223, endPoint x: 569, endPoint y: 428, distance: 329.6
click at [401, 533] on div "601 - MERCEARIA MARUI Tipo de cliente: AUTO SERVIÇO (2) Dia de atendimento do c…" at bounding box center [565, 281] width 1131 height 562
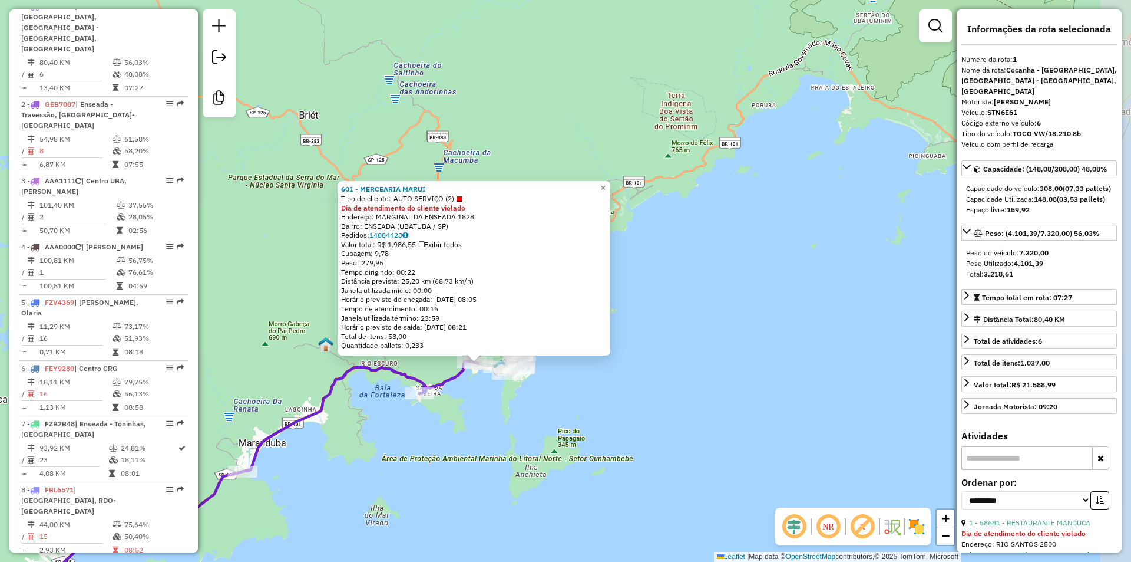
click at [742, 222] on div "601 - MERCEARIA MARUI Tipo de cliente: AUTO SERVIÇO (2) Dia de atendimento do c…" at bounding box center [565, 281] width 1131 height 562
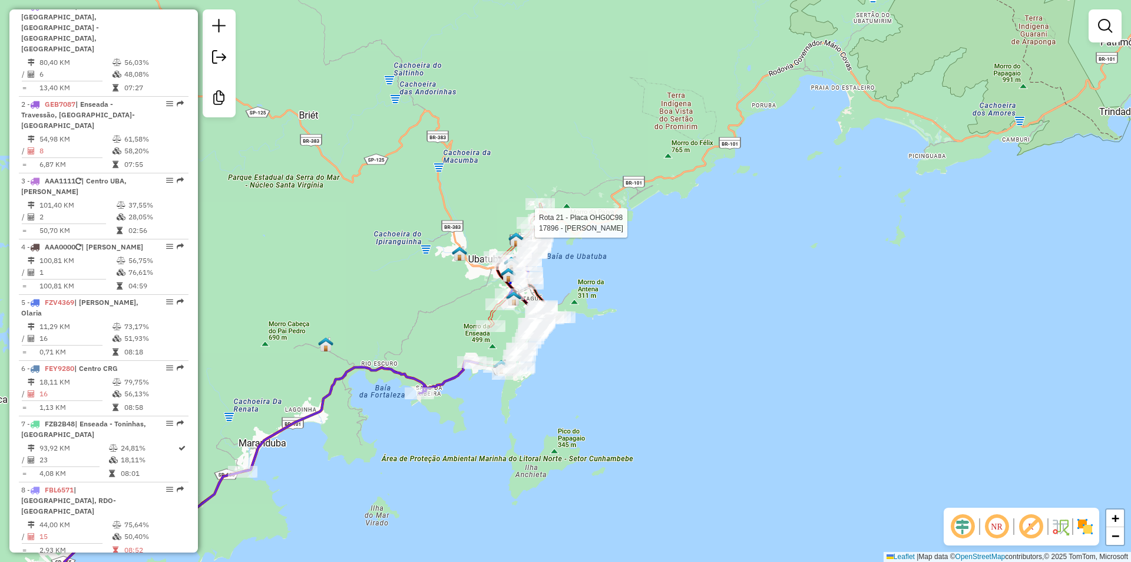
select select "**********"
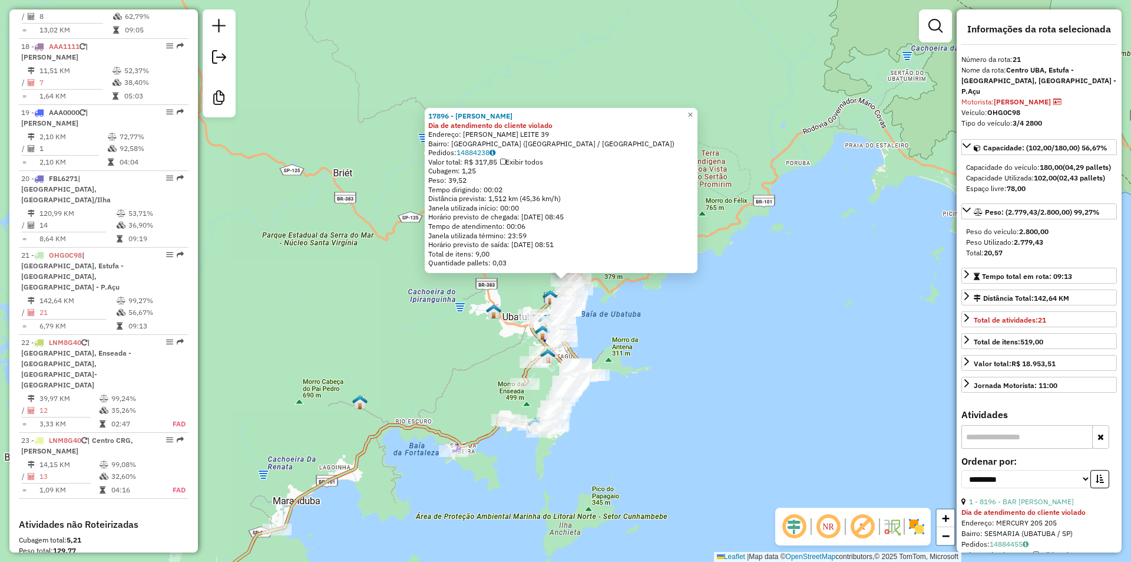
scroll to position [1681, 0]
click at [392, 302] on div "17896 - [PERSON_NAME] Dia de atendimento do cliente violado Endereço: [PERSON_N…" at bounding box center [565, 281] width 1131 height 562
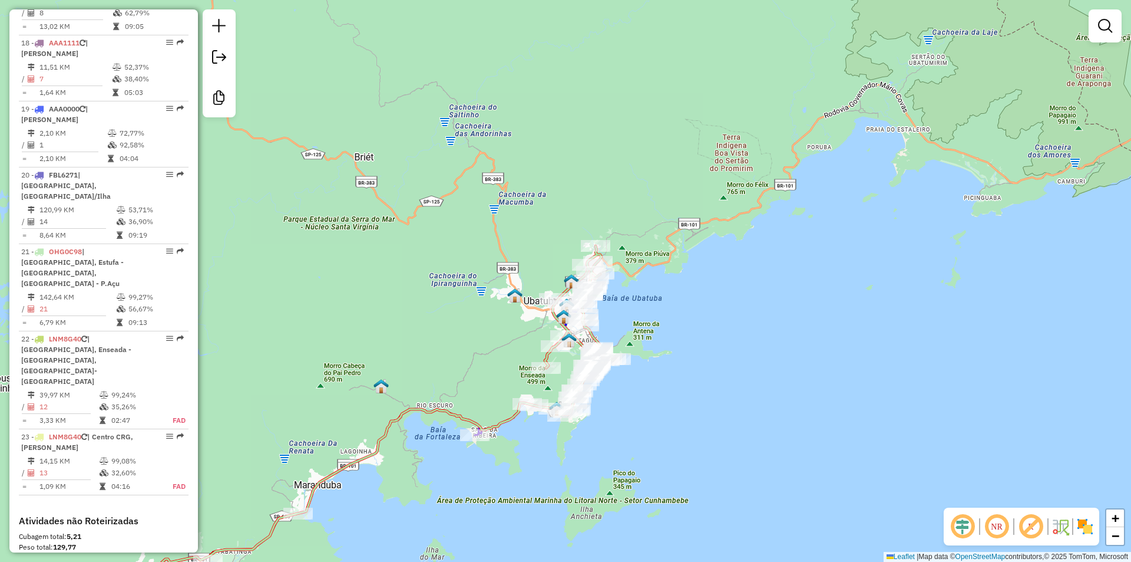
drag, startPoint x: 412, startPoint y: 332, endPoint x: 703, endPoint y: 146, distance: 345.6
click at [694, 146] on div "Janela de atendimento Grade de atendimento Capacidade Transportadoras Veículos …" at bounding box center [565, 281] width 1131 height 562
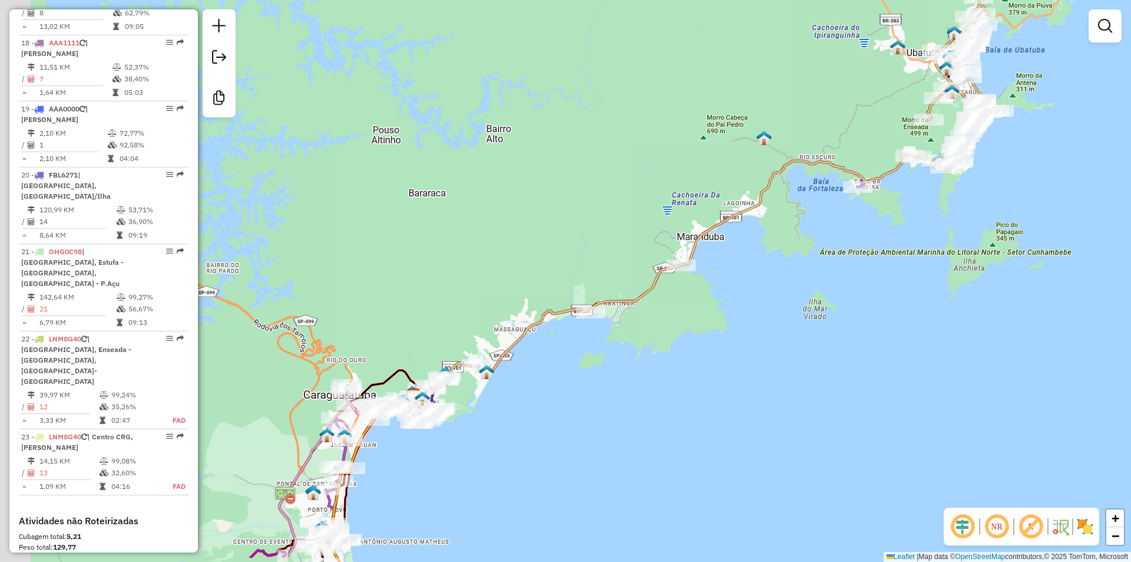
drag, startPoint x: 784, startPoint y: 340, endPoint x: 826, endPoint y: 315, distance: 48.4
click at [826, 315] on div "Janela de atendimento Grade de atendimento Capacidade Transportadoras Veículos …" at bounding box center [565, 281] width 1131 height 562
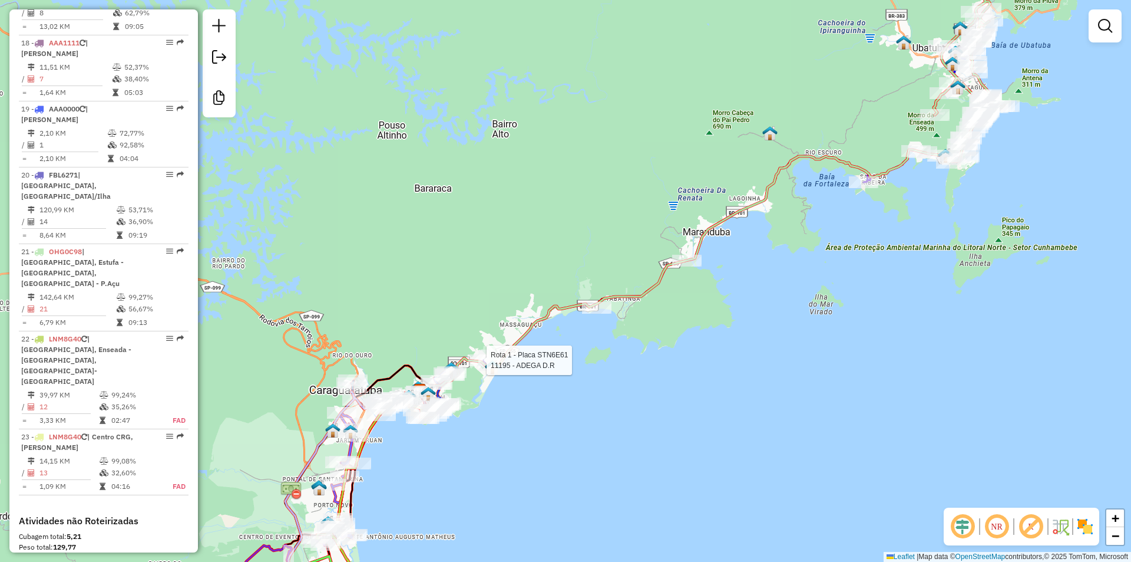
select select "**********"
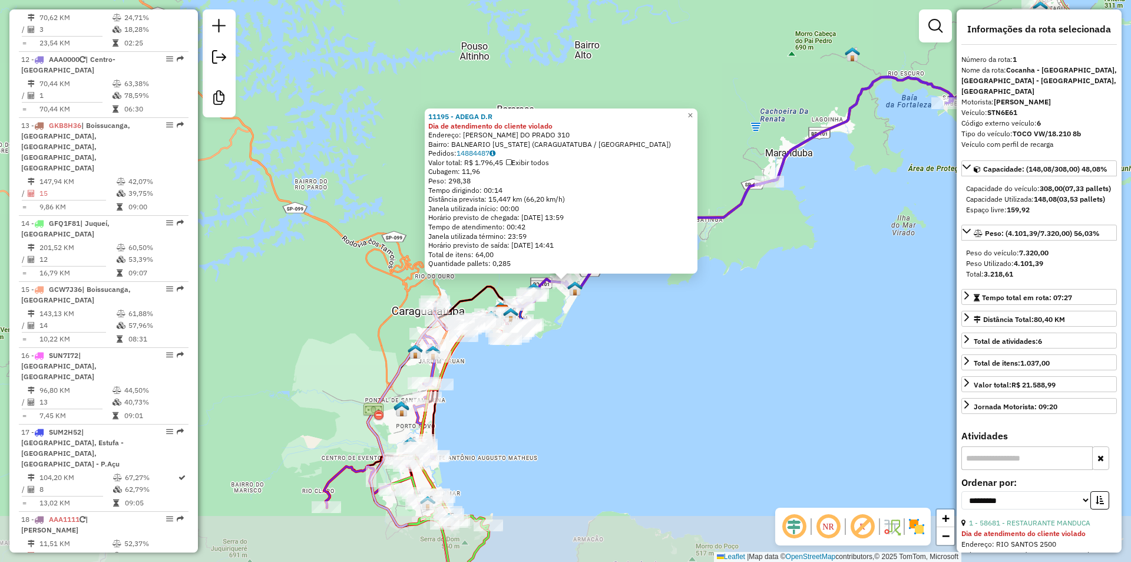
scroll to position [490, 0]
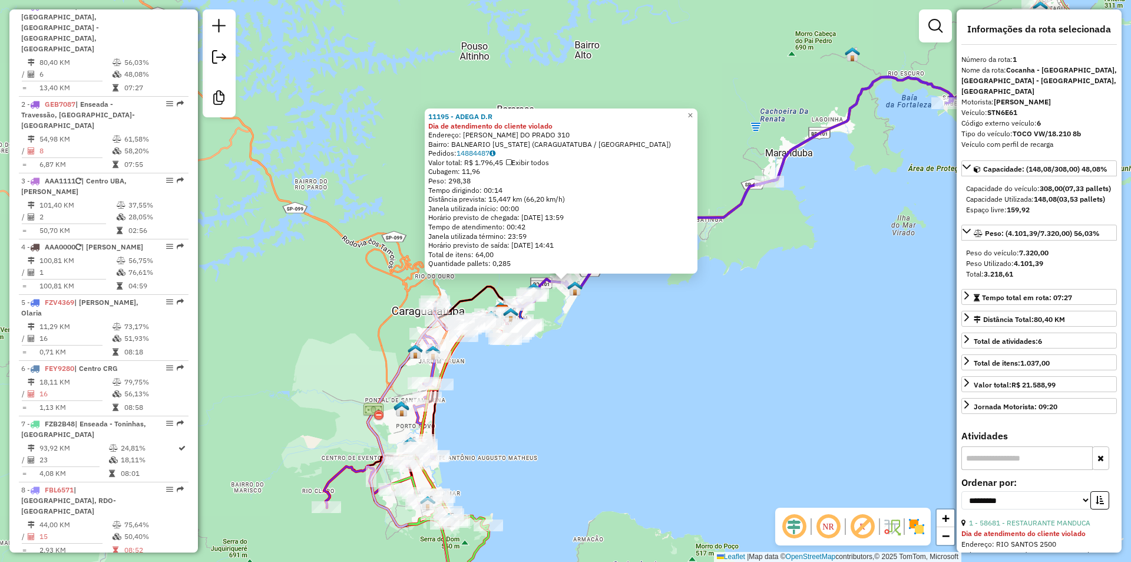
click at [784, 341] on div "11195 - ADEGA D.R Dia de atendimento do cliente violado Endereço: [PERSON_NAME]…" at bounding box center [565, 281] width 1131 height 562
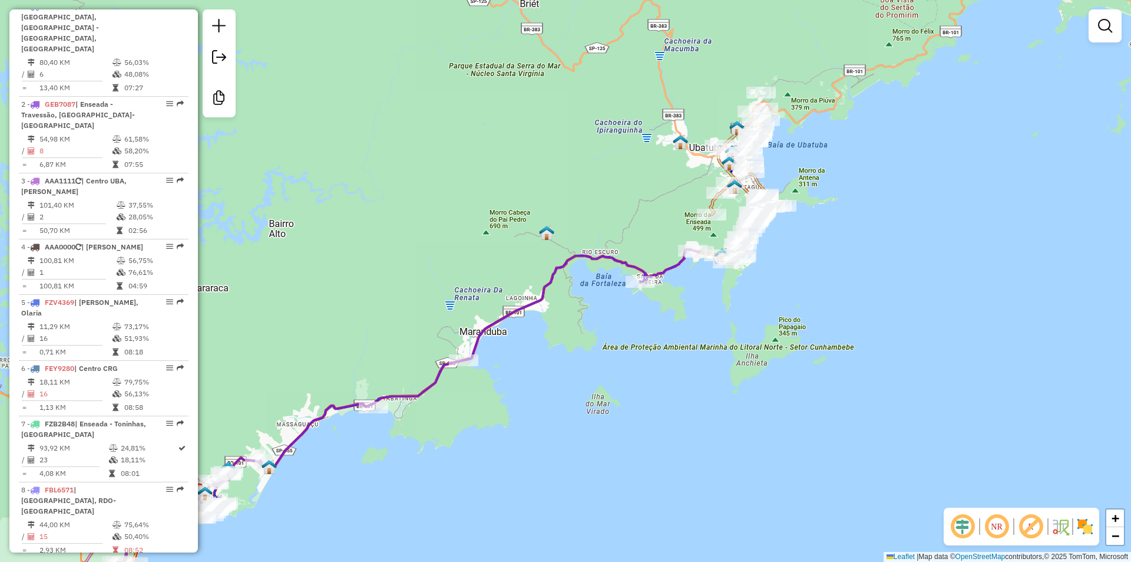
drag, startPoint x: 575, startPoint y: 445, endPoint x: 500, endPoint y: 480, distance: 82.3
click at [500, 480] on div "Janela de atendimento Grade de atendimento Capacidade Transportadoras Veículos …" at bounding box center [565, 281] width 1131 height 562
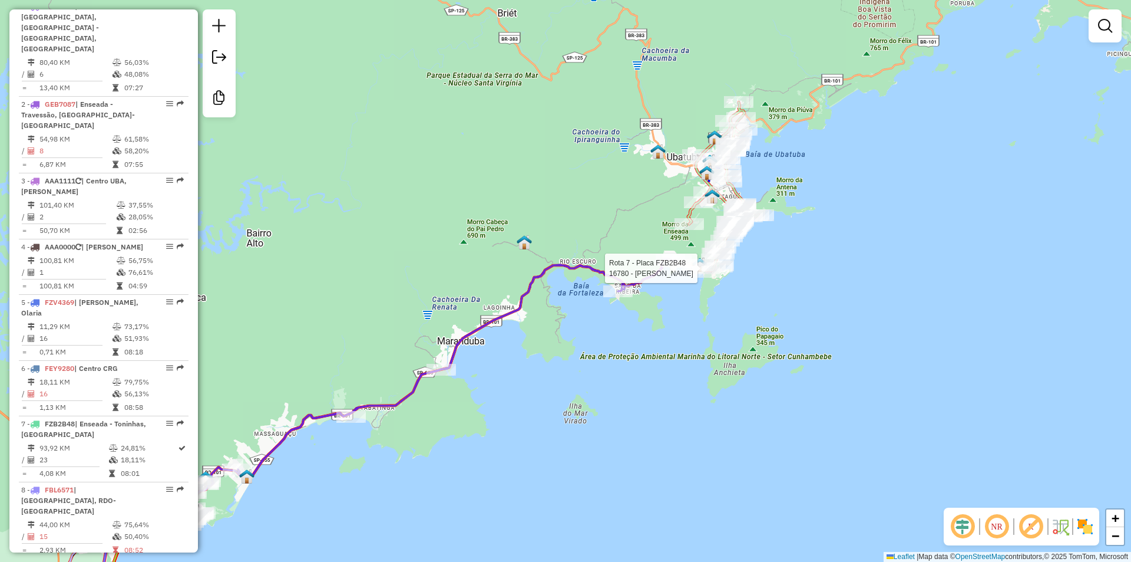
select select "**********"
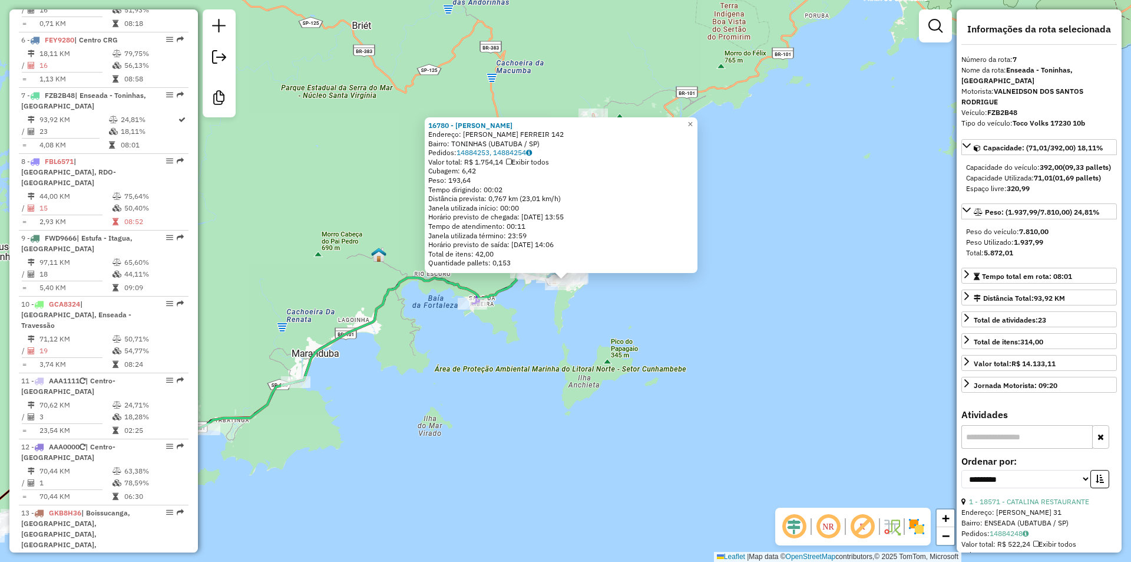
scroll to position [875, 0]
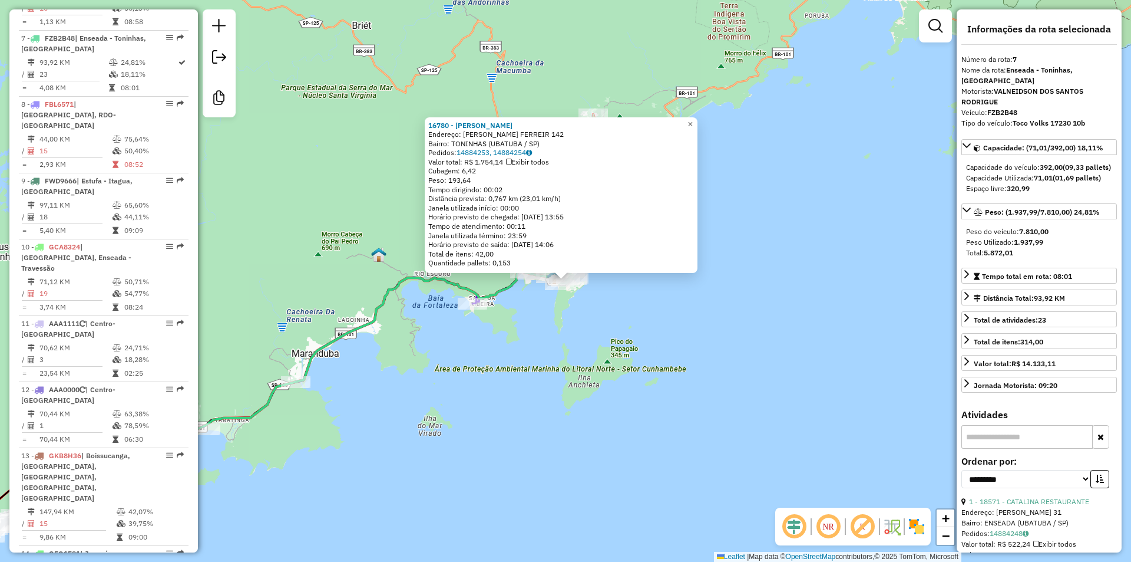
click at [602, 387] on div "16780 - [PERSON_NAME]: [PERSON_NAME] FERREIR 142 Bairro: TONINHAS (UBATUBA / [G…" at bounding box center [565, 281] width 1131 height 562
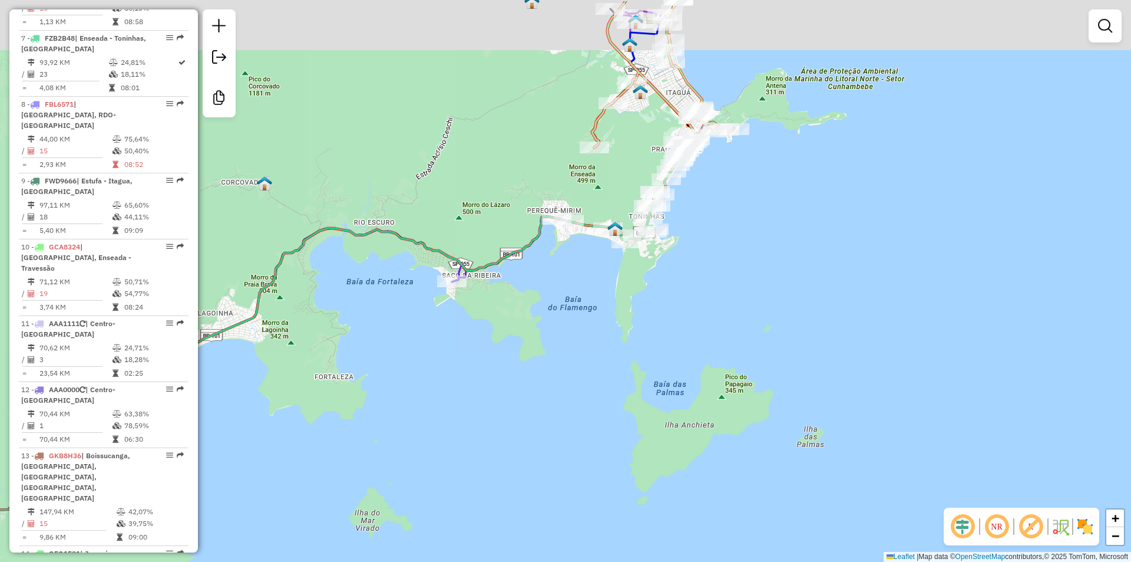
click at [604, 274] on div "Janela de atendimento Grade de atendimento Capacidade Transportadoras Veículos …" at bounding box center [565, 281] width 1131 height 562
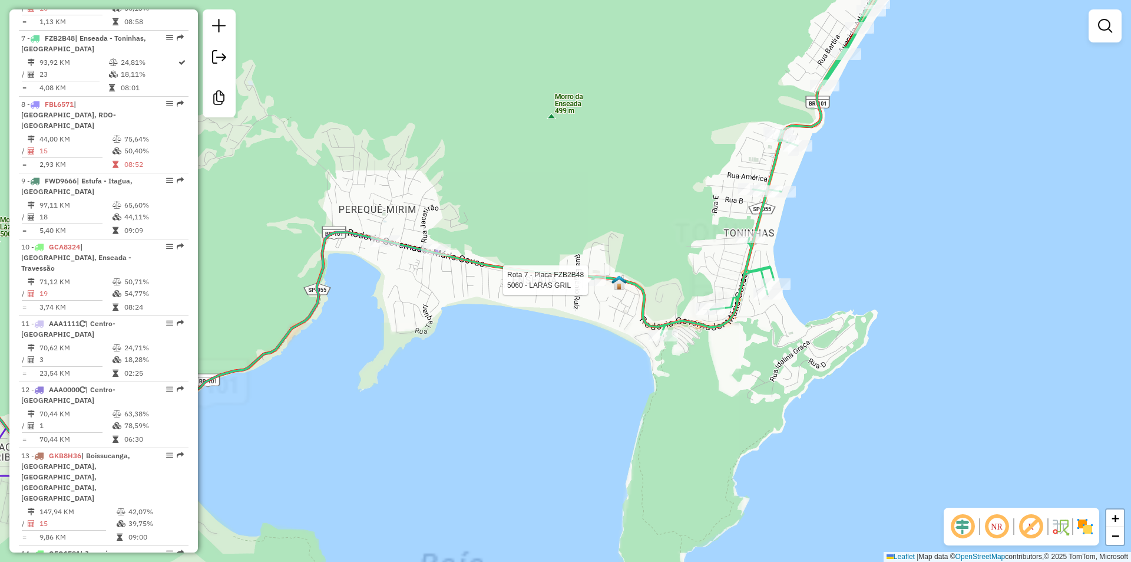
select select "**********"
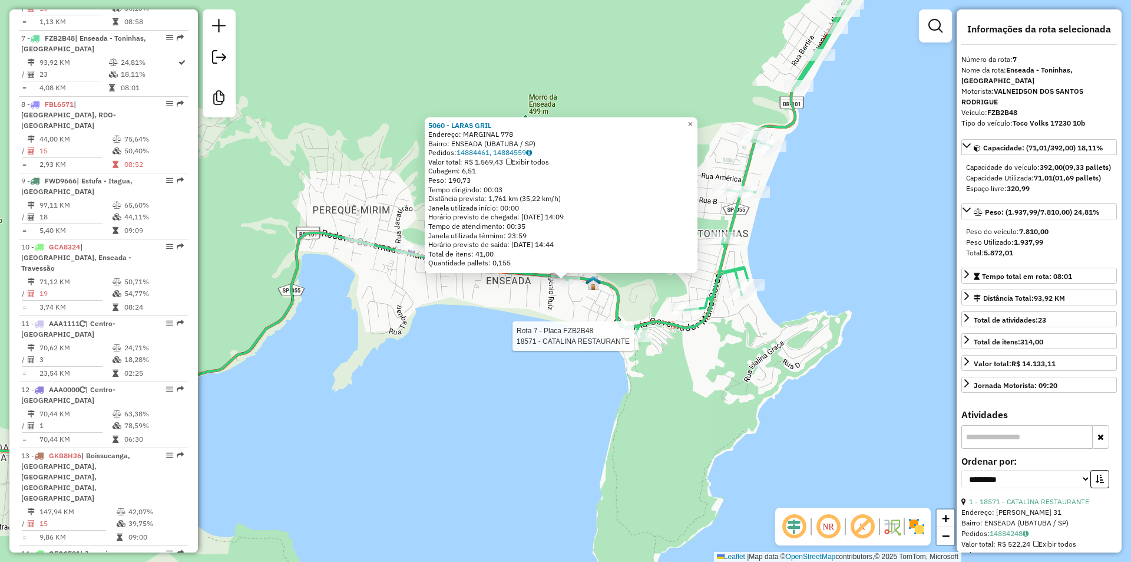
click at [638, 342] on div at bounding box center [637, 336] width 29 height 12
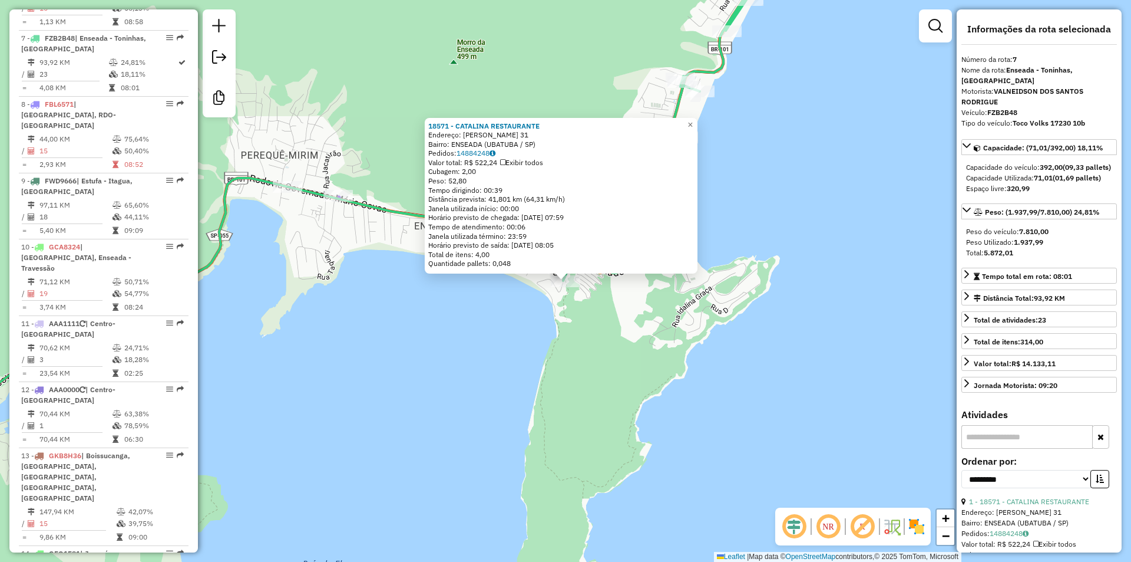
click at [618, 356] on div "18571 - CATALINA RESTAURANTE Endereço: [PERSON_NAME] 31 Bairro: ENSEADA (UBATUB…" at bounding box center [565, 281] width 1131 height 562
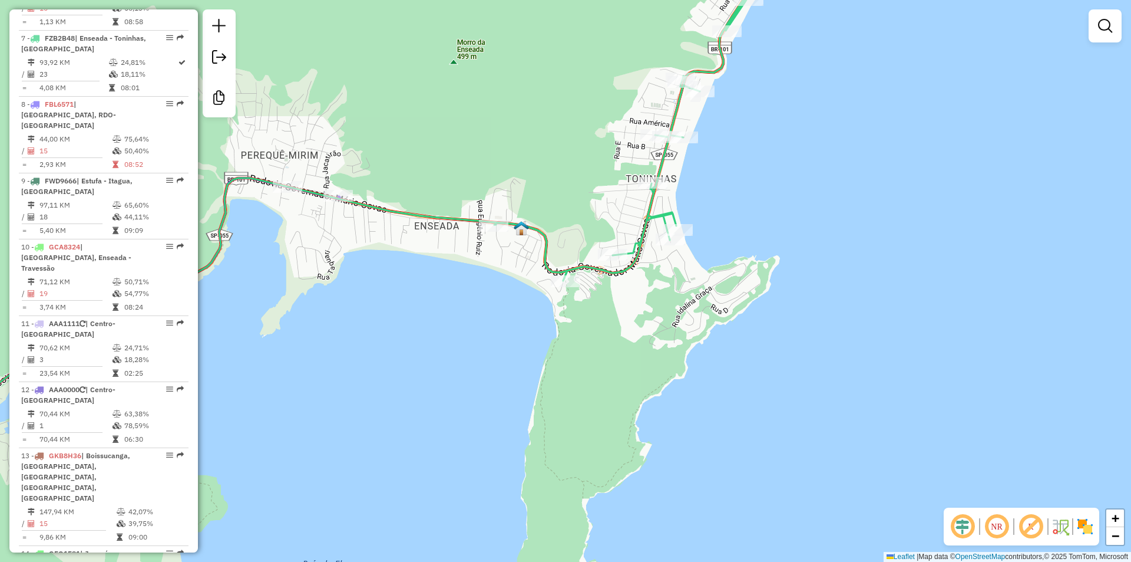
select select "**********"
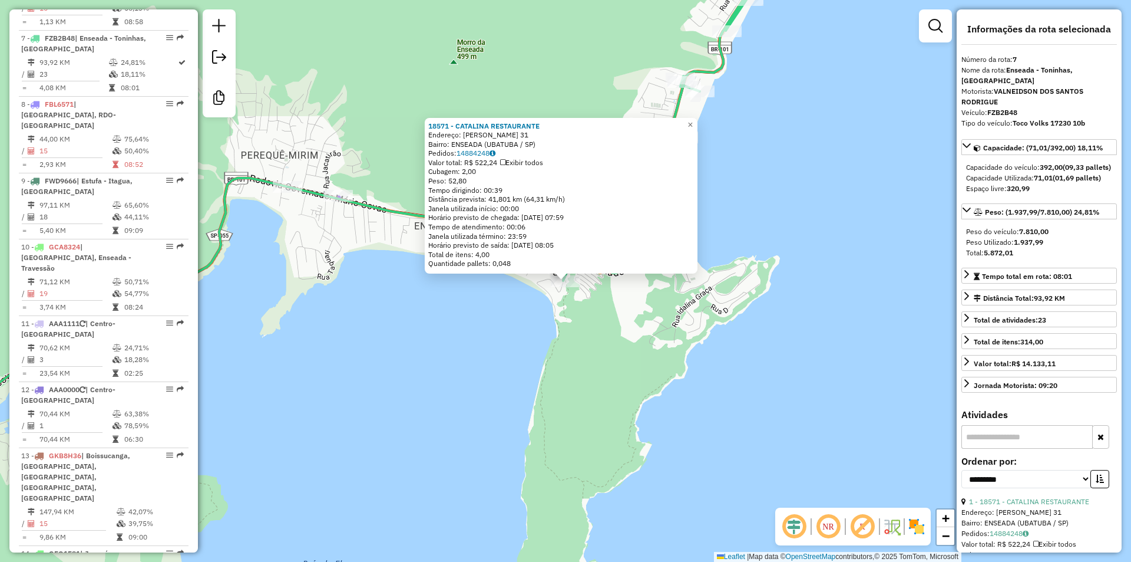
click at [575, 338] on div "18571 - CATALINA RESTAURANTE Endereço: [PERSON_NAME] 31 Bairro: ENSEADA (UBATUB…" at bounding box center [565, 281] width 1131 height 562
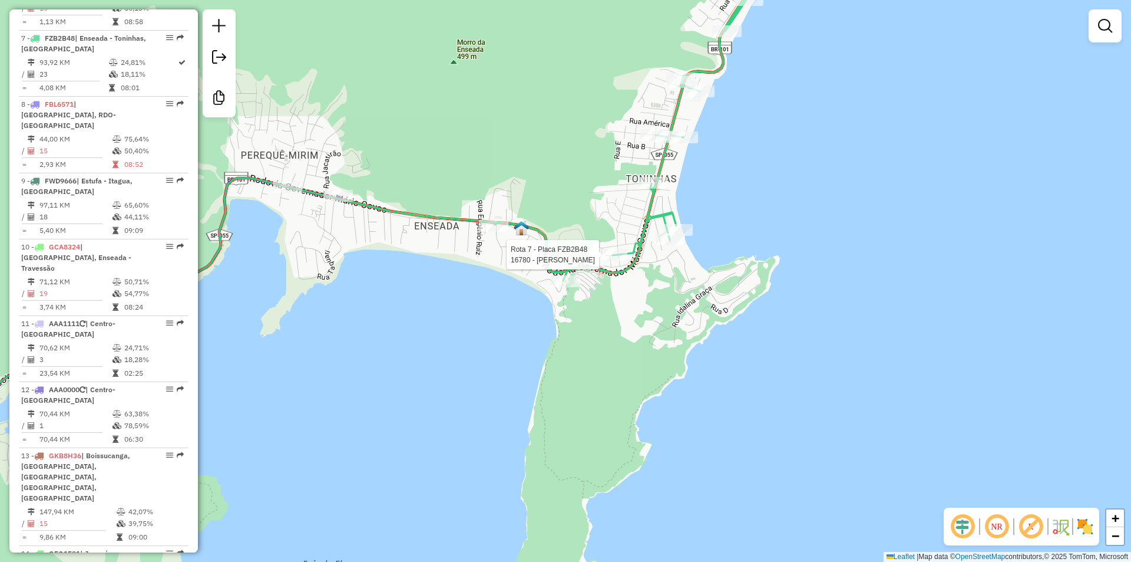
click at [612, 260] on div at bounding box center [612, 255] width 29 height 12
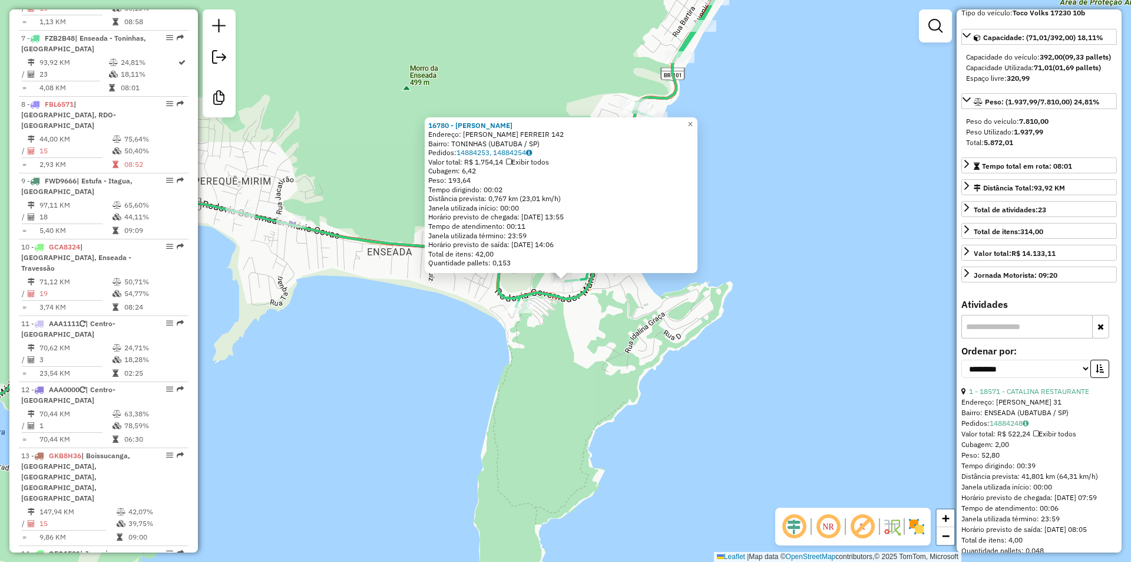
scroll to position [236, 0]
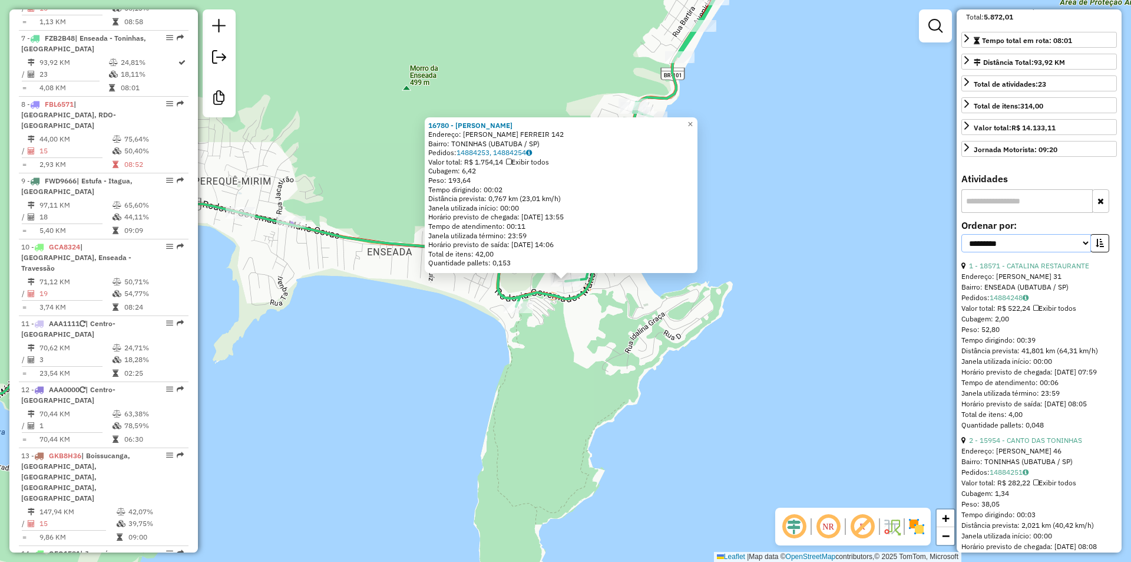
click at [1079, 252] on select "**********" at bounding box center [1027, 243] width 130 height 18
select select "*********"
click at [962, 245] on select "**********" at bounding box center [1027, 243] width 130 height 18
click at [1098, 247] on icon "button" at bounding box center [1100, 243] width 8 height 8
click at [1046, 270] on link "22 - 16780 - [PERSON_NAME]" at bounding box center [1017, 265] width 97 height 9
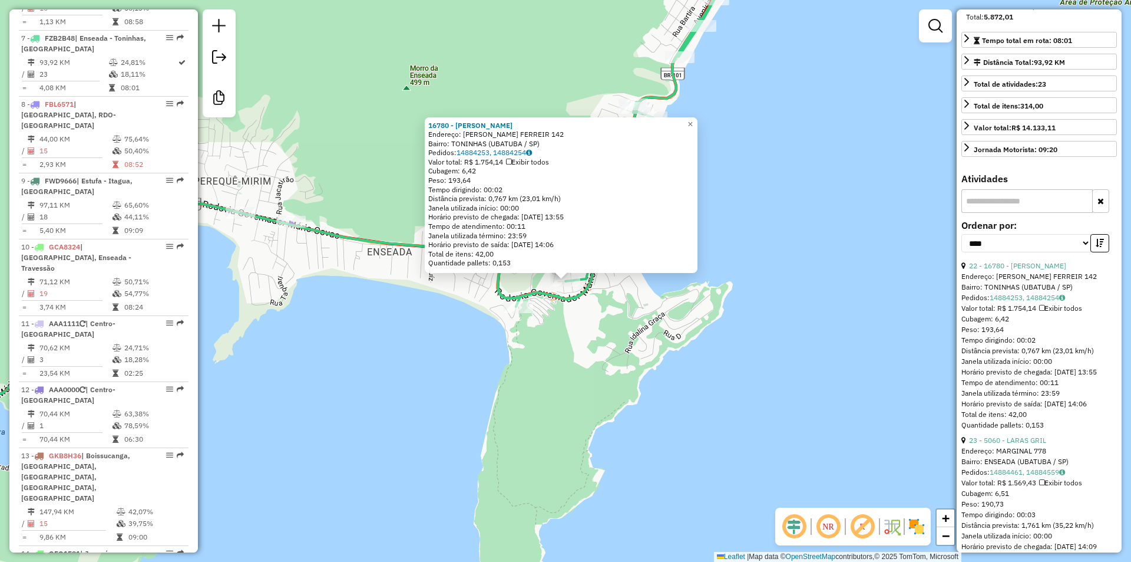
click at [501, 431] on div "16780 - [PERSON_NAME]: [PERSON_NAME] FERREIR 142 Bairro: TONINHAS (UBATUBA / [G…" at bounding box center [565, 281] width 1131 height 562
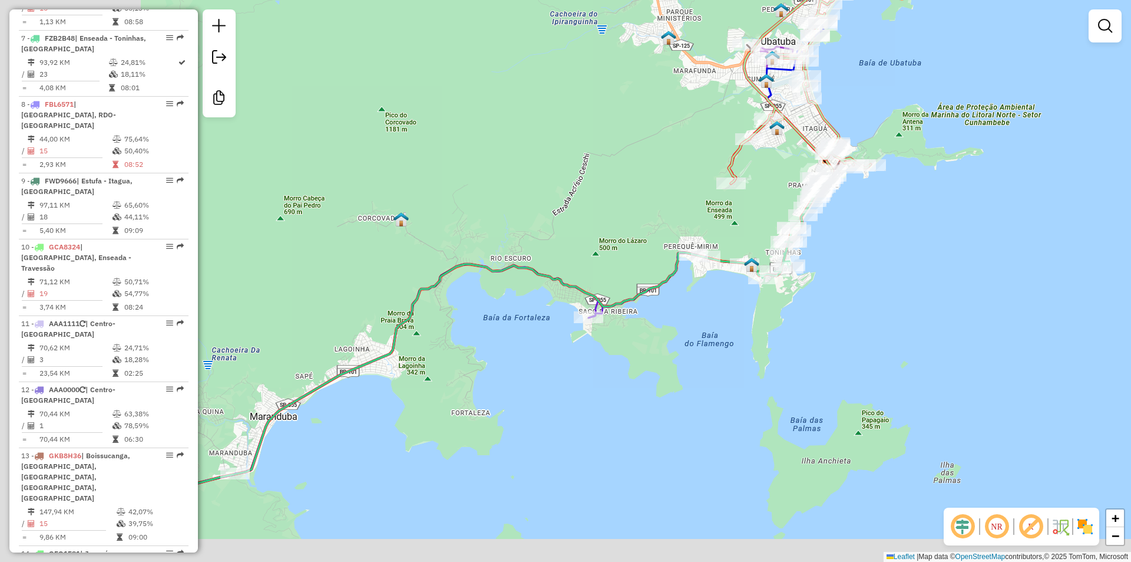
drag, startPoint x: 642, startPoint y: 200, endPoint x: 821, endPoint y: 111, distance: 199.8
click at [813, 137] on div "Janela de atendimento Grade de atendimento Capacidade Transportadoras Veículos …" at bounding box center [565, 281] width 1131 height 562
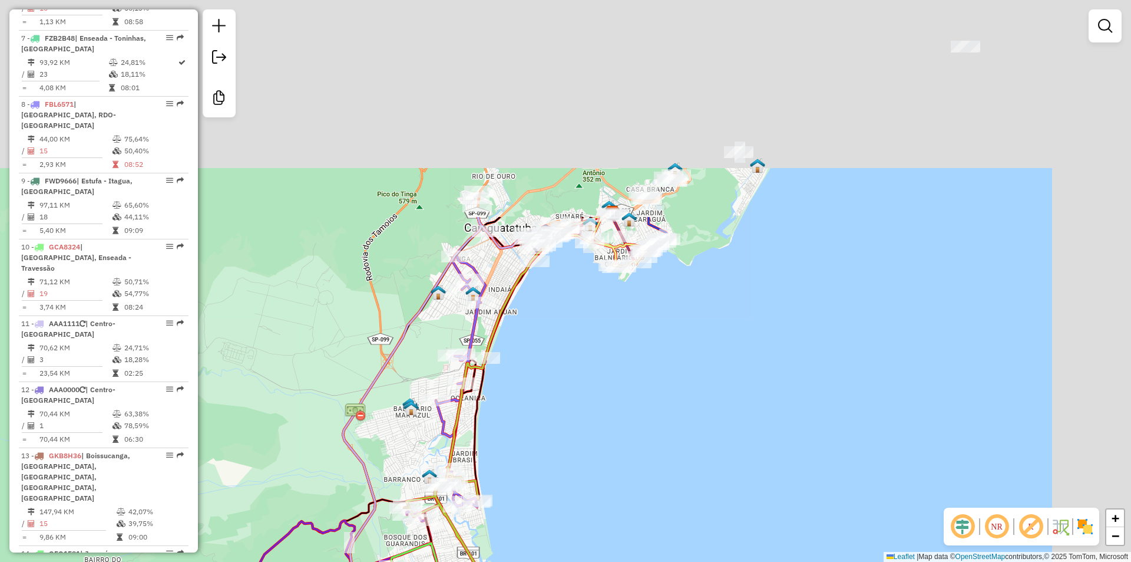
drag, startPoint x: 636, startPoint y: 359, endPoint x: 624, endPoint y: 384, distance: 26.9
click at [624, 384] on div "Janela de atendimento Grade de atendimento Capacidade Transportadoras Veículos …" at bounding box center [565, 281] width 1131 height 562
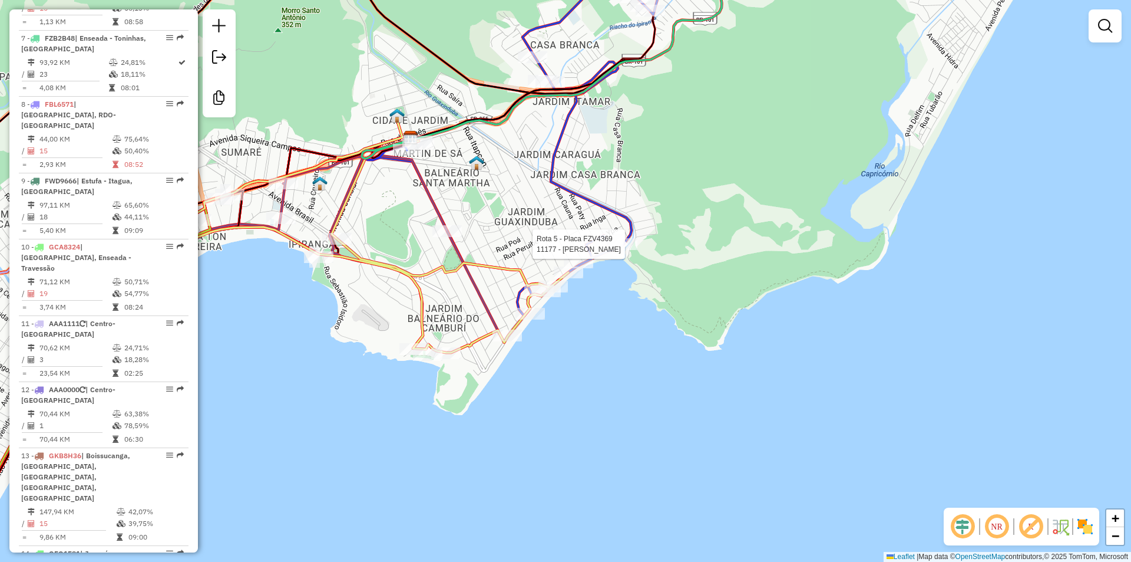
select select "*********"
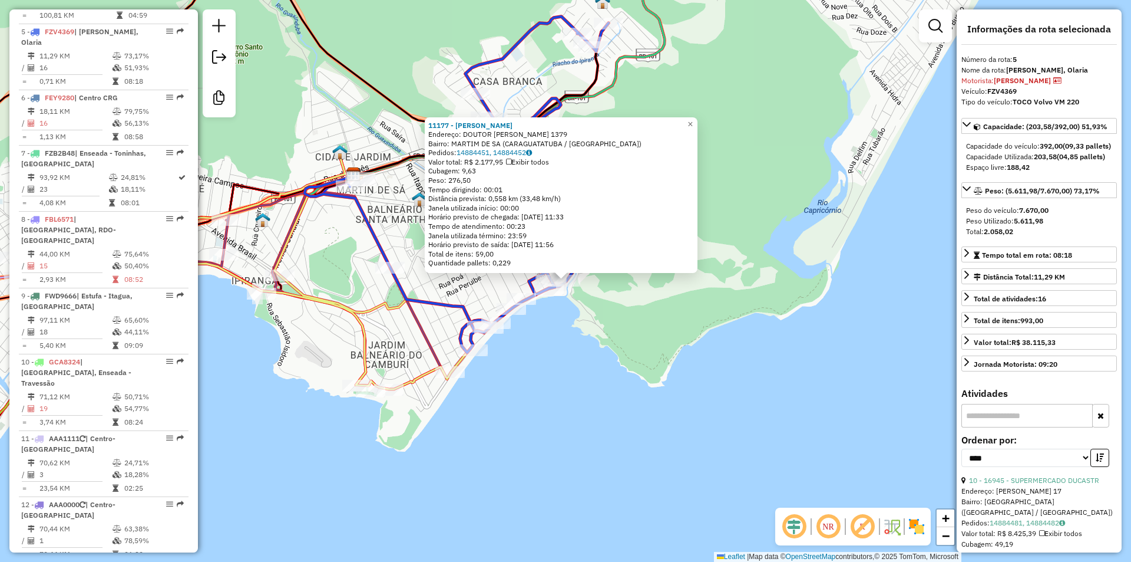
scroll to position [754, 0]
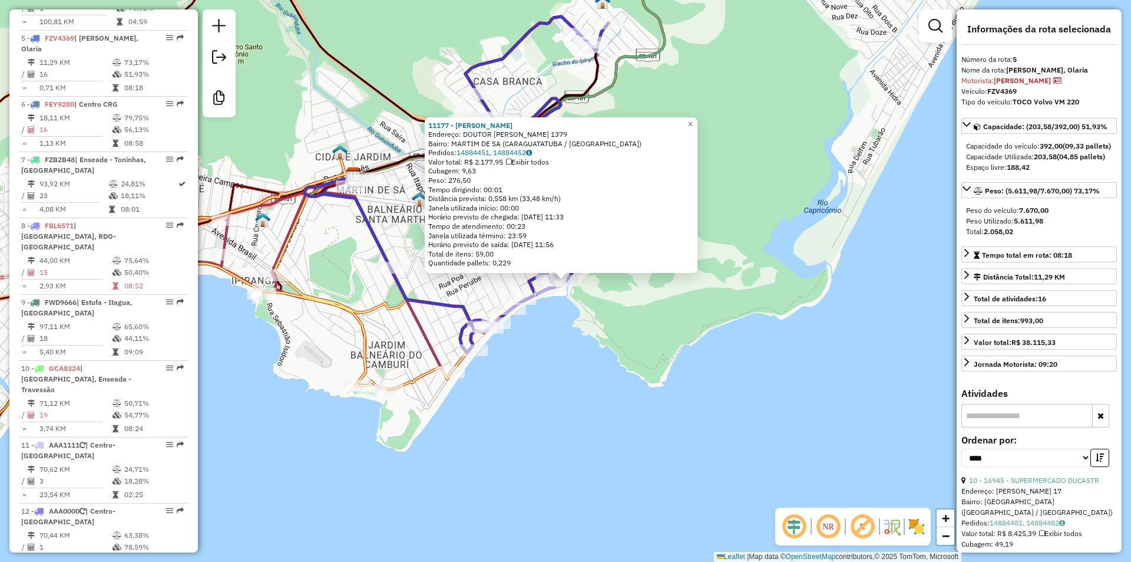
click at [518, 394] on div "11177 - [PERSON_NAME]: DOUTOR [PERSON_NAME] 1379 Bairro: MARTIM DE SA (CARAGUAT…" at bounding box center [565, 281] width 1131 height 562
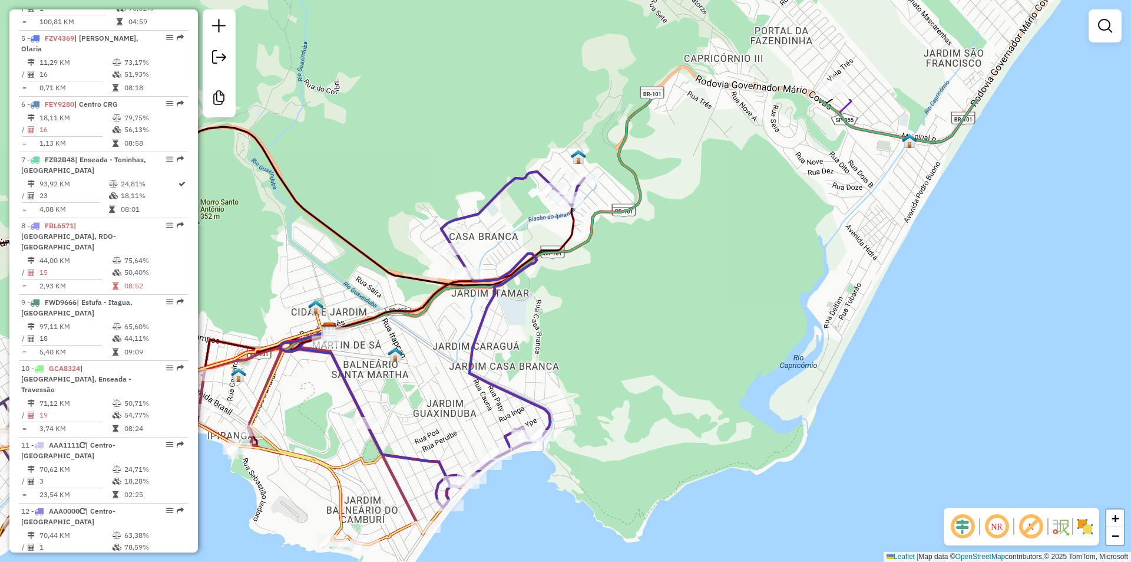
drag, startPoint x: 659, startPoint y: 259, endPoint x: 631, endPoint y: 417, distance: 161.0
click at [631, 417] on div "Janela de atendimento Grade de atendimento Capacidade Transportadoras Veículos …" at bounding box center [565, 281] width 1131 height 562
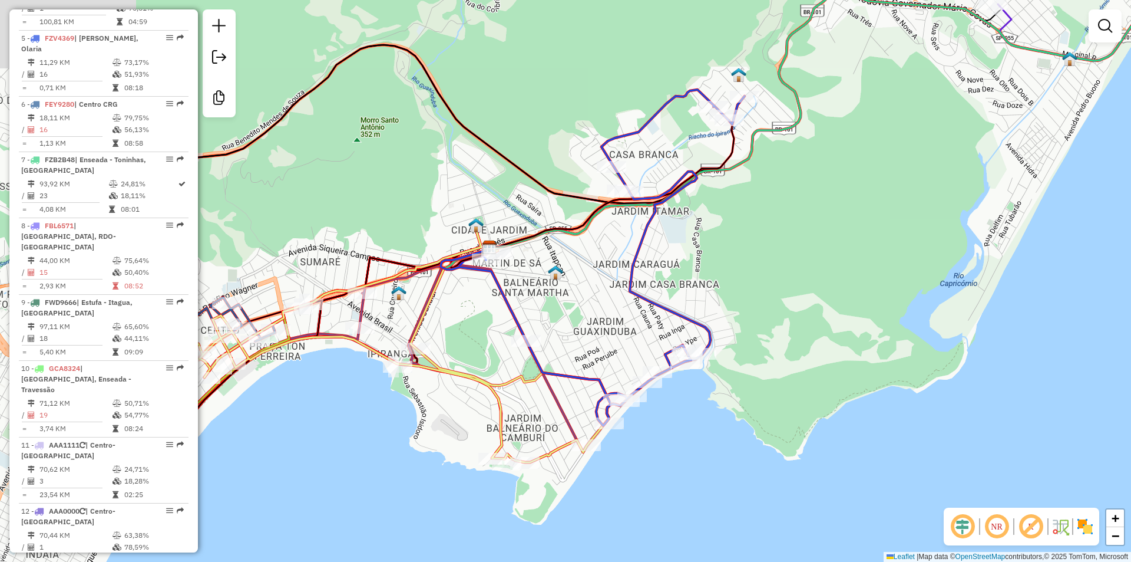
drag, startPoint x: 804, startPoint y: 315, endPoint x: 889, endPoint y: 247, distance: 107.8
click at [887, 255] on div "Janela de atendimento Grade de atendimento Capacidade Transportadoras Veículos …" at bounding box center [565, 281] width 1131 height 562
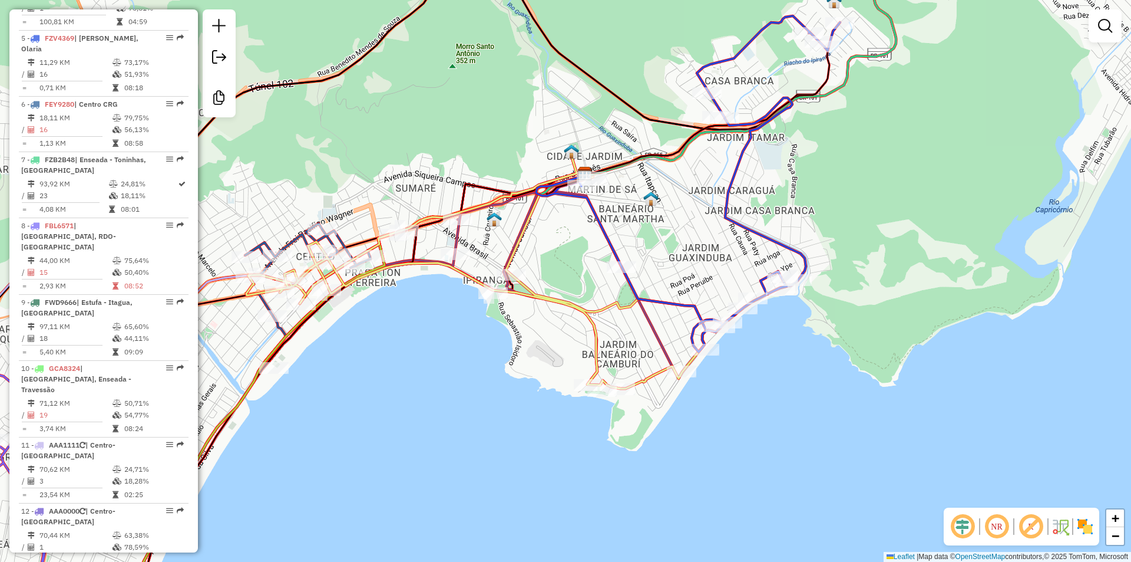
drag, startPoint x: 475, startPoint y: 391, endPoint x: 738, endPoint y: 284, distance: 283.9
click at [738, 284] on div "Janela de atendimento Grade de atendimento Capacidade Transportadoras Veículos …" at bounding box center [565, 281] width 1131 height 562
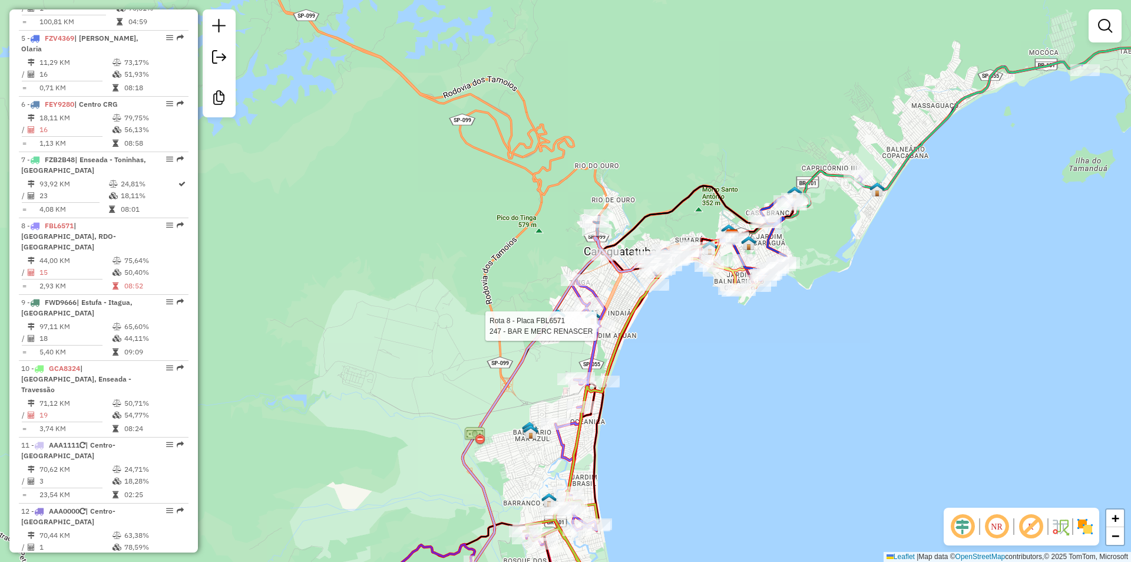
select select "*********"
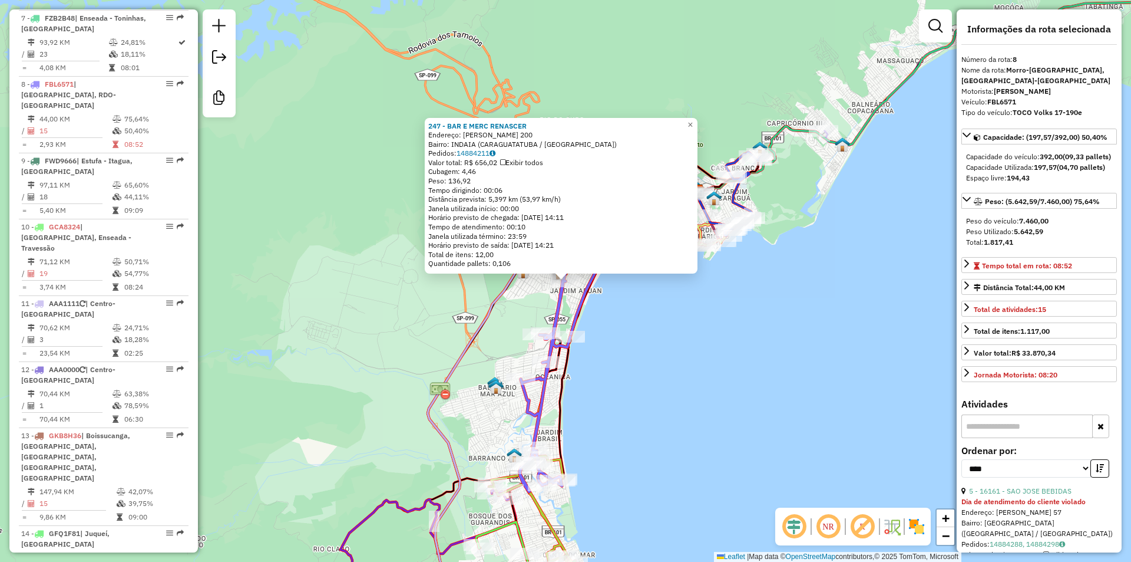
scroll to position [941, 0]
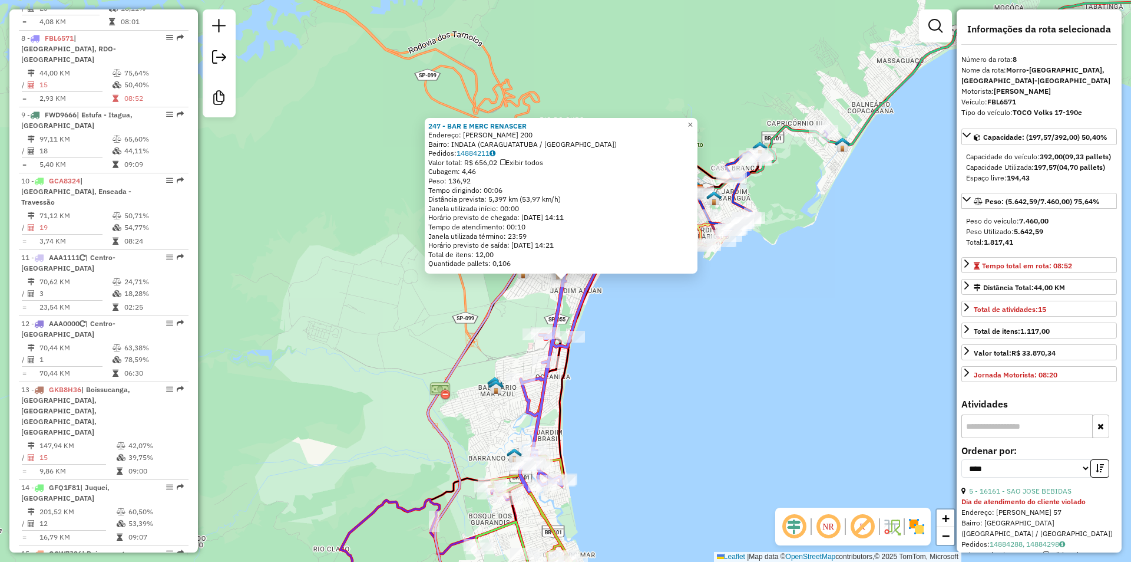
drag, startPoint x: 412, startPoint y: 378, endPoint x: 278, endPoint y: 362, distance: 135.9
click at [305, 368] on div "247 - BAR E MERC RENASCER Endereço: [PERSON_NAME] 200 Bairro: INDAIA ([GEOGRAPH…" at bounding box center [565, 281] width 1131 height 562
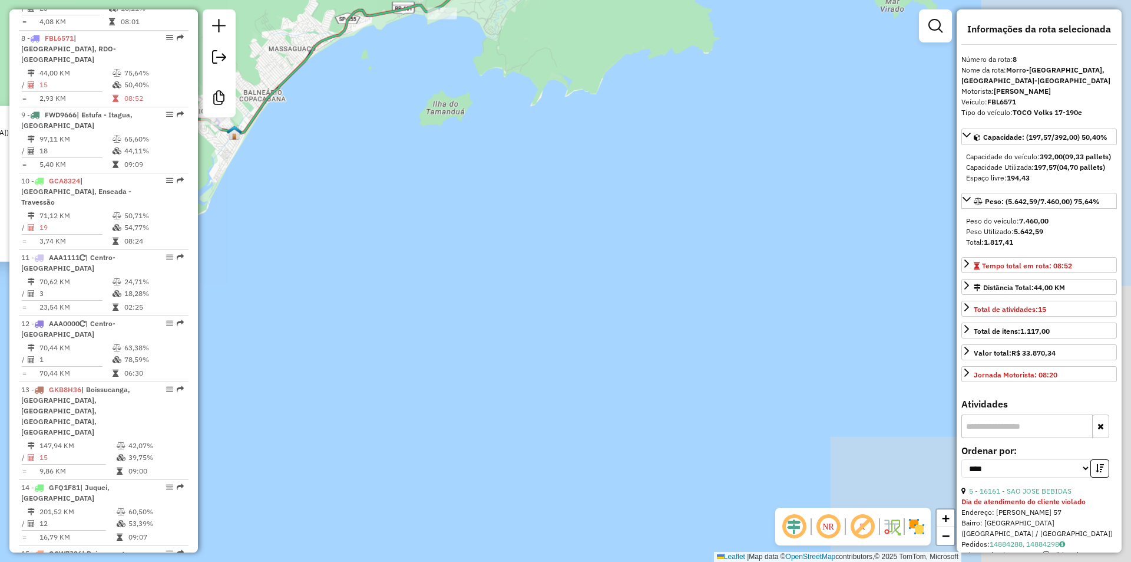
drag, startPoint x: 721, startPoint y: 190, endPoint x: 418, endPoint y: 322, distance: 330.4
click at [419, 320] on div "247 - BAR E MERC RENASCER Endereço: [PERSON_NAME] 200 Bairro: INDAIA ([GEOGRAPH…" at bounding box center [565, 281] width 1131 height 562
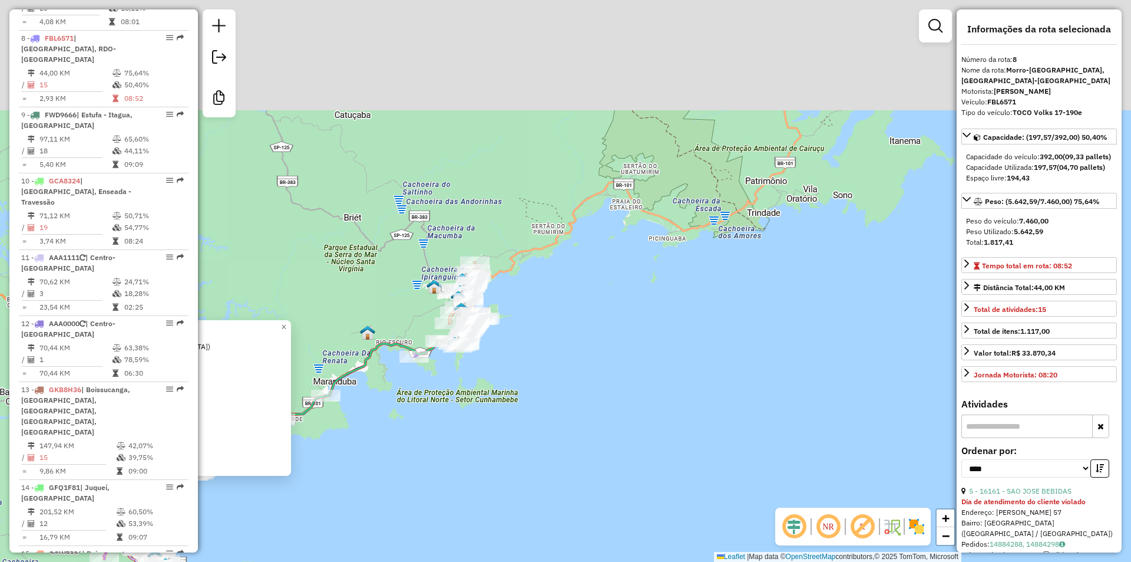
drag, startPoint x: 635, startPoint y: 206, endPoint x: 521, endPoint y: 367, distance: 197.0
click at [518, 367] on div "247 - BAR E MERC RENASCER Endereço: [PERSON_NAME] 200 Bairro: INDAIA ([GEOGRAPH…" at bounding box center [565, 281] width 1131 height 562
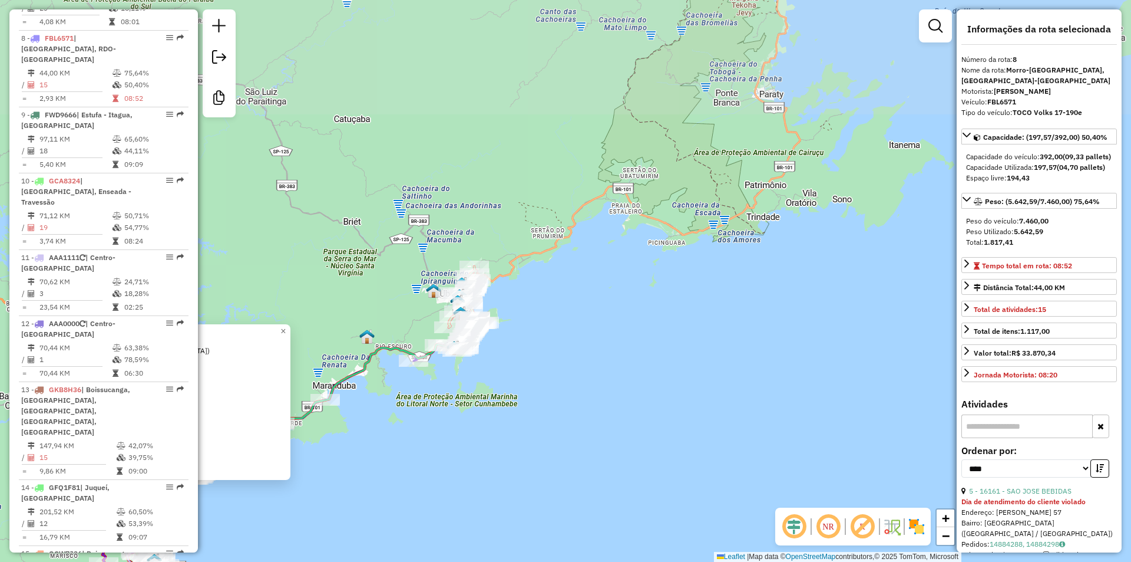
click at [529, 367] on div "247 - BAR E MERC RENASCER Endereço: [PERSON_NAME] 200 Bairro: INDAIA ([GEOGRAPH…" at bounding box center [565, 281] width 1131 height 562
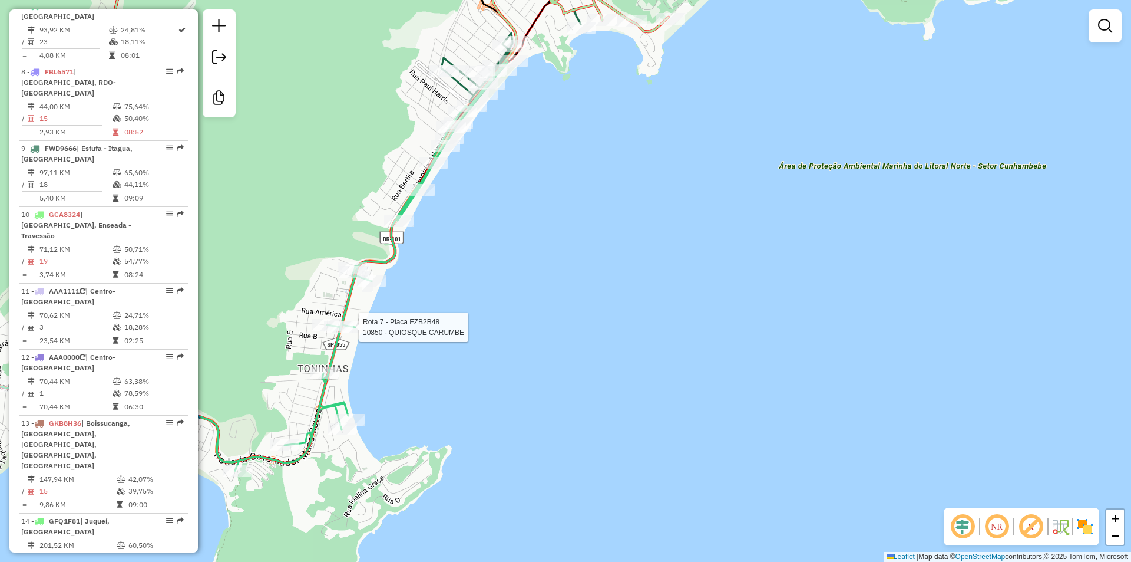
select select "*********"
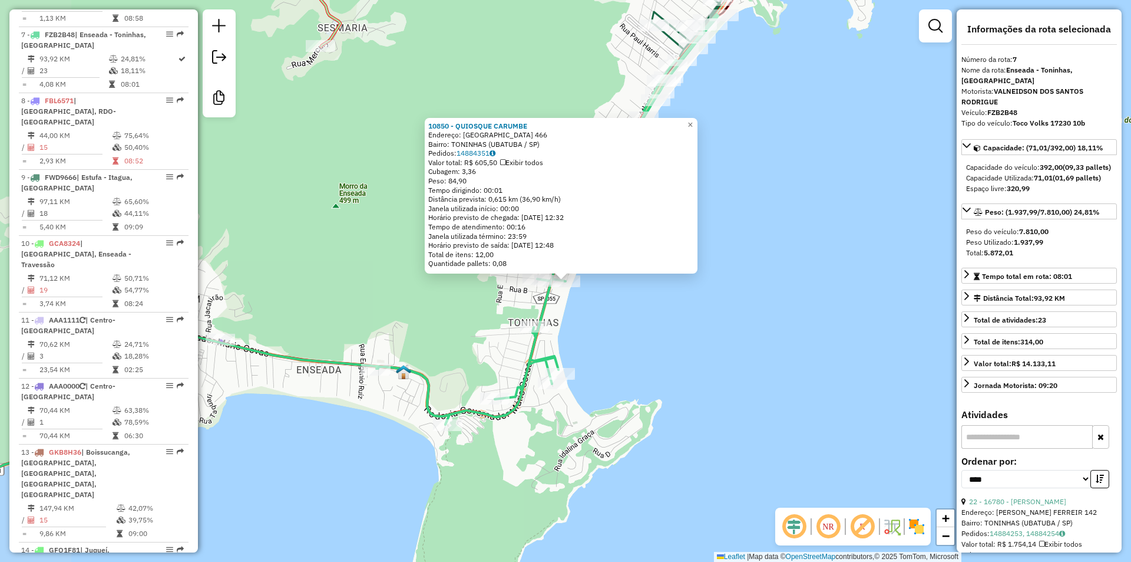
scroll to position [875, 0]
click at [615, 369] on div "10850 - QUIOSQUE CARUMBE Endereço: PRAIA DAS TONINHAS 466 Bairro: TONINHAS ([GE…" at bounding box center [565, 281] width 1131 height 562
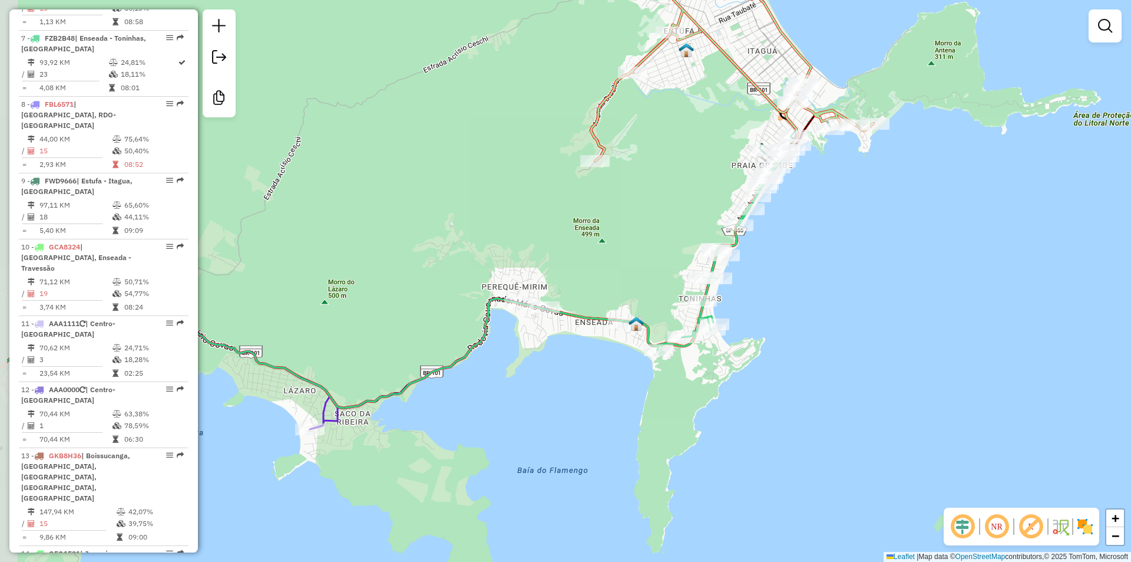
drag, startPoint x: 474, startPoint y: 318, endPoint x: 594, endPoint y: 273, distance: 128.1
click at [594, 273] on div "Janela de atendimento Grade de atendimento Capacidade Transportadoras Veículos …" at bounding box center [565, 281] width 1131 height 562
click at [388, 265] on div "Janela de atendimento Grade de atendimento Capacidade Transportadoras Veículos …" at bounding box center [565, 281] width 1131 height 562
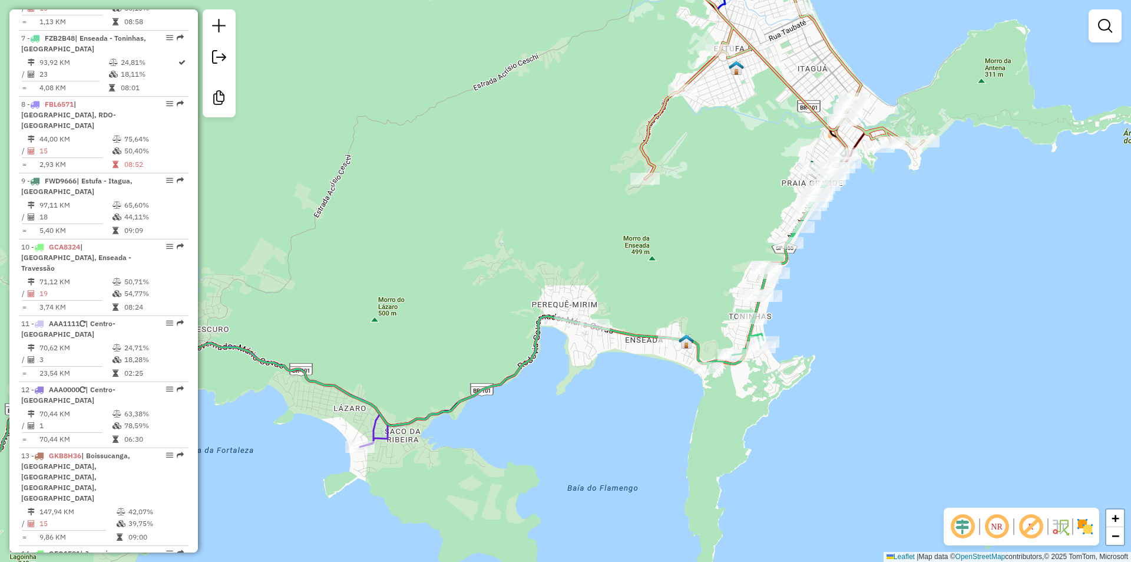
drag, startPoint x: 466, startPoint y: 183, endPoint x: 518, endPoint y: 188, distance: 52.7
click at [518, 188] on div "Janela de atendimento Grade de atendimento Capacidade Transportadoras Veículos …" at bounding box center [565, 281] width 1131 height 562
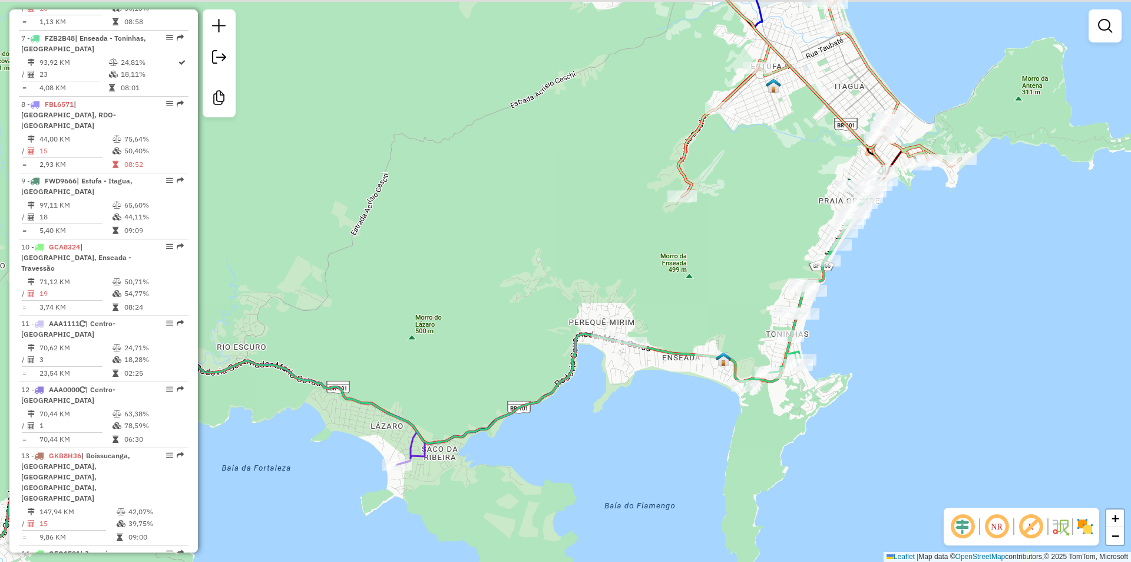
drag, startPoint x: 444, startPoint y: 230, endPoint x: 507, endPoint y: 196, distance: 72.0
click at [544, 220] on div "Janela de atendimento Grade de atendimento Capacidade Transportadoras Veículos …" at bounding box center [565, 281] width 1131 height 562
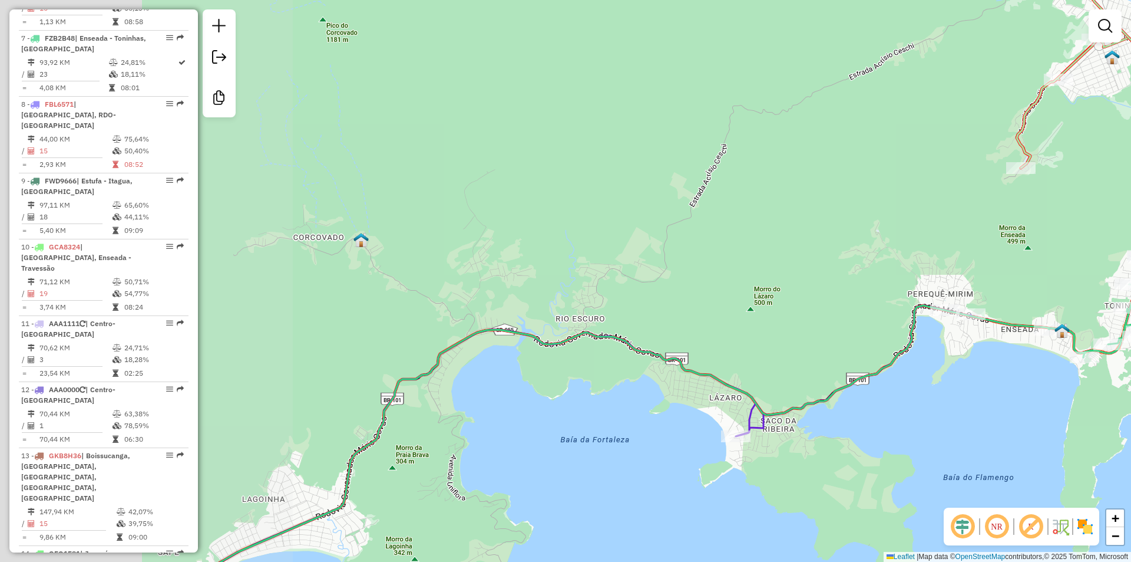
drag, startPoint x: 500, startPoint y: 214, endPoint x: 687, endPoint y: 169, distance: 192.7
click at [681, 186] on div "Janela de atendimento Grade de atendimento Capacidade Transportadoras Veículos …" at bounding box center [565, 281] width 1131 height 562
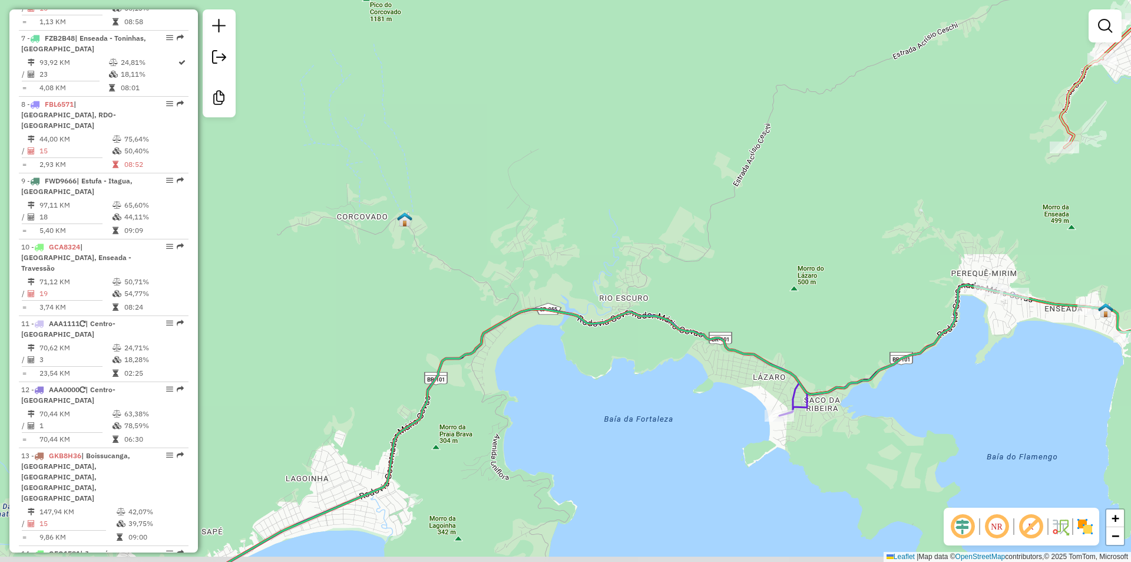
drag, startPoint x: 531, startPoint y: 193, endPoint x: 668, endPoint y: 154, distance: 142.9
click at [644, 162] on div "Janela de atendimento Grade de atendimento Capacidade Transportadoras Veículos …" at bounding box center [565, 281] width 1131 height 562
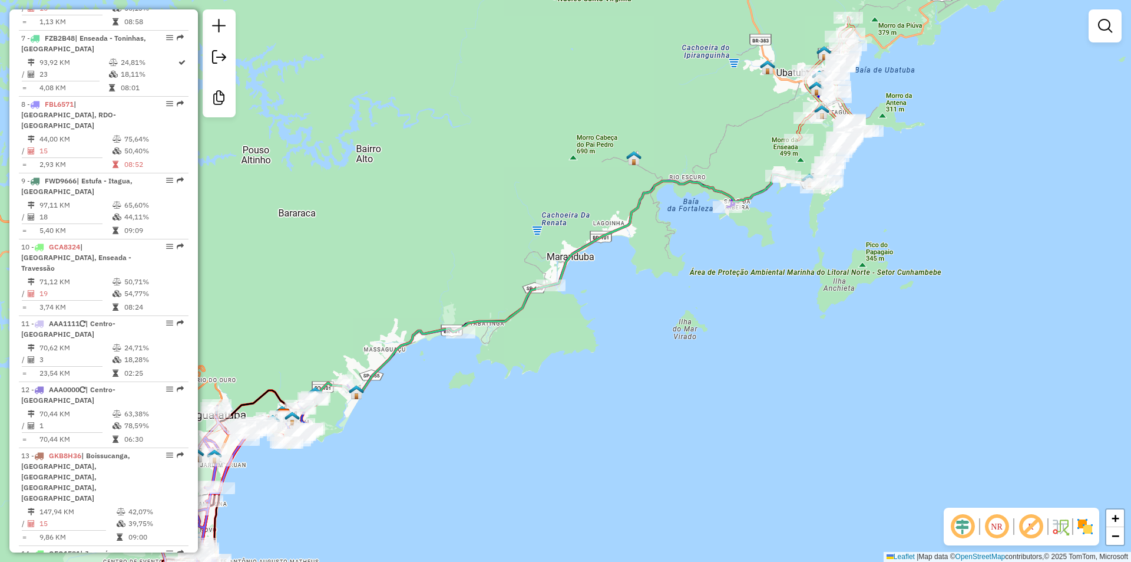
drag, startPoint x: 473, startPoint y: 347, endPoint x: 697, endPoint y: 216, distance: 259.6
click at [697, 216] on div "Rota 1 - Placa STN6E61 58681 - RESTAURANTE MANDUCA Janela de atendimento Grade …" at bounding box center [565, 281] width 1131 height 562
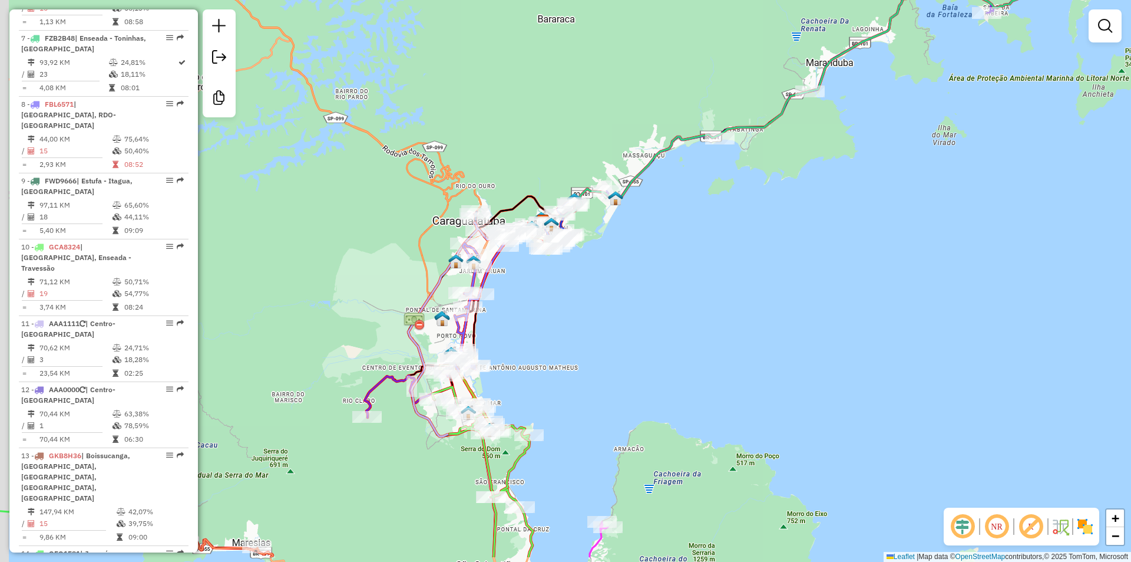
drag, startPoint x: 637, startPoint y: 266, endPoint x: 634, endPoint y: 312, distance: 46.1
click at [649, 246] on div "Janela de atendimento Grade de atendimento Capacidade Transportadoras Veículos …" at bounding box center [565, 281] width 1131 height 562
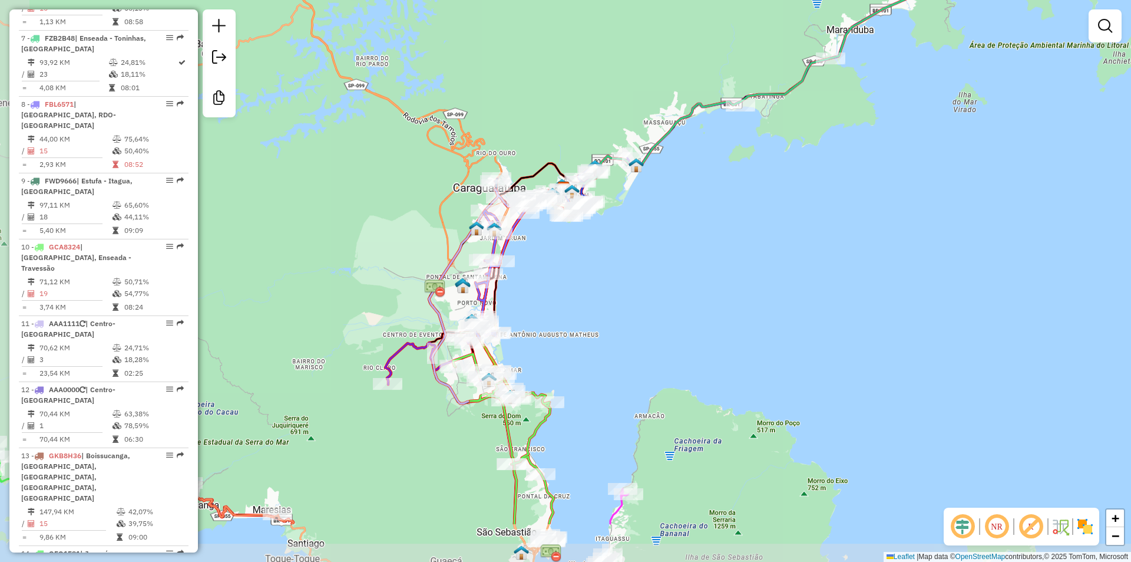
drag, startPoint x: 628, startPoint y: 341, endPoint x: 648, endPoint y: 258, distance: 86.0
click at [647, 256] on div "Janela de atendimento Grade de atendimento Capacidade Transportadoras Veículos …" at bounding box center [565, 281] width 1131 height 562
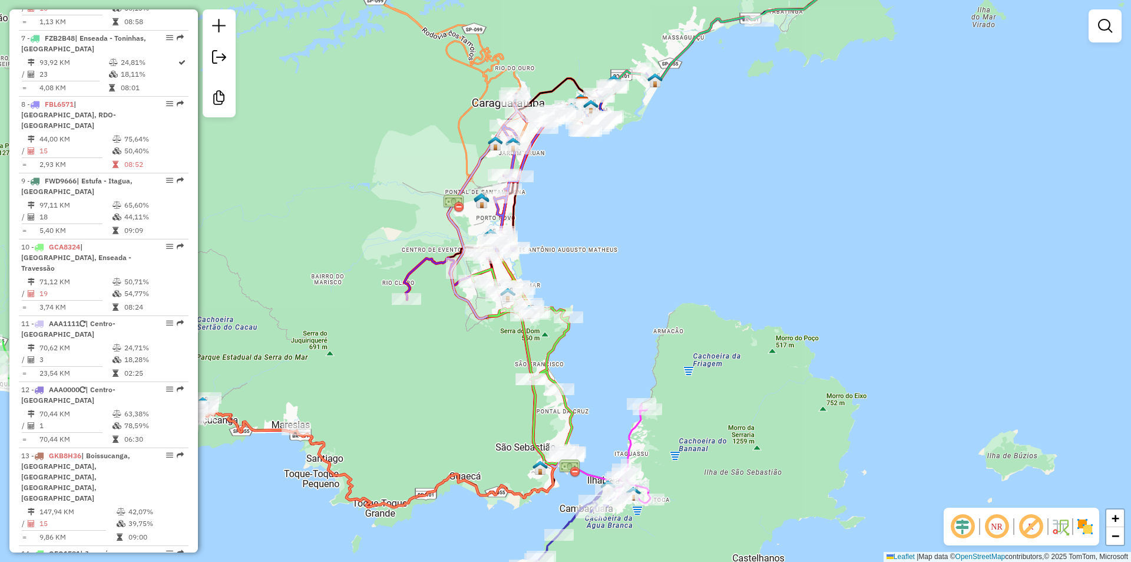
drag, startPoint x: 639, startPoint y: 296, endPoint x: 675, endPoint y: 279, distance: 40.6
click at [675, 279] on div "Janela de atendimento Grade de atendimento Capacidade Transportadoras Veículos …" at bounding box center [565, 281] width 1131 height 562
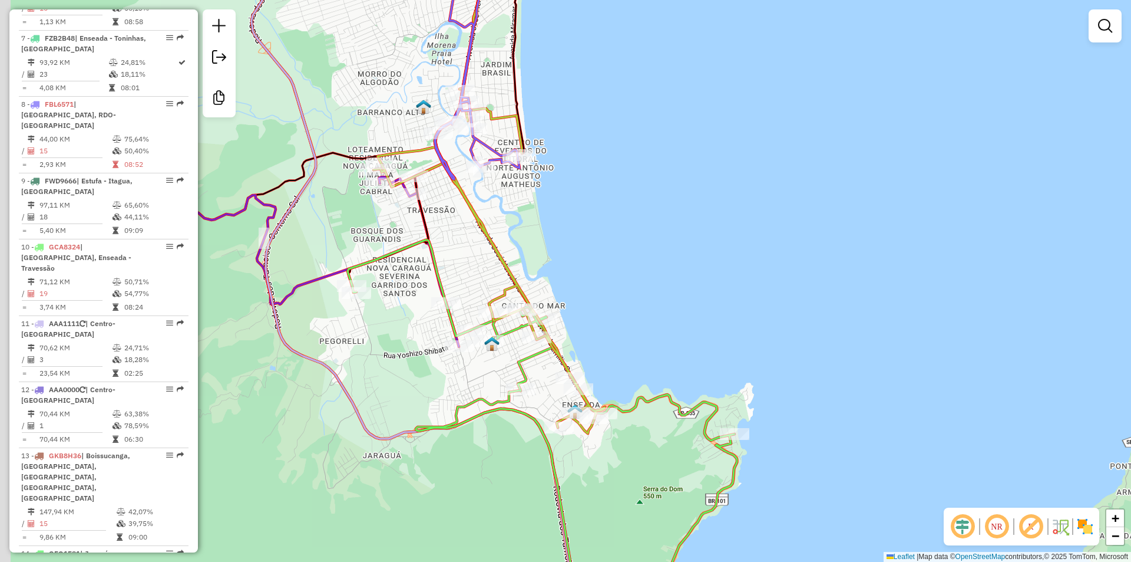
drag, startPoint x: 512, startPoint y: 210, endPoint x: 579, endPoint y: 255, distance: 81.1
click at [579, 255] on div "Janela de atendimento Grade de atendimento Capacidade Transportadoras Veículos …" at bounding box center [565, 281] width 1131 height 562
drag, startPoint x: 513, startPoint y: 216, endPoint x: 577, endPoint y: 233, distance: 66.6
click at [577, 233] on div "Janela de atendimento Grade de atendimento Capacidade Transportadoras Veículos …" at bounding box center [565, 281] width 1131 height 562
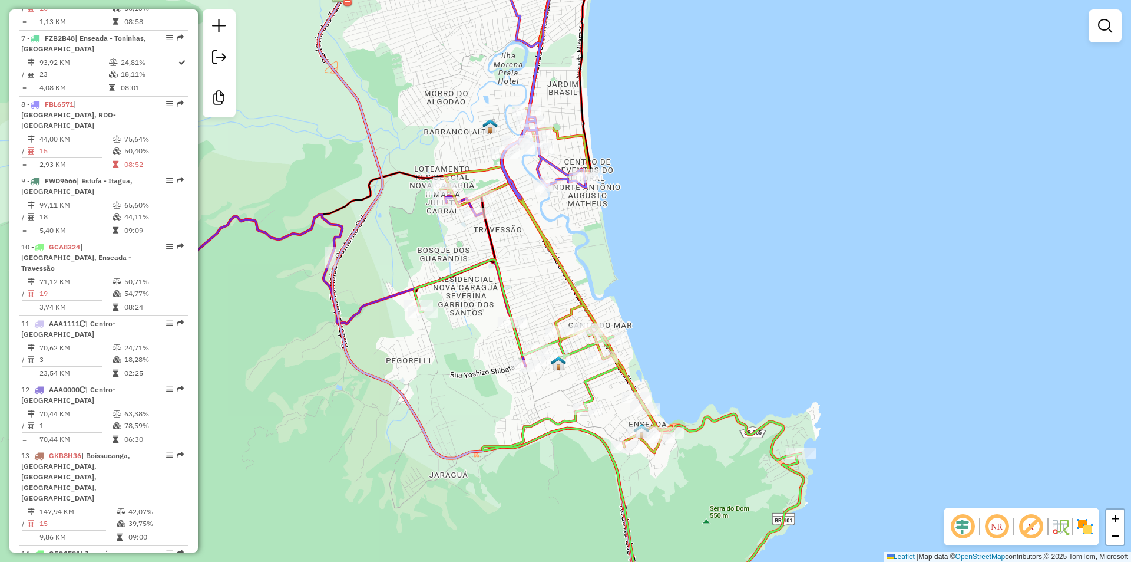
click at [516, 232] on div "Janela de atendimento Grade de atendimento Capacidade Transportadoras Veículos …" at bounding box center [565, 281] width 1131 height 562
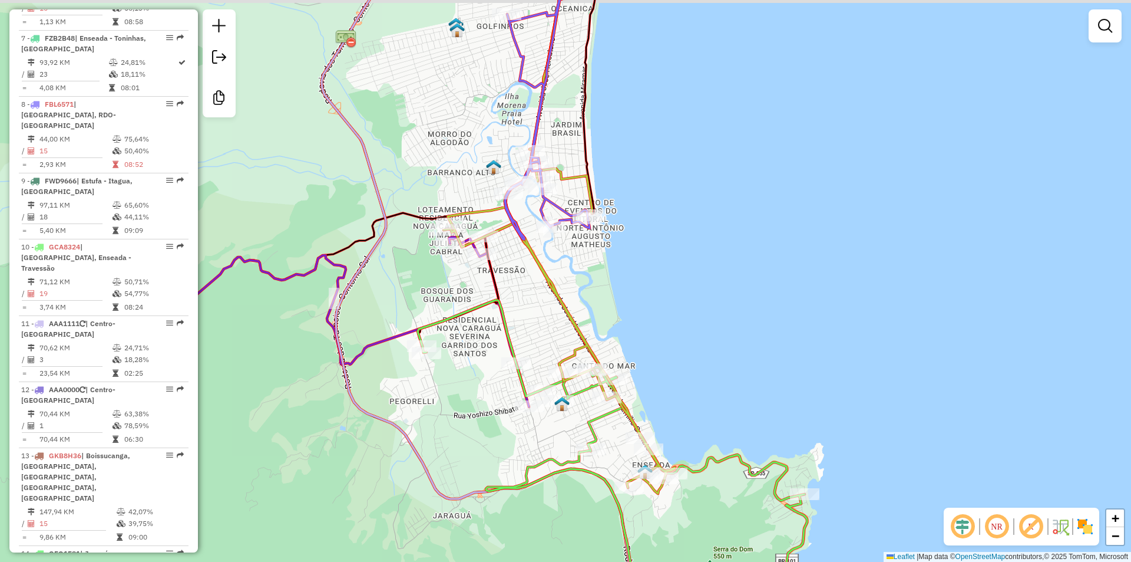
drag, startPoint x: 472, startPoint y: 377, endPoint x: 473, endPoint y: 402, distance: 25.4
click at [473, 414] on div "Janela de atendimento Grade de atendimento Capacidade Transportadoras Veículos …" at bounding box center [565, 281] width 1131 height 562
